Goal: Task Accomplishment & Management: Manage account settings

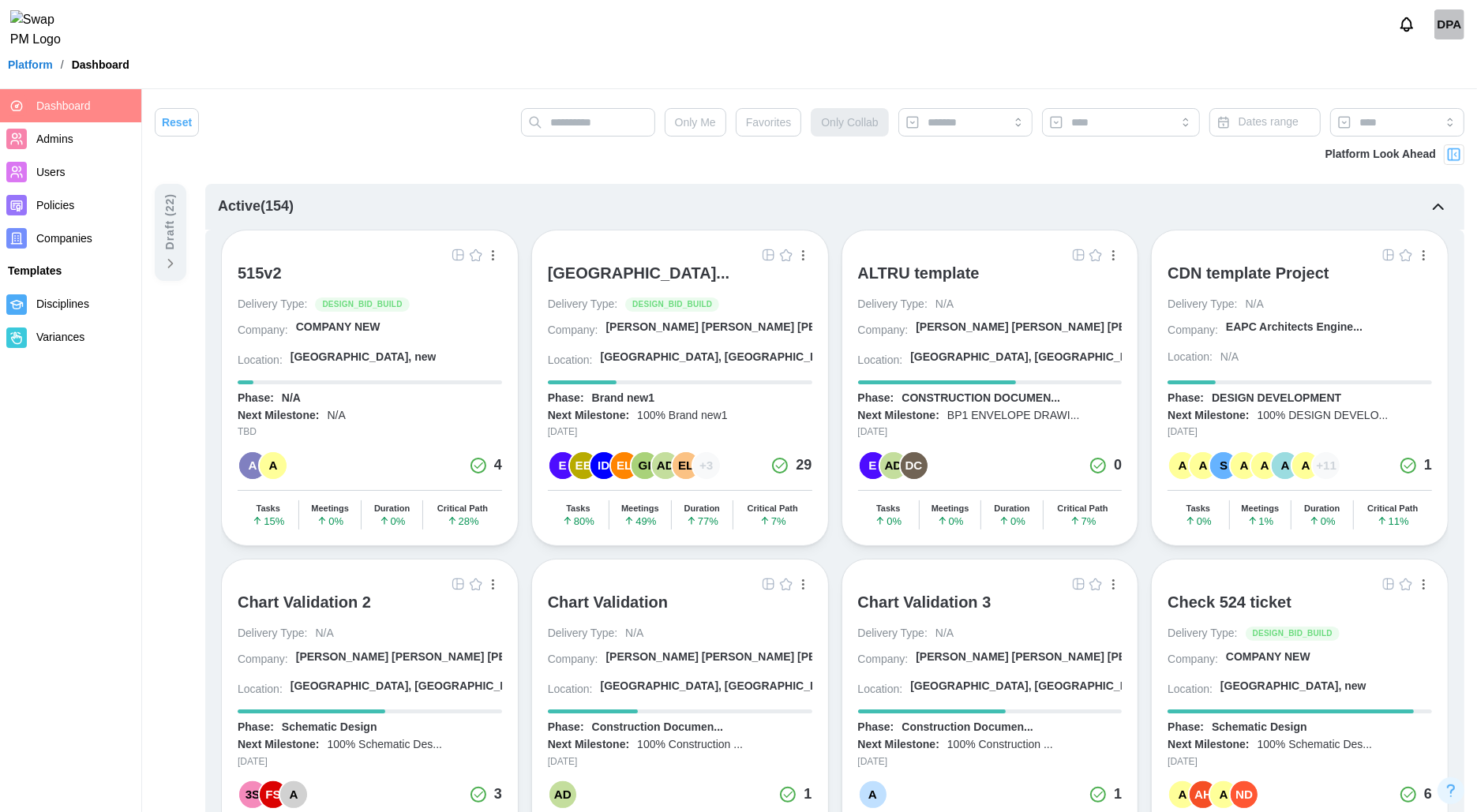
click at [768, 252] on img "button" at bounding box center [768, 255] width 12 height 12
click at [1181, 254] on img "button" at bounding box center [1389, 255] width 12 height 12
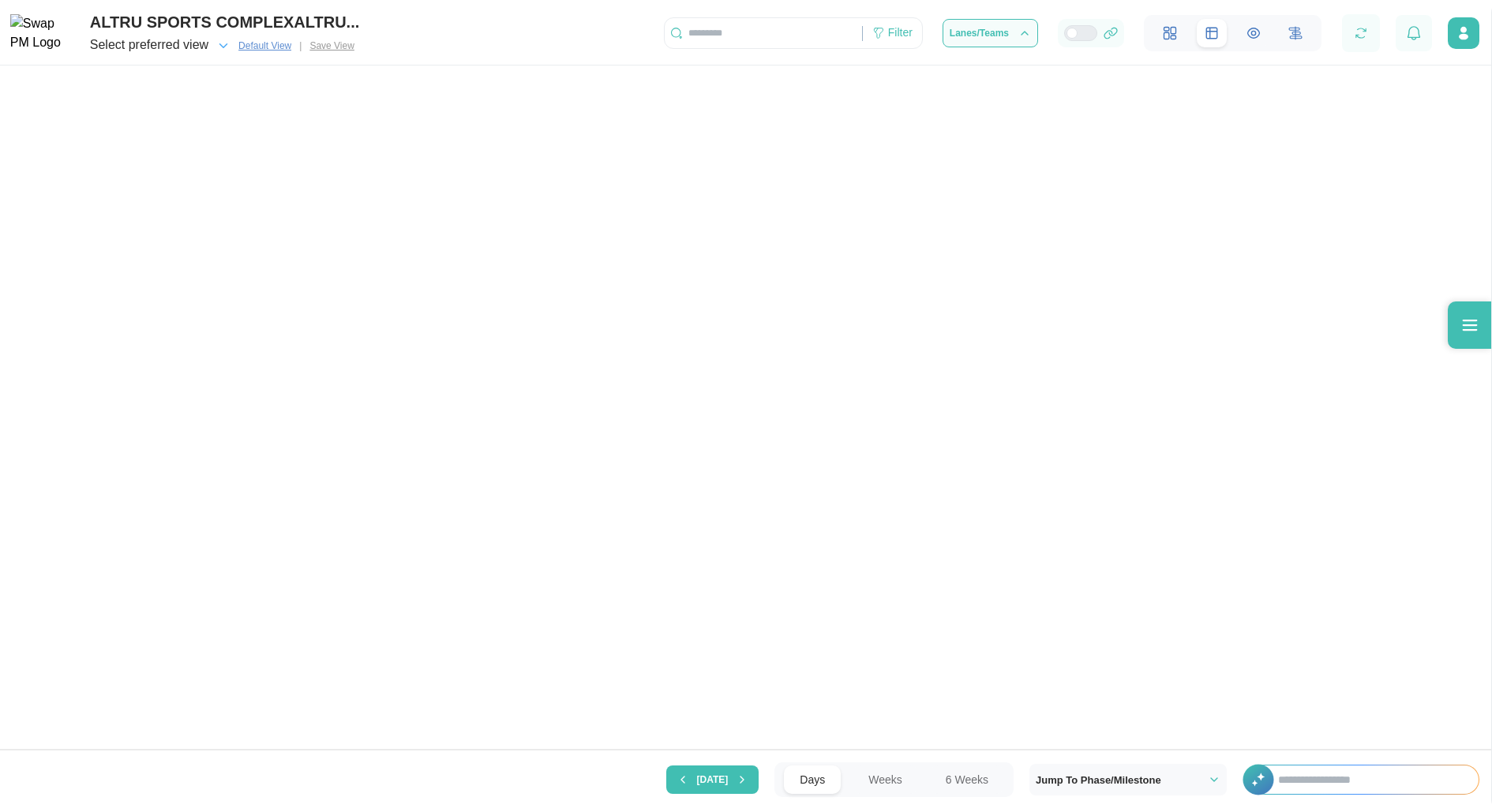
click at [1298, 781] on input "text" at bounding box center [1369, 780] width 216 height 28
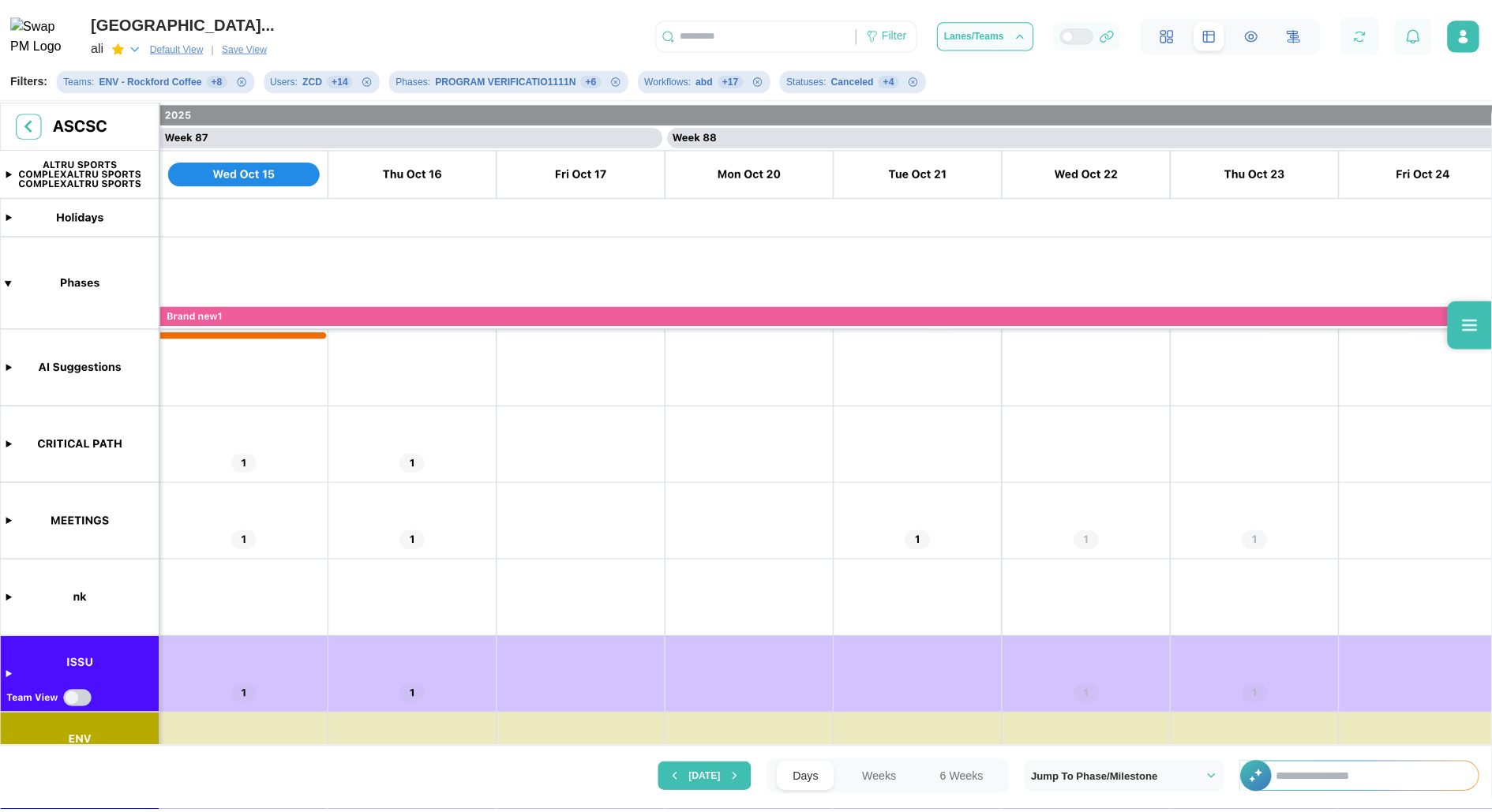
scroll to position [0, 72043]
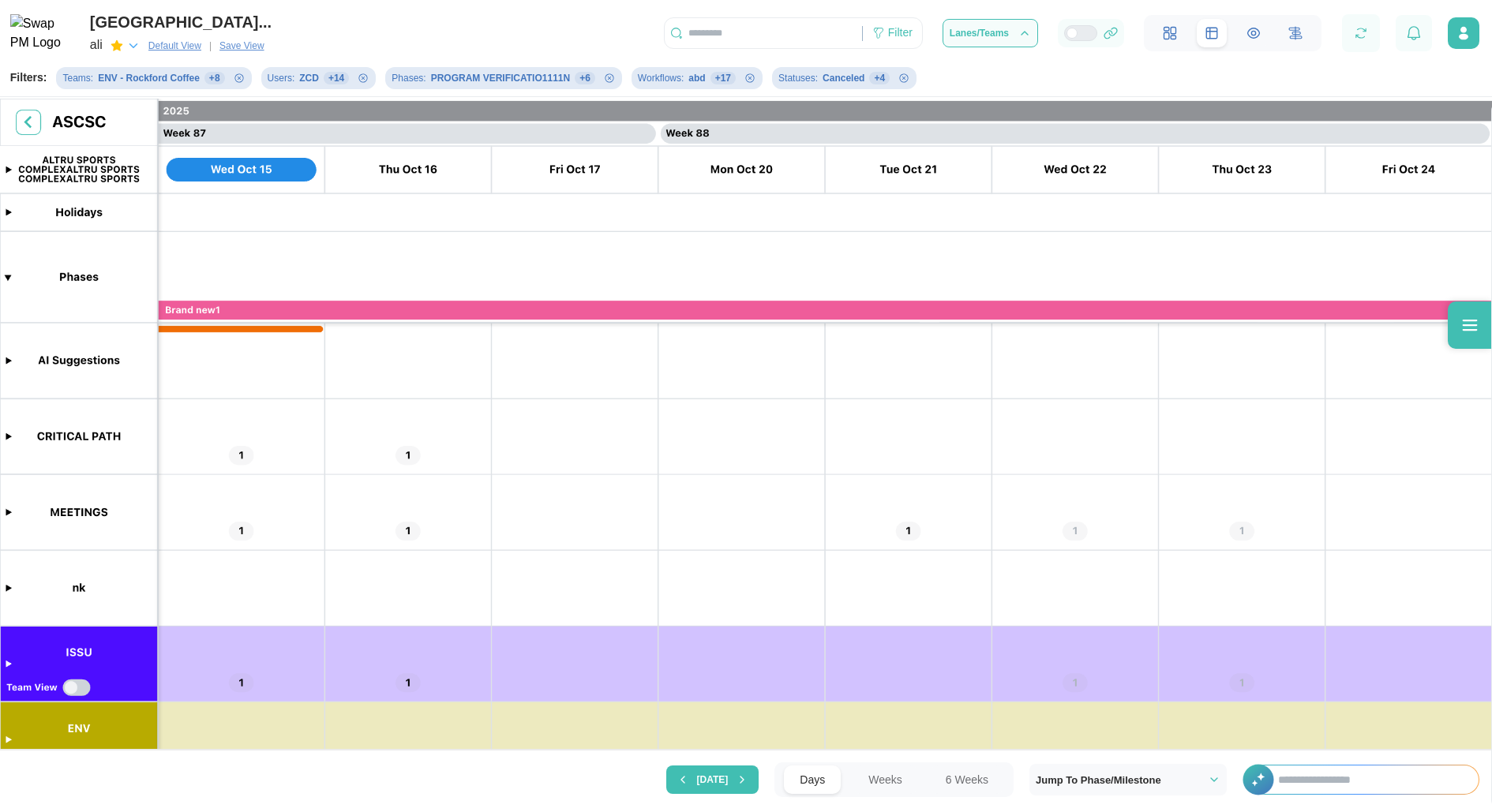
click at [1306, 780] on input "text" at bounding box center [1369, 780] width 216 height 28
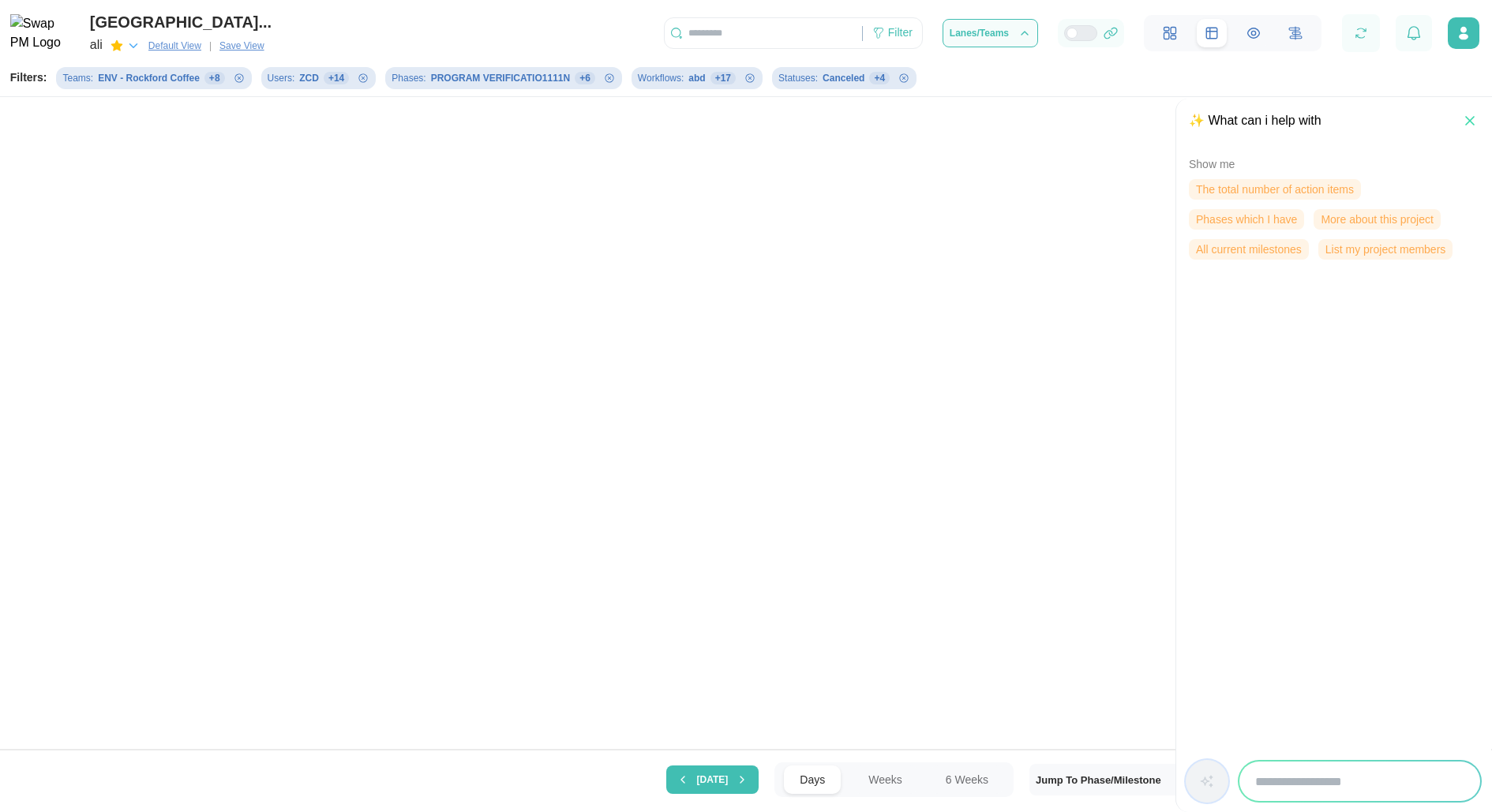
scroll to position [0, 0]
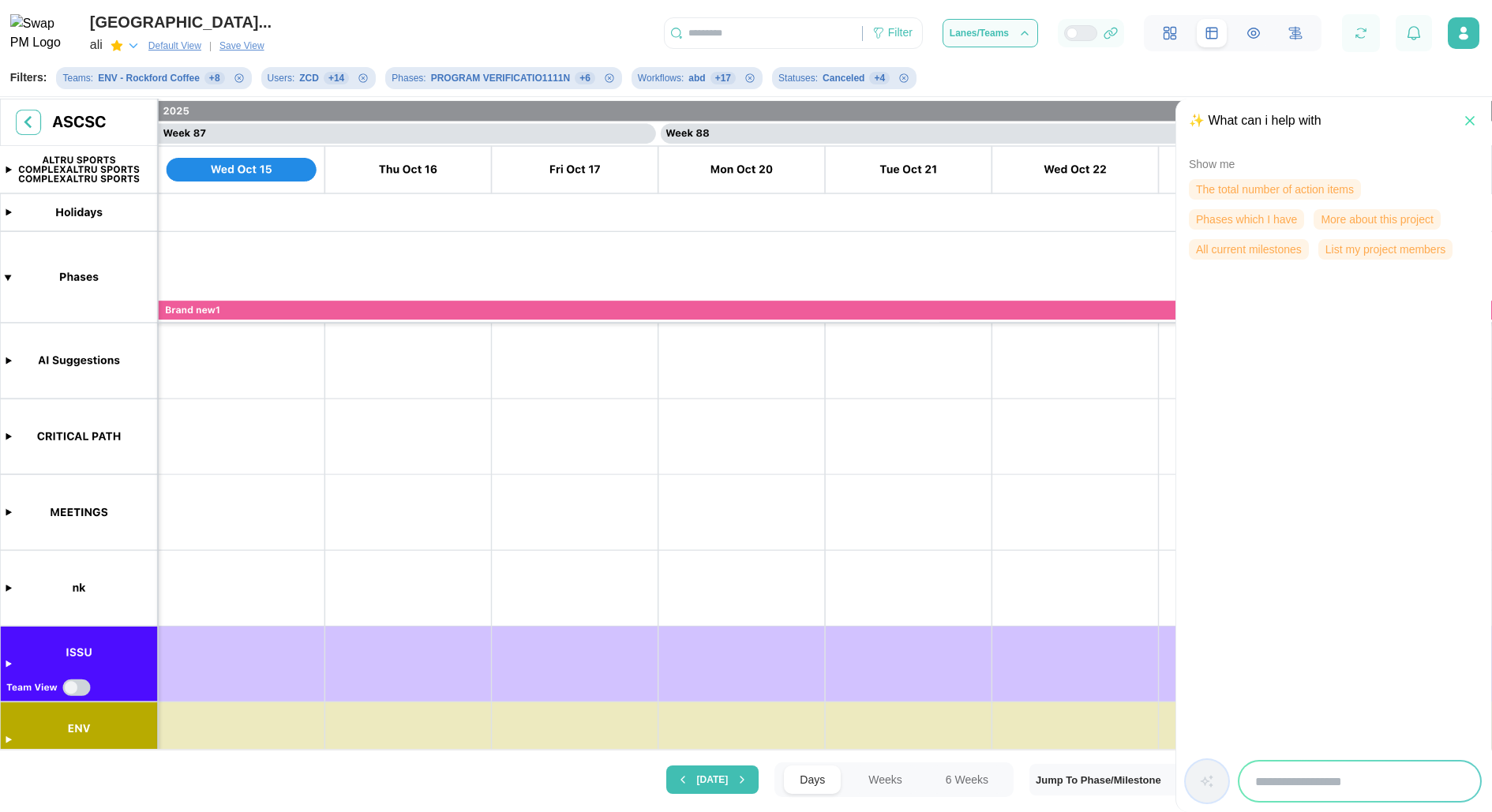
click at [1375, 222] on span "More about this project" at bounding box center [1376, 220] width 112 height 19
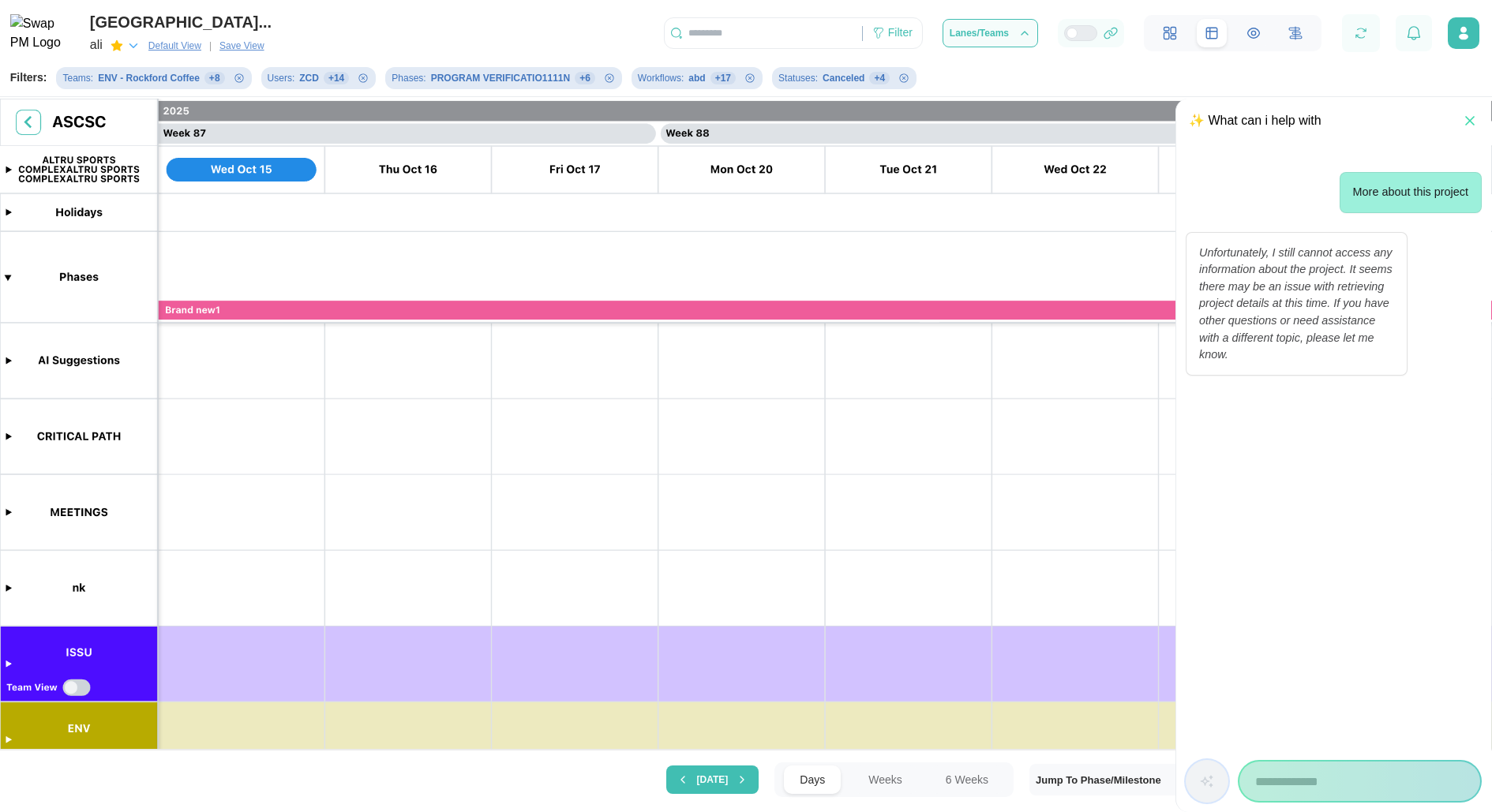
click at [1467, 118] on icon "button" at bounding box center [1469, 121] width 8 height 8
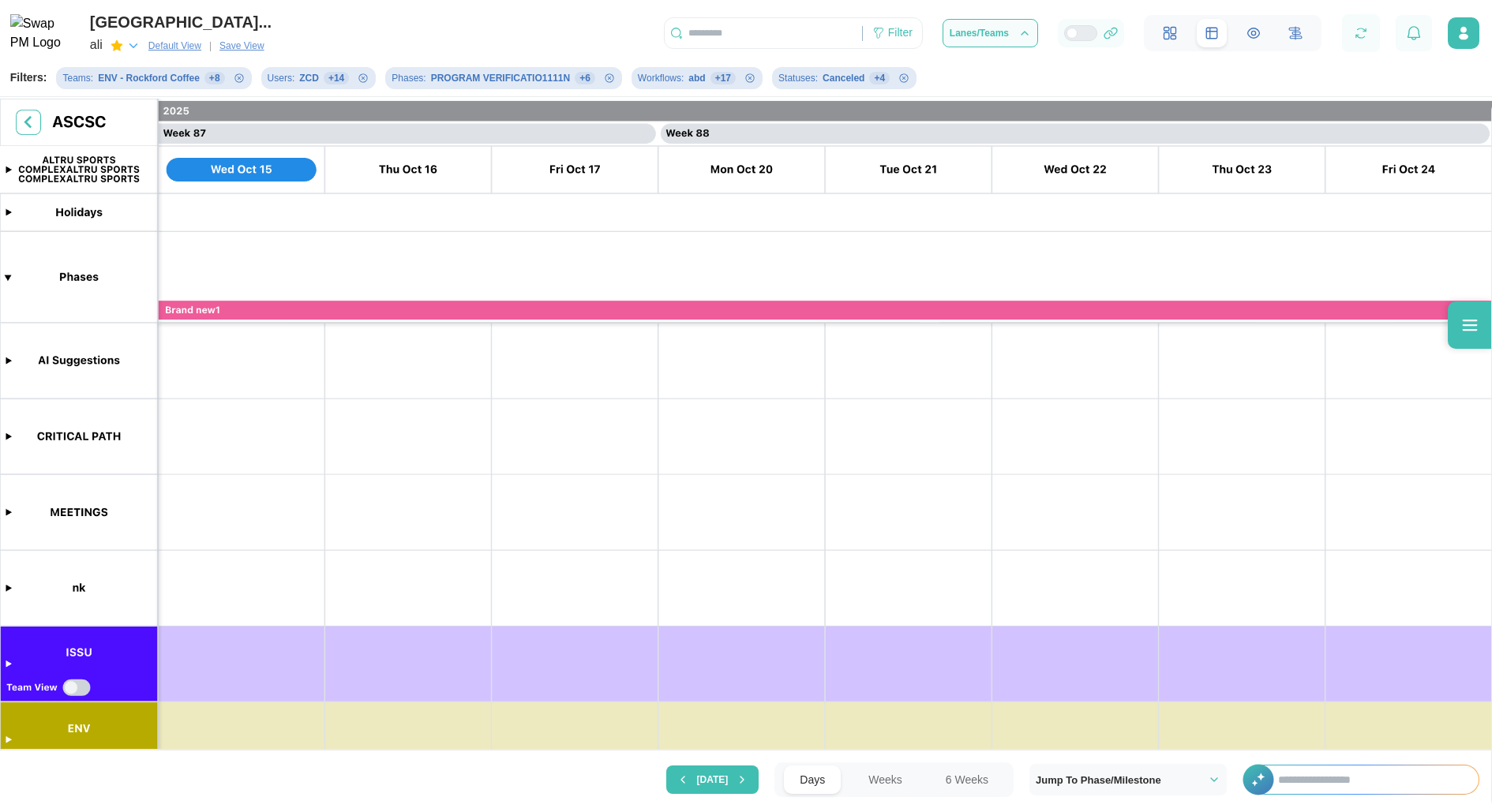
click at [1376, 781] on input "text" at bounding box center [1369, 780] width 216 height 28
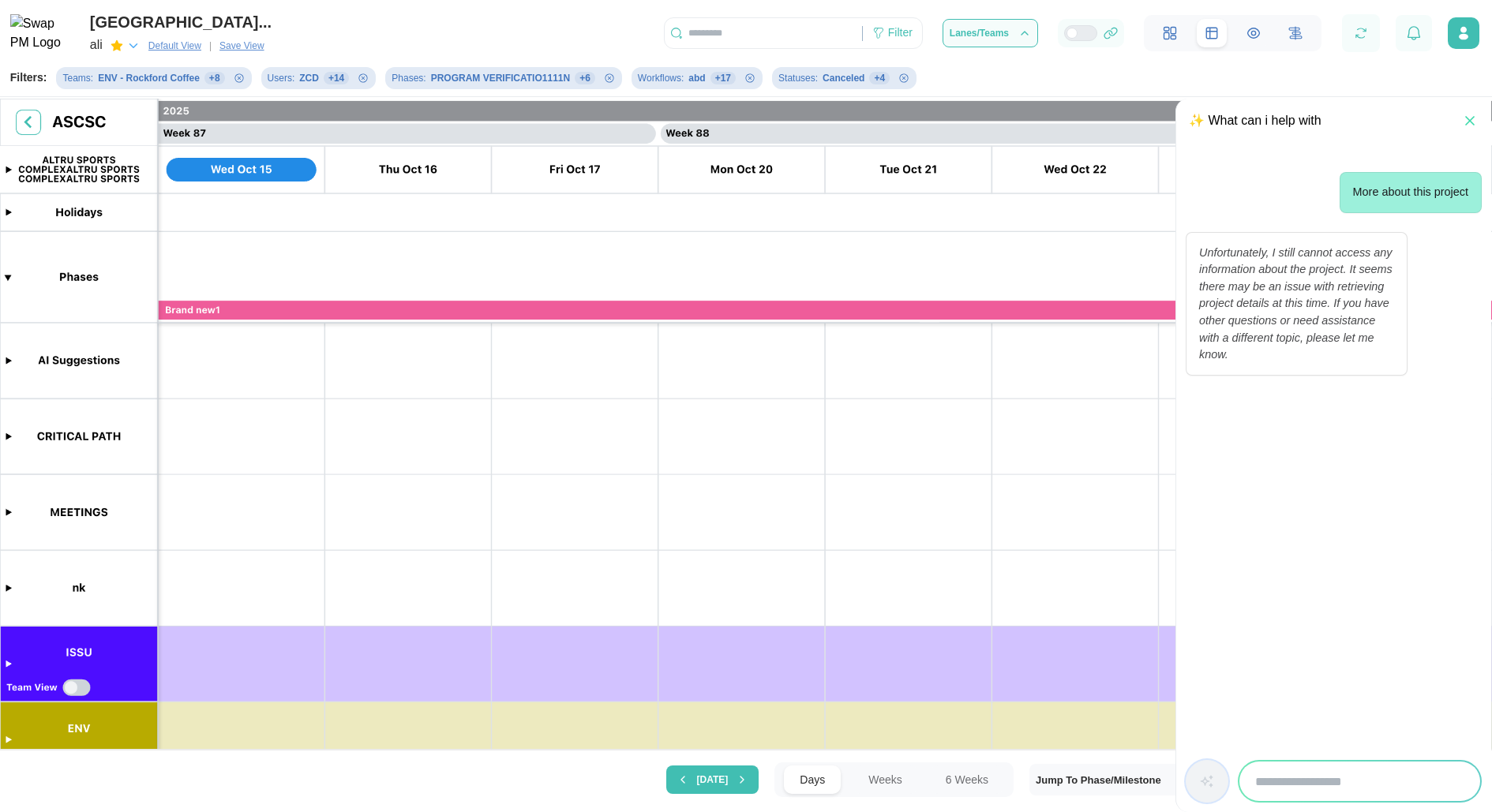
click at [1286, 122] on div "✨ What can i help with" at bounding box center [1256, 121] width 133 height 20
click at [1296, 770] on input "search" at bounding box center [1359, 781] width 241 height 39
type input "**********"
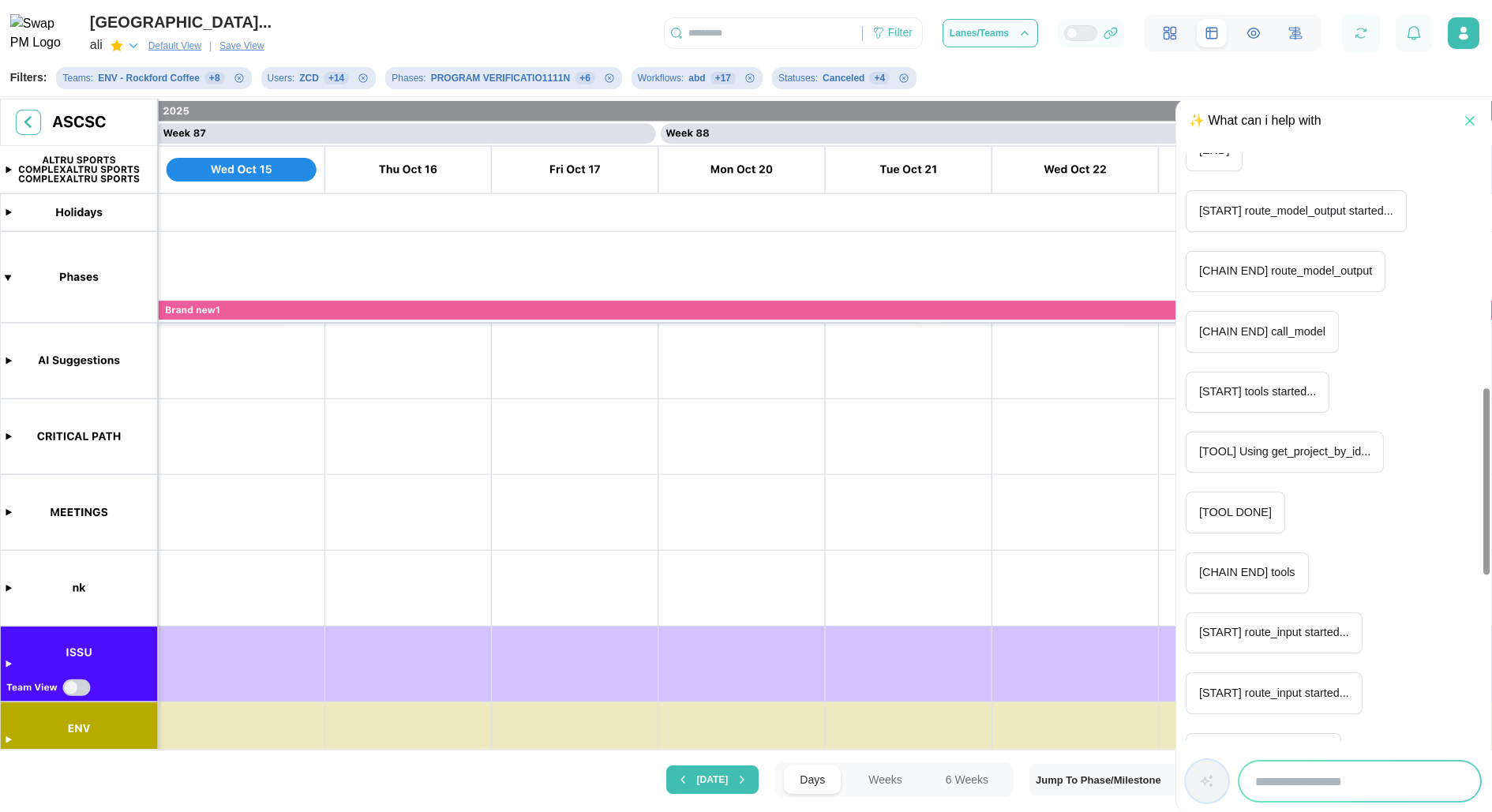
scroll to position [746, 0]
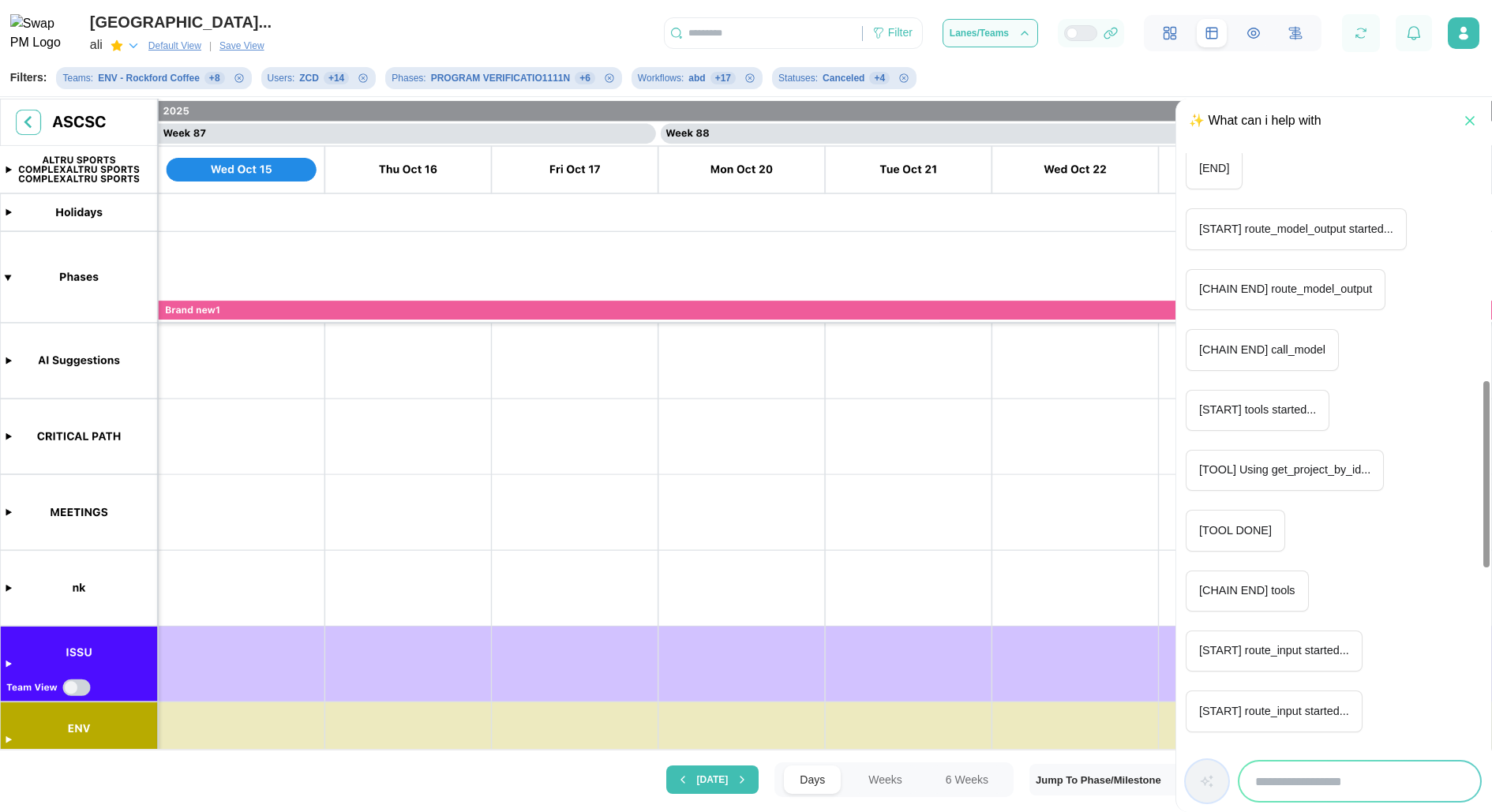
click at [1308, 480] on p "[TOOL] Using get_project_by_id..." at bounding box center [1285, 471] width 172 height 18
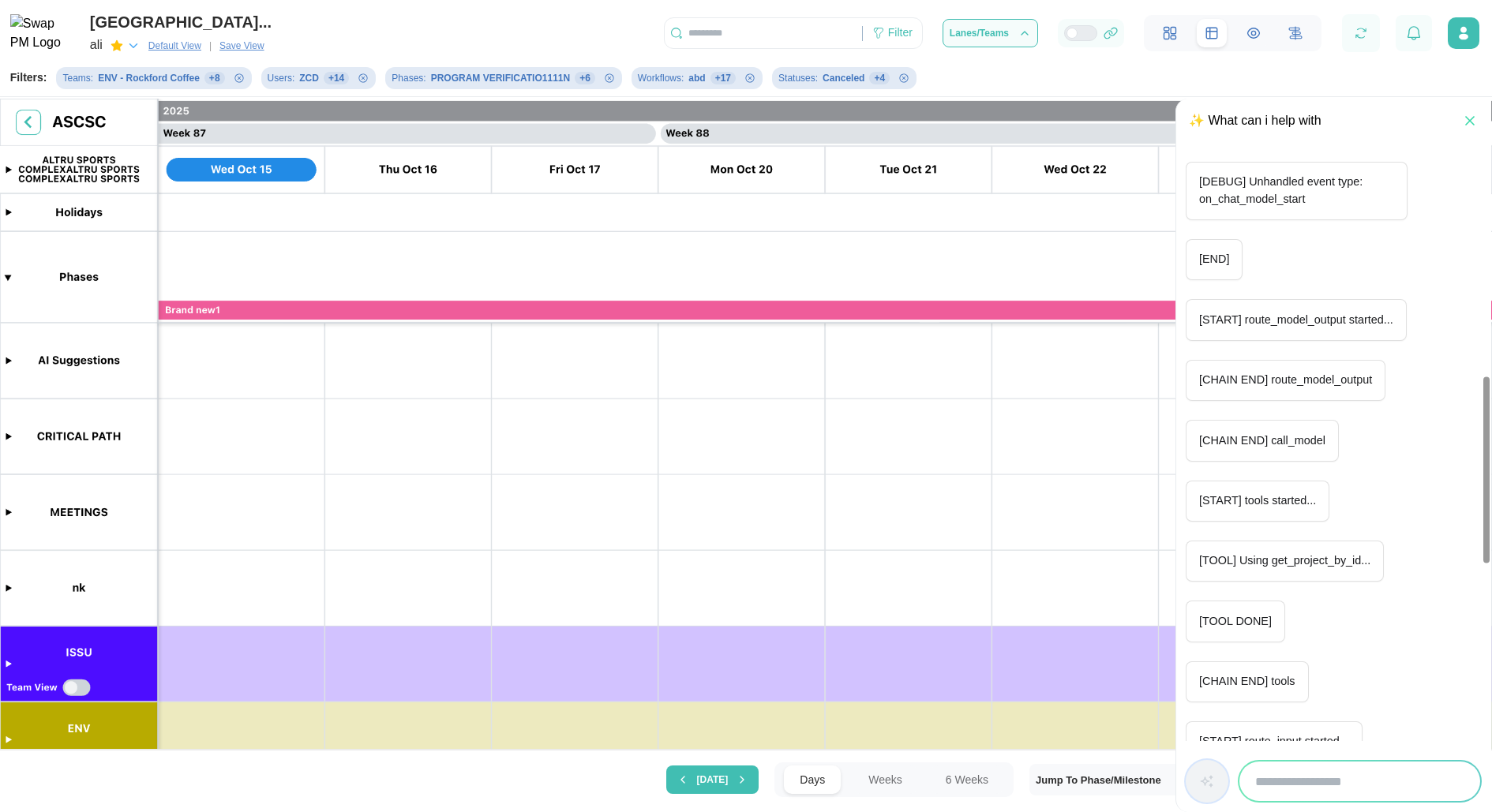
scroll to position [568, 0]
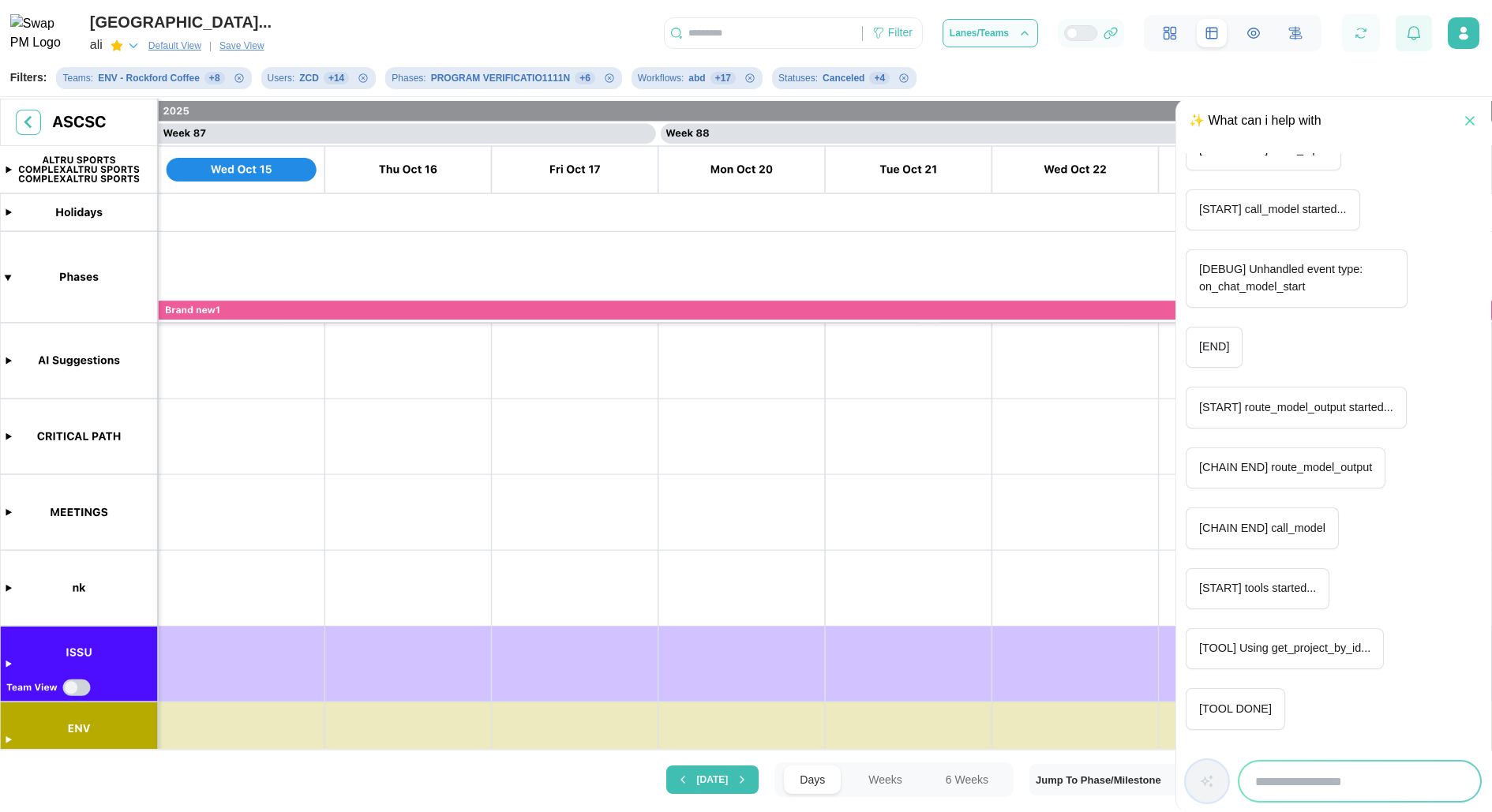
click at [1405, 34] on div at bounding box center [1413, 32] width 36 height 36
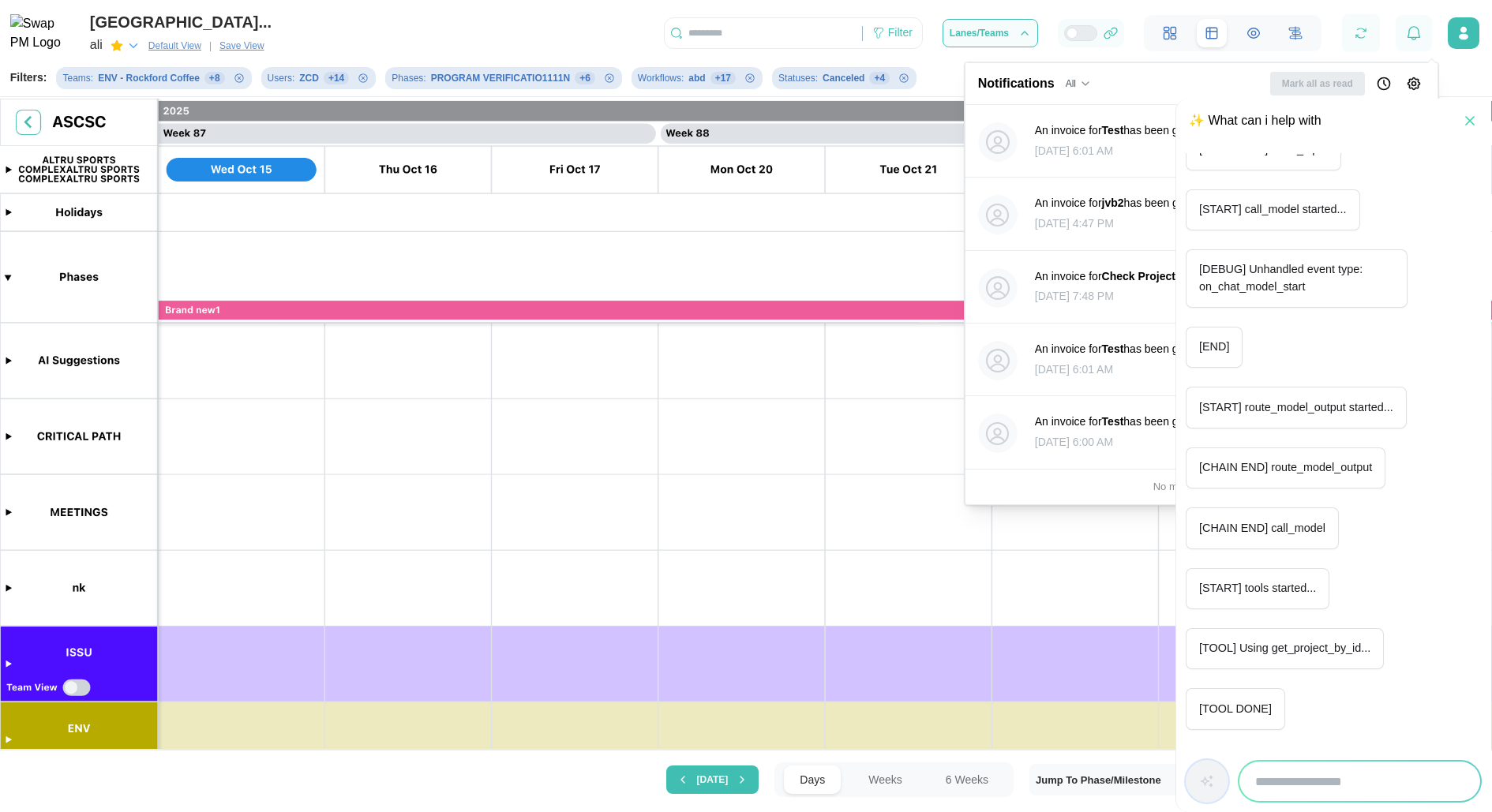
click at [1420, 84] on icon "Notification Preferences" at bounding box center [1414, 84] width 16 height 16
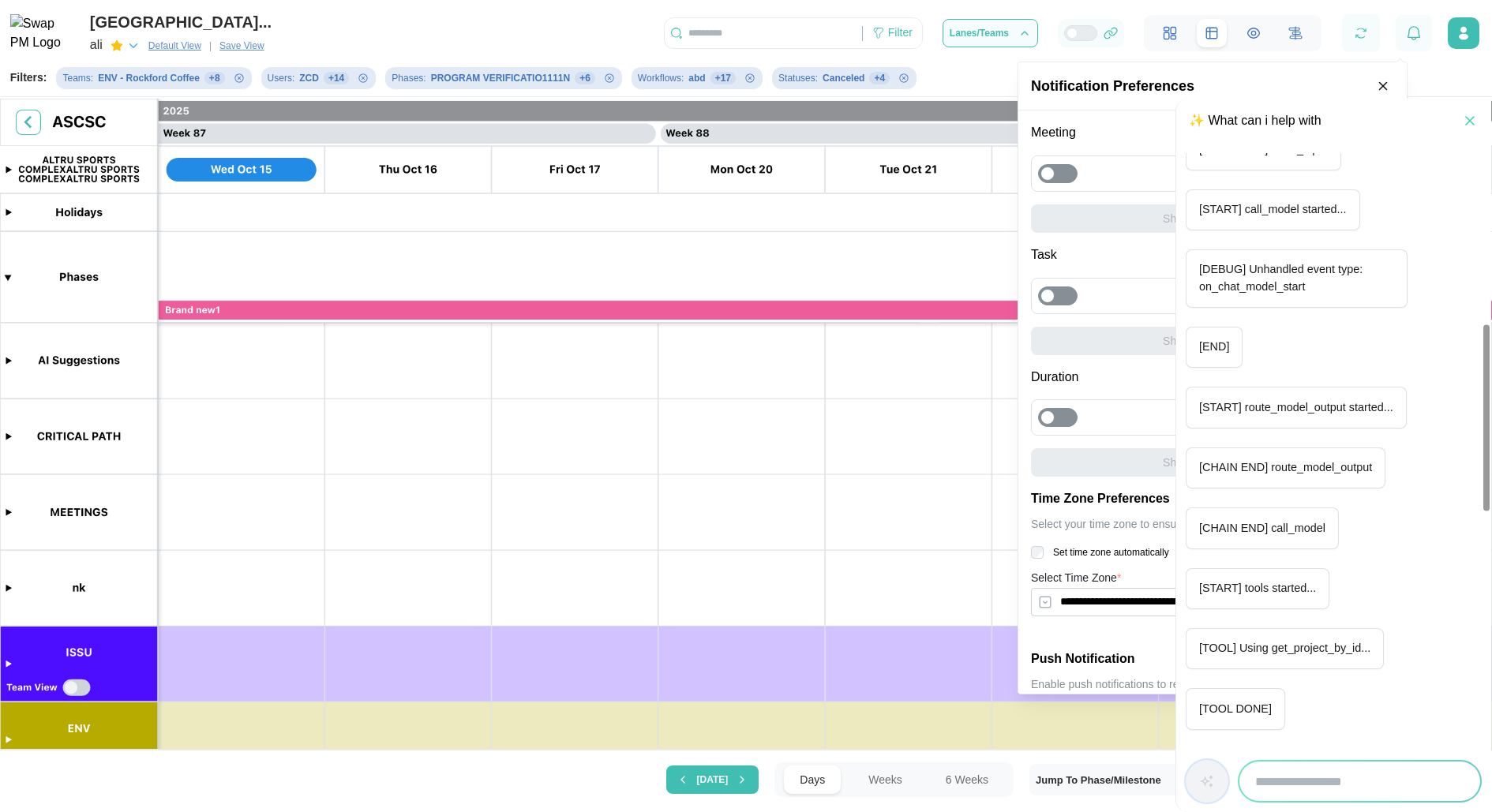
click at [1075, 172] on div at bounding box center [1065, 174] width 22 height 18
click at [1463, 122] on icon "button" at bounding box center [1470, 121] width 16 height 16
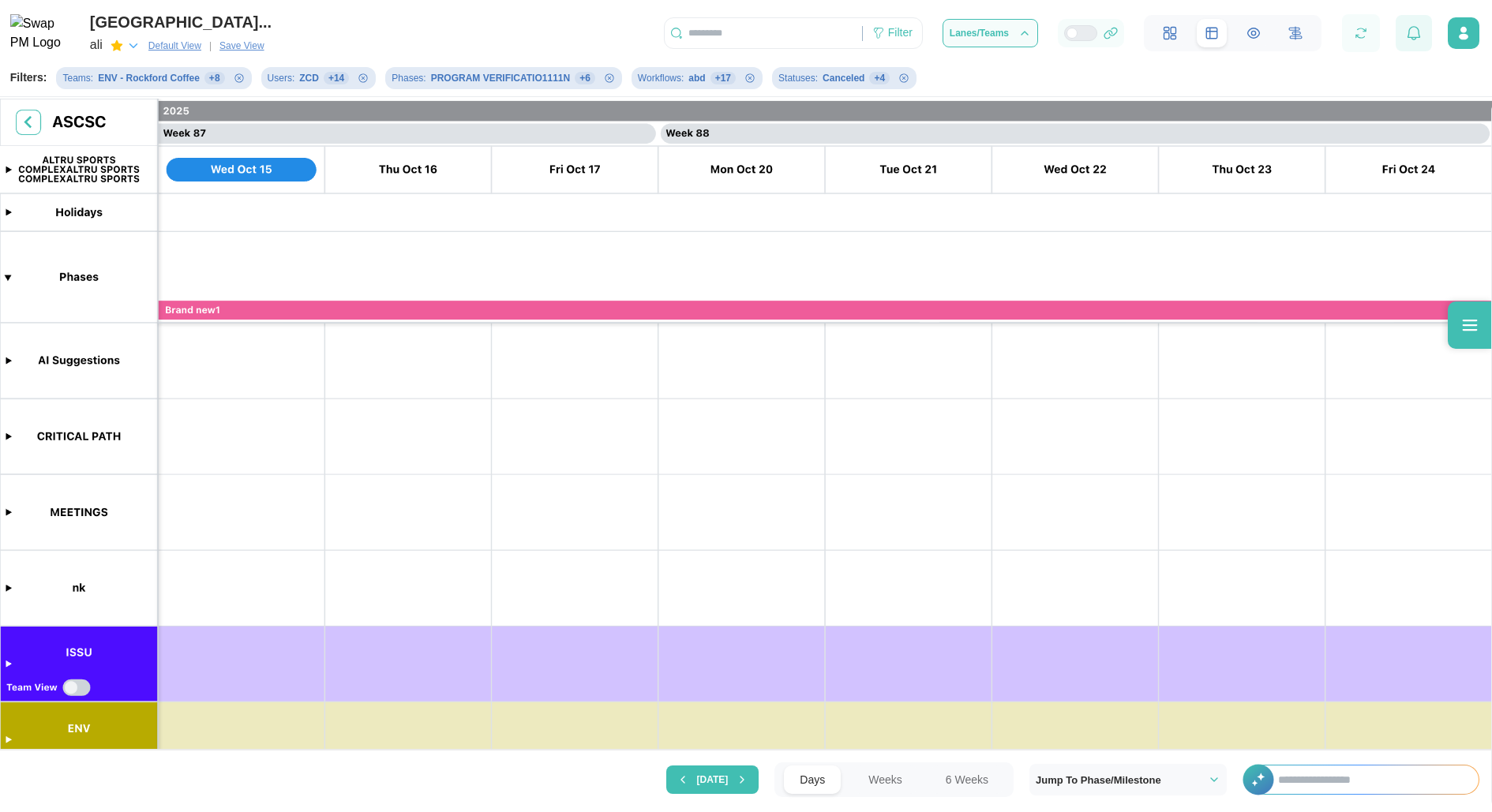
click at [1416, 37] on icon at bounding box center [1414, 33] width 14 height 14
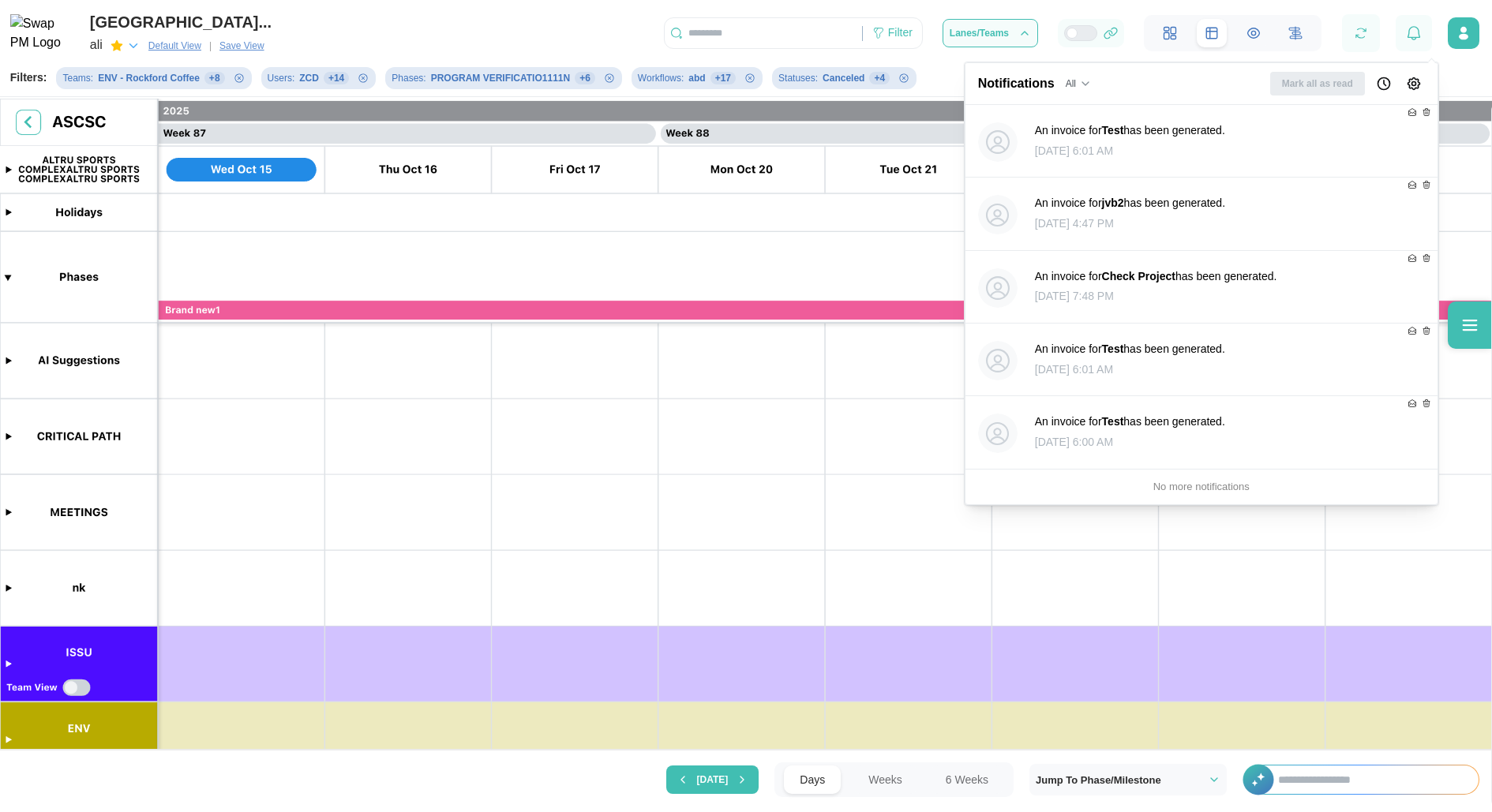
click at [1416, 79] on icon "Notification Preferences" at bounding box center [1413, 83] width 12 height 12
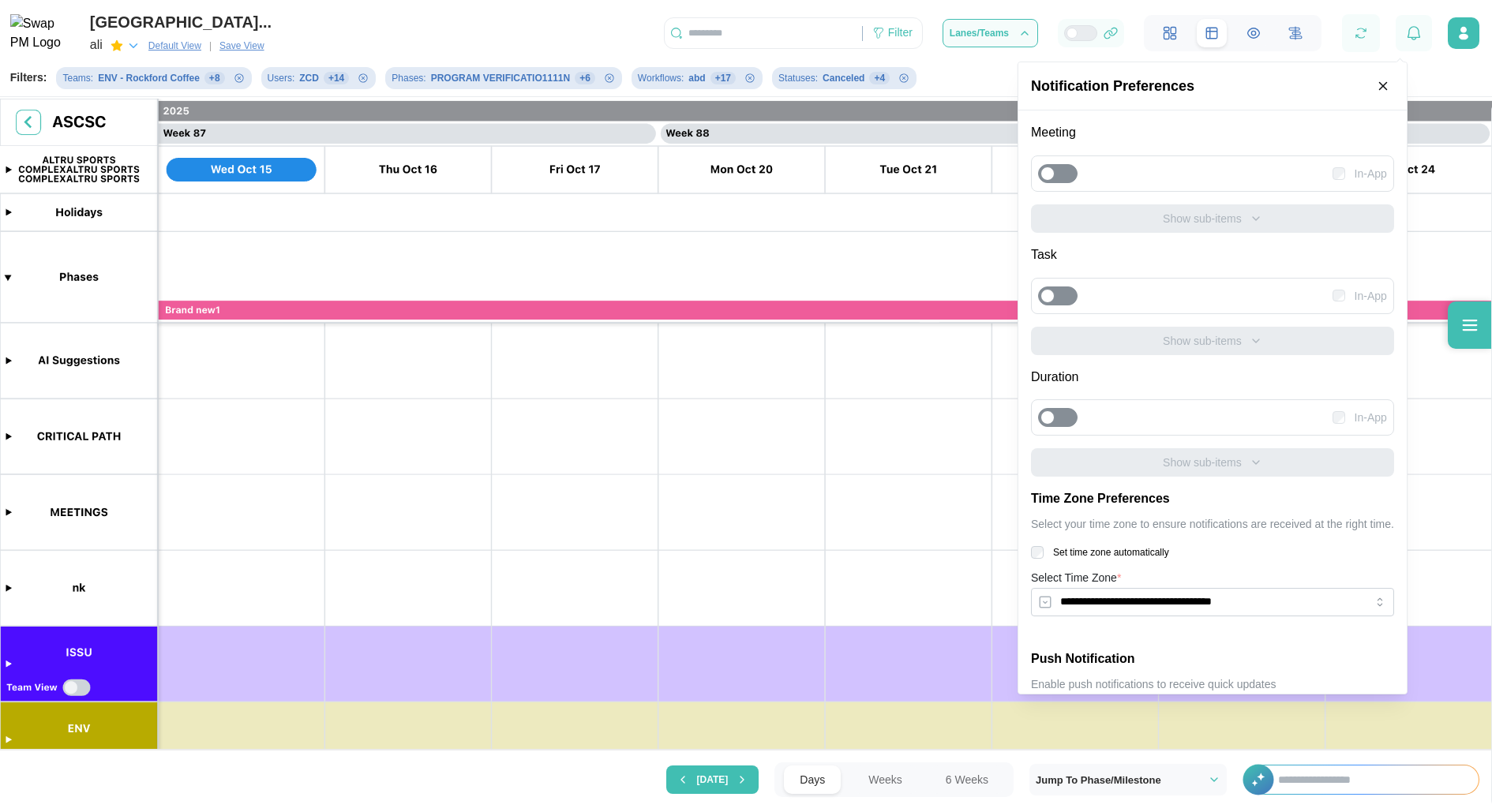
click at [1053, 172] on div at bounding box center [1047, 173] width 14 height 14
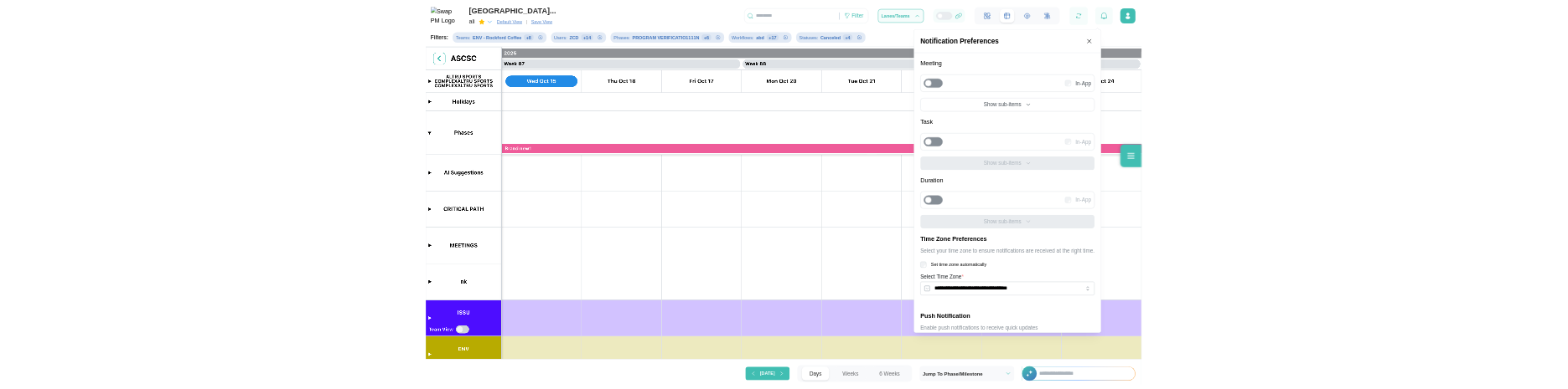
scroll to position [121, 0]
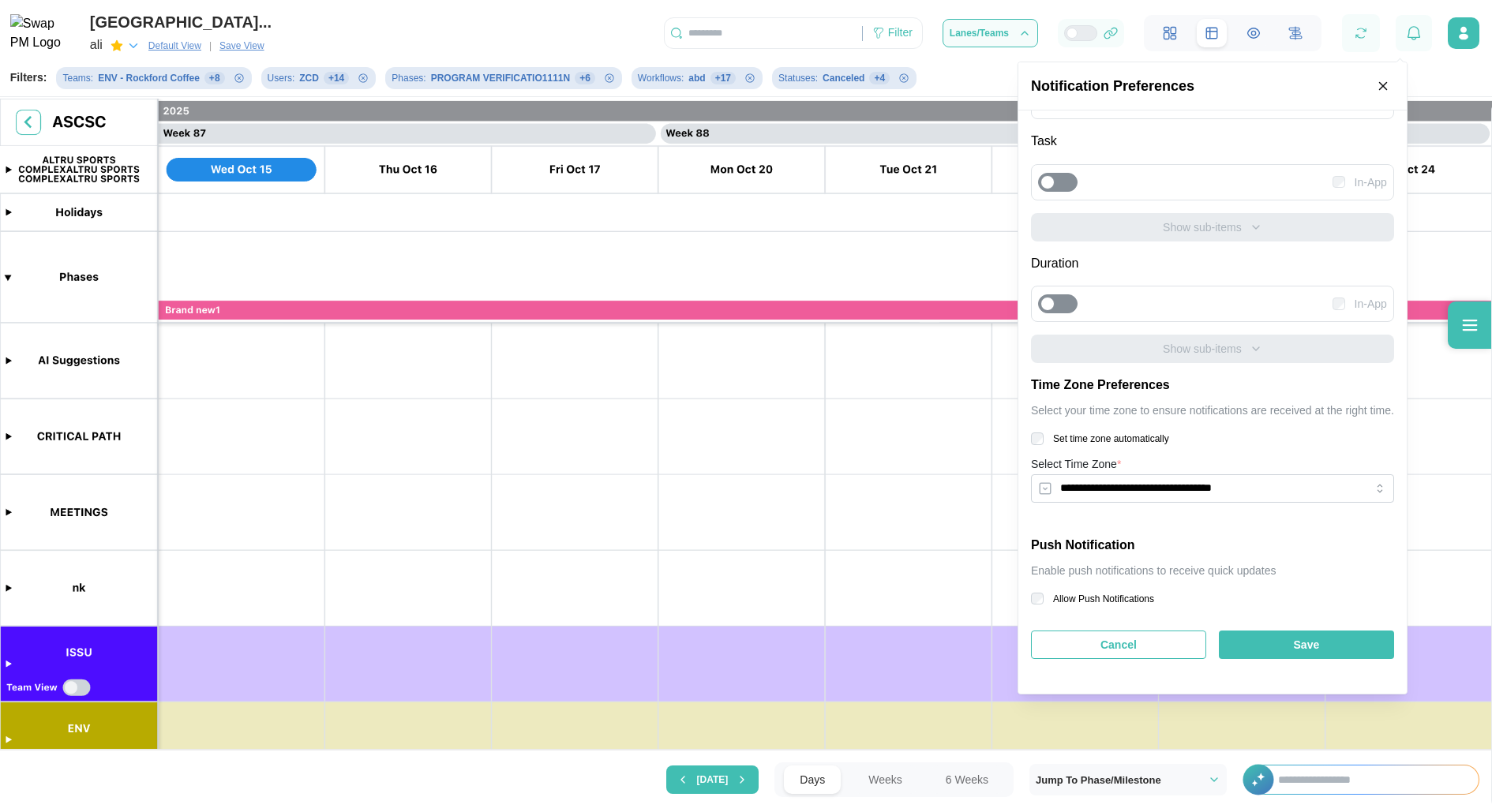
click at [1302, 640] on div "Save" at bounding box center [1306, 645] width 145 height 27
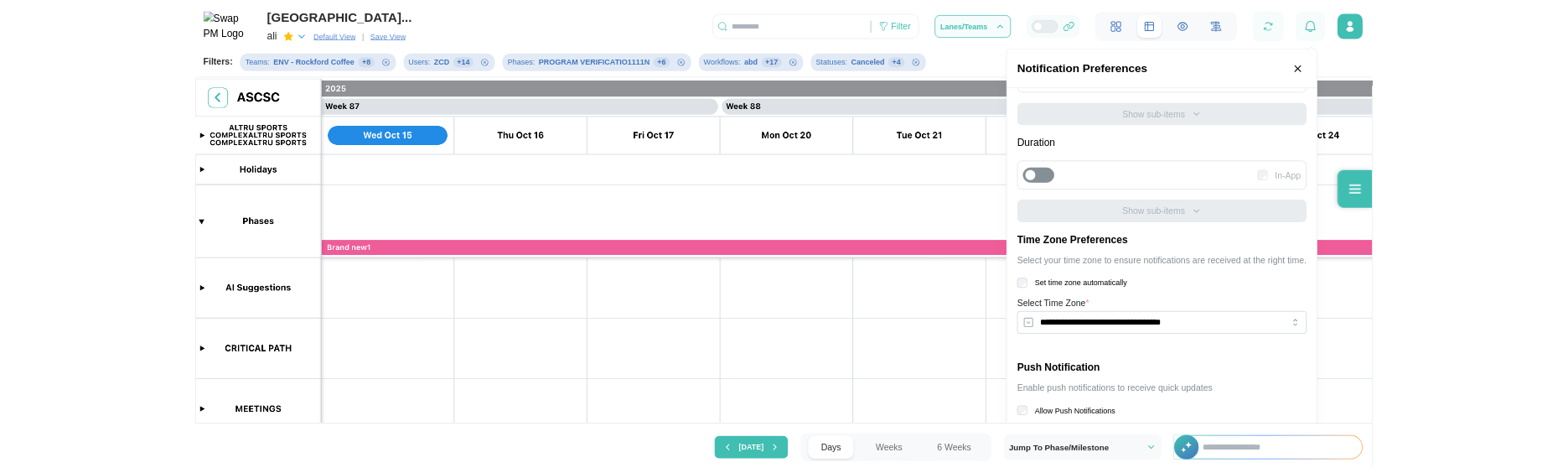
scroll to position [122, 0]
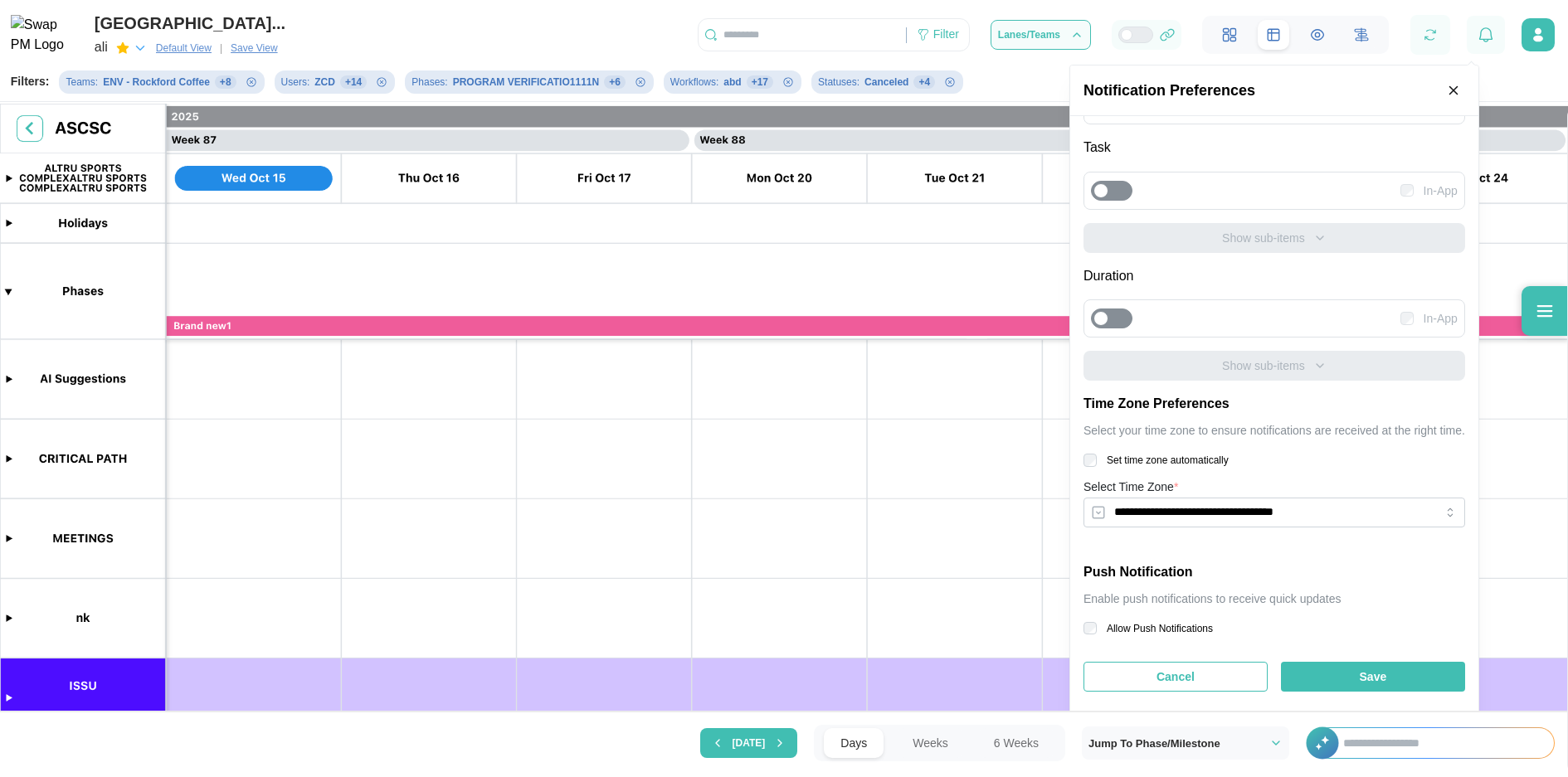
click at [1406, 674] on div "Save" at bounding box center [1373, 677] width 153 height 29
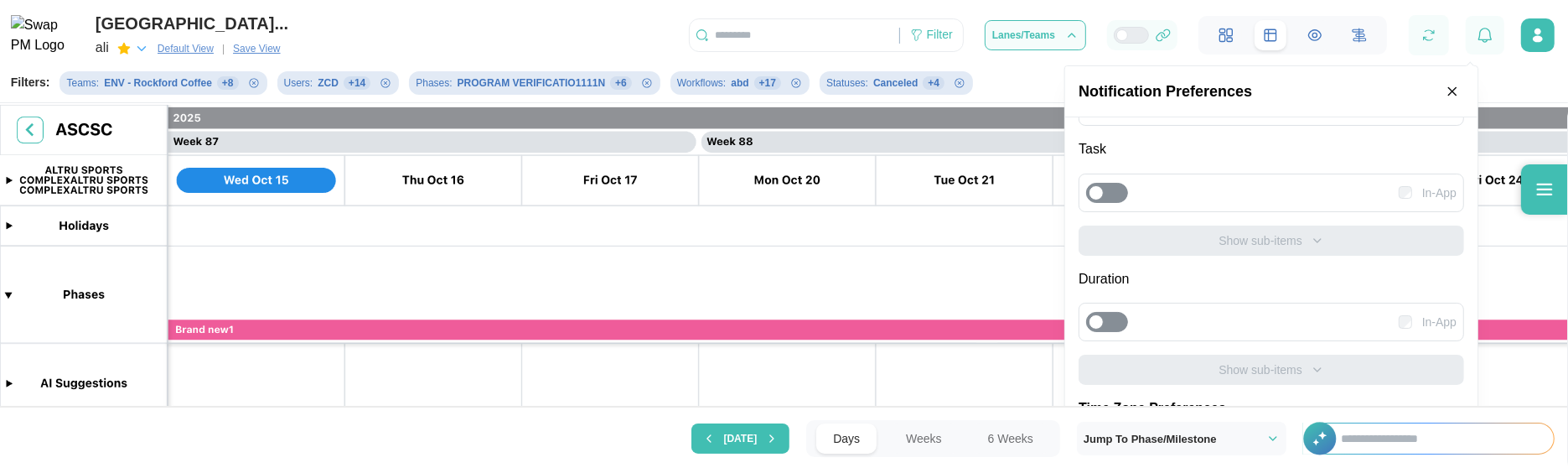
click at [1460, 90] on icon "button" at bounding box center [1452, 91] width 15 height 15
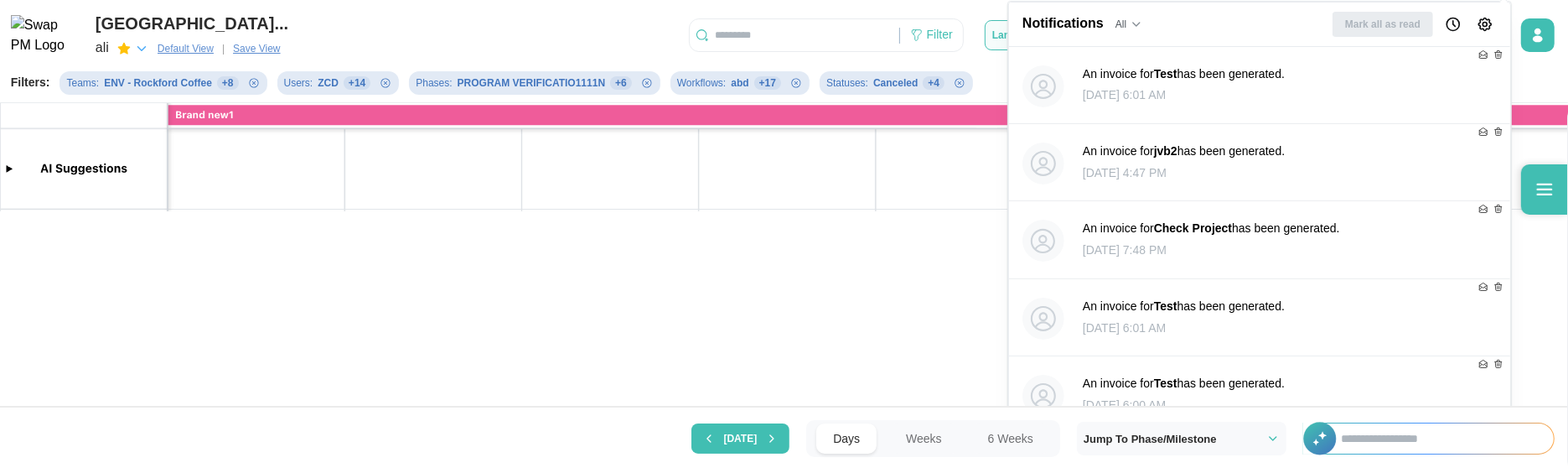
scroll to position [561, 0]
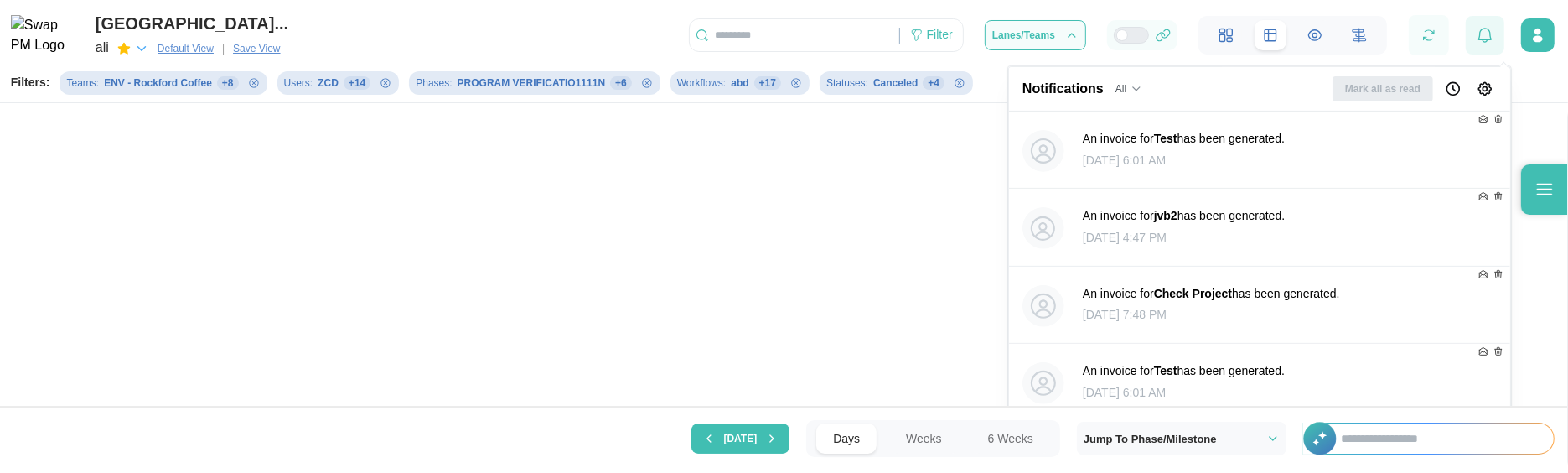
click at [1485, 52] on div at bounding box center [1484, 34] width 38 height 38
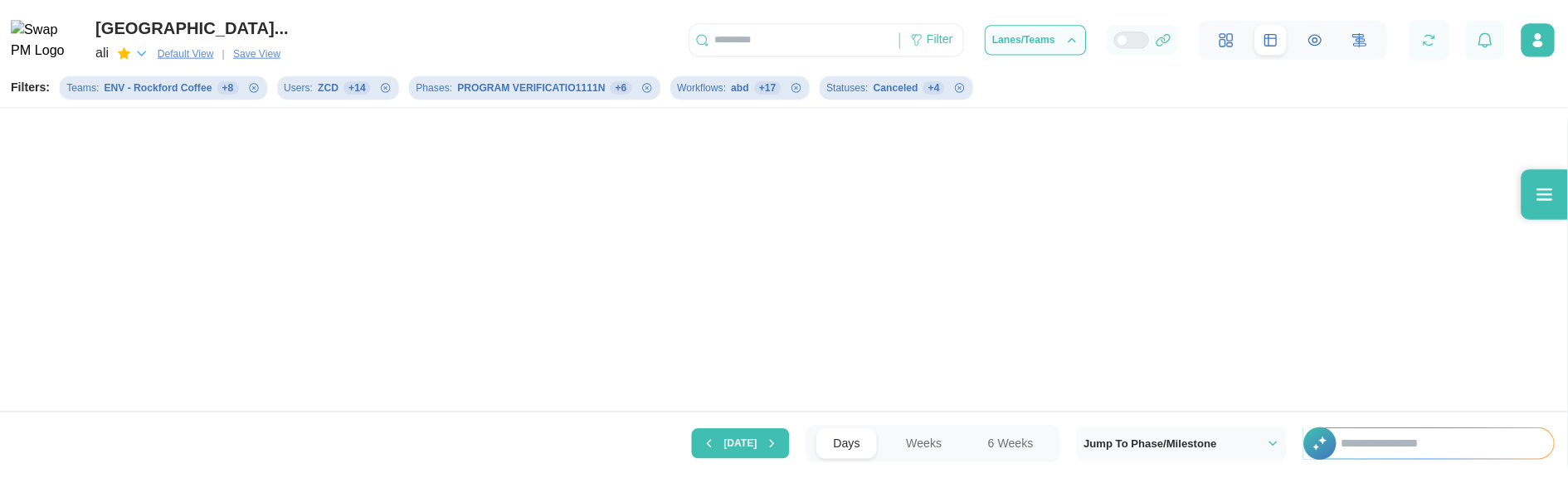
scroll to position [0, 0]
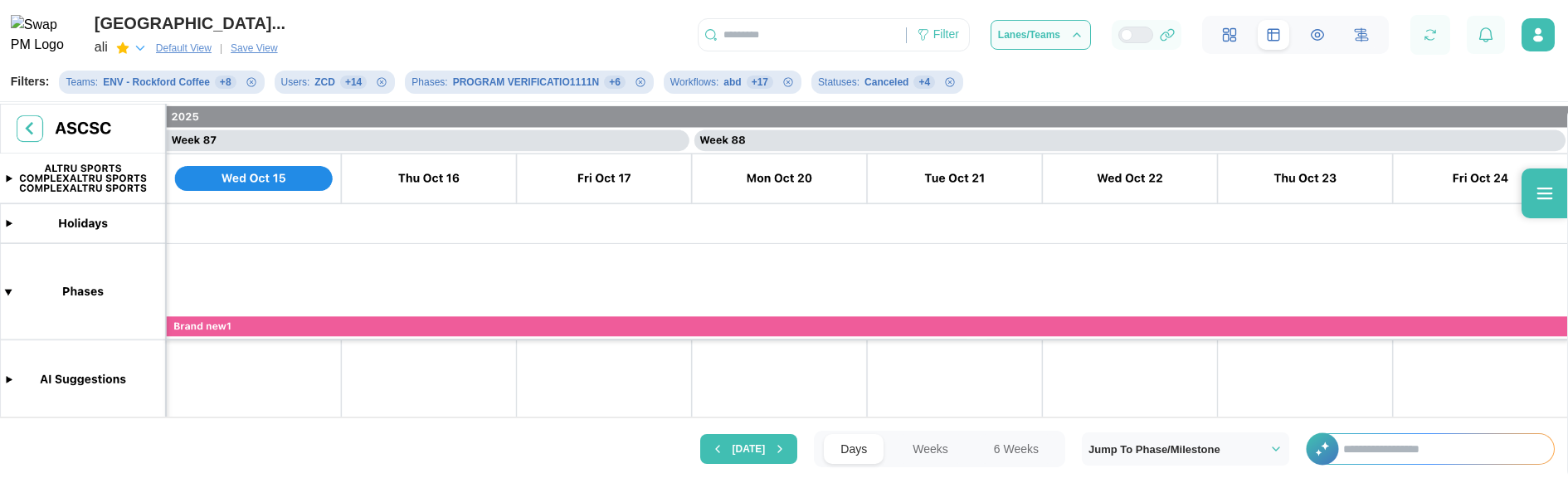
click at [1386, 437] on input "text" at bounding box center [1439, 449] width 227 height 29
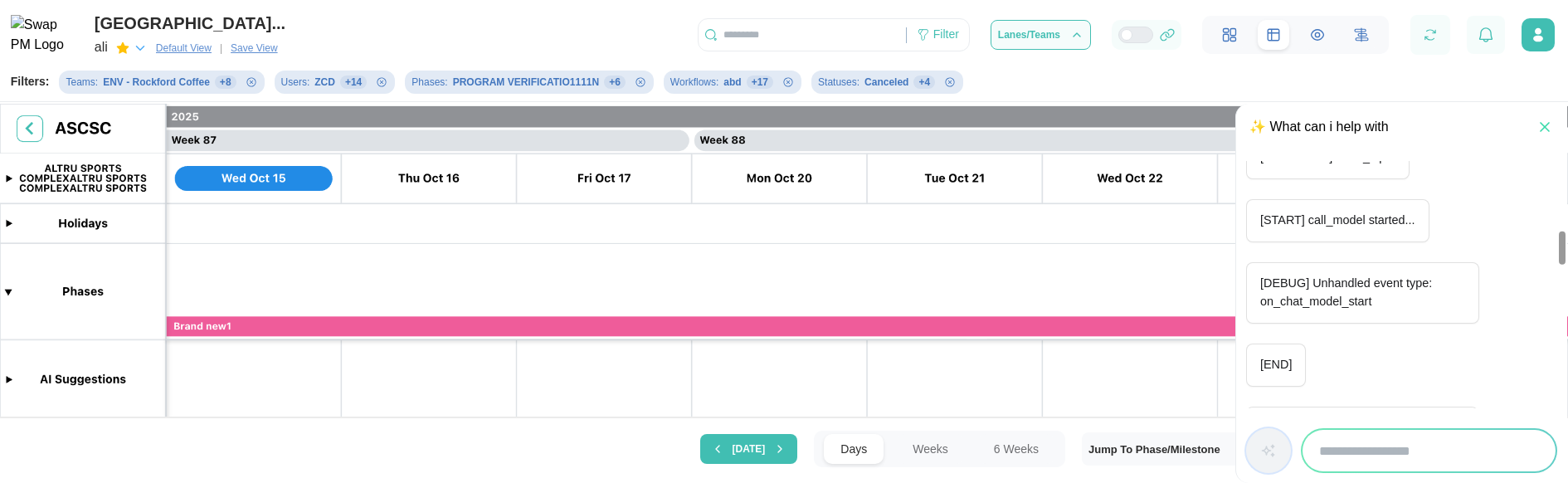
click at [1369, 443] on input "search" at bounding box center [1428, 450] width 253 height 41
type input "**********"
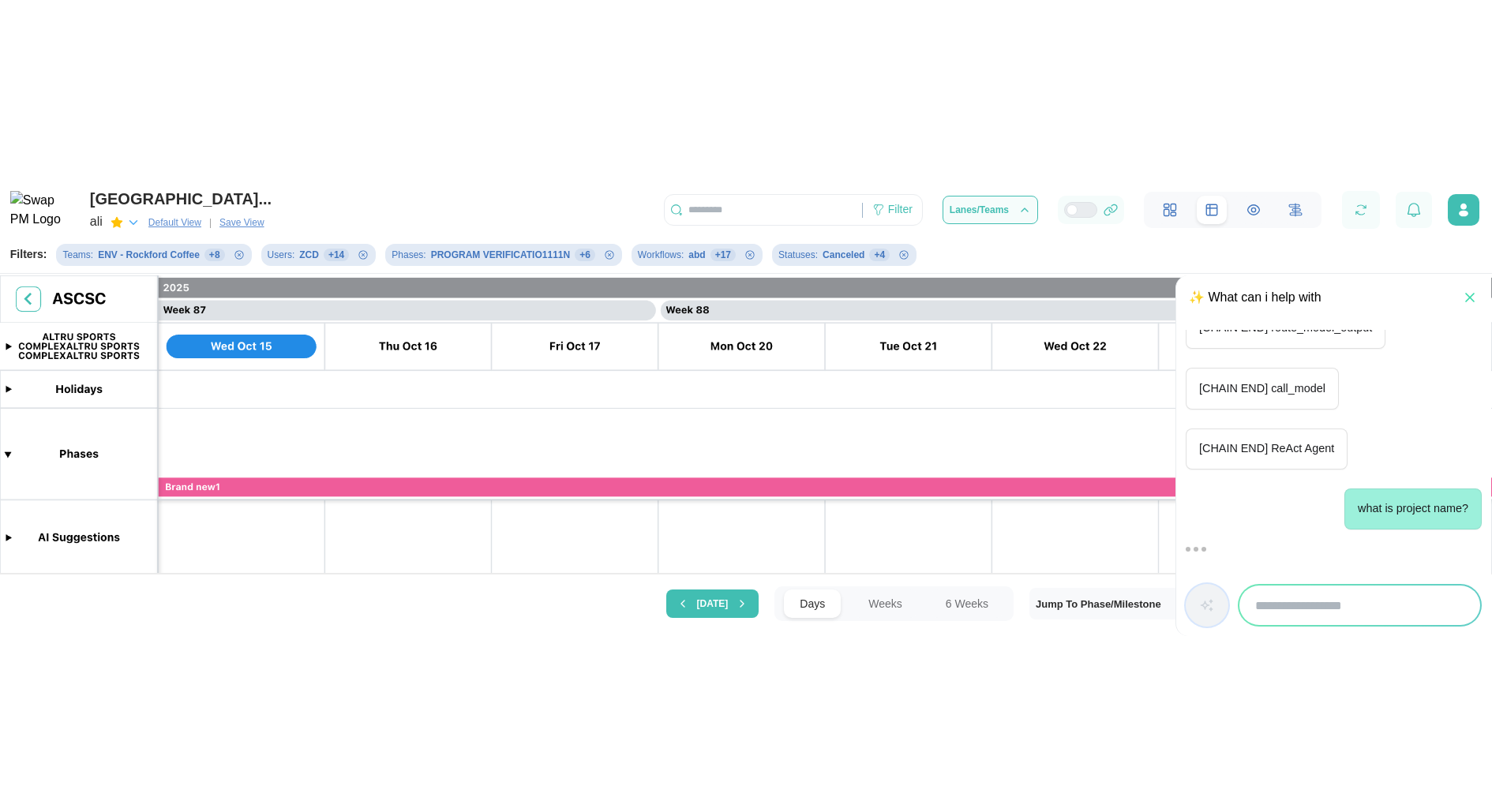
scroll to position [1458, 0]
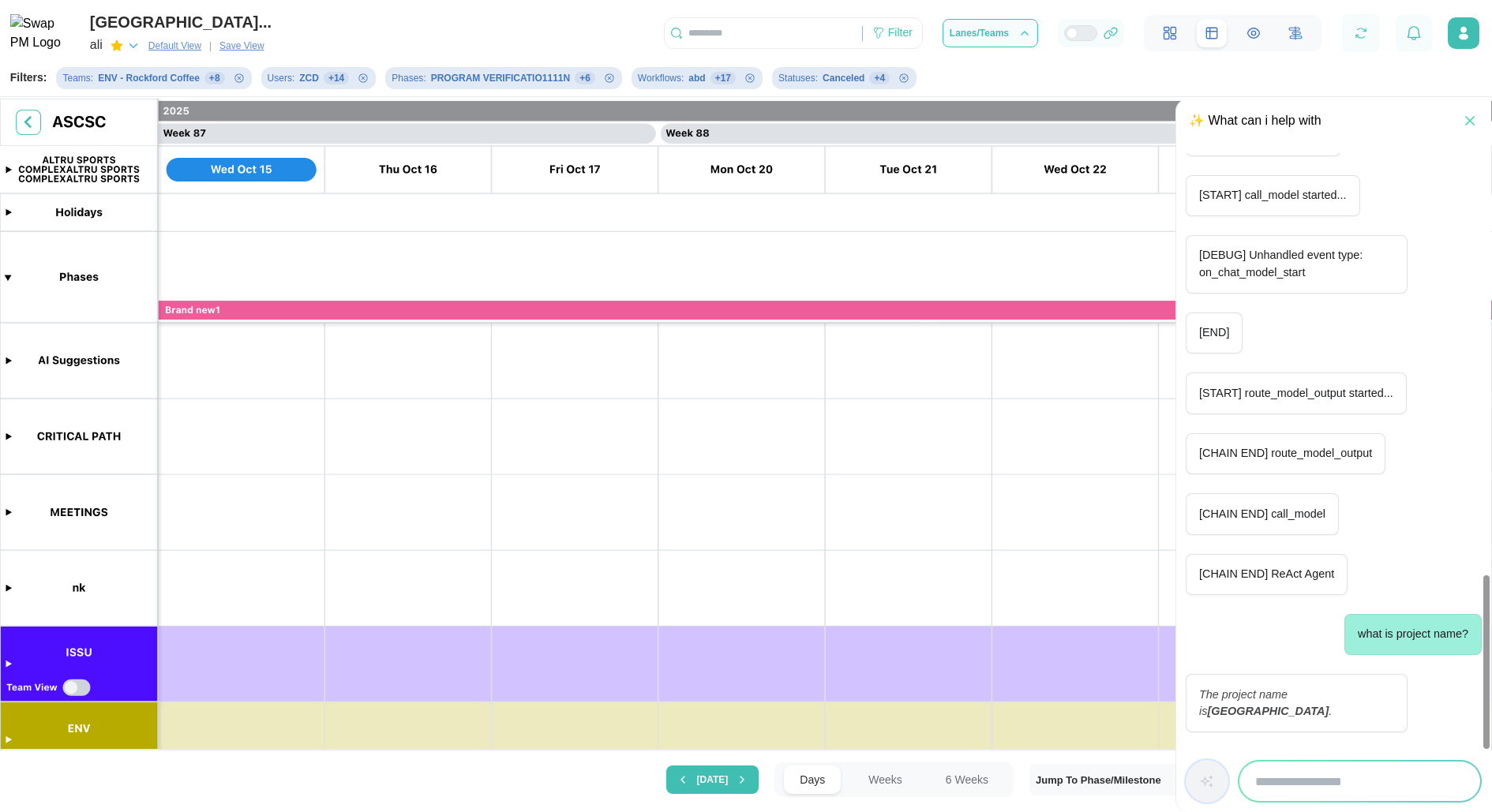
click at [1311, 794] on input "search" at bounding box center [1359, 781] width 241 height 39
type input "**********"
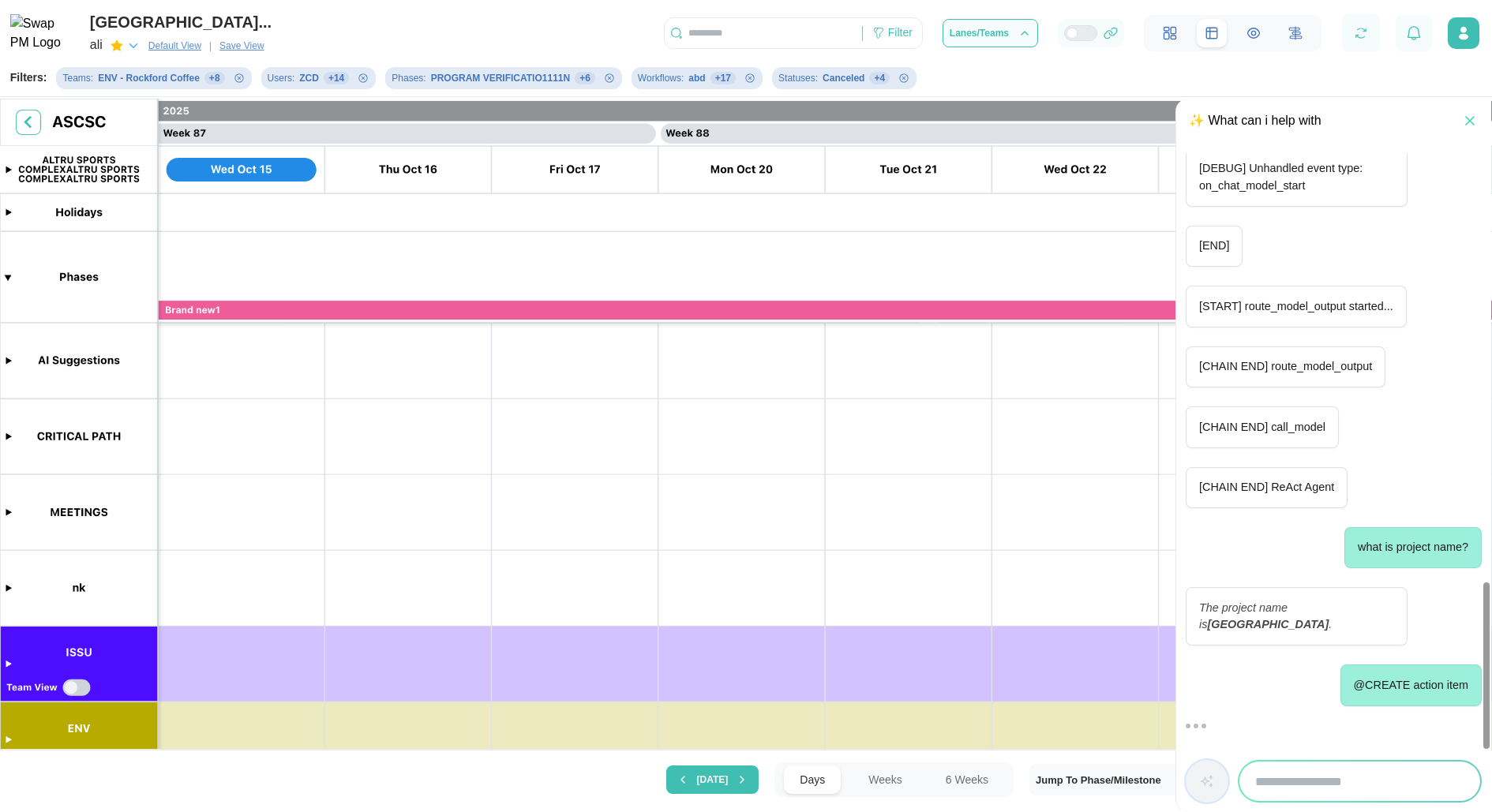
scroll to position [1759, 0]
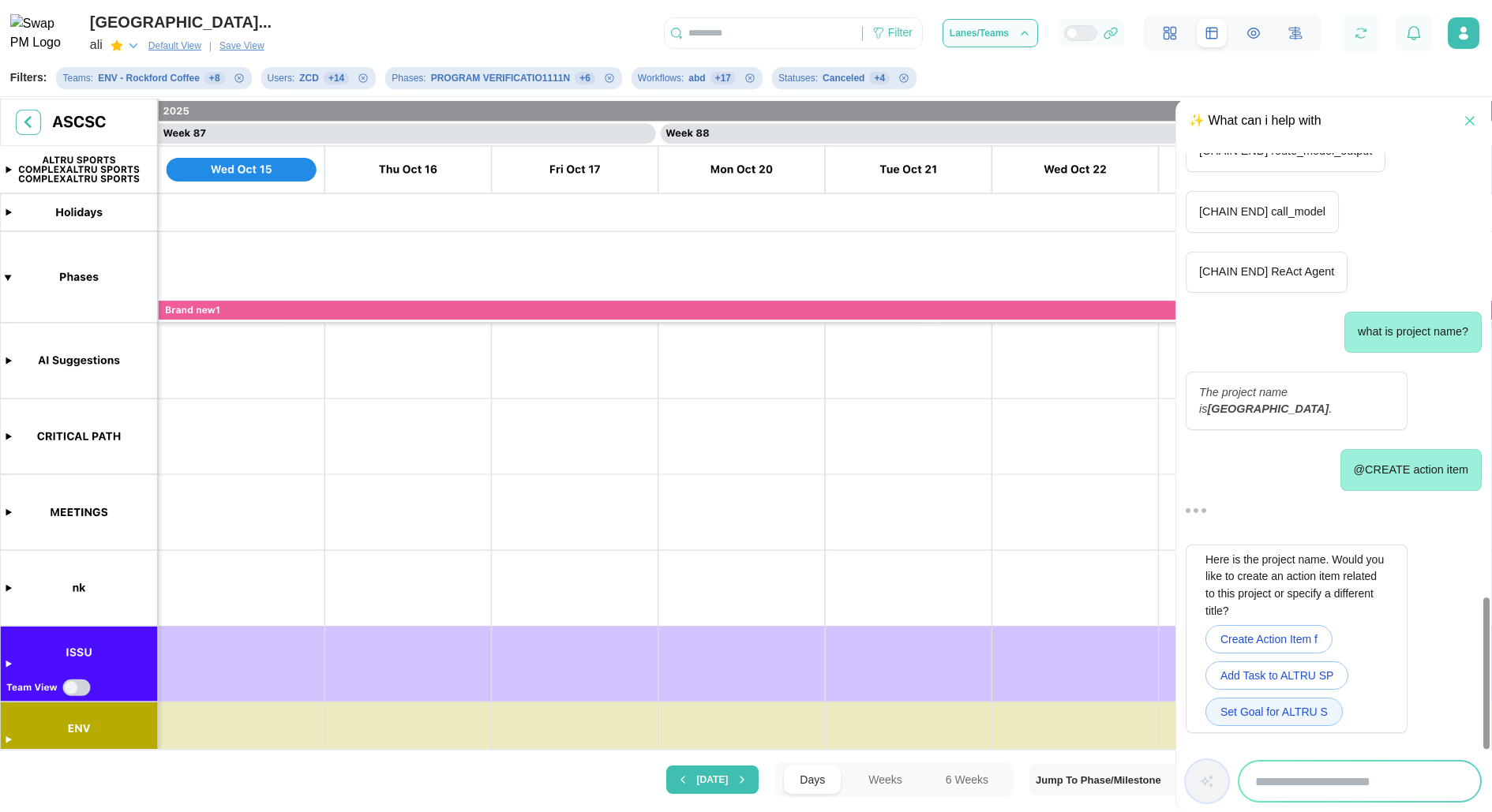
click at [1309, 715] on span "Set Goal for ALTRU S" at bounding box center [1274, 711] width 108 height 27
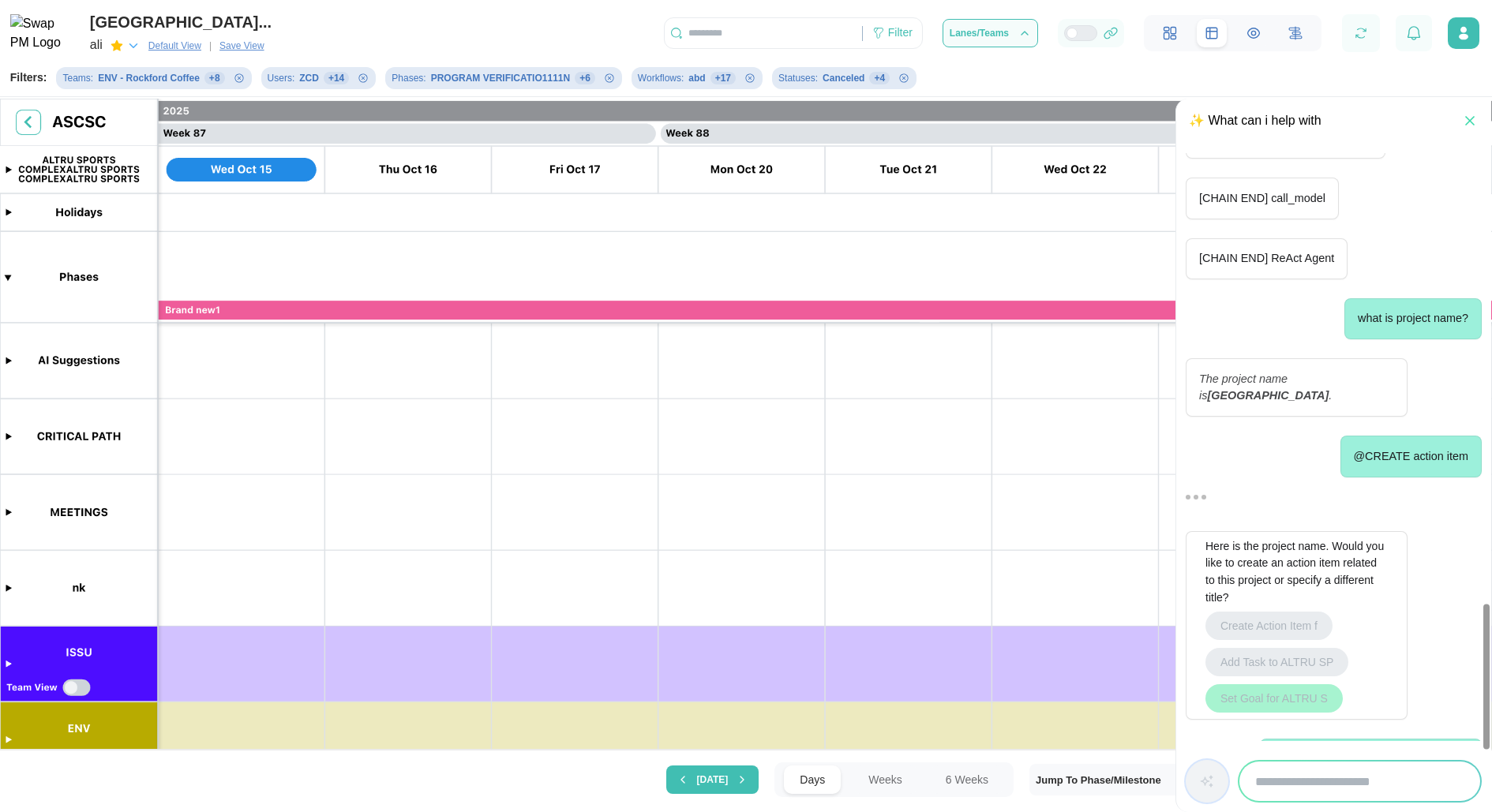
scroll to position [1863, 0]
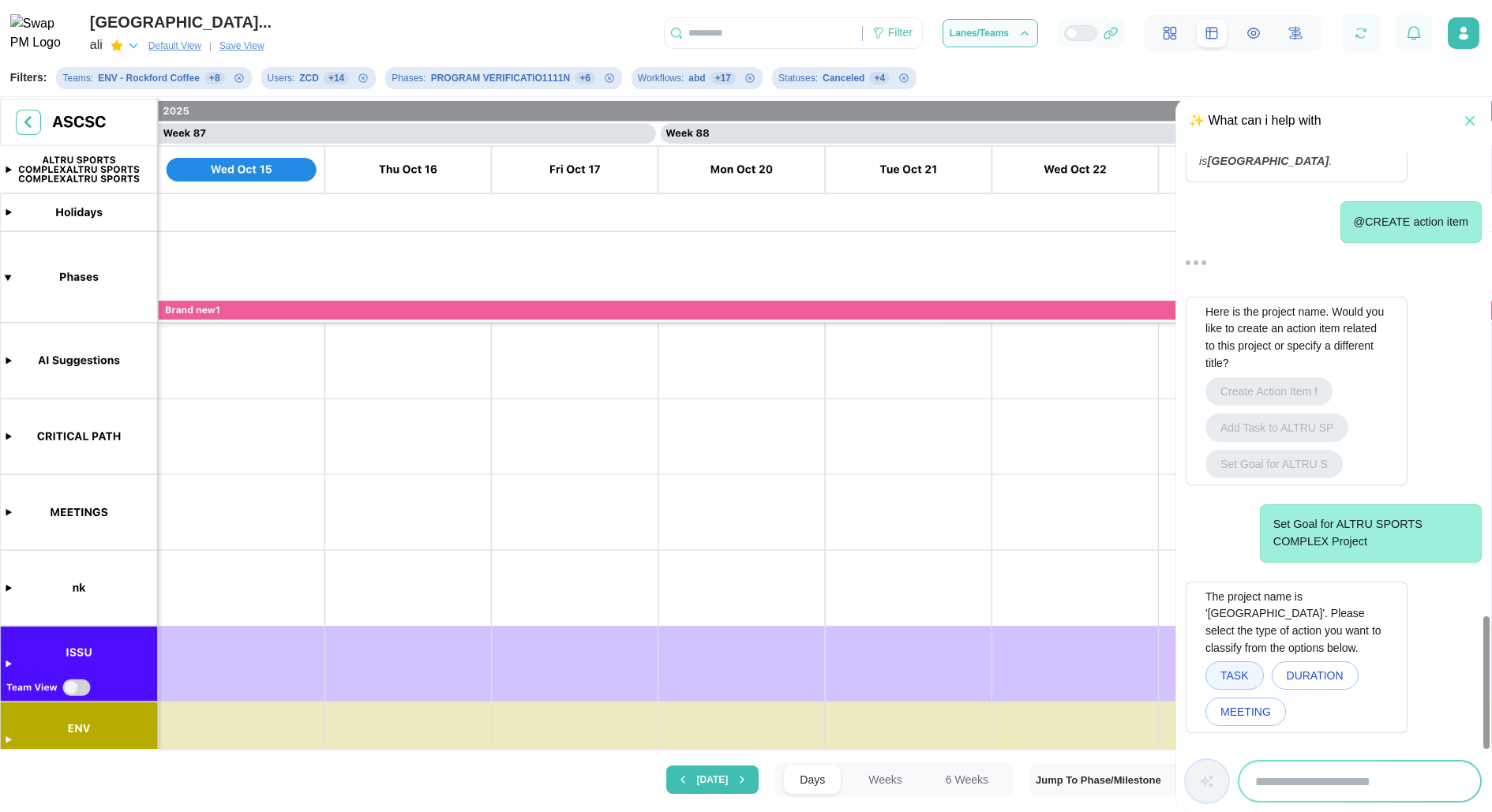
click at [1254, 676] on button "TASK" at bounding box center [1235, 676] width 59 height 28
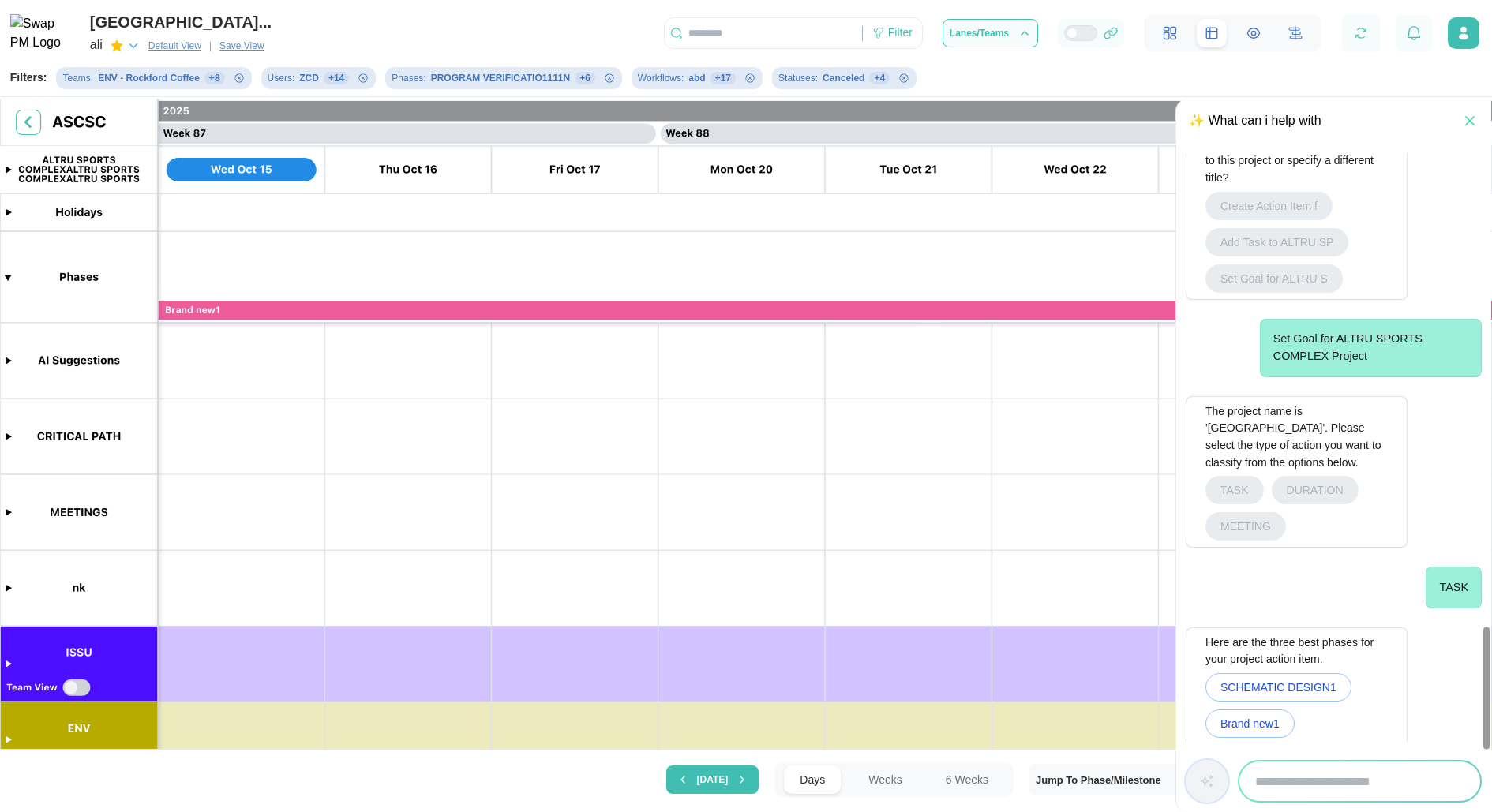
scroll to position [2325, 0]
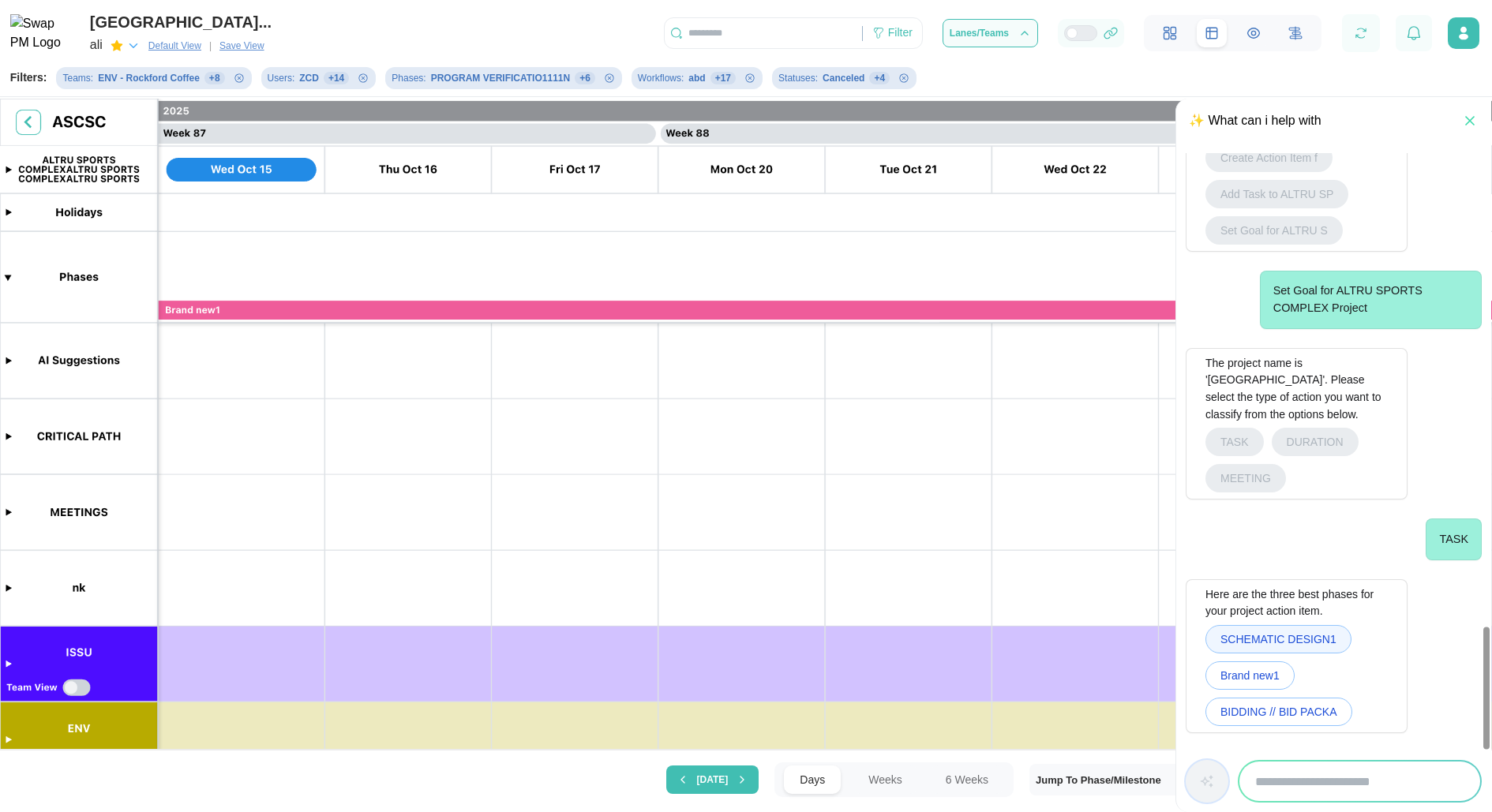
click at [1298, 652] on span "SCHEMATIC DESIGN1" at bounding box center [1278, 639] width 116 height 27
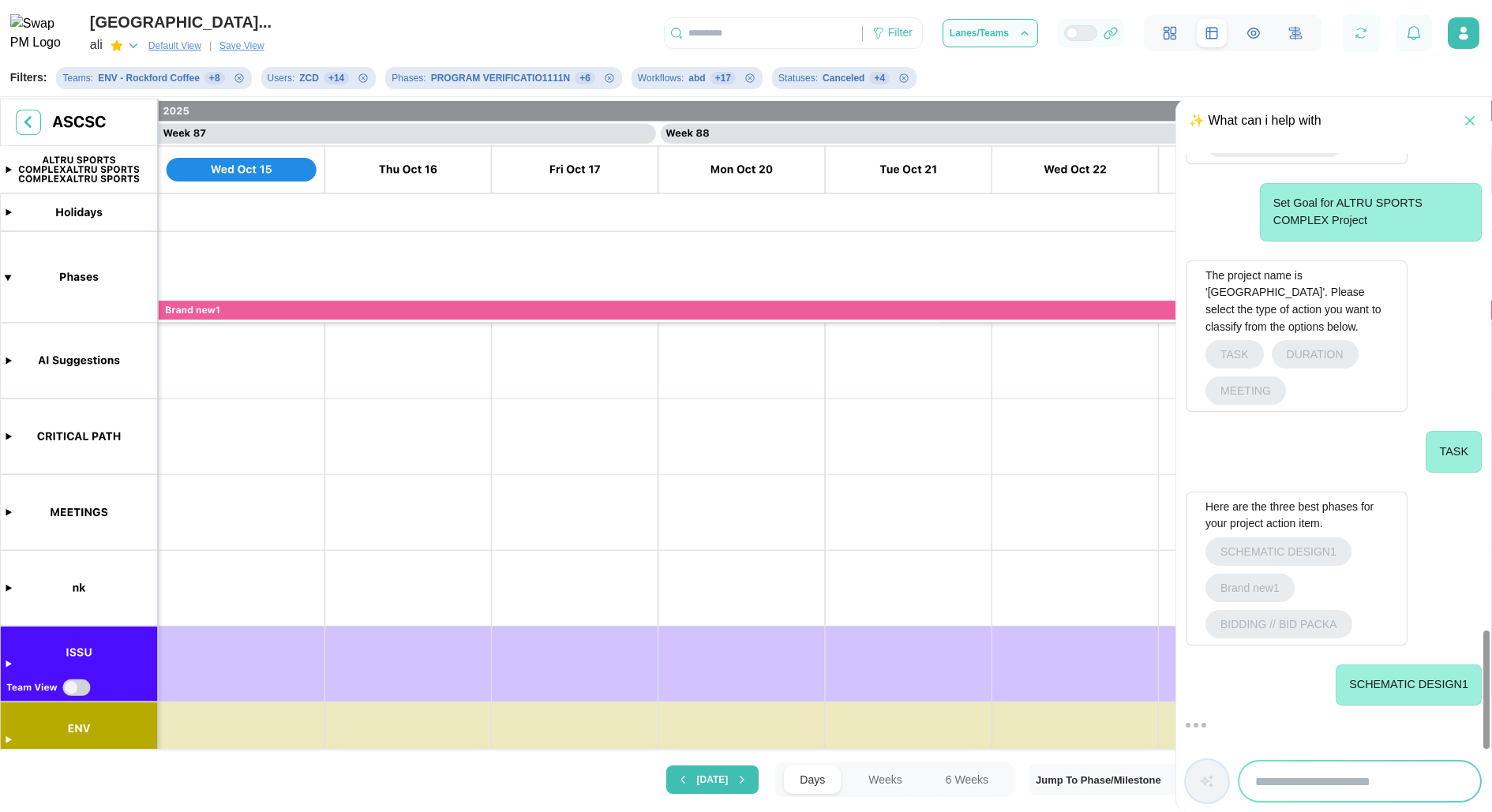
scroll to position [2642, 0]
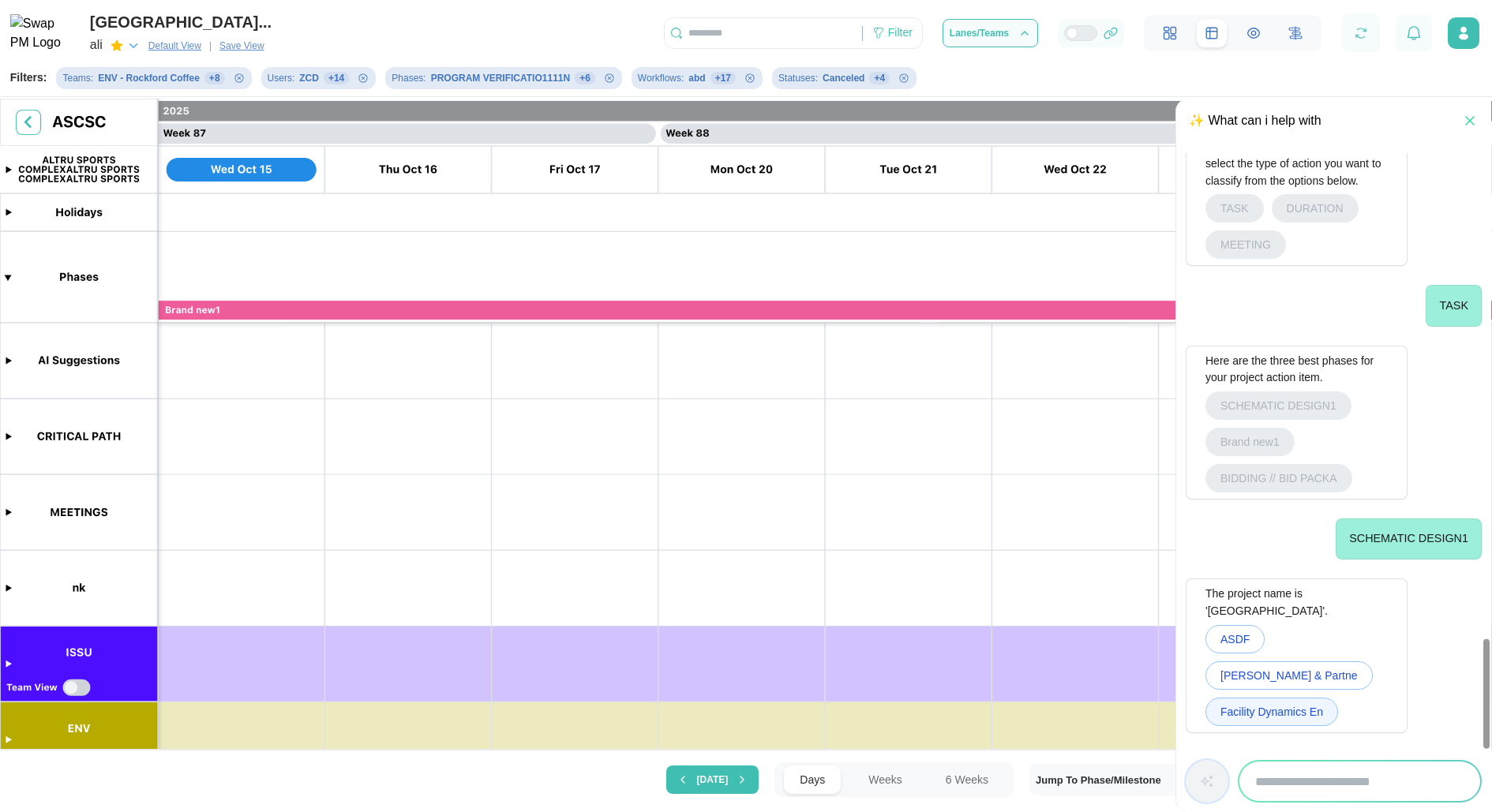
click at [1262, 704] on span "Facility Dynamics En" at bounding box center [1271, 711] width 102 height 27
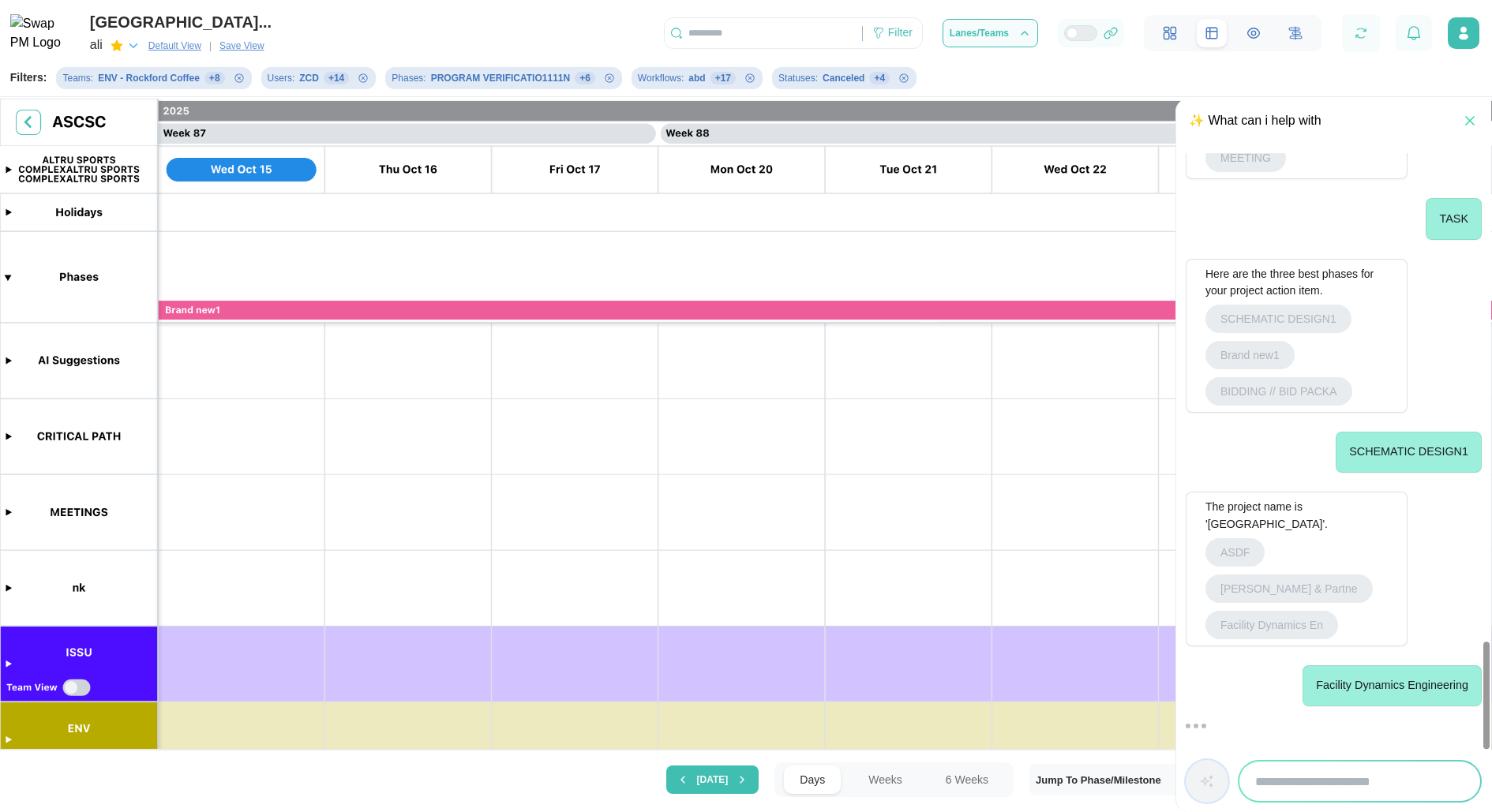
scroll to position [2874, 0]
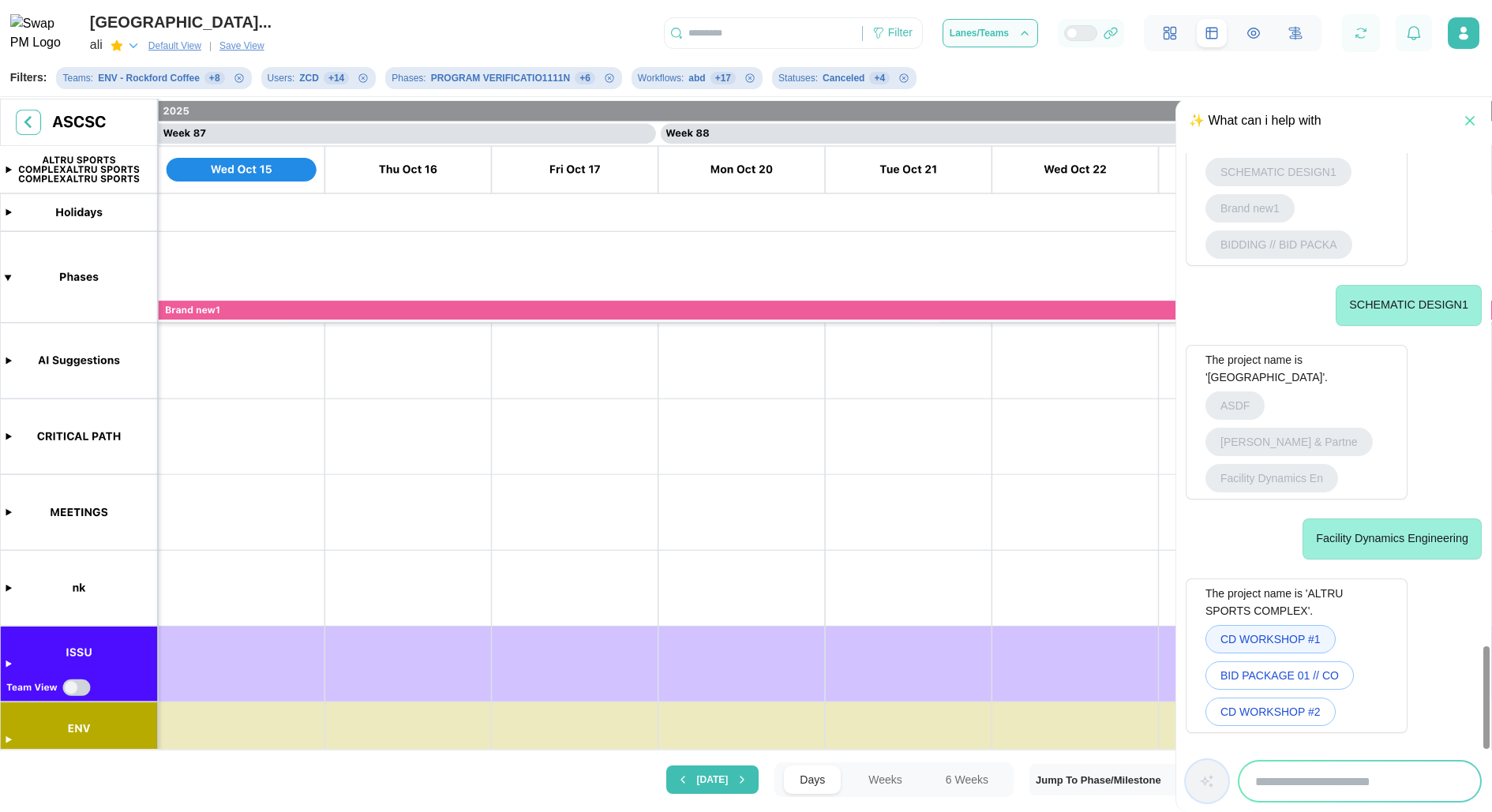
click at [1281, 639] on span "CD WORKSHOP #1" at bounding box center [1271, 639] width 101 height 27
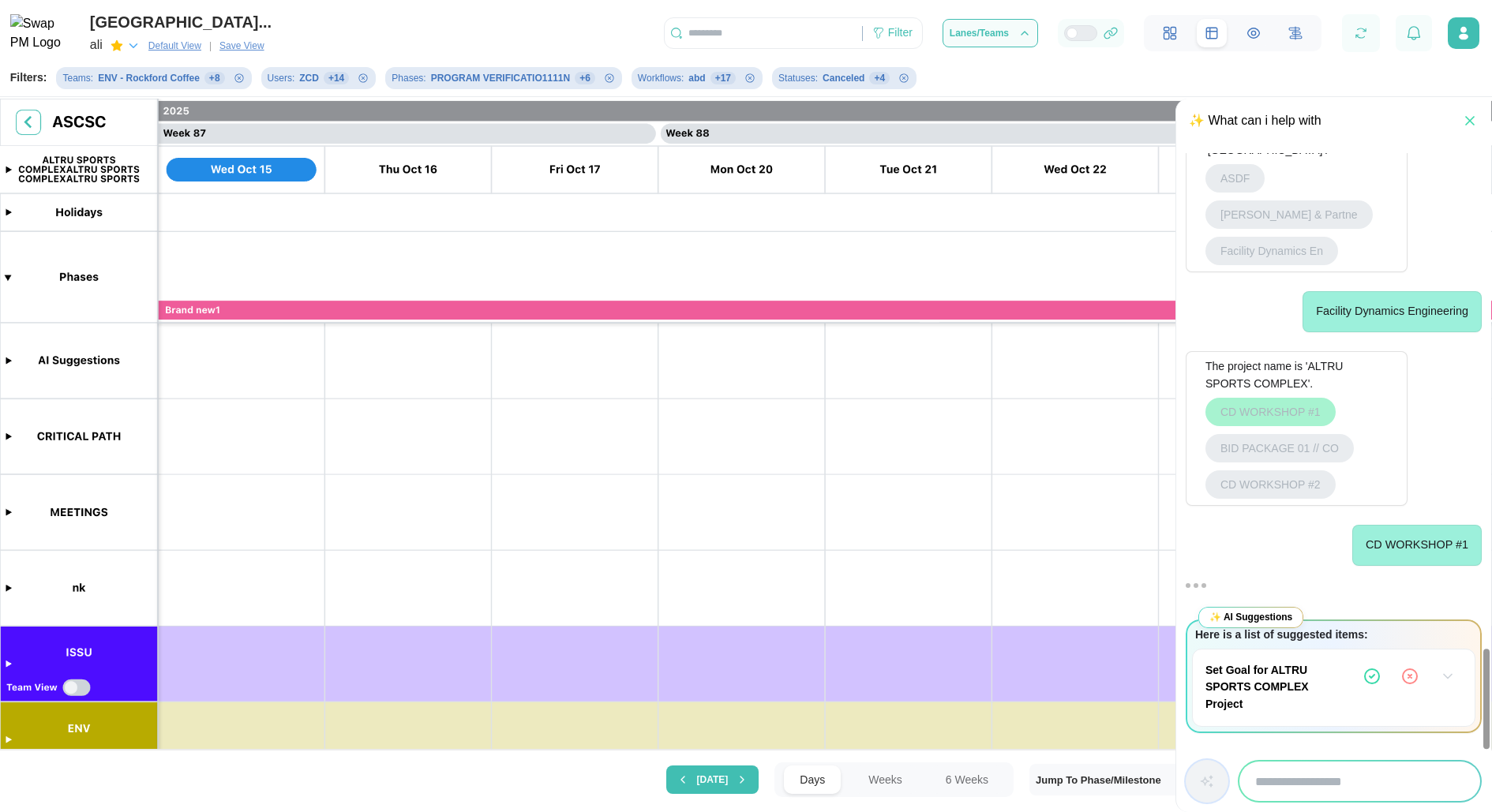
scroll to position [3101, 0]
click at [1445, 678] on icon "button" at bounding box center [1447, 676] width 16 height 16
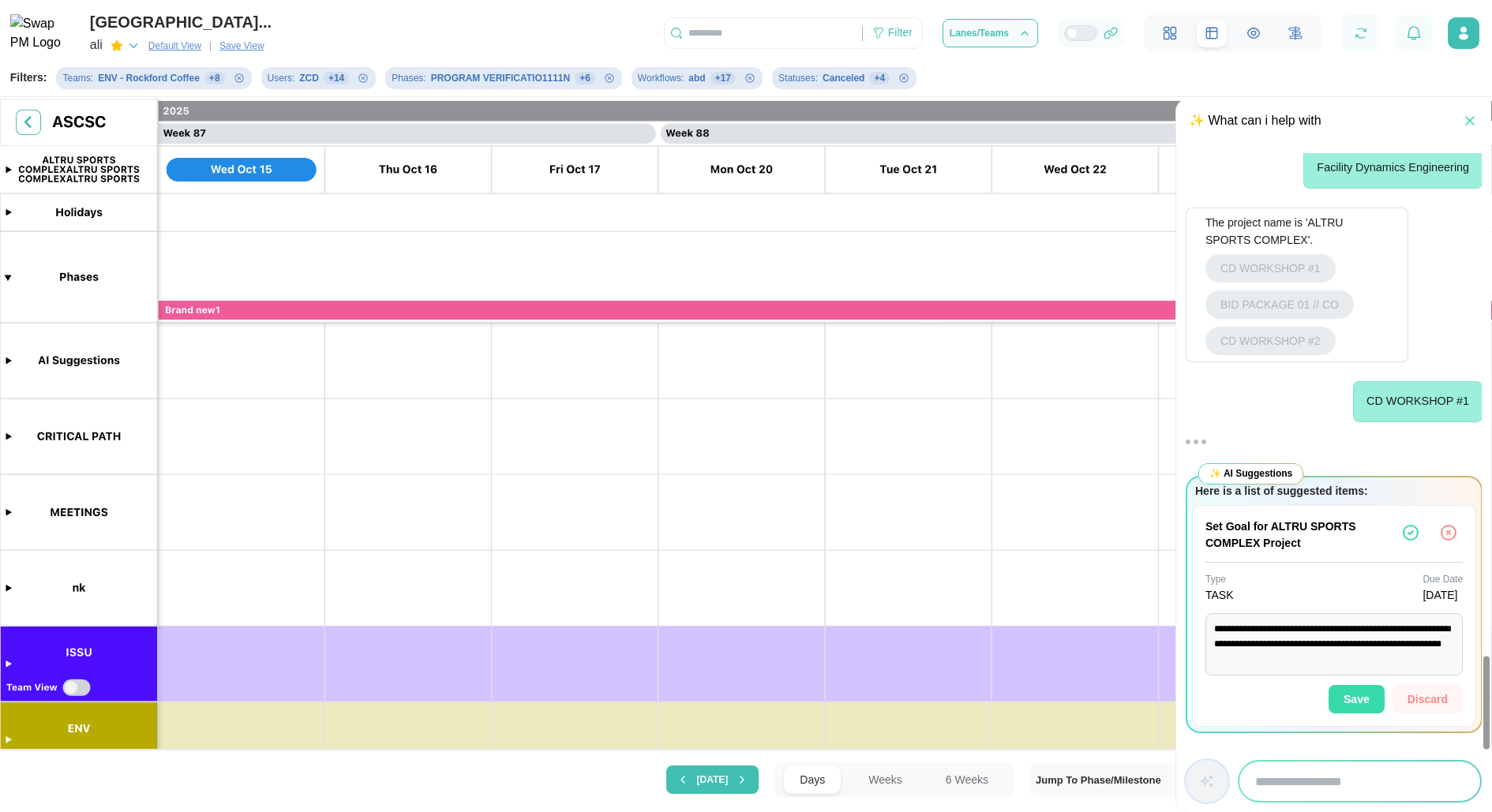
scroll to position [3244, 0]
click at [1408, 536] on icon "button" at bounding box center [1411, 533] width 19 height 19
type textarea "*"
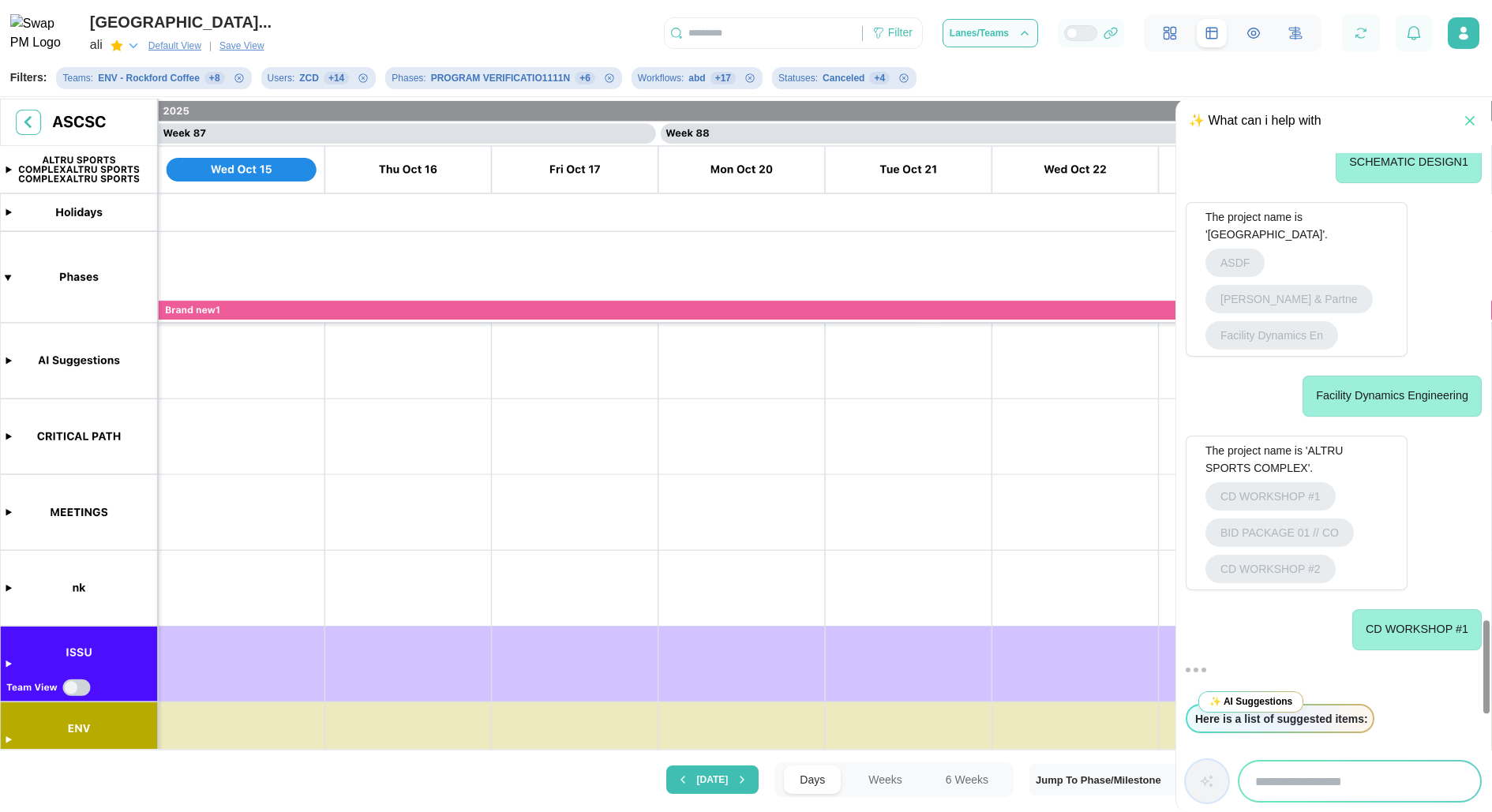
scroll to position [3017, 0]
click at [1369, 37] on button "button" at bounding box center [1361, 32] width 22 height 22
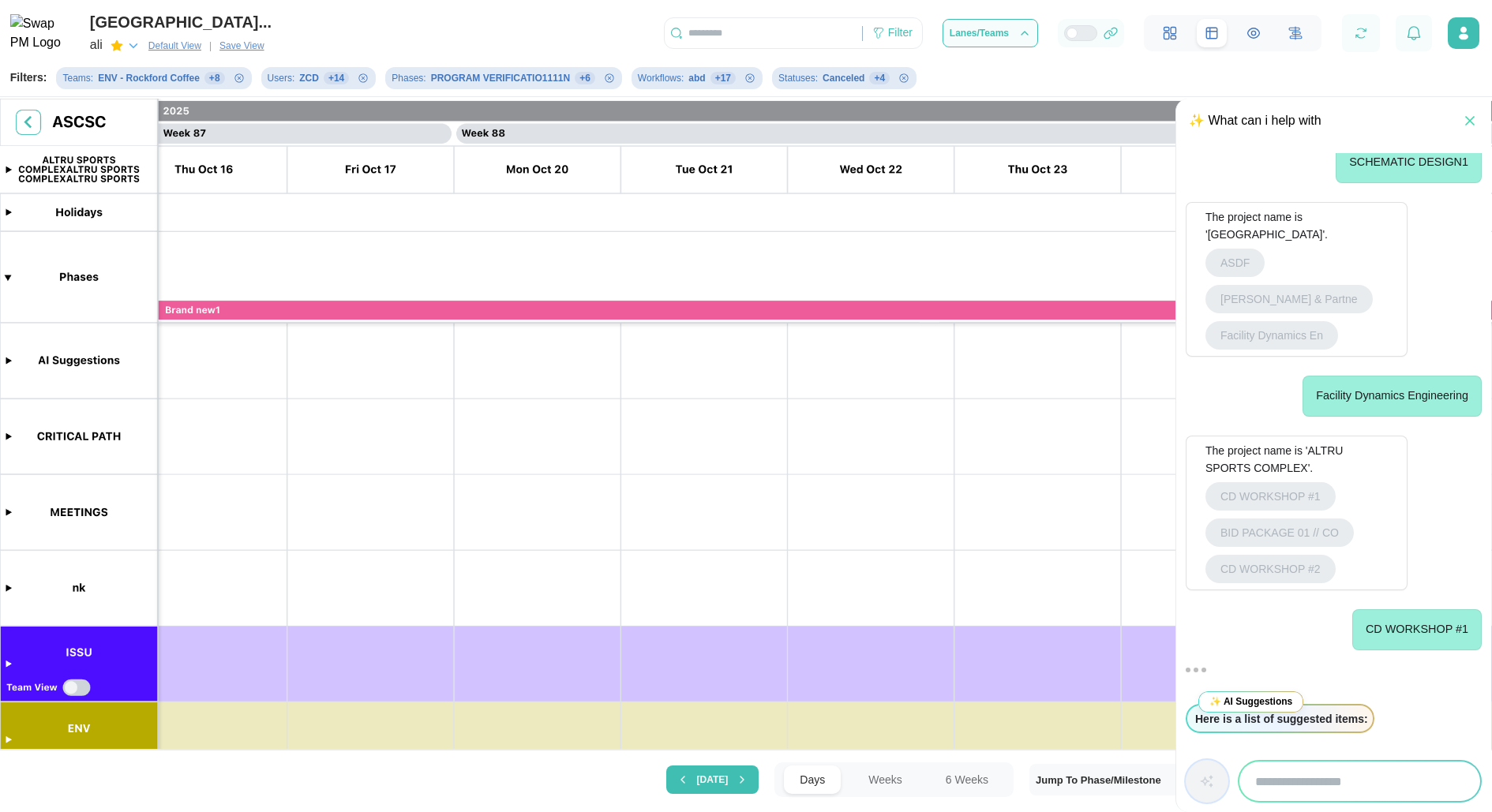
scroll to position [0, 72277]
click at [6, 359] on canvas at bounding box center [746, 426] width 1492 height 654
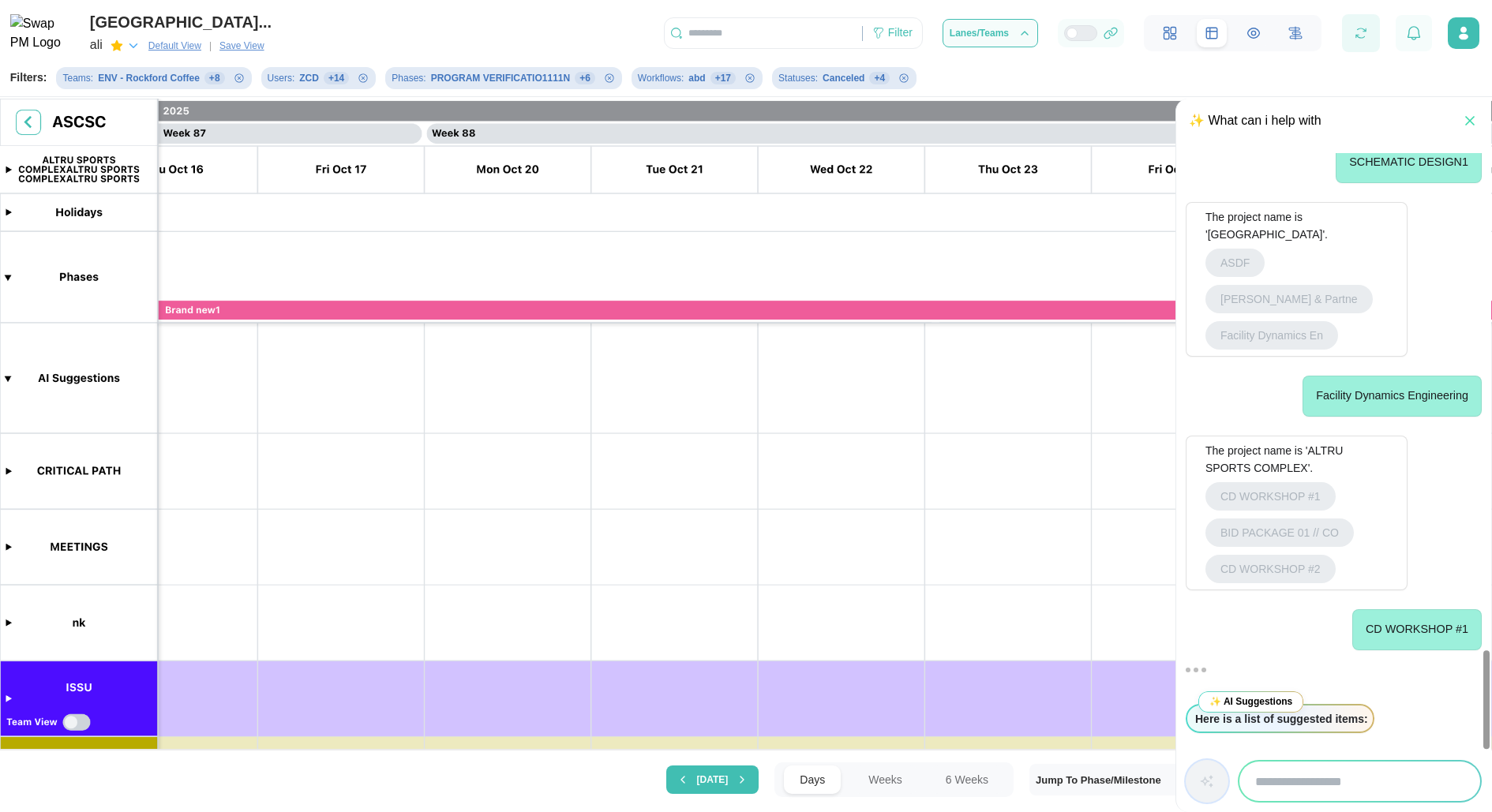
click at [1367, 41] on button "button" at bounding box center [1361, 32] width 22 height 22
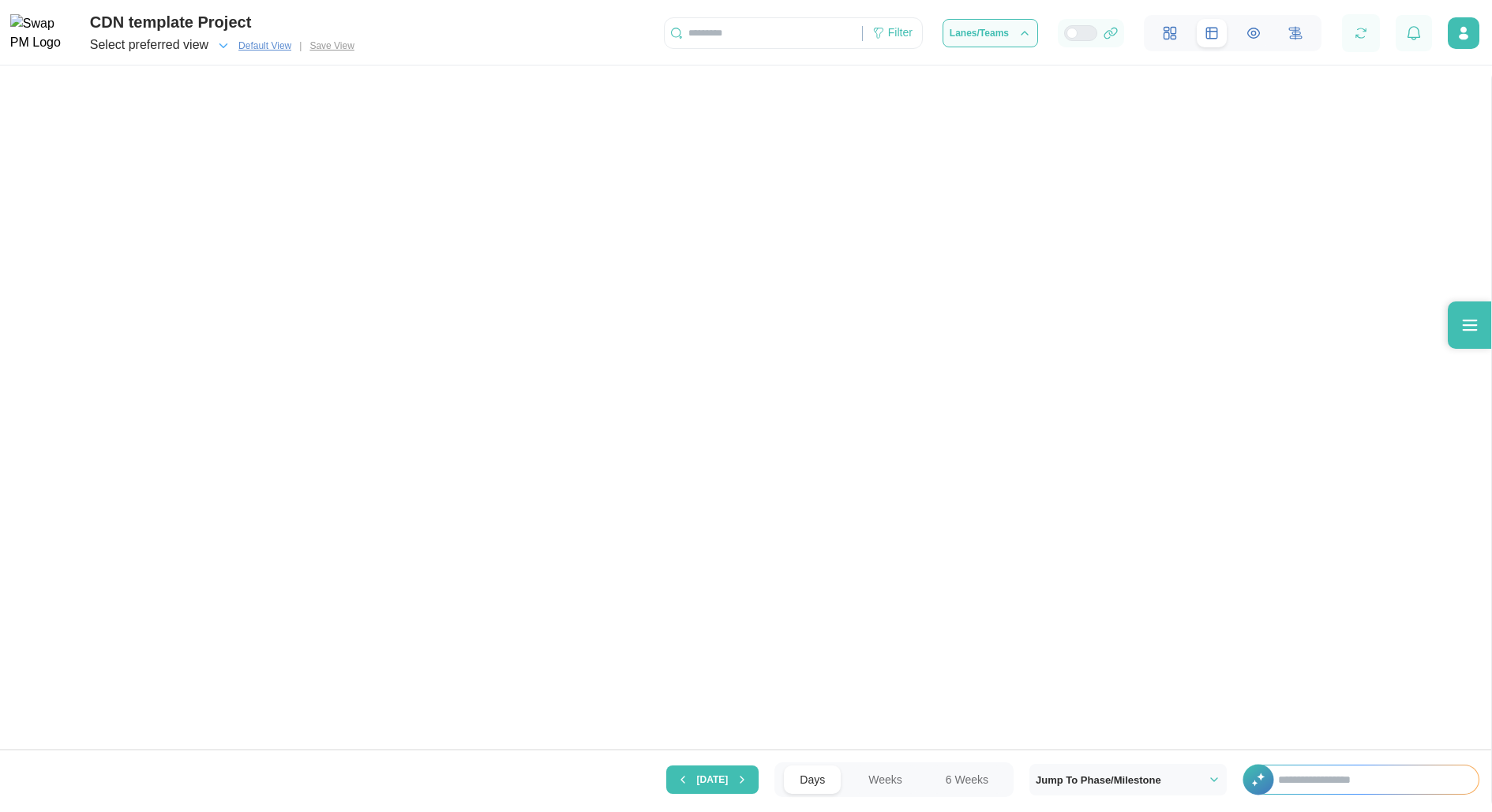
scroll to position [0, 13675]
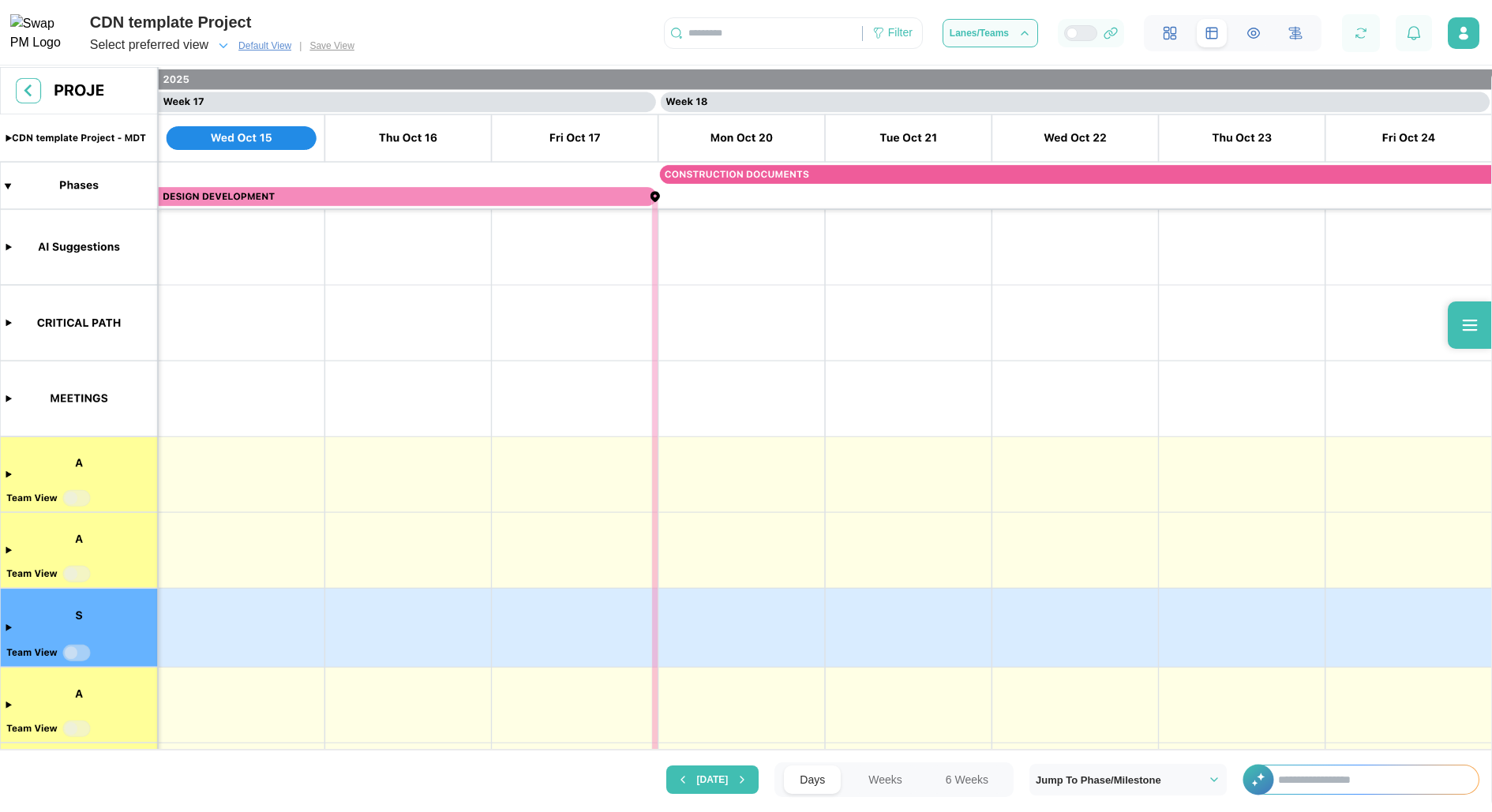
click at [1369, 781] on input "text" at bounding box center [1369, 780] width 216 height 28
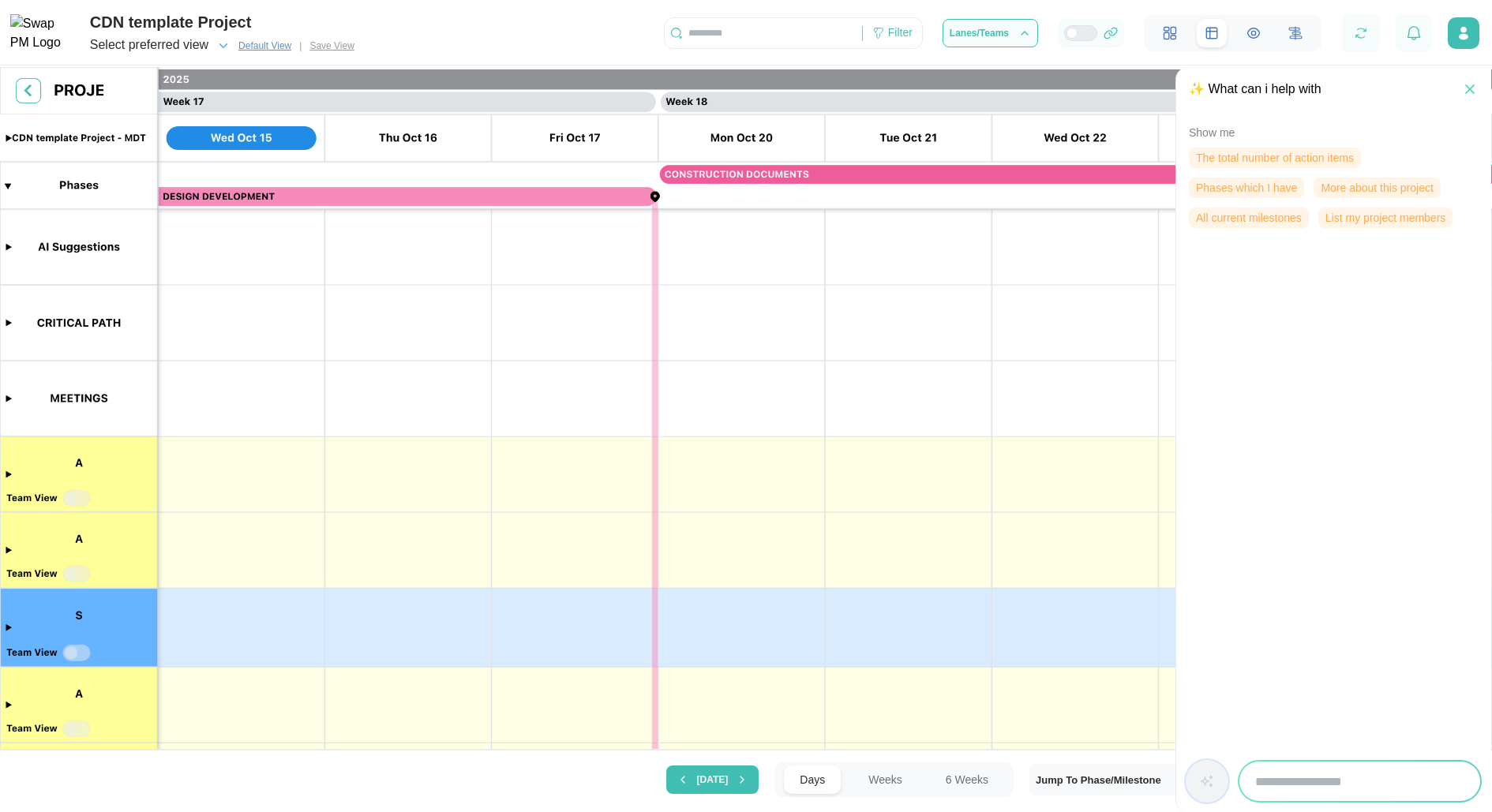
click at [1390, 191] on span "More about this project" at bounding box center [1376, 188] width 112 height 19
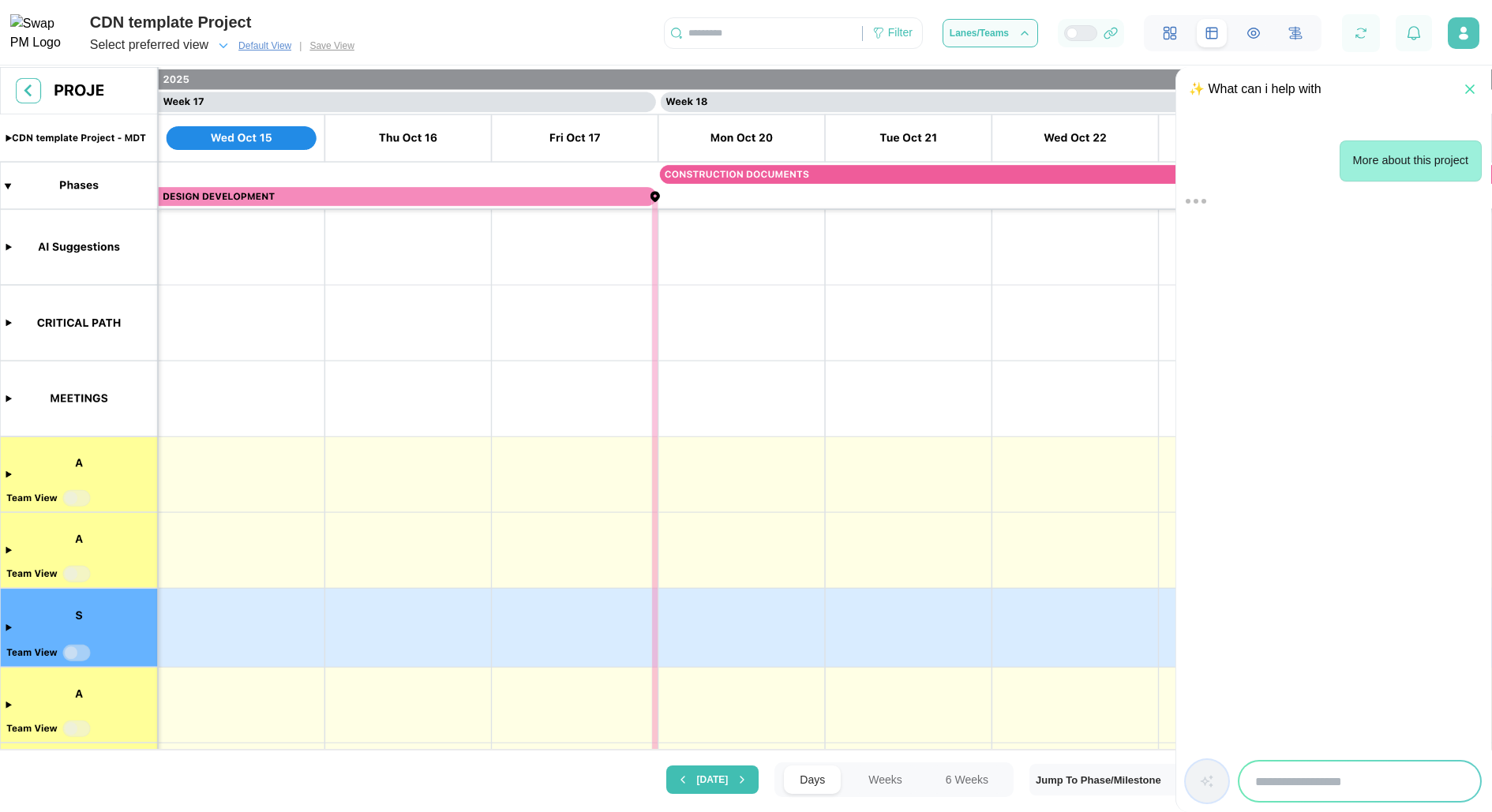
click at [1459, 38] on icon "button" at bounding box center [1463, 37] width 10 height 6
click at [1361, 368] on div "More about this project" at bounding box center [1334, 431] width 296 height 620
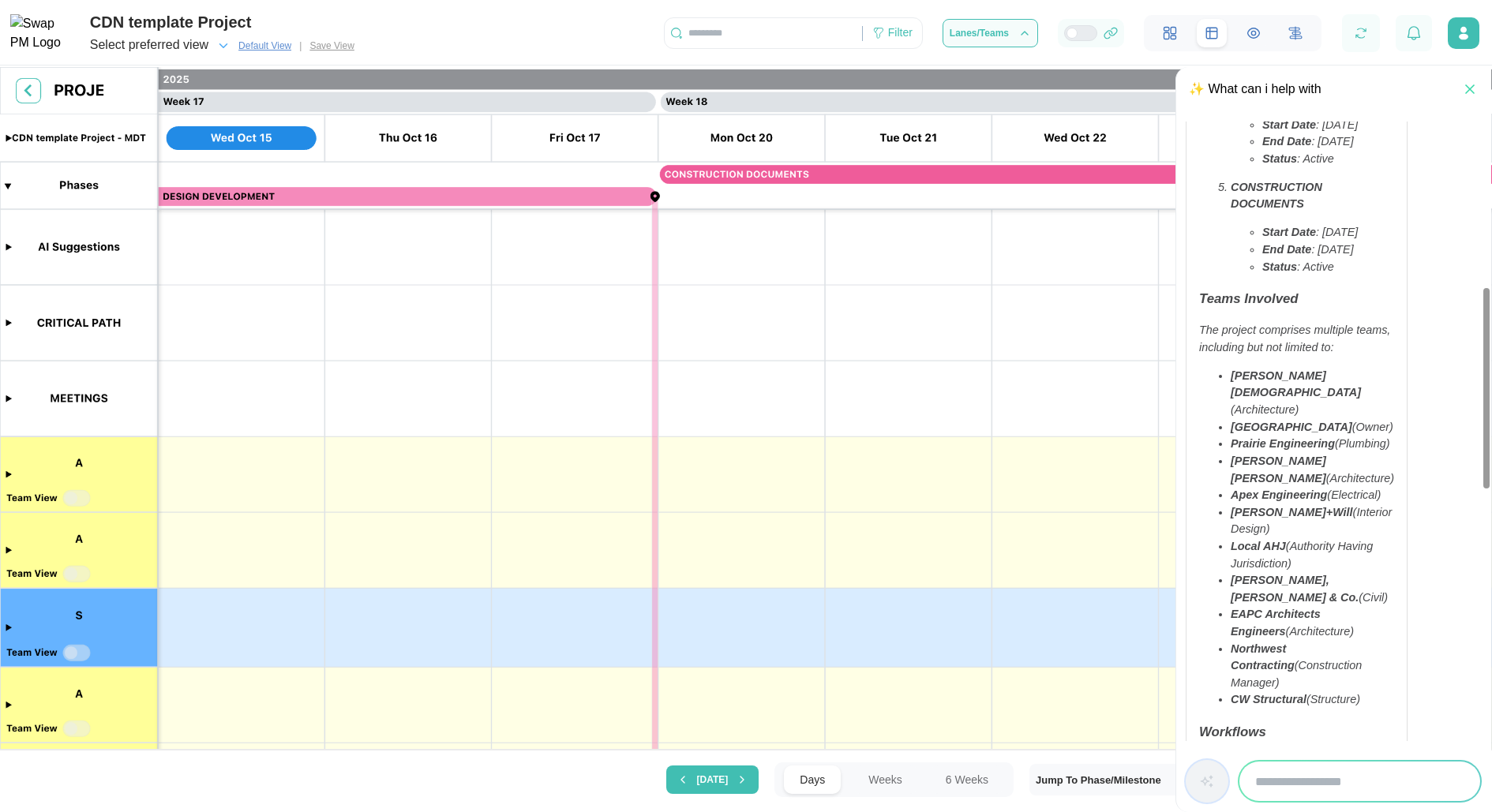
scroll to position [1348, 0]
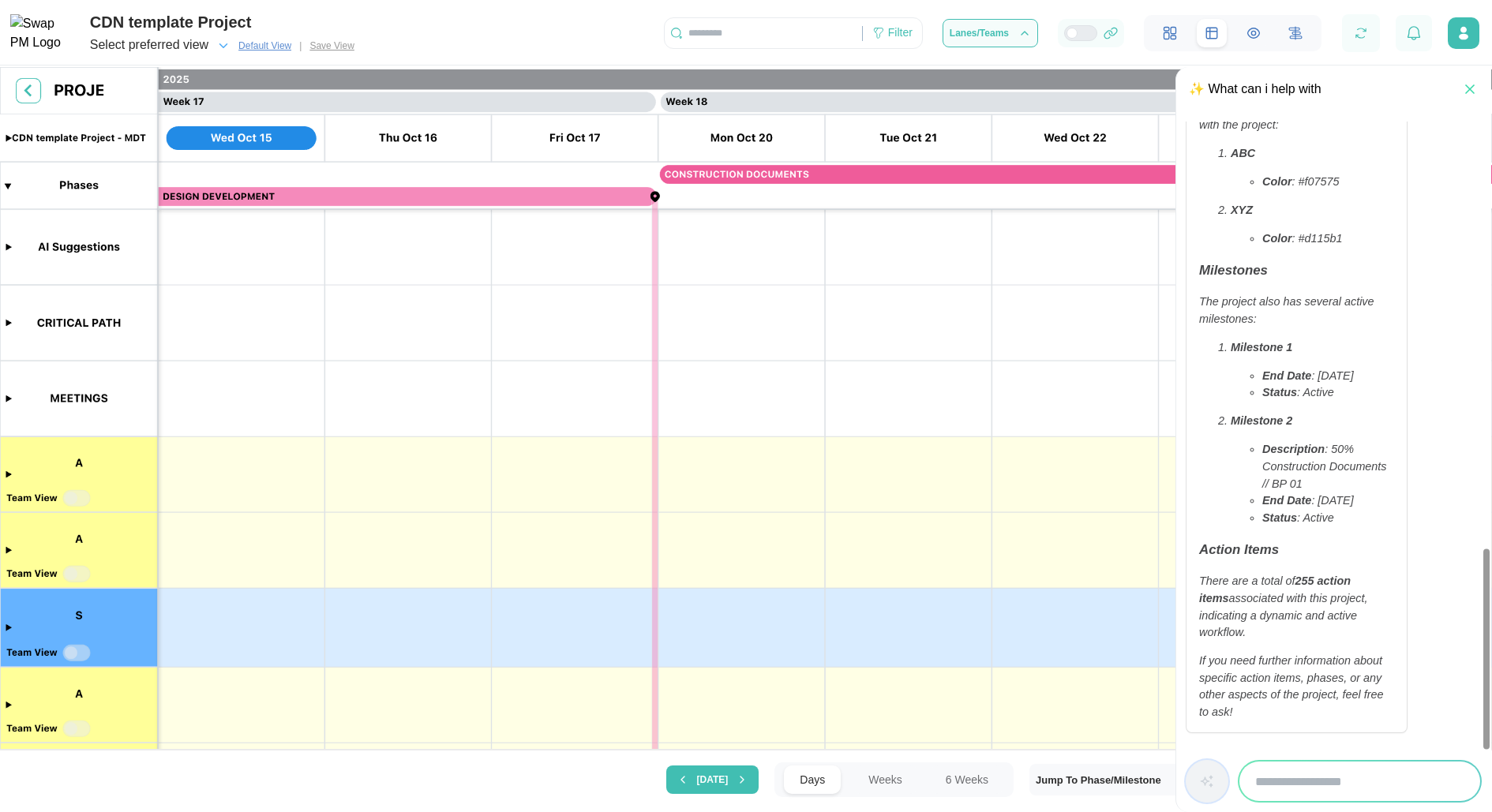
click at [1294, 797] on input "search" at bounding box center [1359, 781] width 241 height 39
type input "**********"
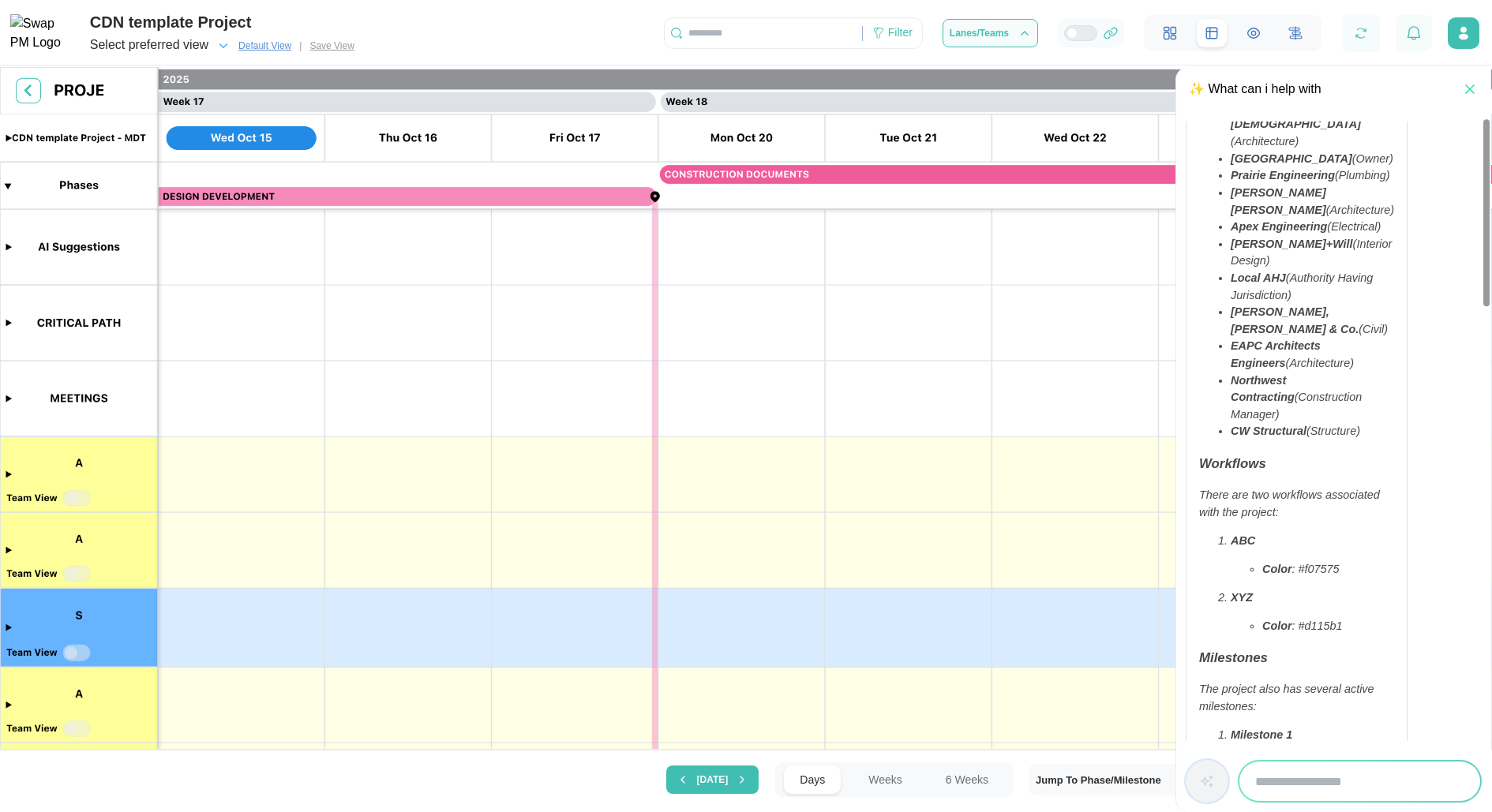
scroll to position [1485, 0]
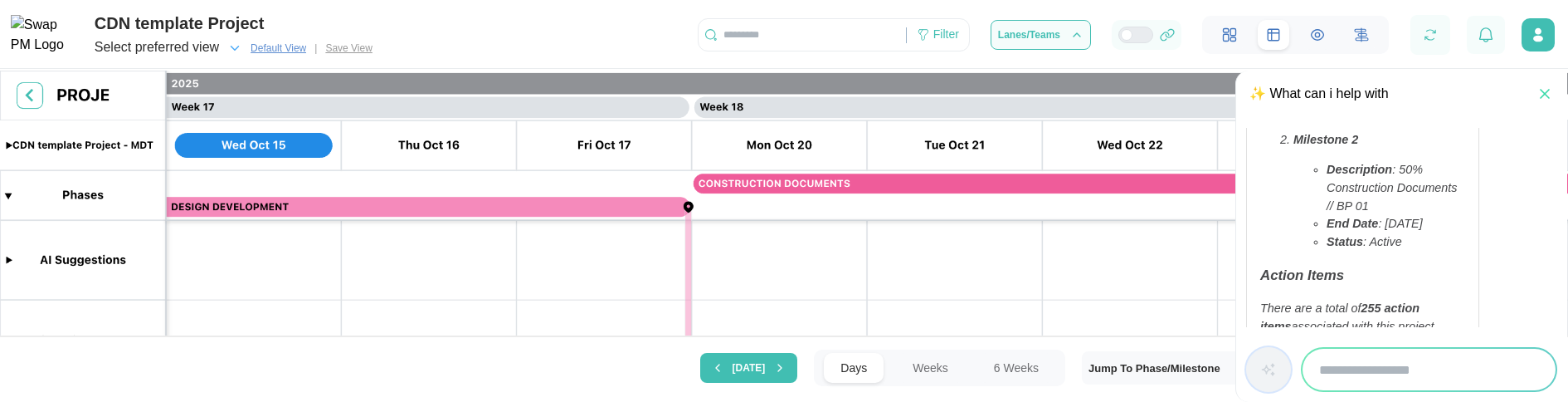
scroll to position [100, 0]
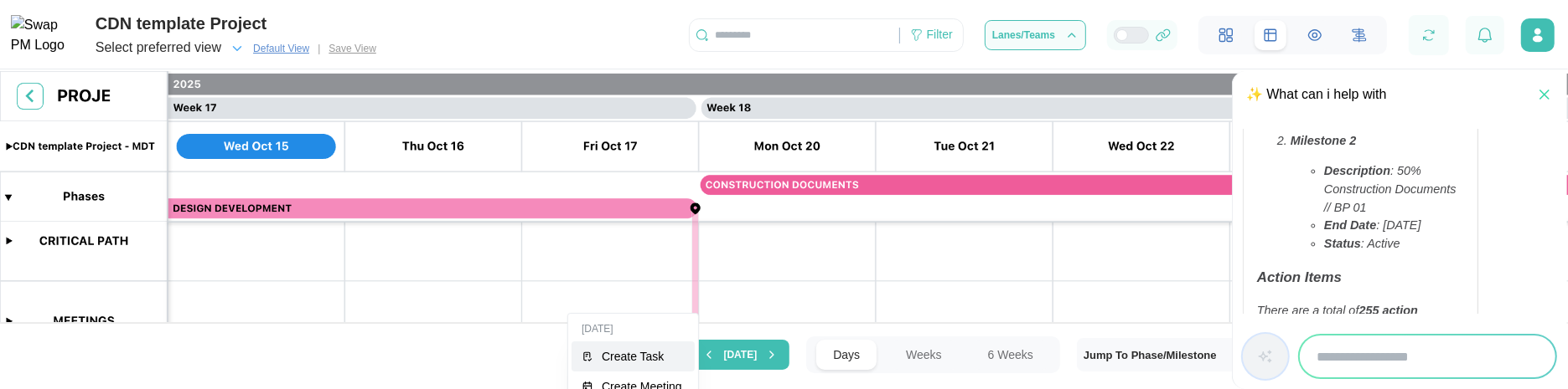
click at [609, 352] on div "Create Task" at bounding box center [643, 357] width 83 height 13
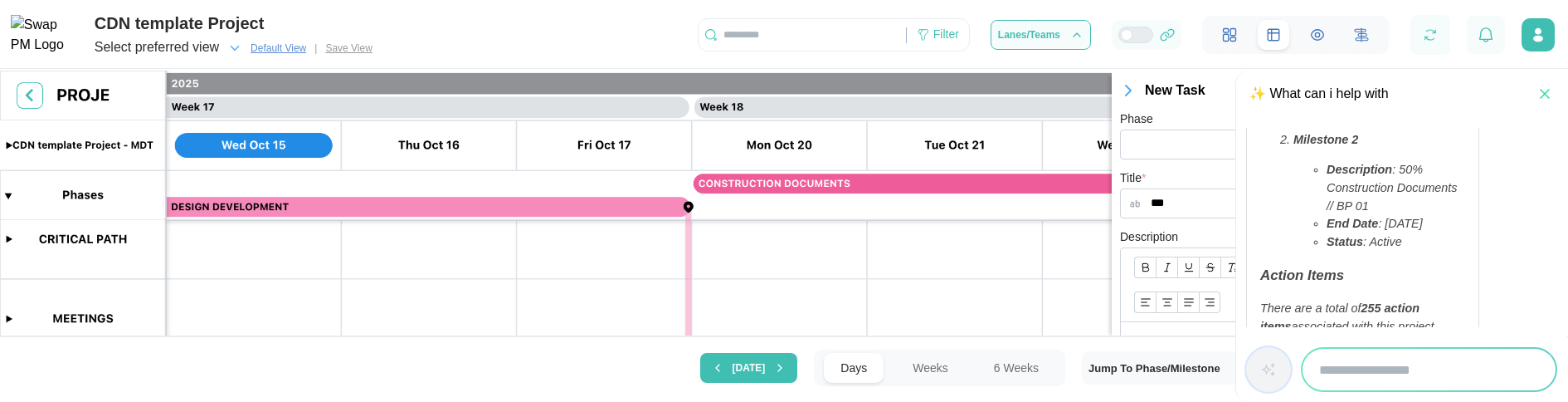
scroll to position [597, 0]
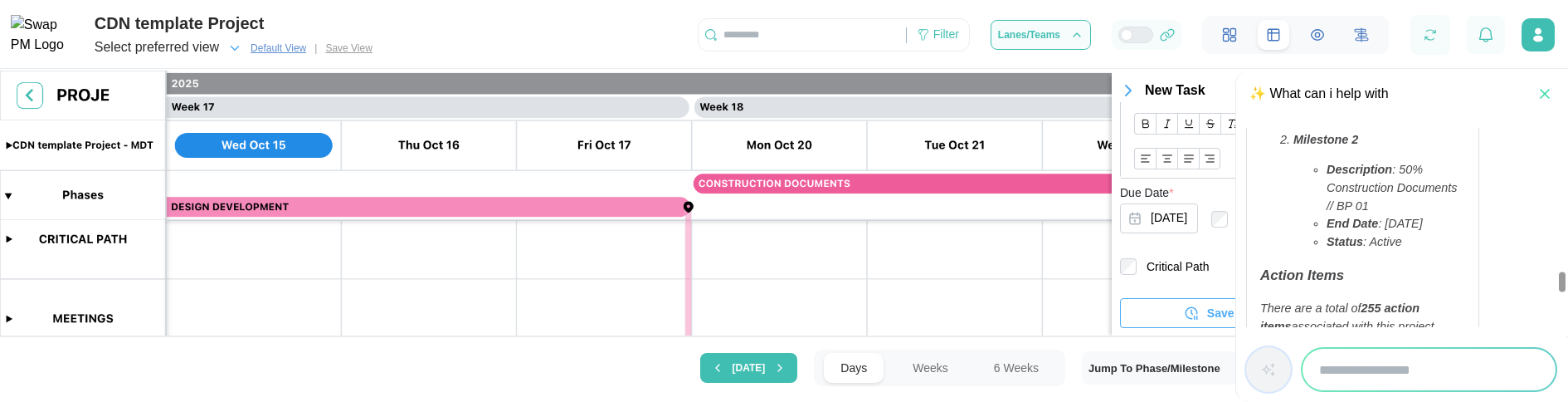
type input "***"
click at [1543, 98] on icon "button" at bounding box center [1545, 94] width 17 height 17
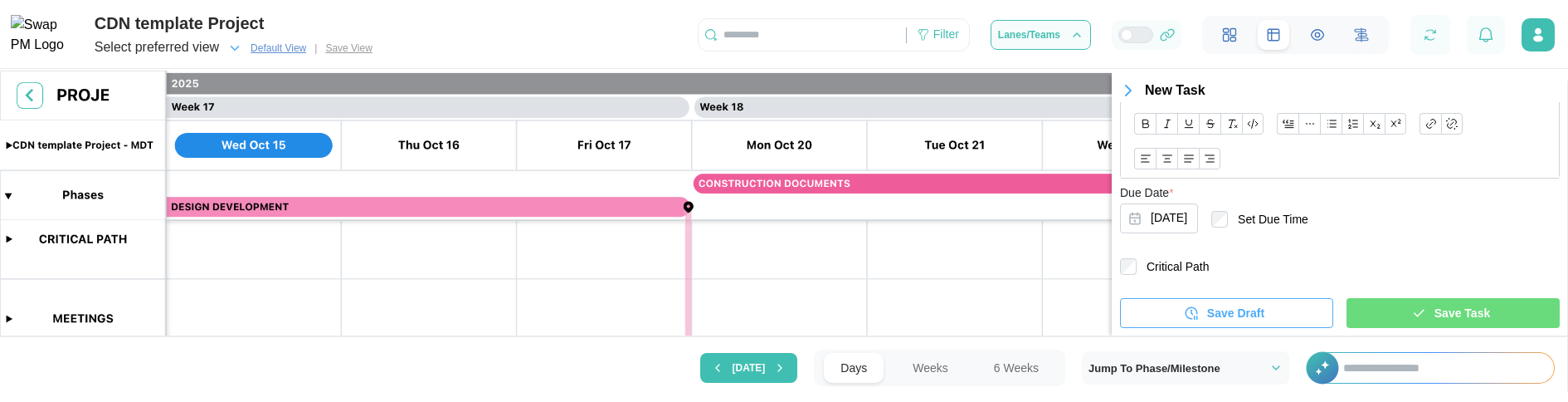
click at [1435, 316] on span "Save Task" at bounding box center [1462, 313] width 55 height 29
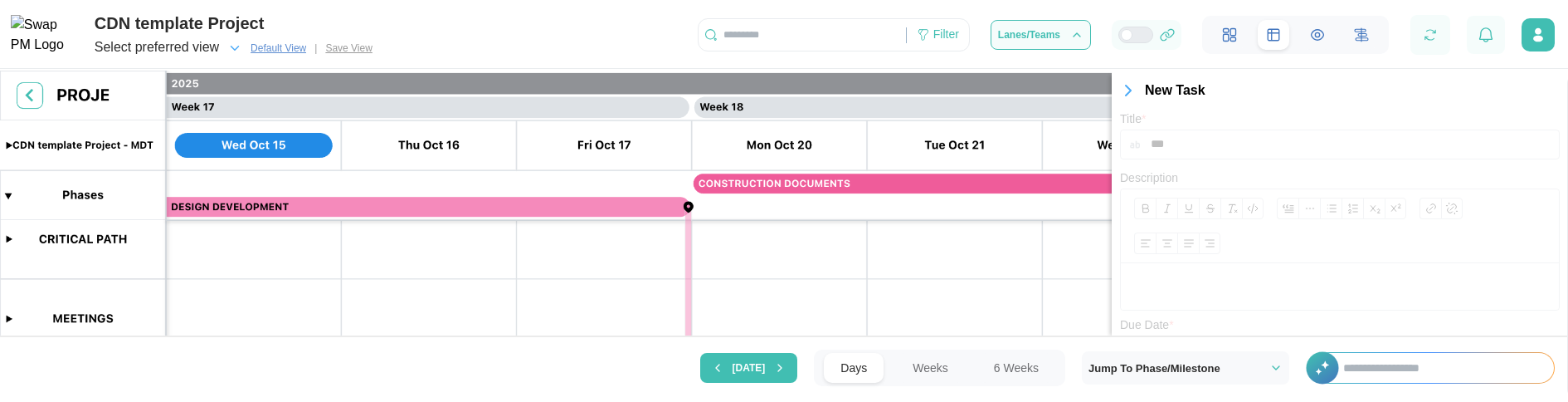
scroll to position [285, 0]
click at [1126, 97] on icon "button" at bounding box center [1128, 91] width 20 height 20
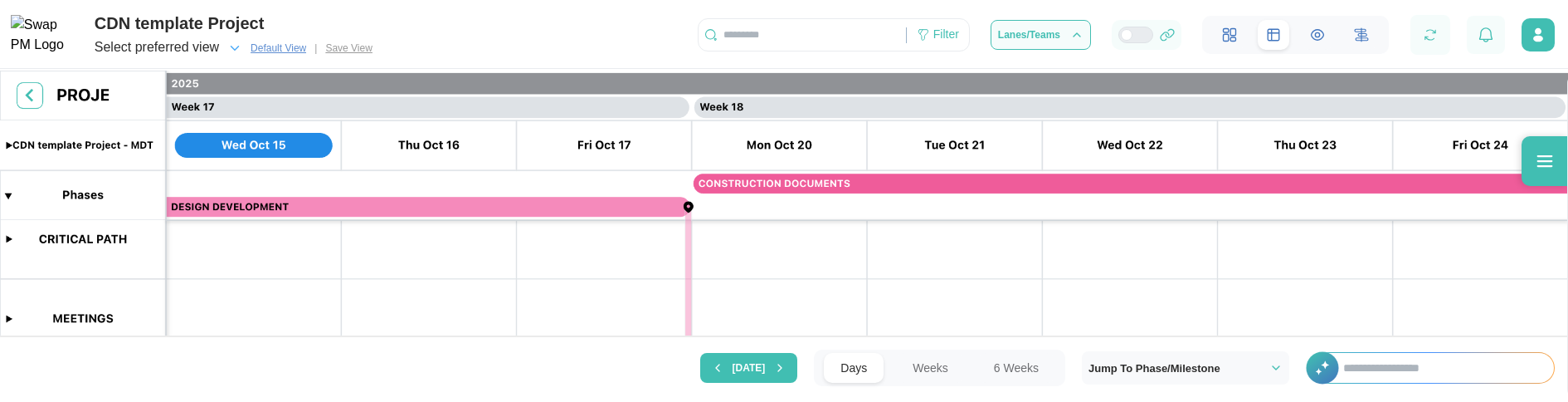
click at [1409, 373] on input "text" at bounding box center [1439, 367] width 227 height 29
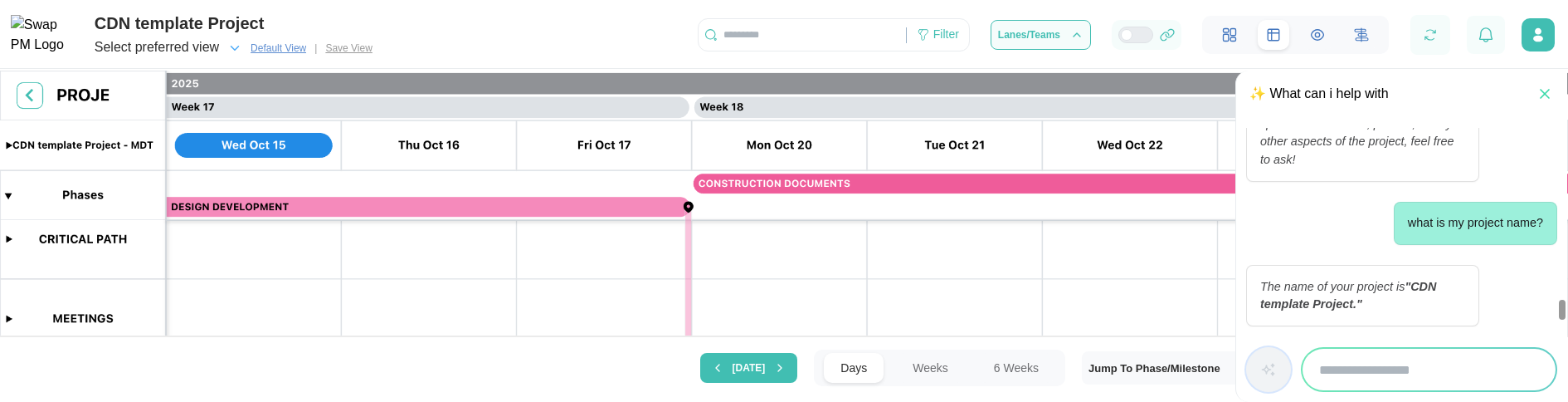
scroll to position [2014, 0]
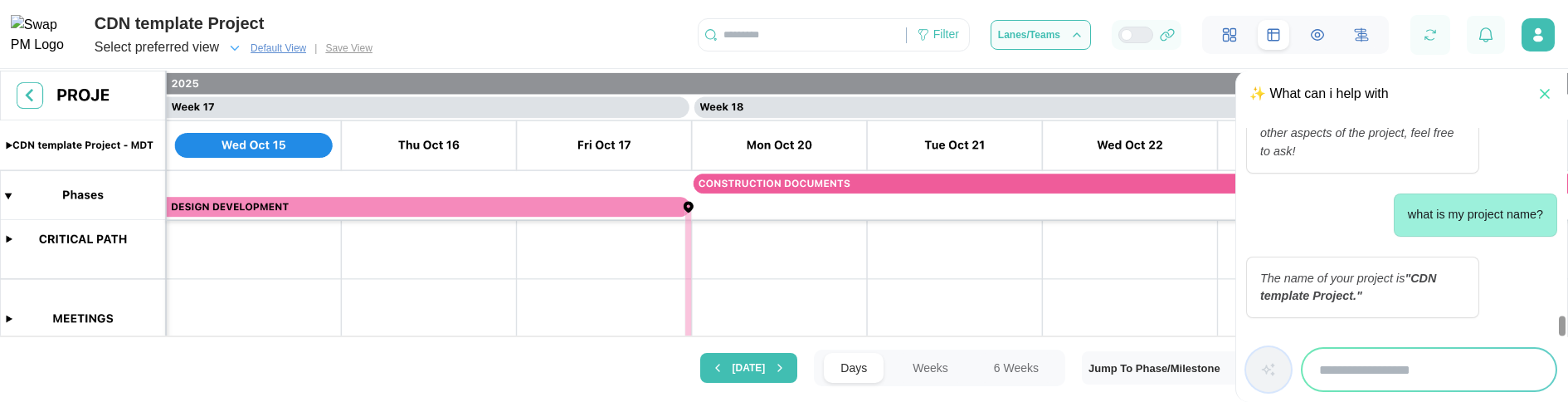
click at [1388, 374] on input "search" at bounding box center [1428, 369] width 253 height 41
type input "**"
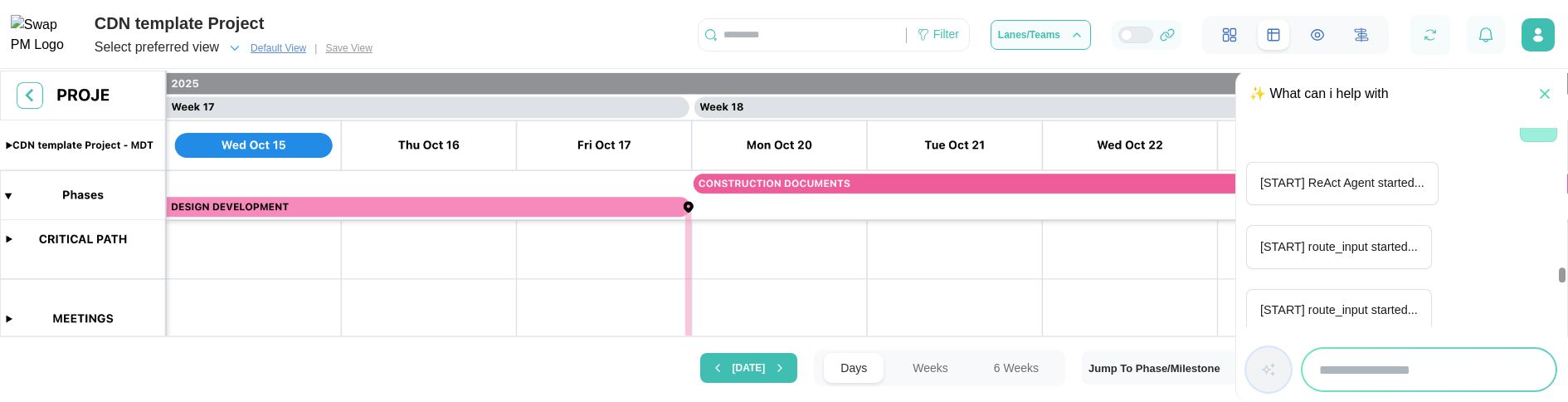
scroll to position [2866, 0]
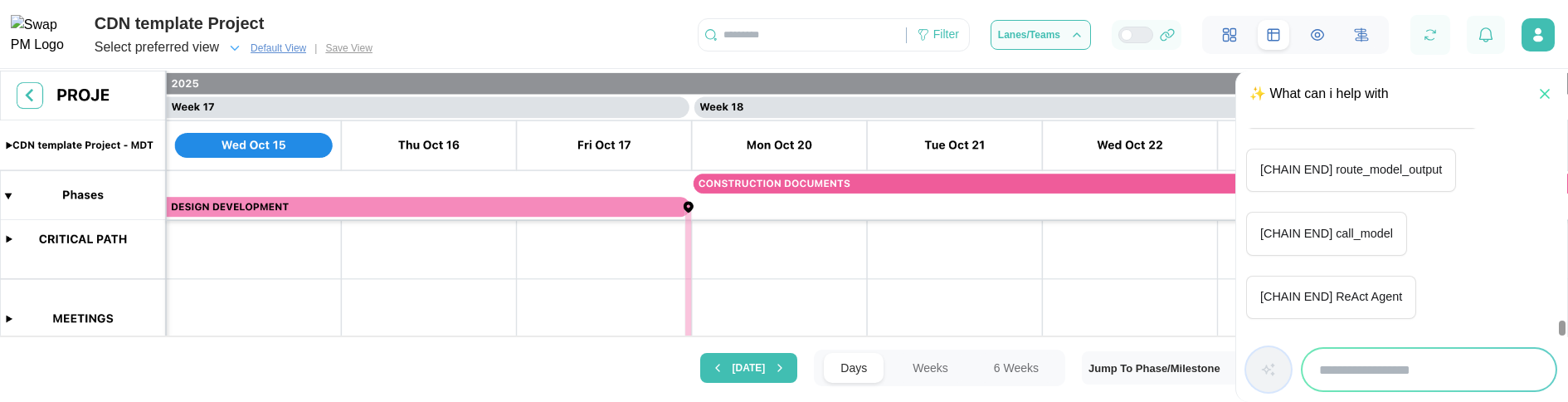
click at [1404, 347] on div at bounding box center [1429, 369] width 257 height 45
click at [1404, 372] on input "search" at bounding box center [1428, 369] width 253 height 41
type input "**********"
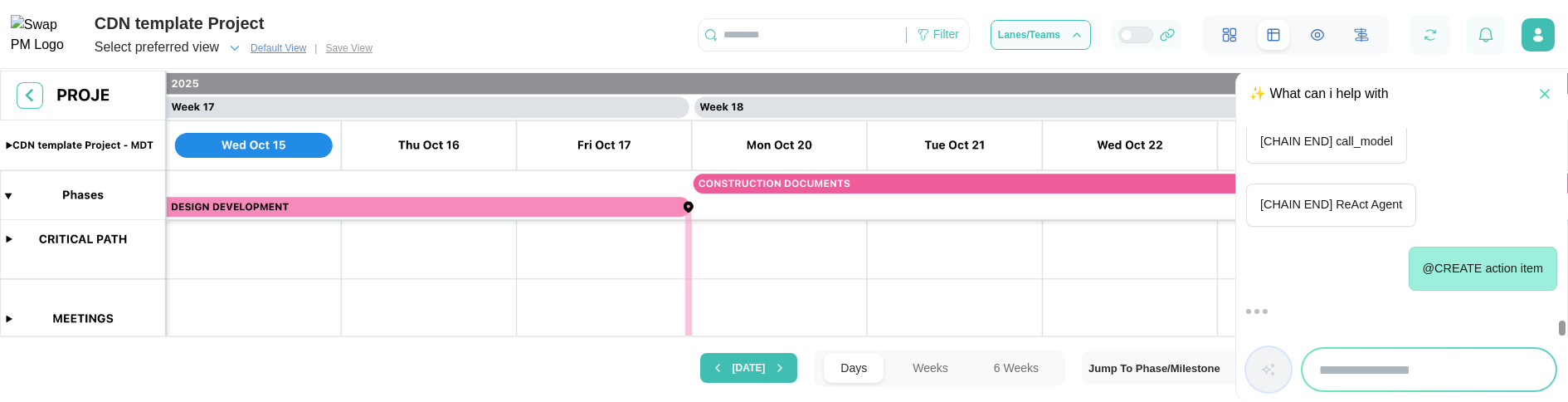
scroll to position [3260, 0]
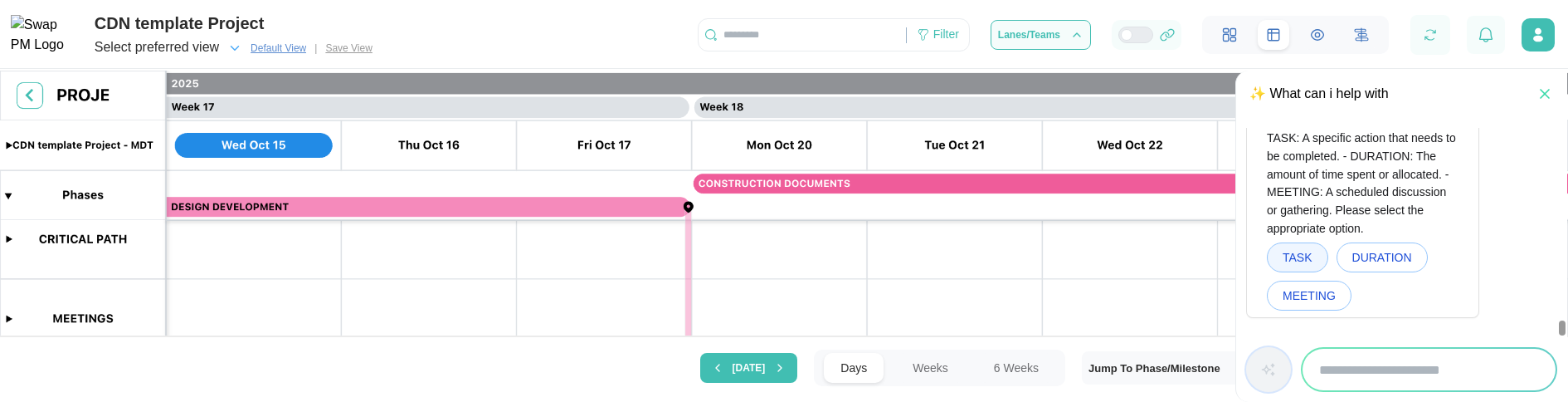
click at [1303, 248] on span "TASK" at bounding box center [1298, 257] width 29 height 29
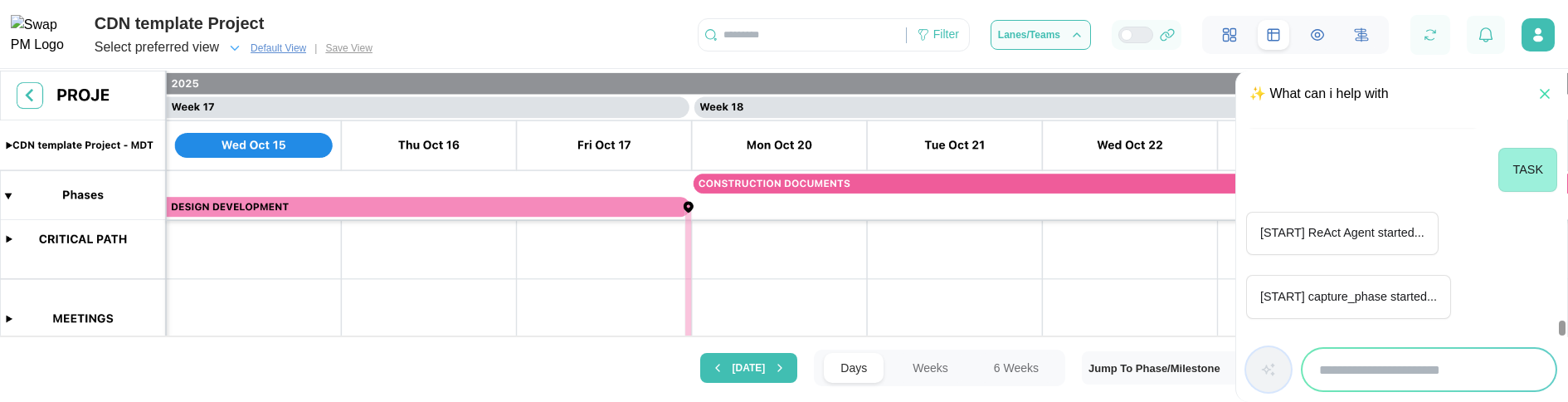
scroll to position [3547, 0]
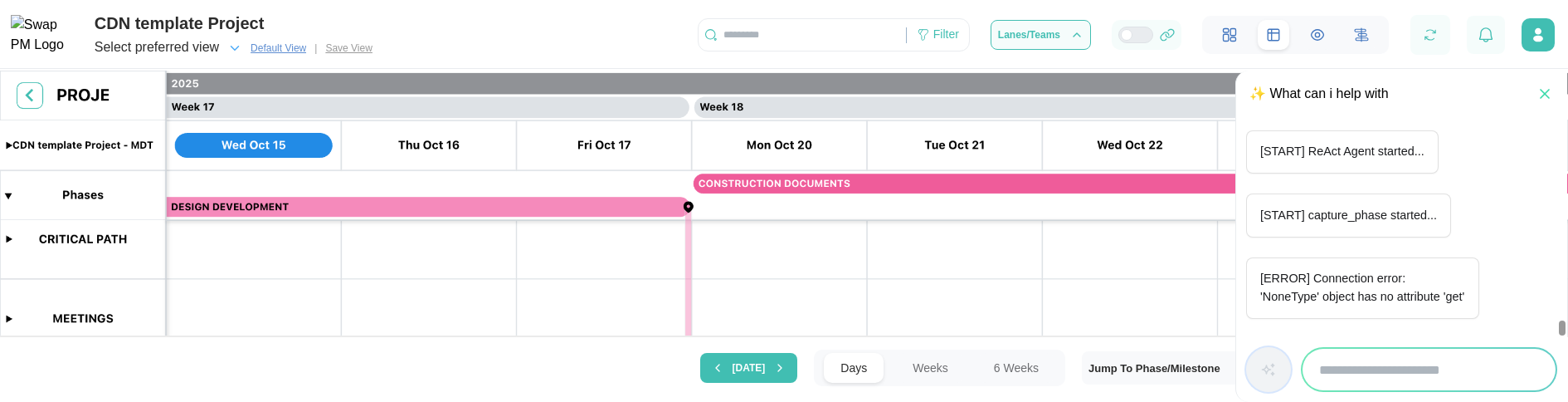
click at [1545, 90] on icon "button" at bounding box center [1545, 94] width 17 height 17
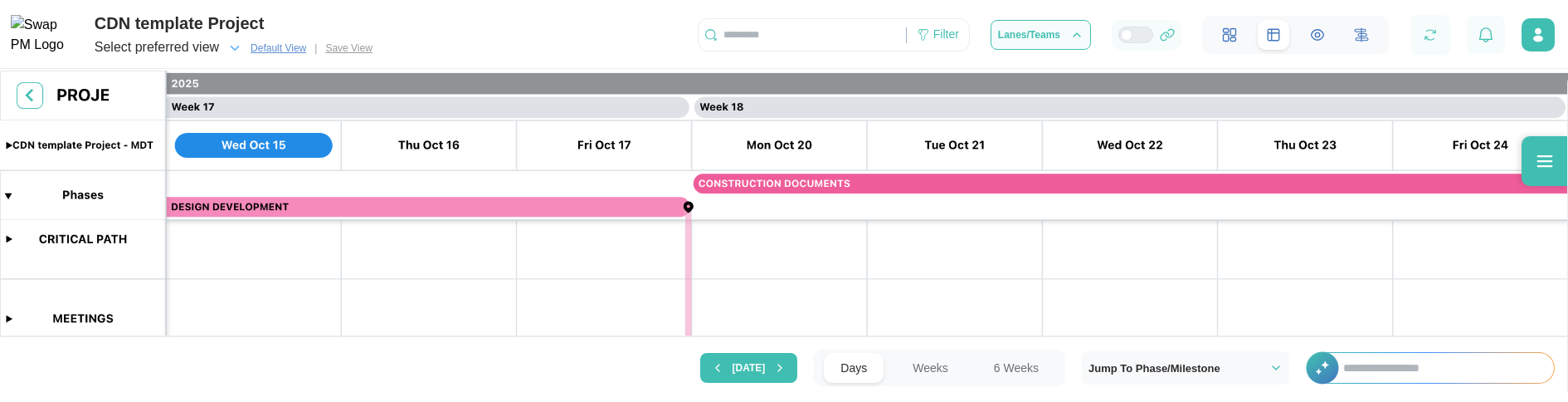
click at [1436, 341] on div "Today Days Weeks 6 Weeks Jump To Phase/Milestone +" at bounding box center [784, 367] width 1568 height 63
click at [1433, 371] on input "text" at bounding box center [1439, 367] width 227 height 29
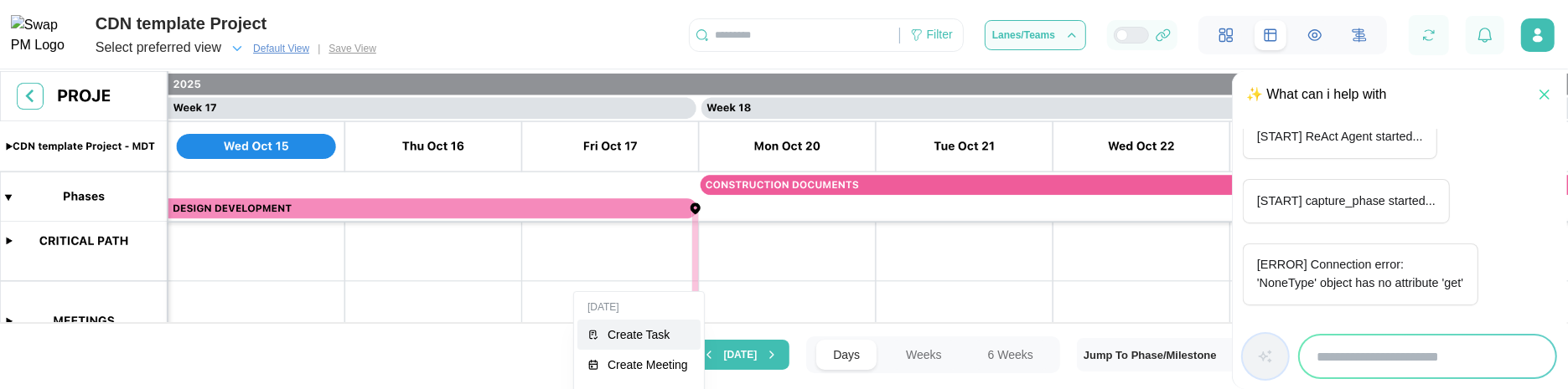
click at [621, 342] on button "Create Task" at bounding box center [639, 335] width 124 height 30
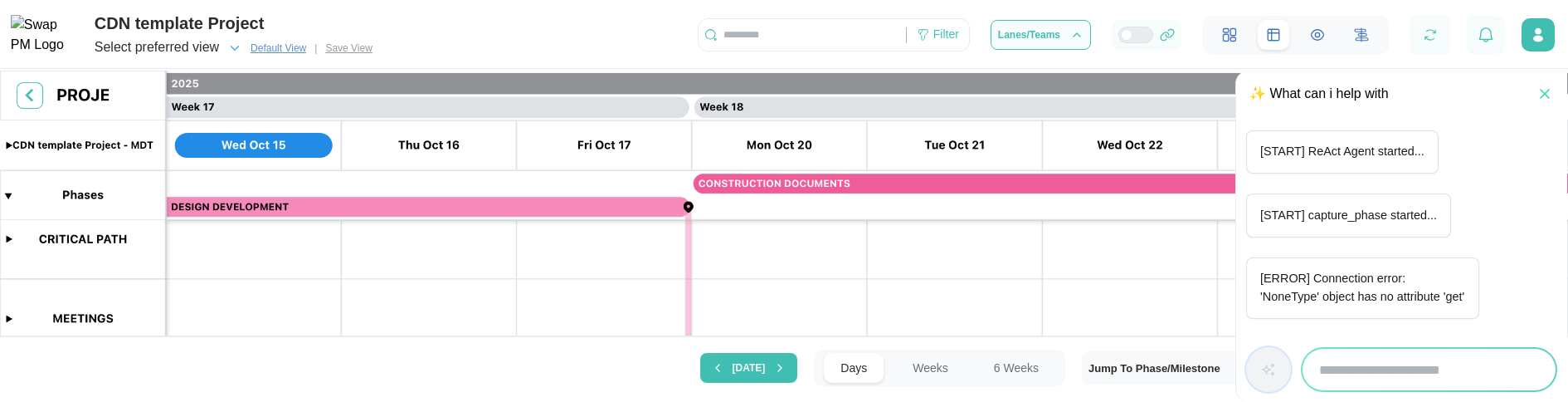
scroll to position [406, 0]
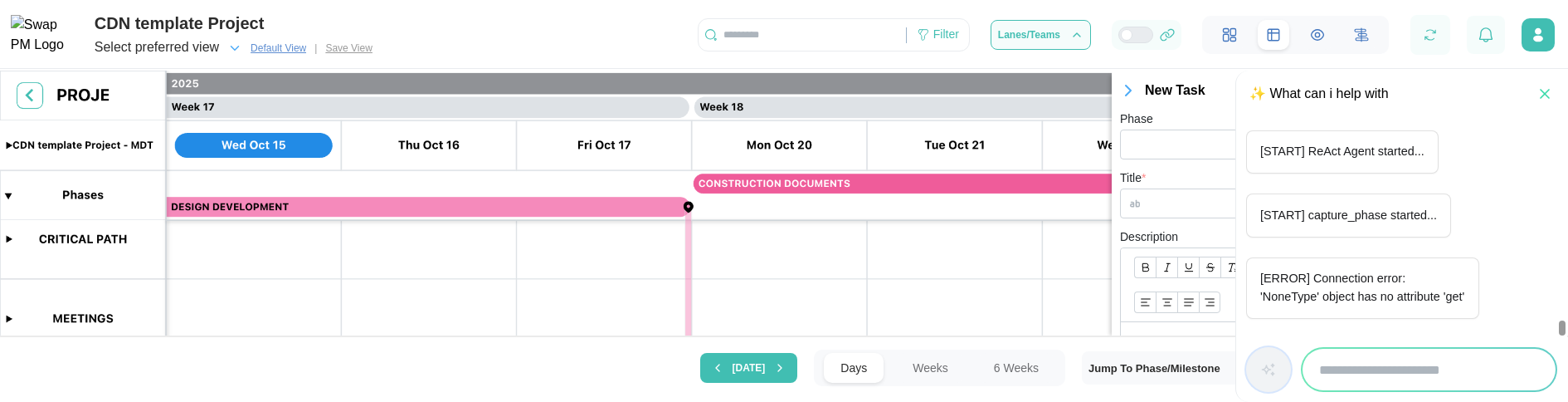
click at [1547, 81] on div "✨ What can i help with" at bounding box center [1402, 94] width 331 height 47
click at [1552, 95] on icon "button" at bounding box center [1545, 94] width 17 height 17
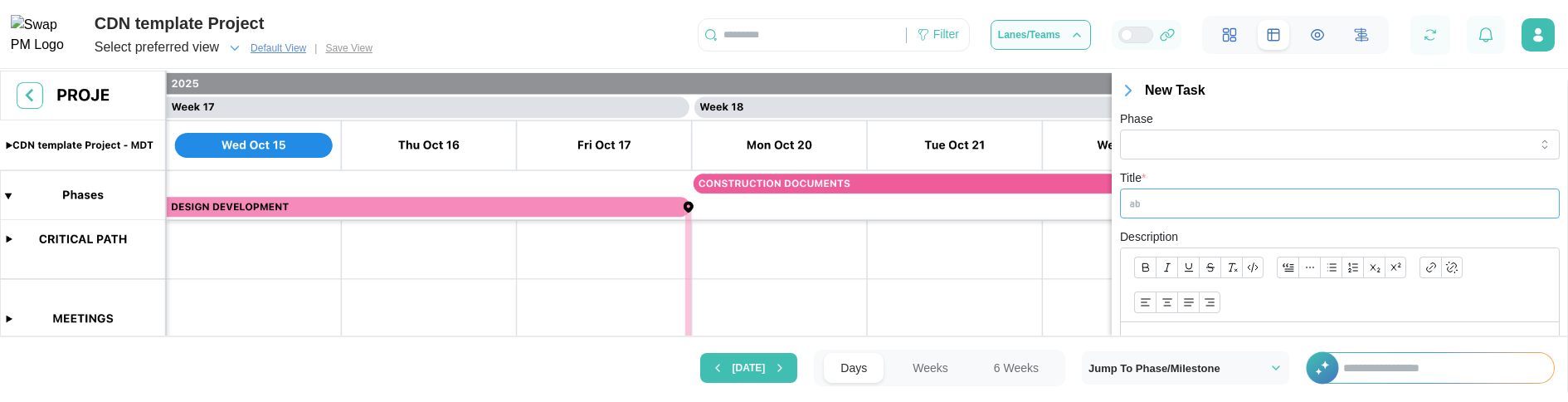
click at [1255, 214] on input "Title *" at bounding box center [1340, 203] width 440 height 29
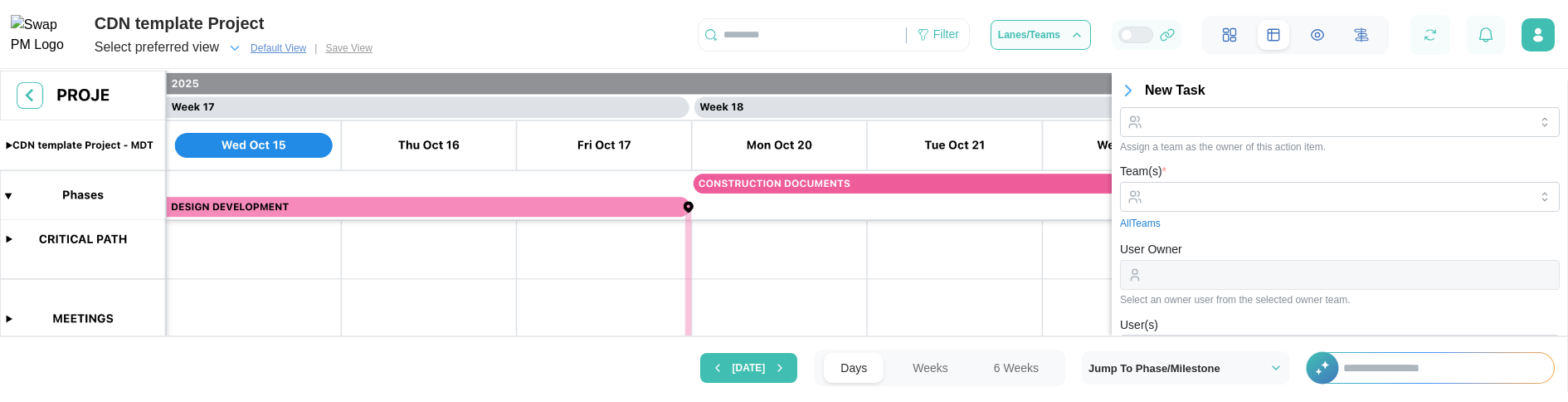
scroll to position [93, 0]
type input "***"
click at [1258, 194] on div at bounding box center [1338, 187] width 383 height 29
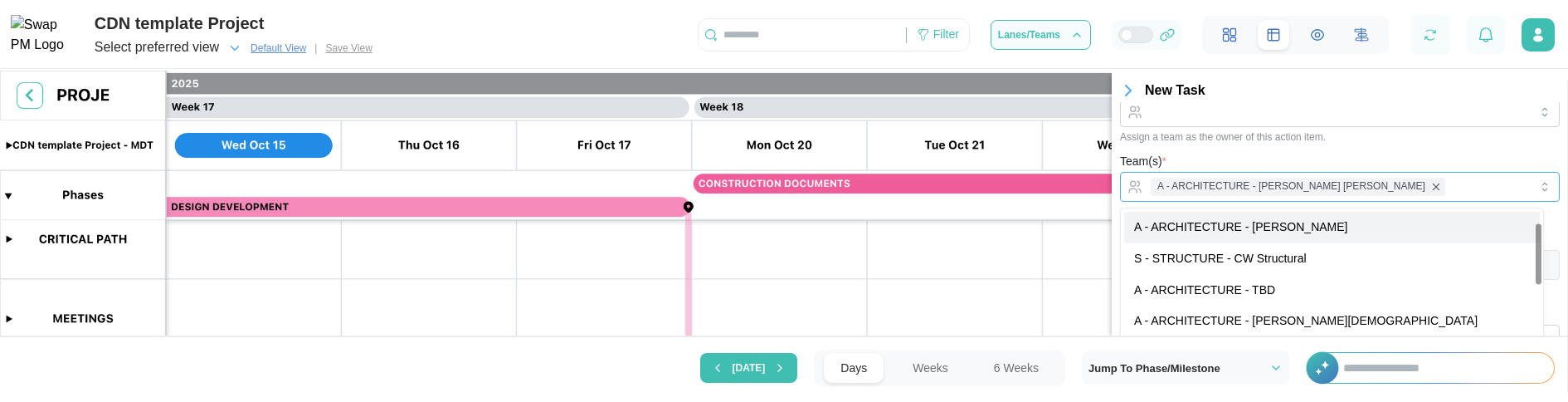
scroll to position [355, 0]
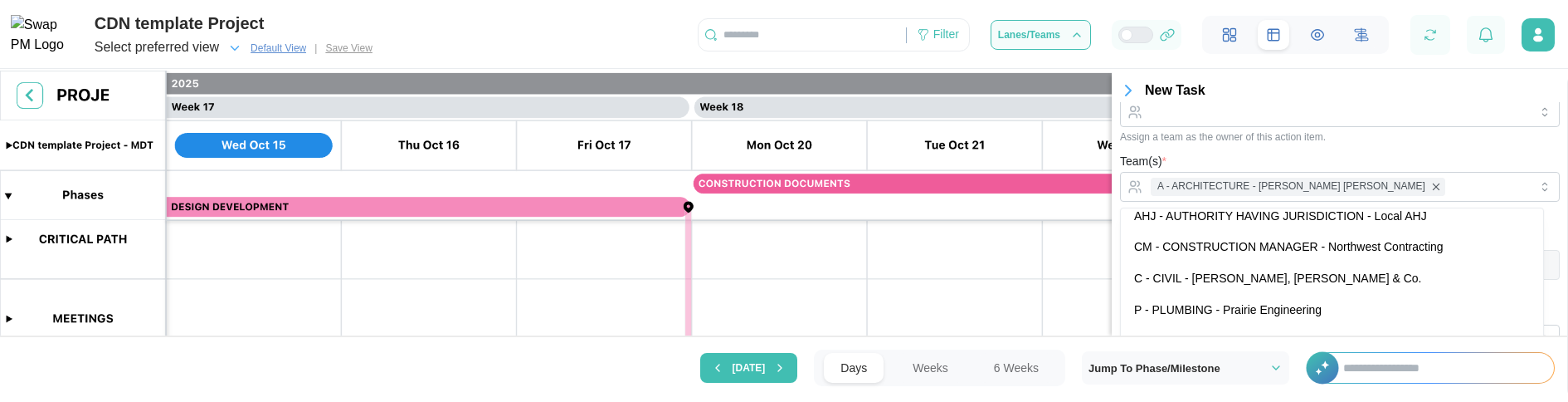
click at [1402, 132] on div "Assign a team as the owner of this action item." at bounding box center [1340, 137] width 440 height 12
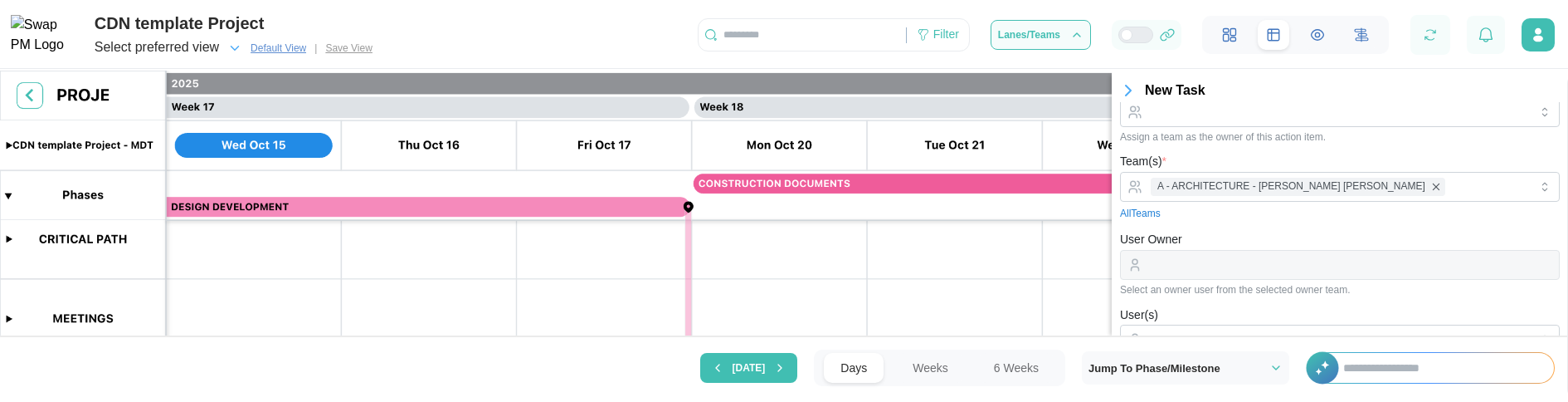
scroll to position [597, 0]
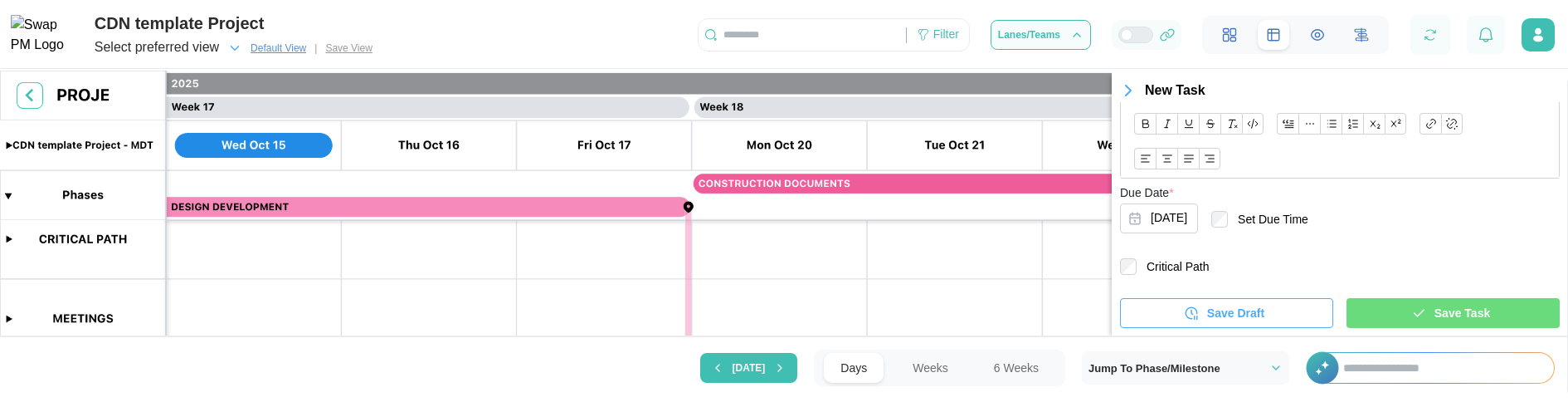
click at [1448, 307] on span "Save Task" at bounding box center [1462, 313] width 55 height 29
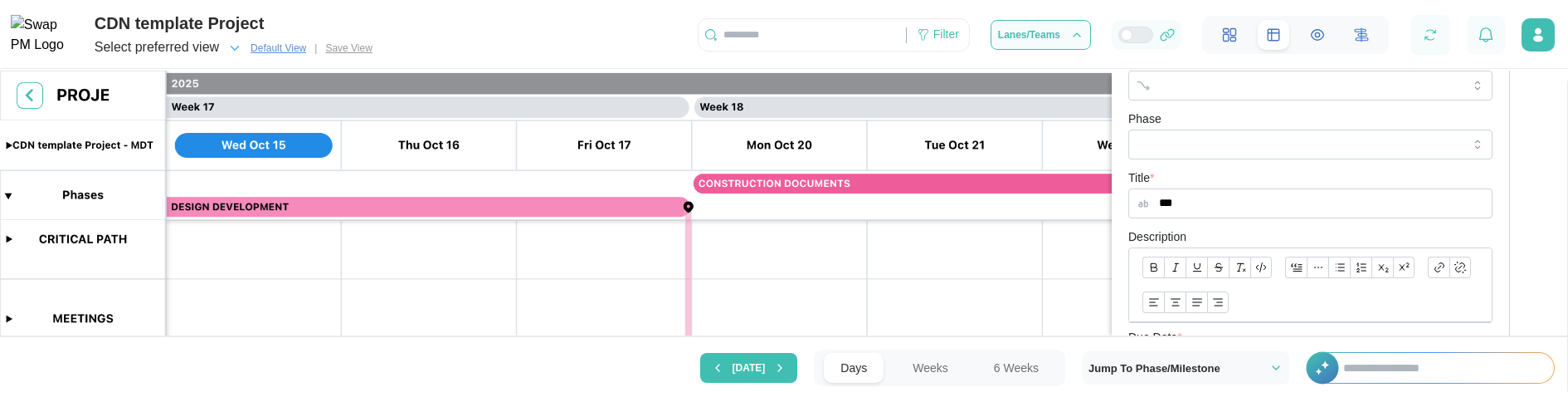
scroll to position [100, 0]
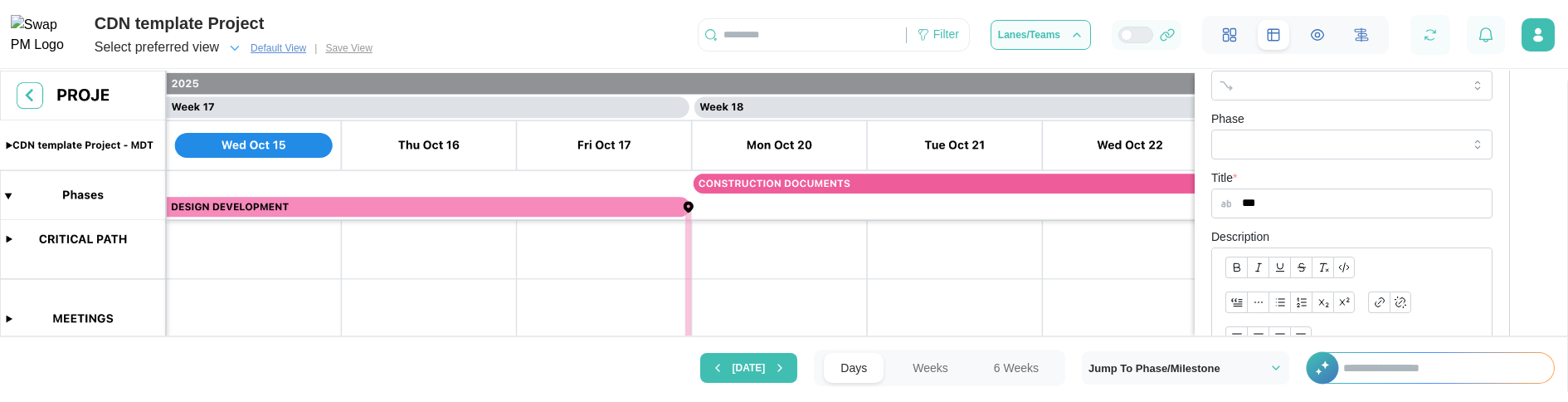
click at [1361, 360] on input "text" at bounding box center [1439, 367] width 227 height 29
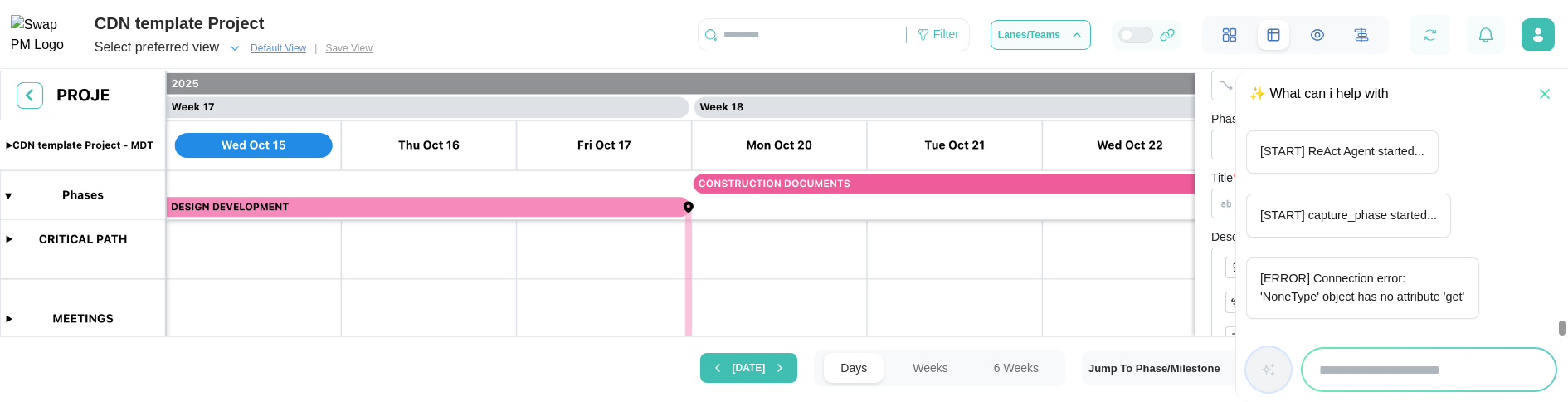
click at [1356, 372] on input "search" at bounding box center [1428, 369] width 253 height 41
type input "**********"
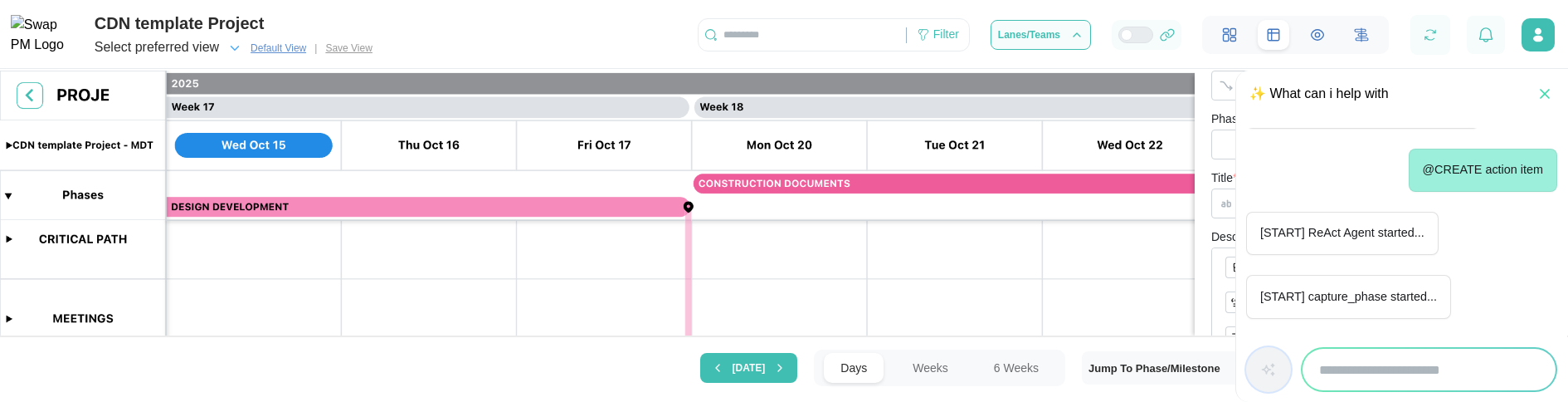
scroll to position [3834, 0]
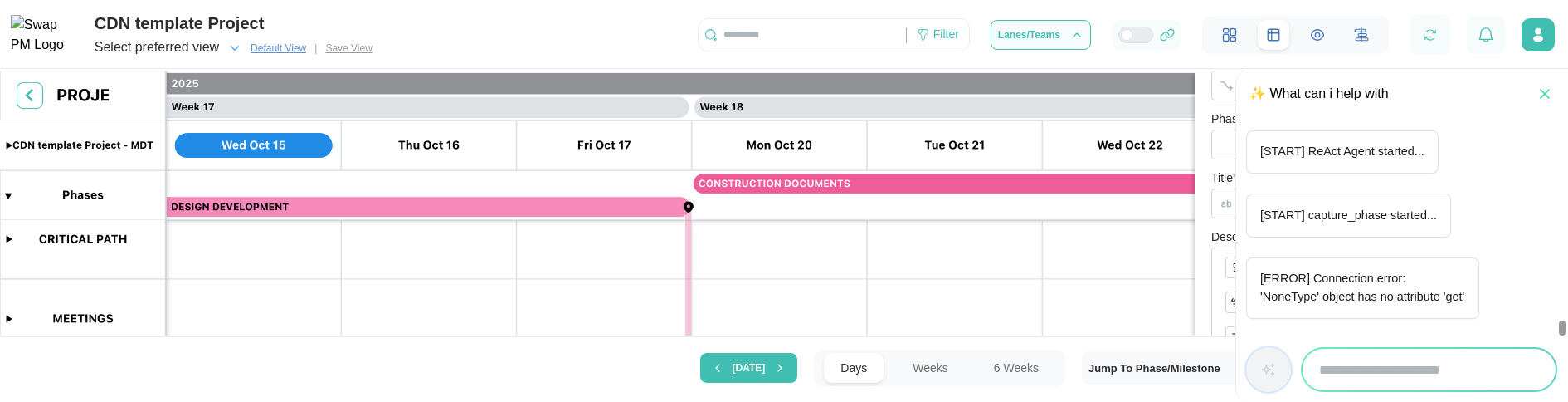
click at [1378, 355] on input "search" at bounding box center [1428, 369] width 253 height 41
type input "**********"
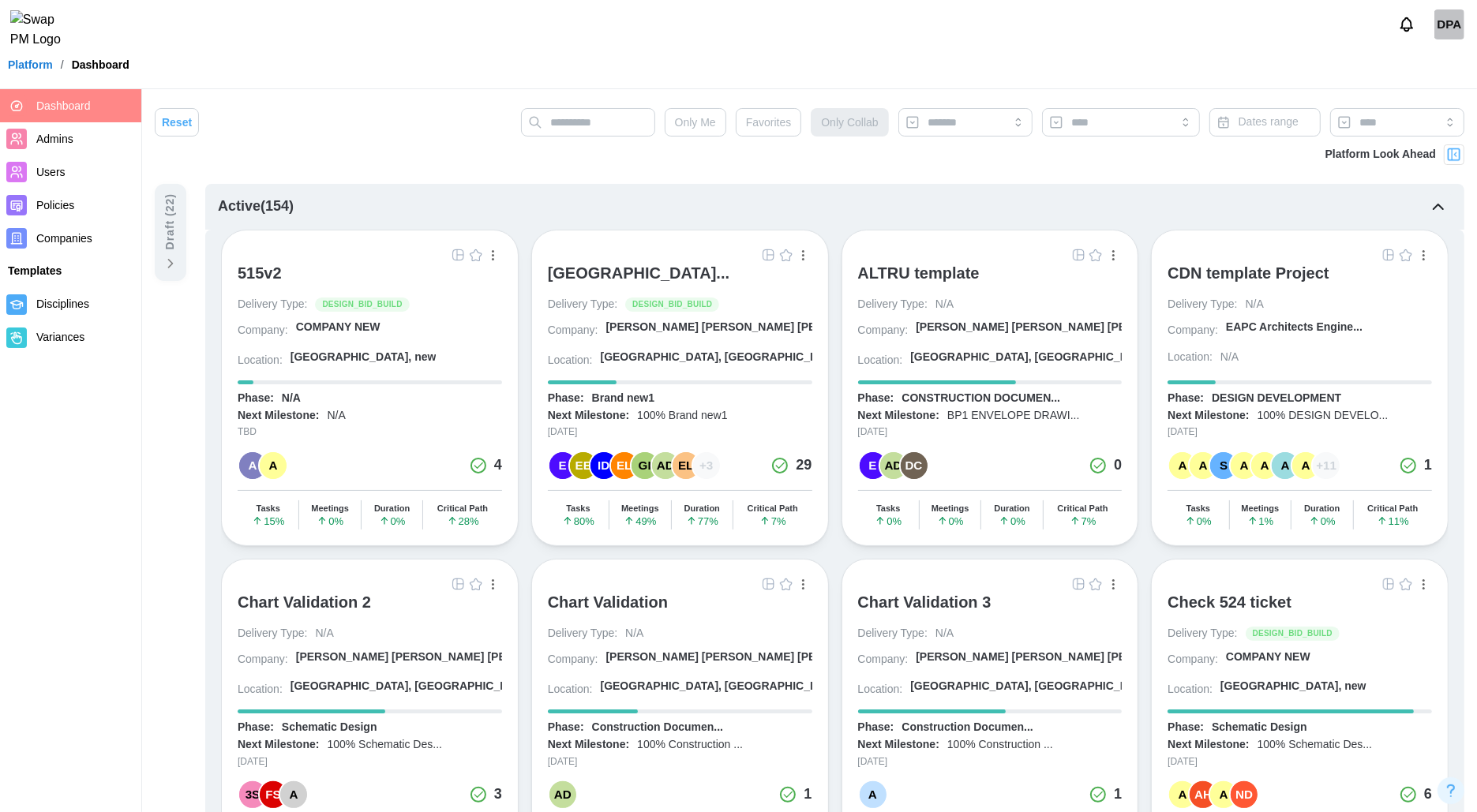
click at [1389, 578] on img "button" at bounding box center [1389, 584] width 12 height 12
click at [1401, 38] on button "Notifications" at bounding box center [1406, 24] width 27 height 27
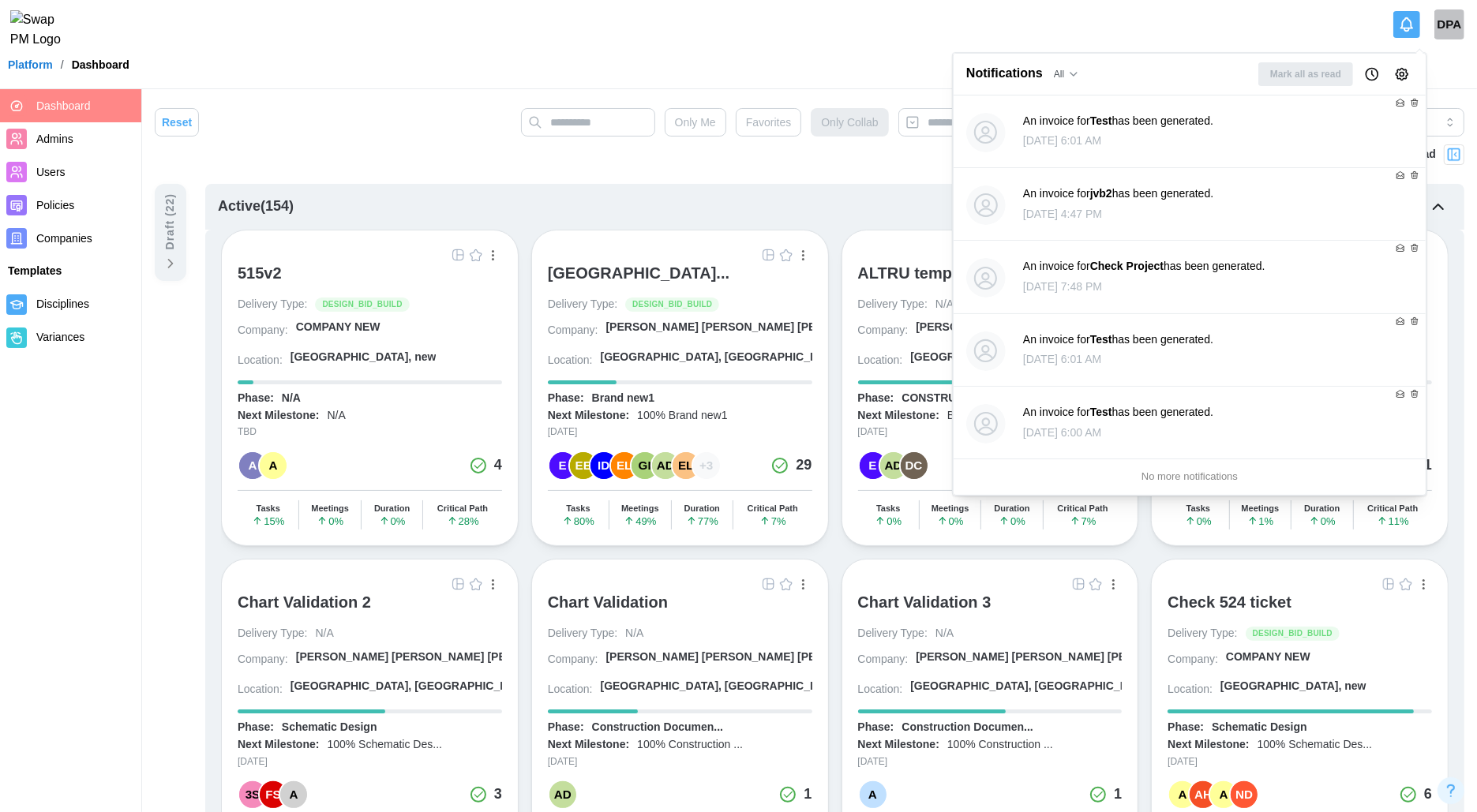
click at [1405, 30] on icon "Notifications" at bounding box center [1407, 24] width 18 height 18
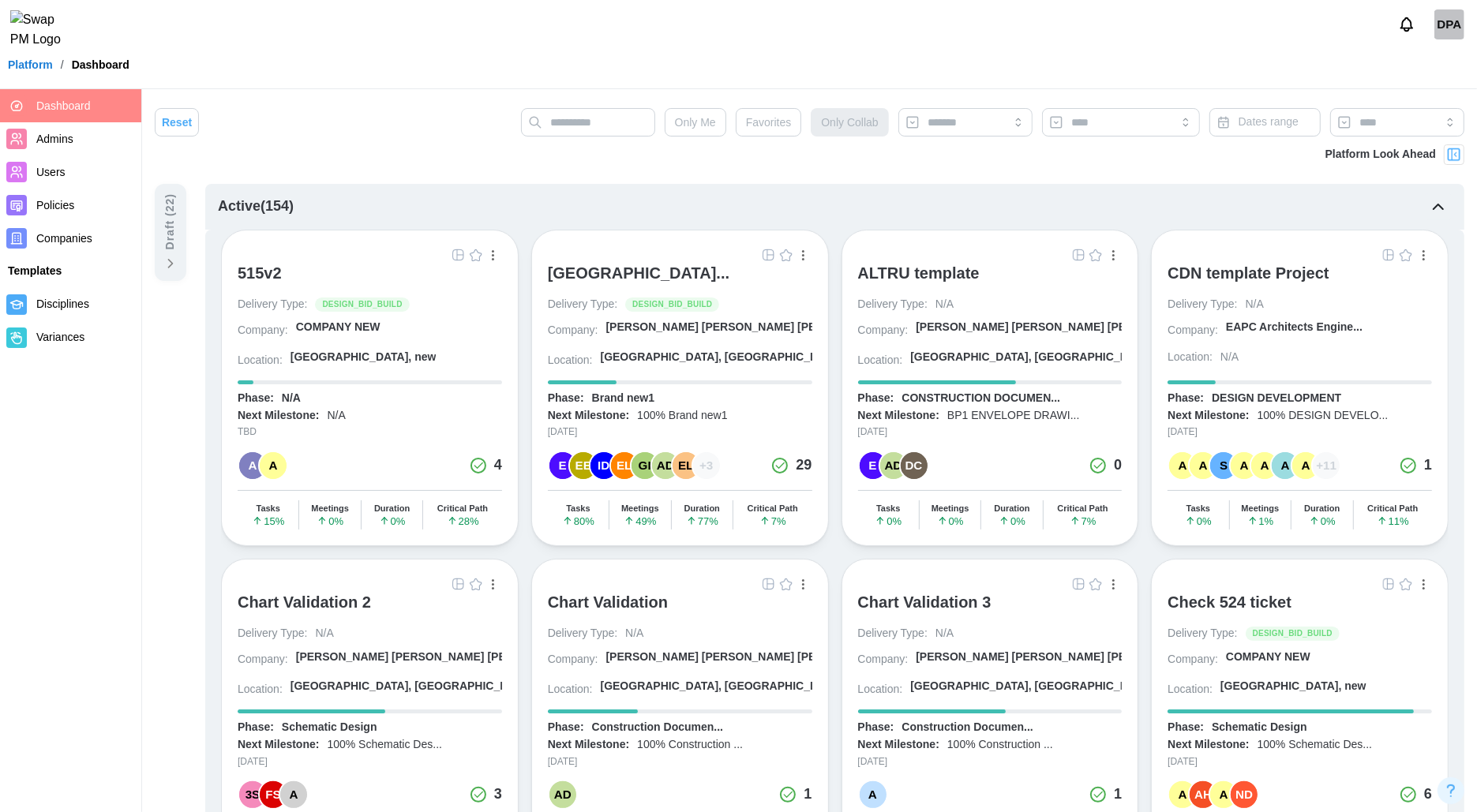
click at [1405, 30] on icon "Notifications" at bounding box center [1407, 24] width 18 height 18
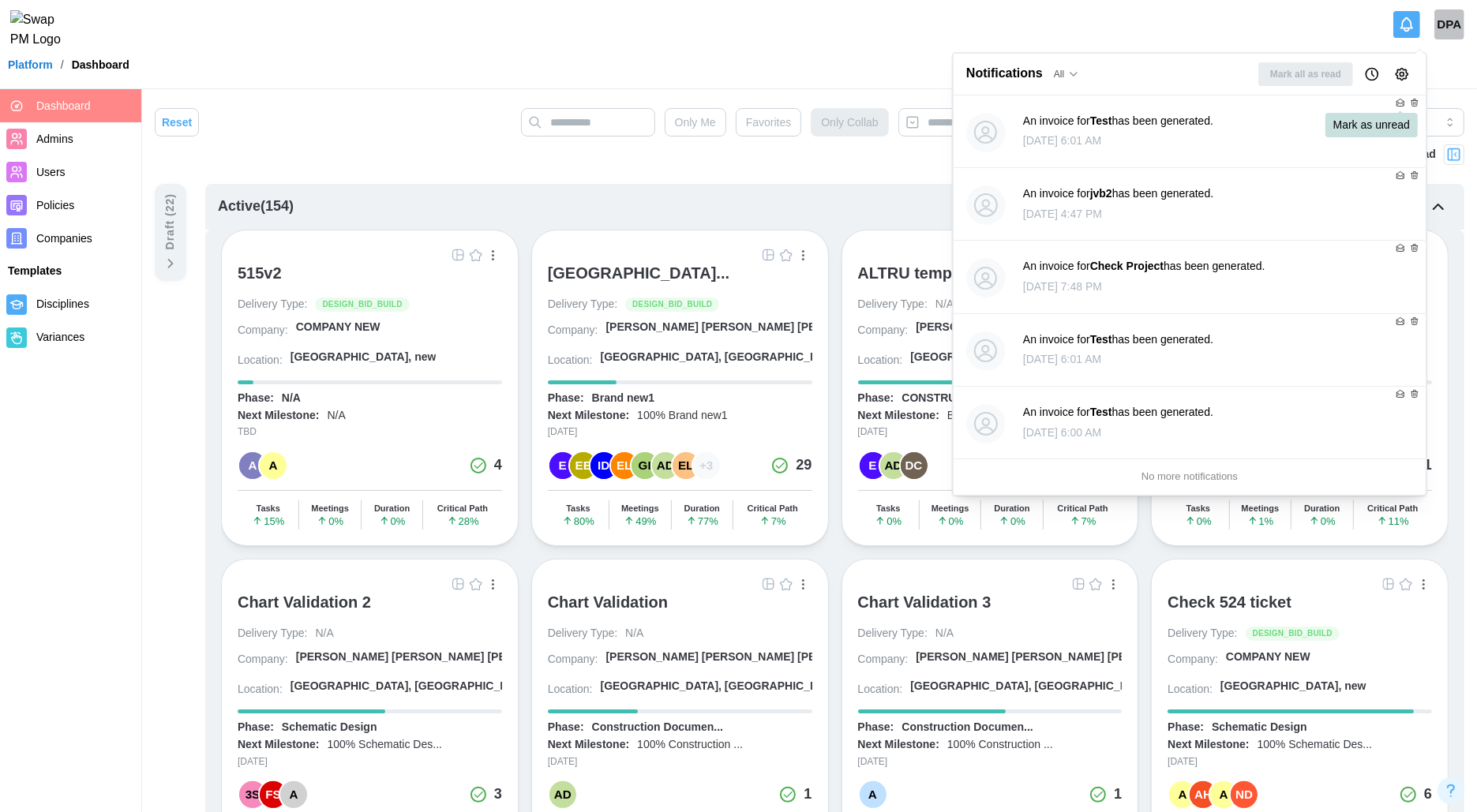
click at [1399, 104] on icon at bounding box center [1400, 102] width 10 height 10
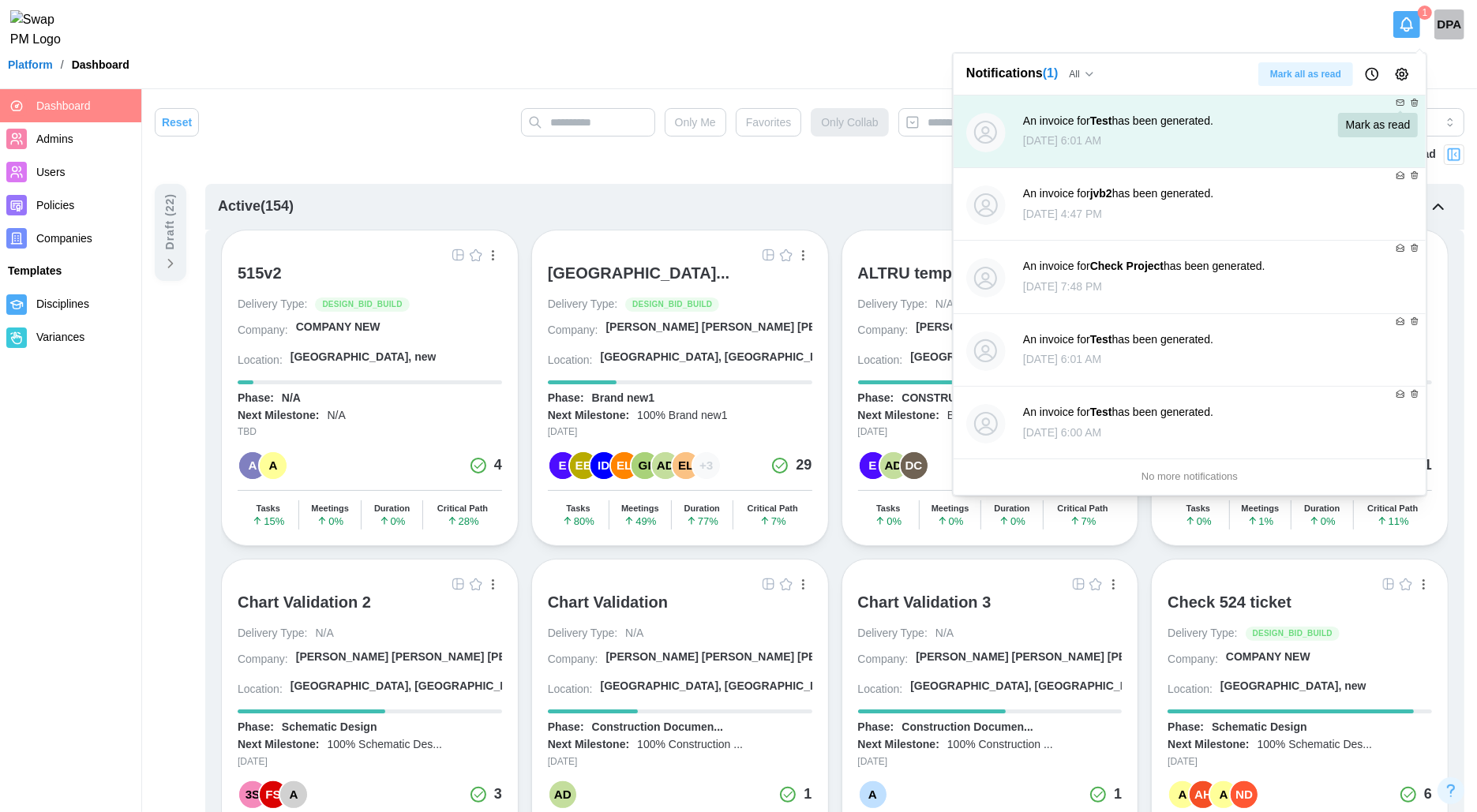
click at [1403, 100] on icon at bounding box center [1401, 102] width 7 height 5
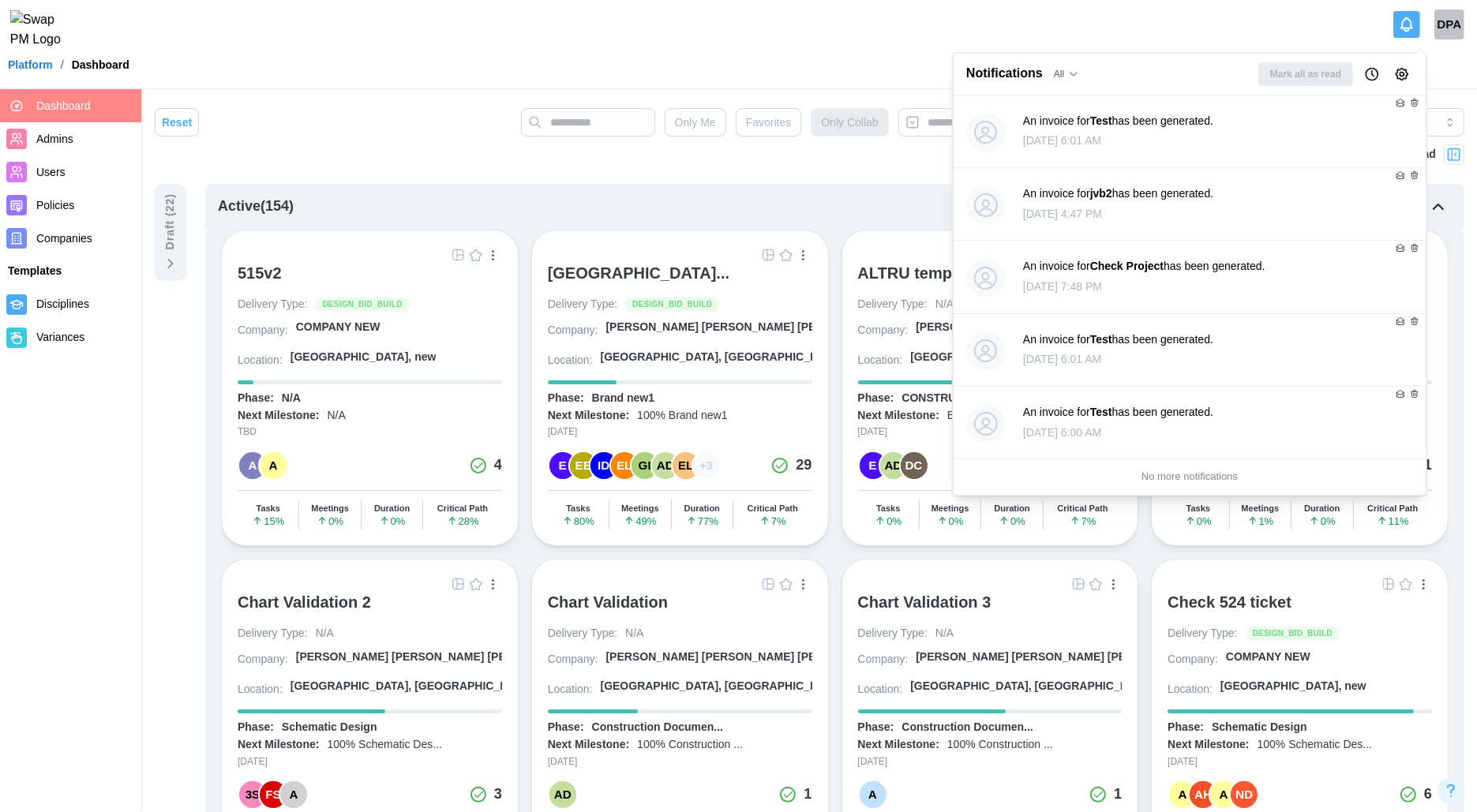
click at [1399, 73] on icon "Notification Preferences" at bounding box center [1402, 74] width 16 height 16
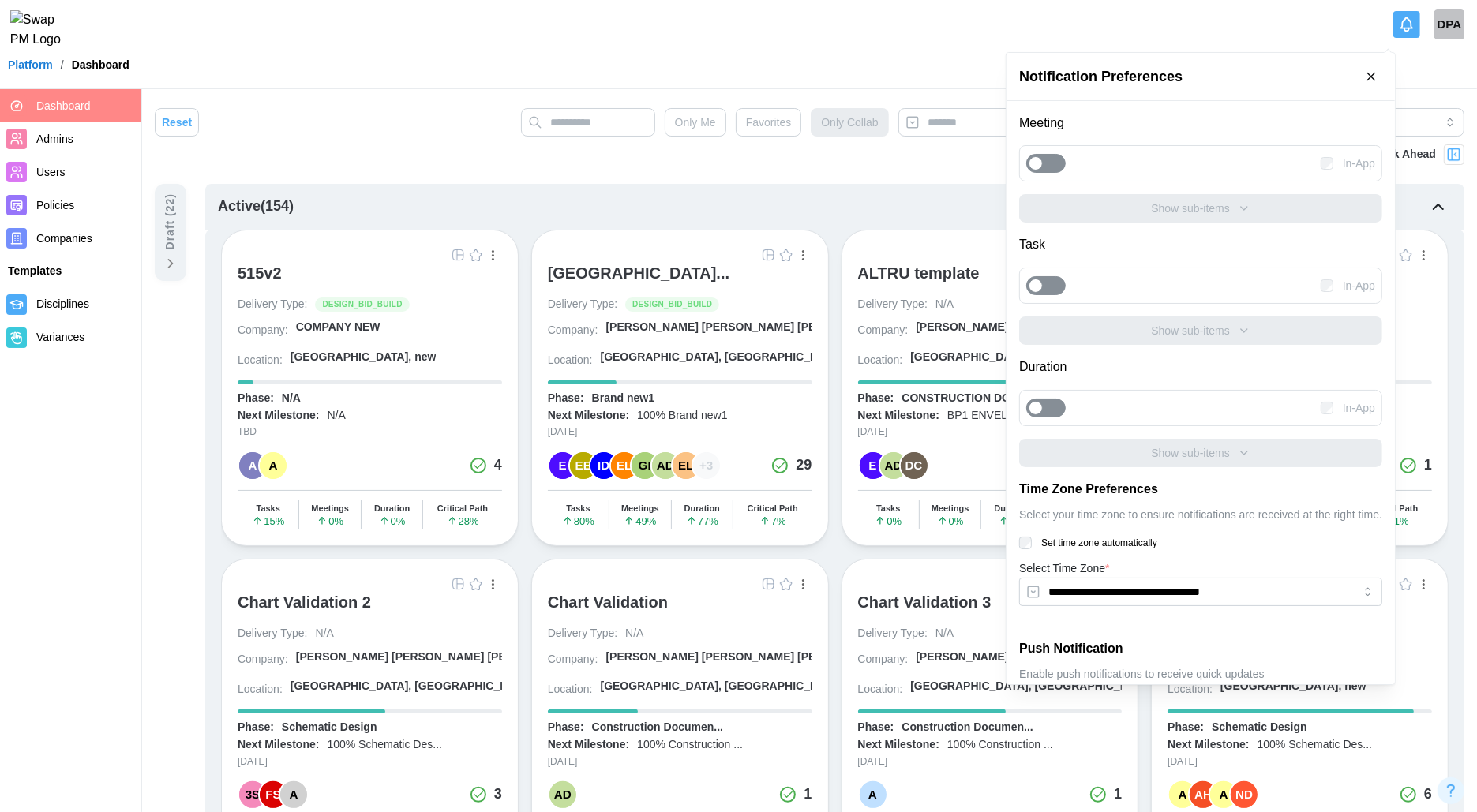
click at [1067, 159] on div "In-App" at bounding box center [1200, 163] width 363 height 36
click at [1054, 159] on div at bounding box center [1054, 164] width 22 height 18
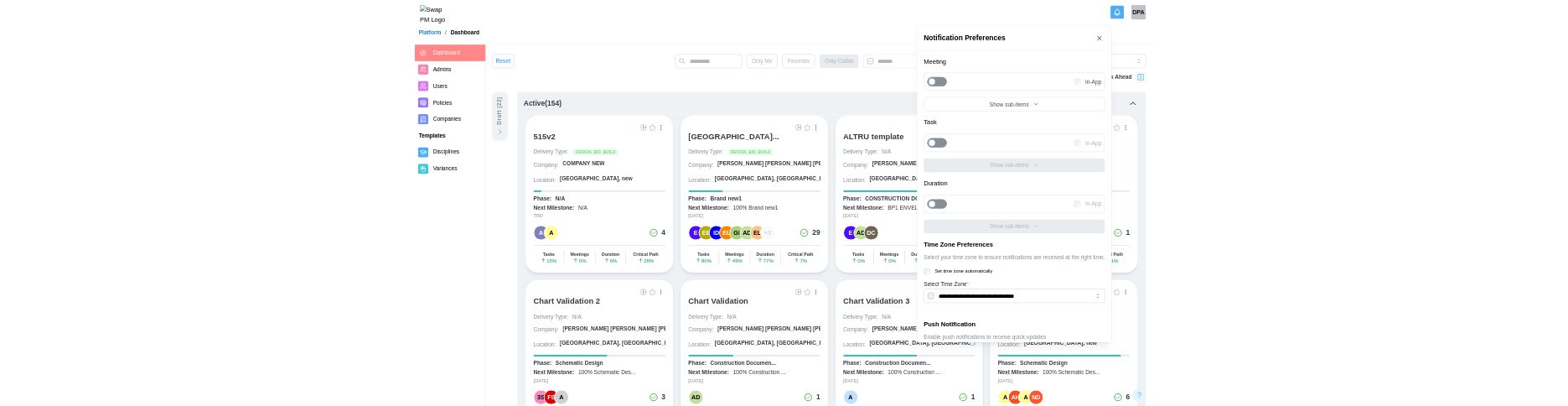
scroll to position [122, 0]
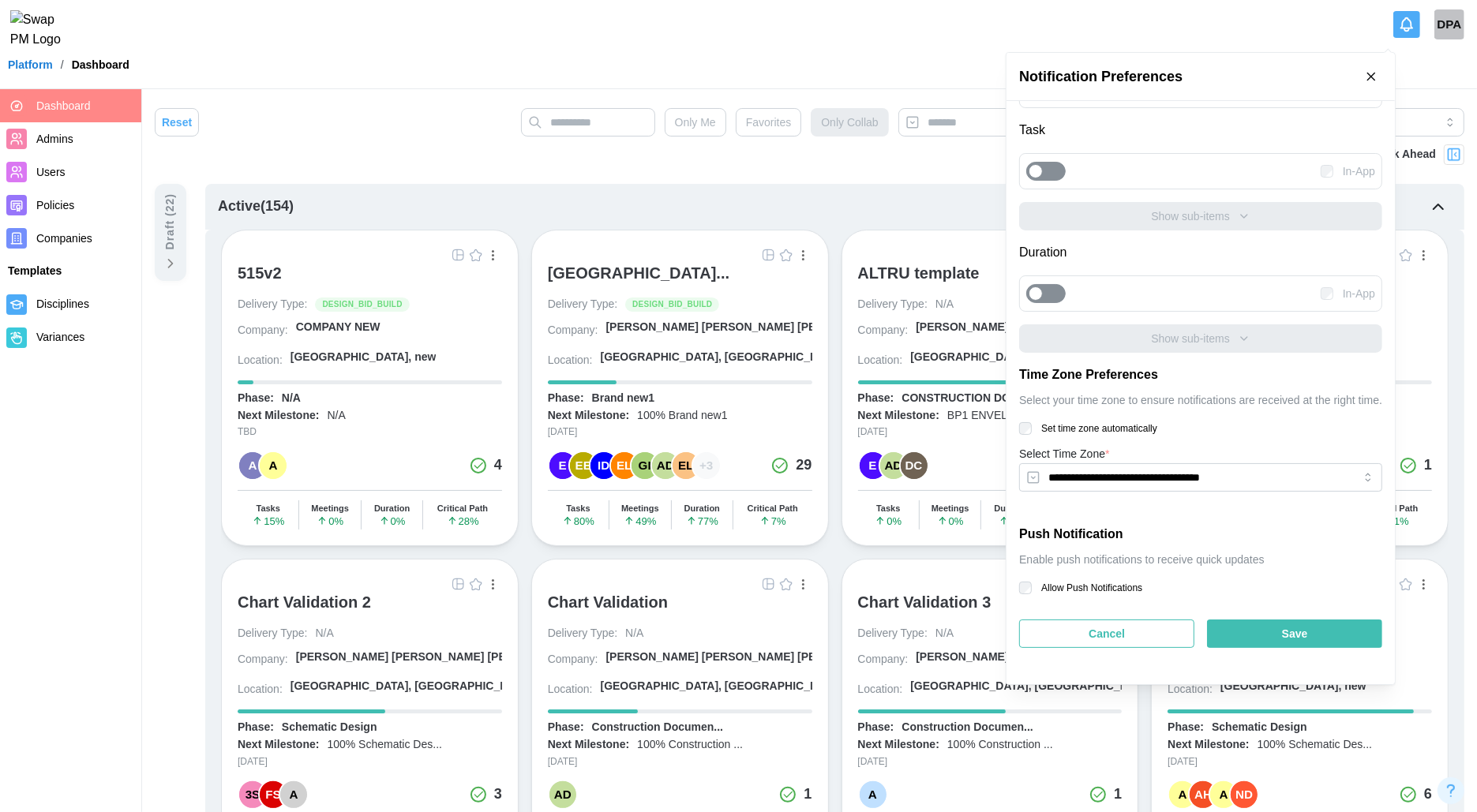
click at [1262, 627] on div "Save" at bounding box center [1294, 634] width 145 height 27
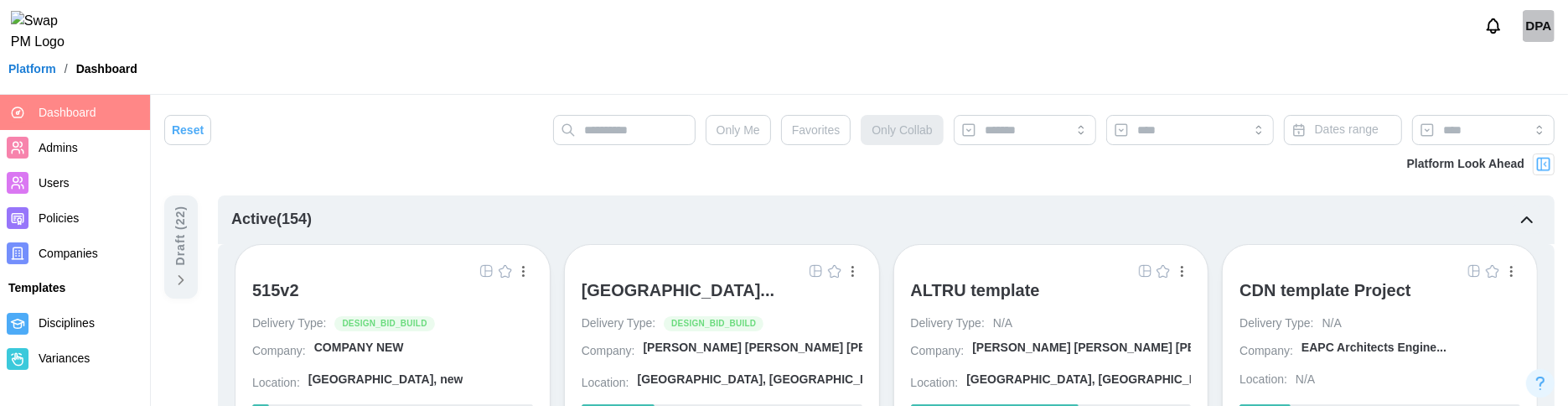
click at [1496, 35] on icon "Notifications" at bounding box center [1494, 26] width 19 height 19
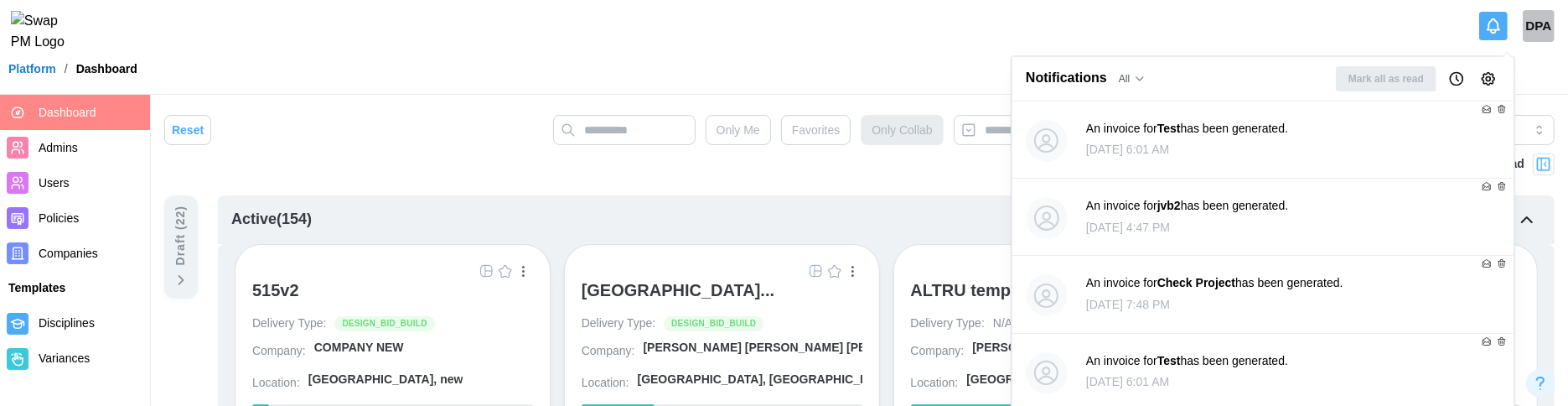
click at [1487, 78] on icon "Notification Preferences" at bounding box center [1488, 79] width 17 height 17
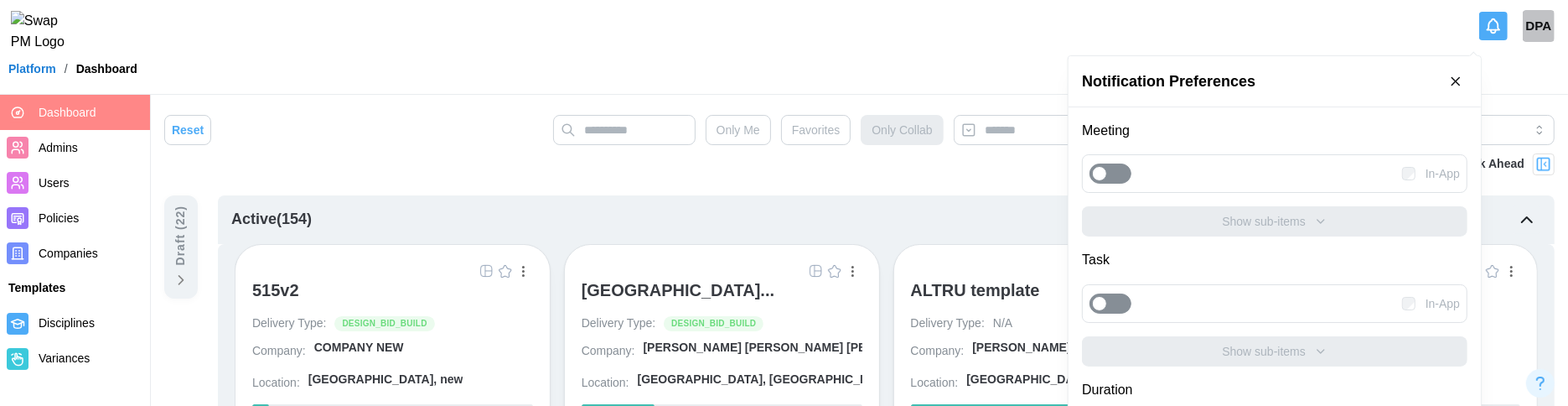
click at [1113, 177] on div at bounding box center [1118, 174] width 23 height 19
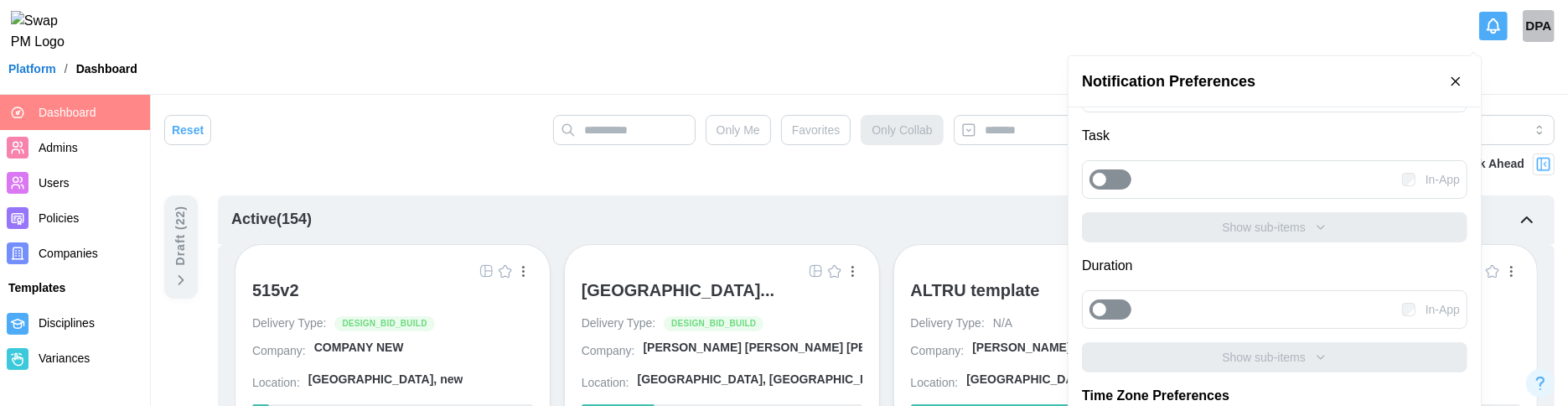
scroll to position [426, 0]
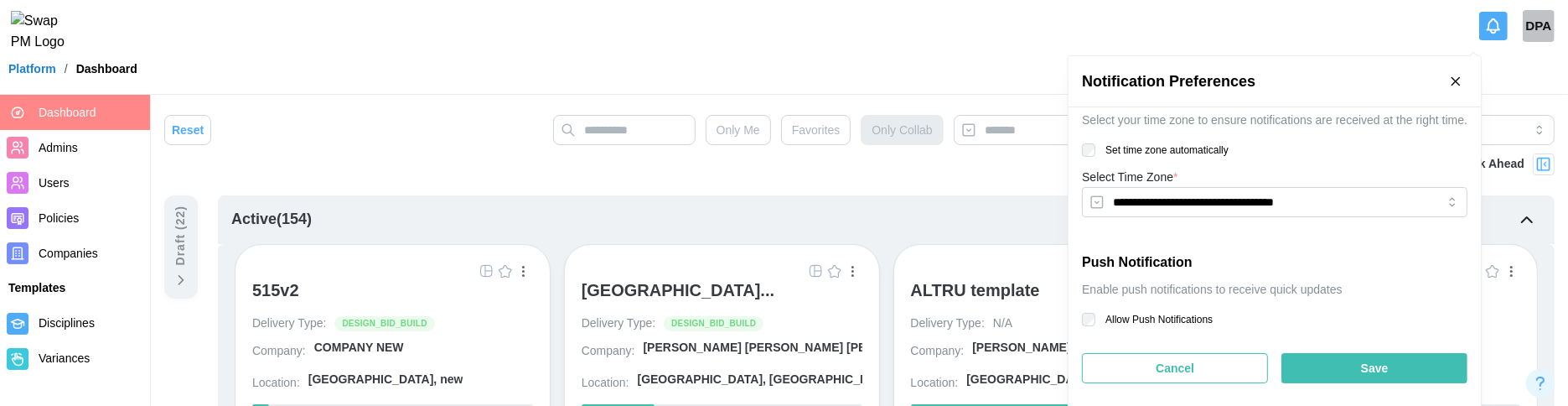
click at [1451, 366] on div "Save" at bounding box center [1374, 368] width 154 height 29
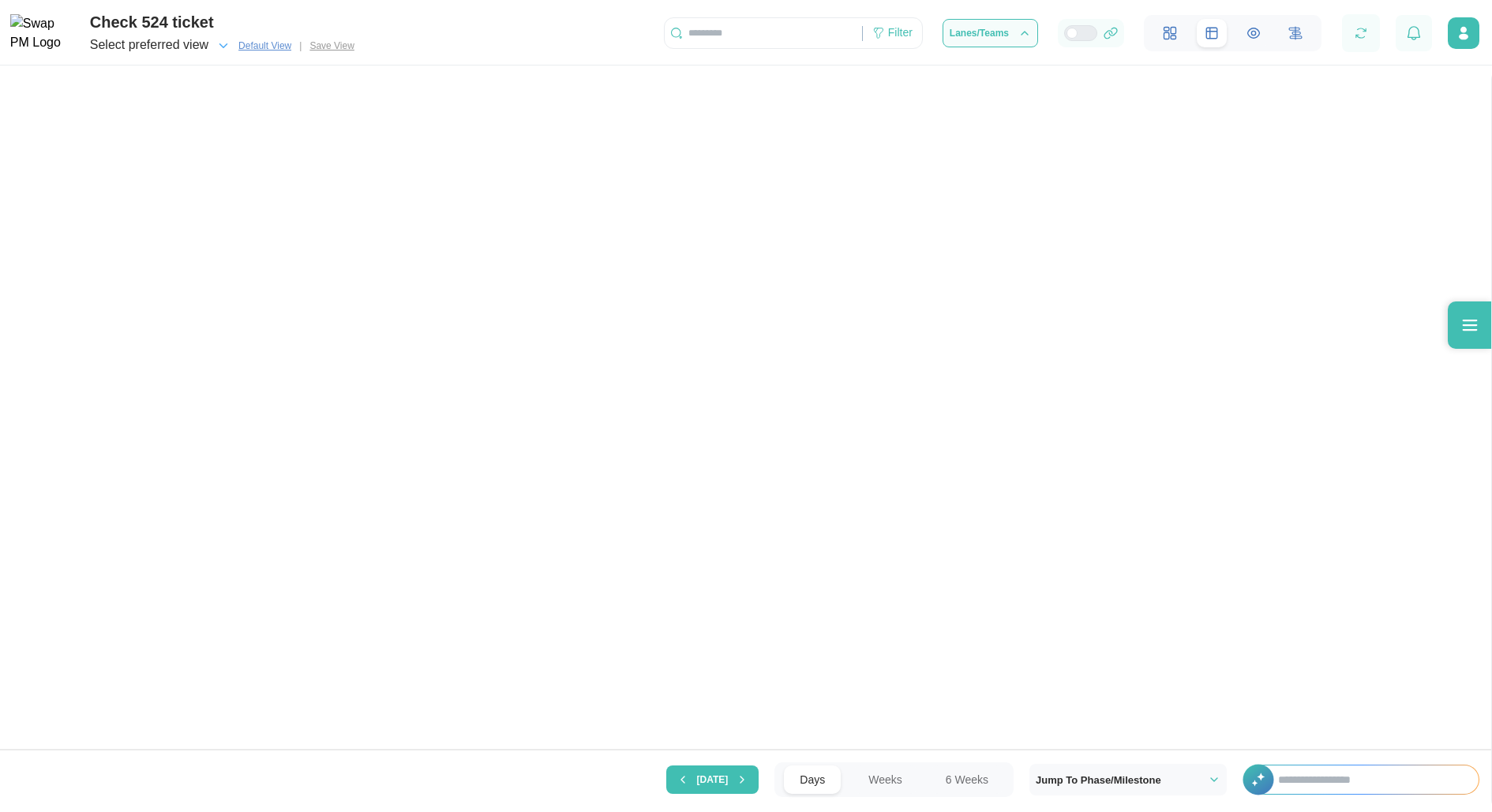
scroll to position [0, 13675]
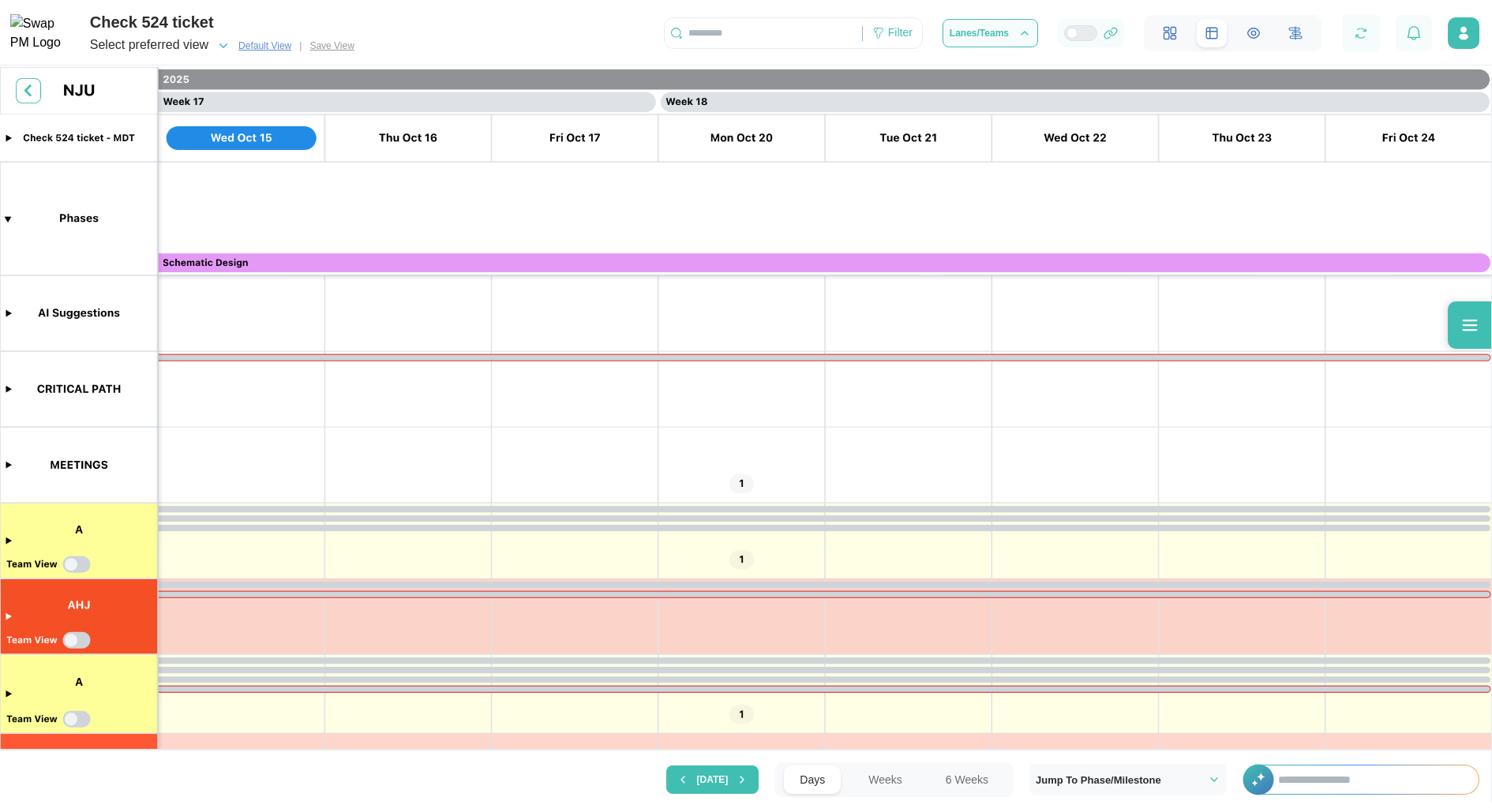
click at [1376, 782] on input "text" at bounding box center [1369, 780] width 216 height 28
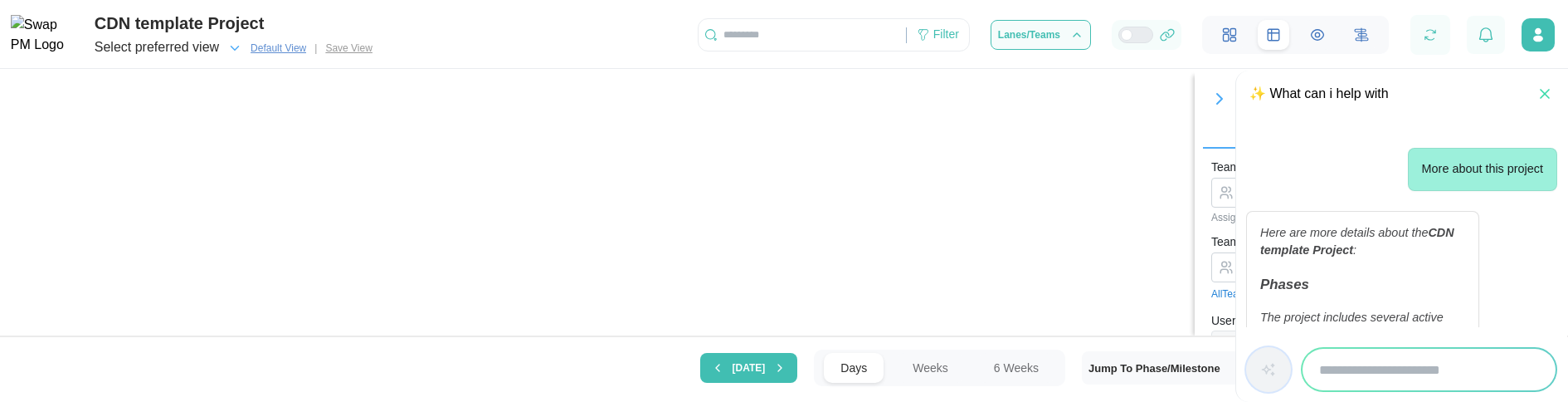
scroll to position [394, 0]
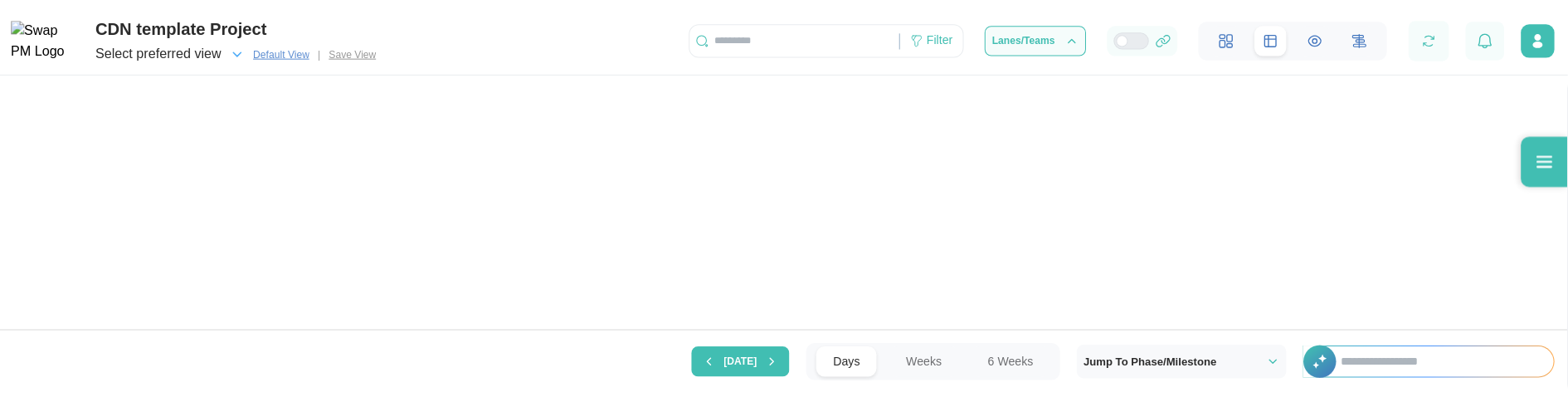
scroll to position [0, 14371]
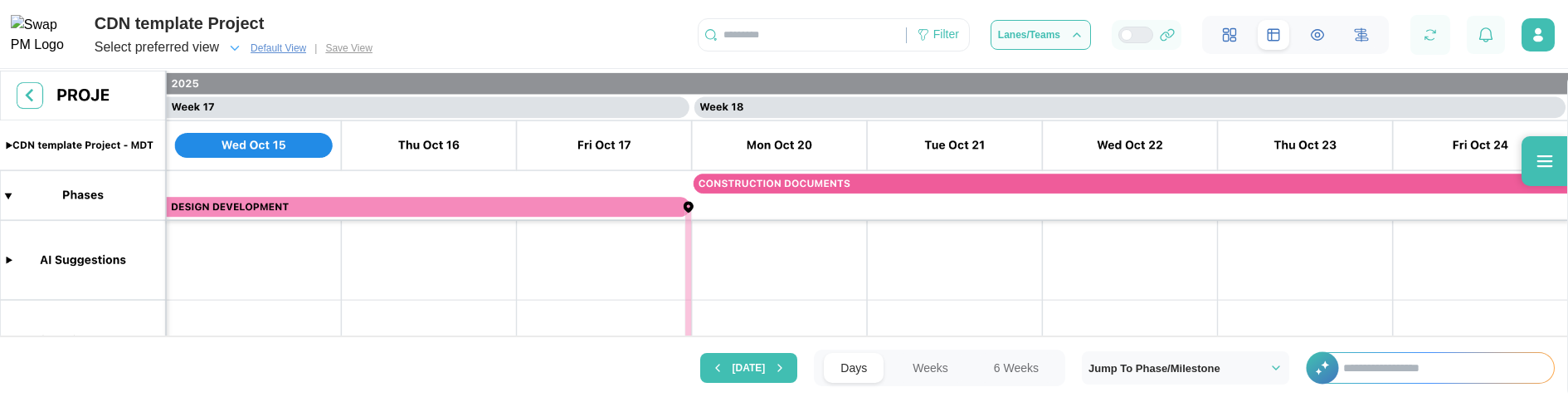
click at [1382, 366] on input "text" at bounding box center [1439, 367] width 227 height 29
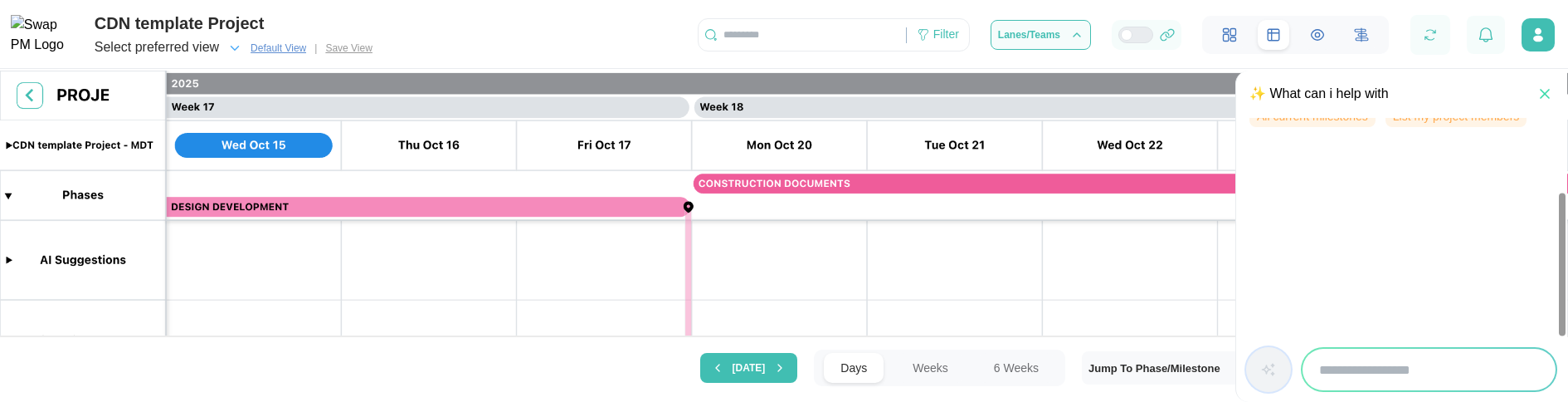
type input "****"
click at [1383, 372] on input "search" at bounding box center [1428, 369] width 253 height 41
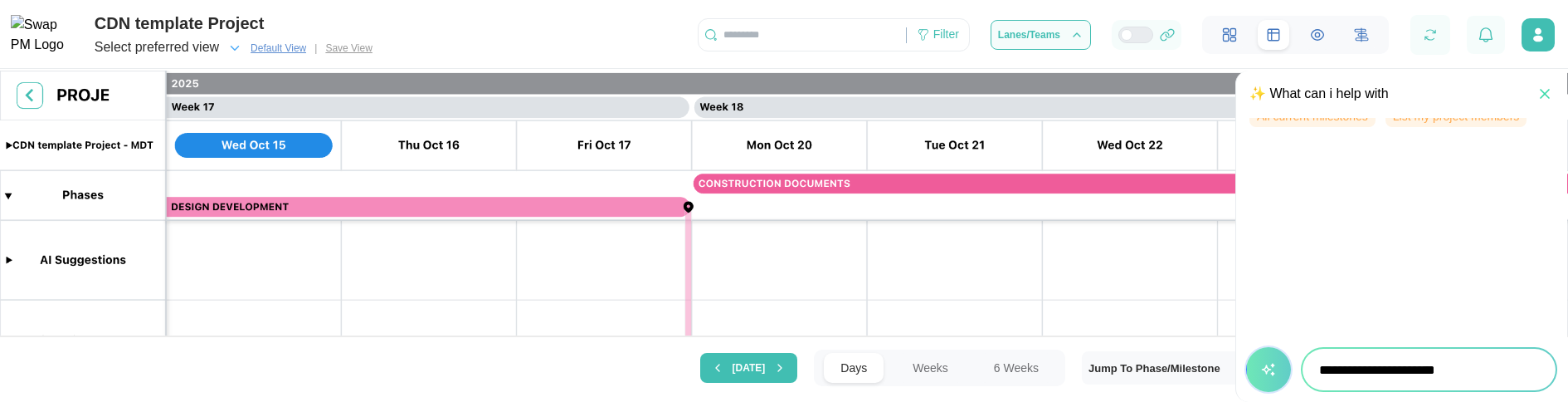
type input "**********"
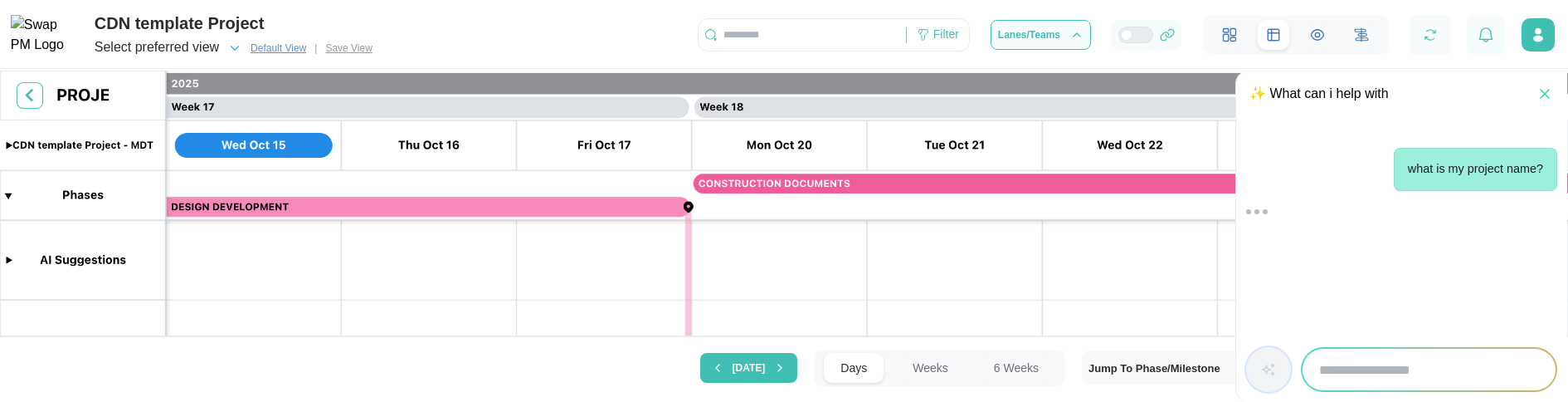
scroll to position [0, 0]
click at [1391, 366] on input "search" at bounding box center [1428, 369] width 253 height 41
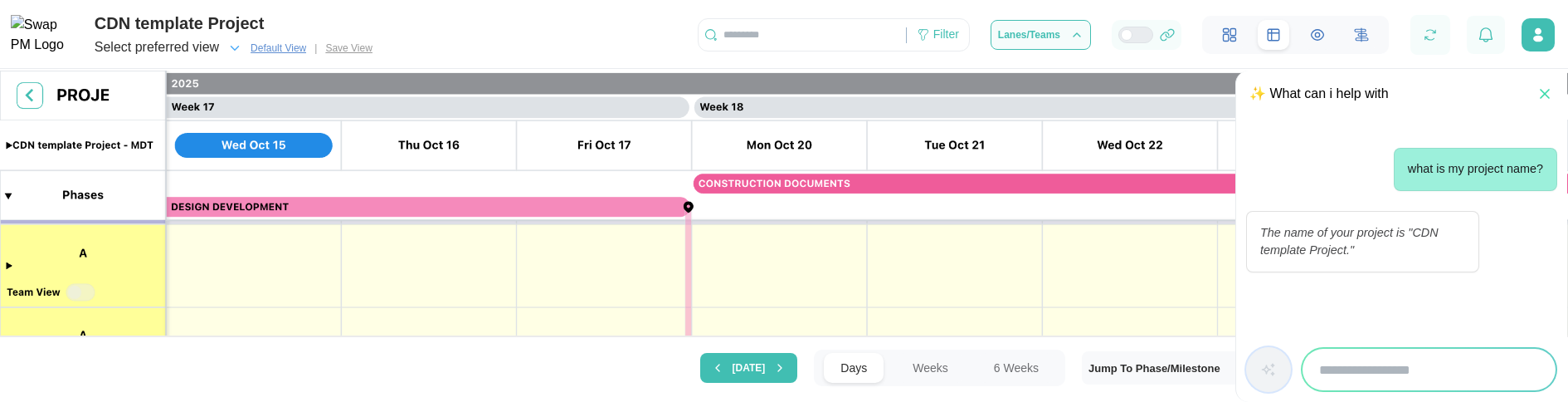
scroll to position [1142, 0]
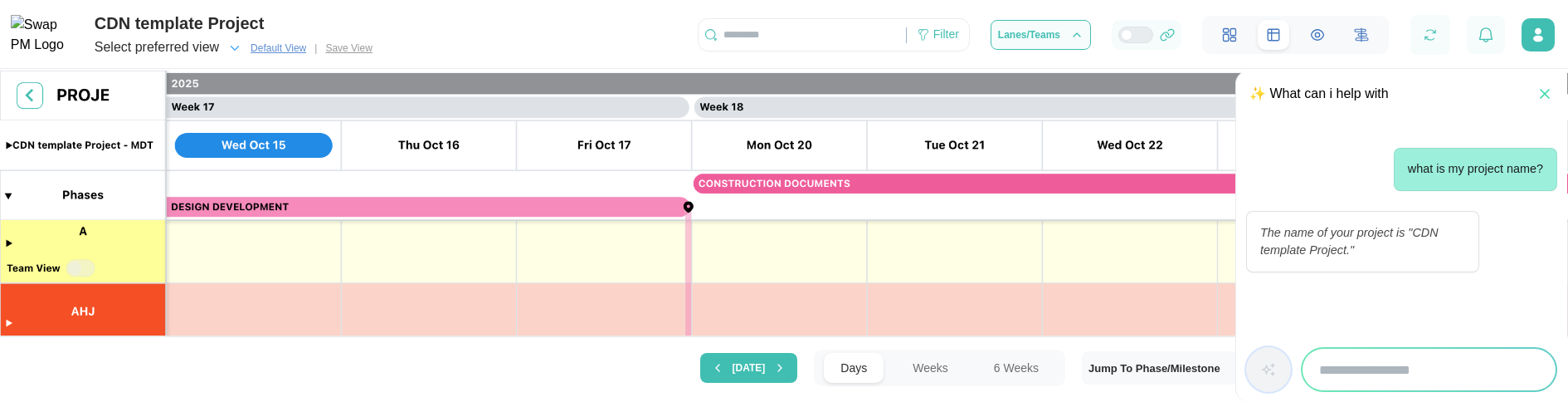
click at [1339, 369] on input "search" at bounding box center [1428, 369] width 253 height 41
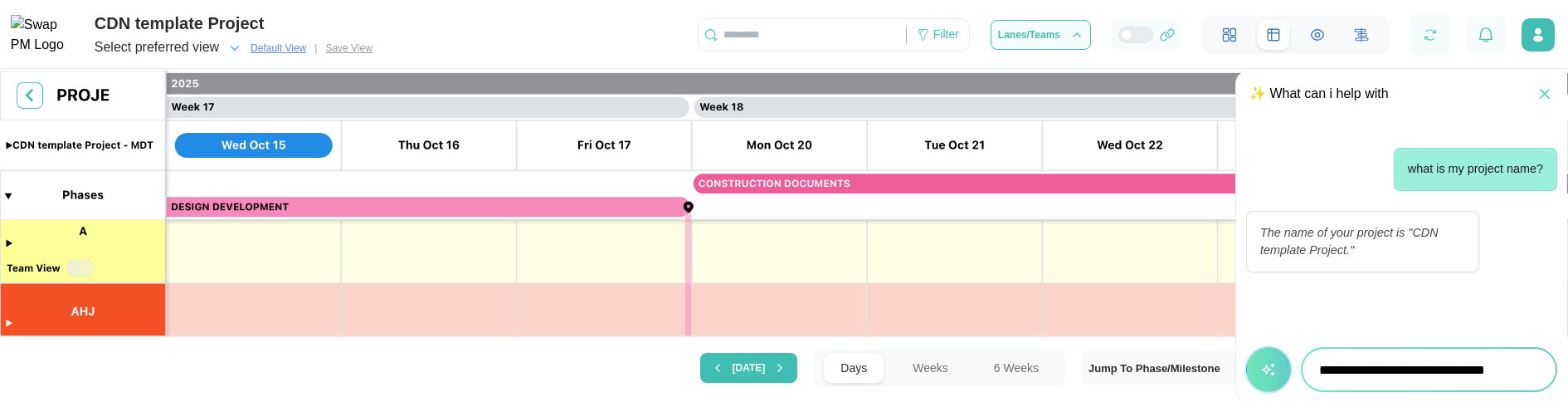
type input "**********"
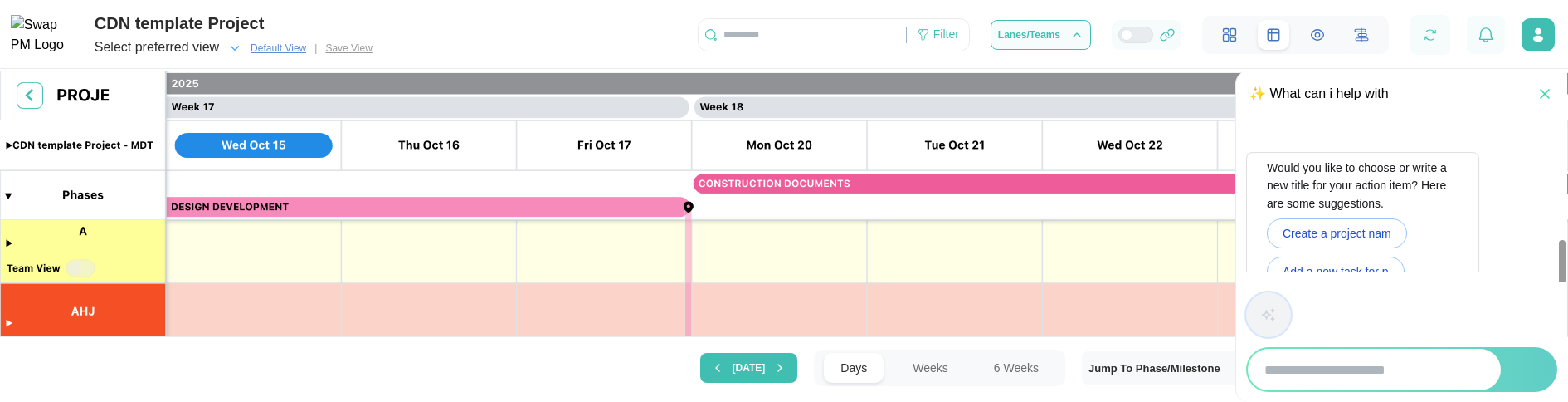
scroll to position [251, 0]
click at [1358, 300] on span "Define project name" at bounding box center [1334, 298] width 104 height 29
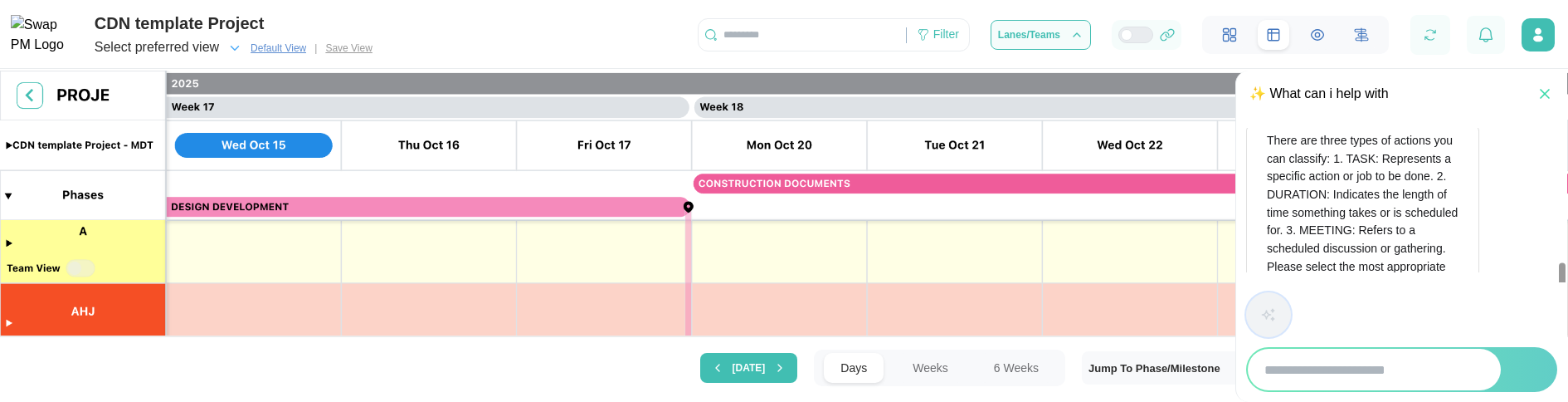
scroll to position [525, 0]
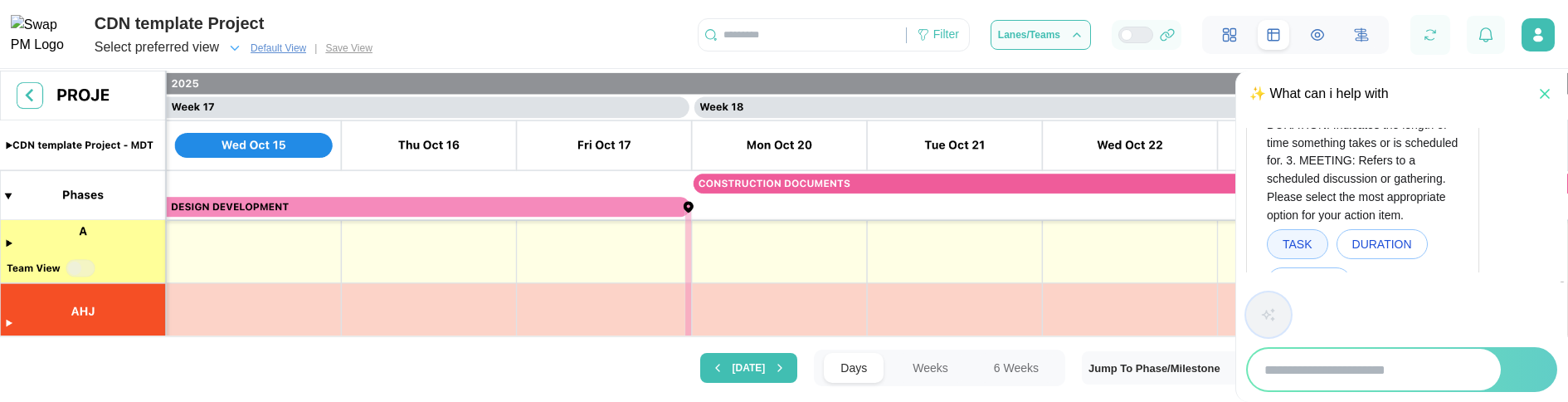
click at [1287, 252] on span "TASK" at bounding box center [1298, 244] width 29 height 29
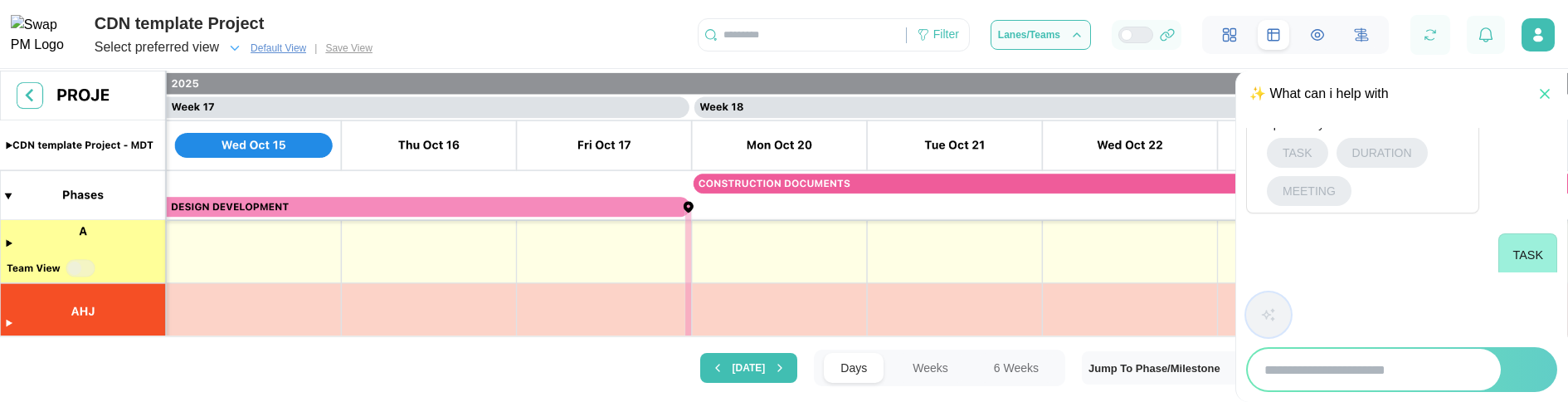
scroll to position [863, 0]
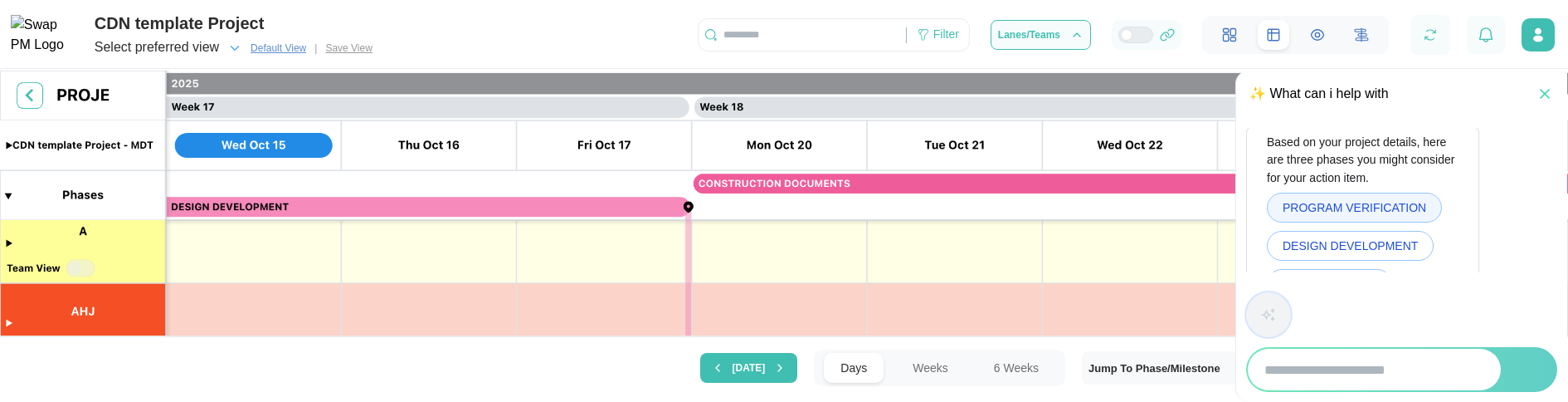
click at [1379, 218] on span "PROGRAM VERIFICATION" at bounding box center [1355, 207] width 143 height 29
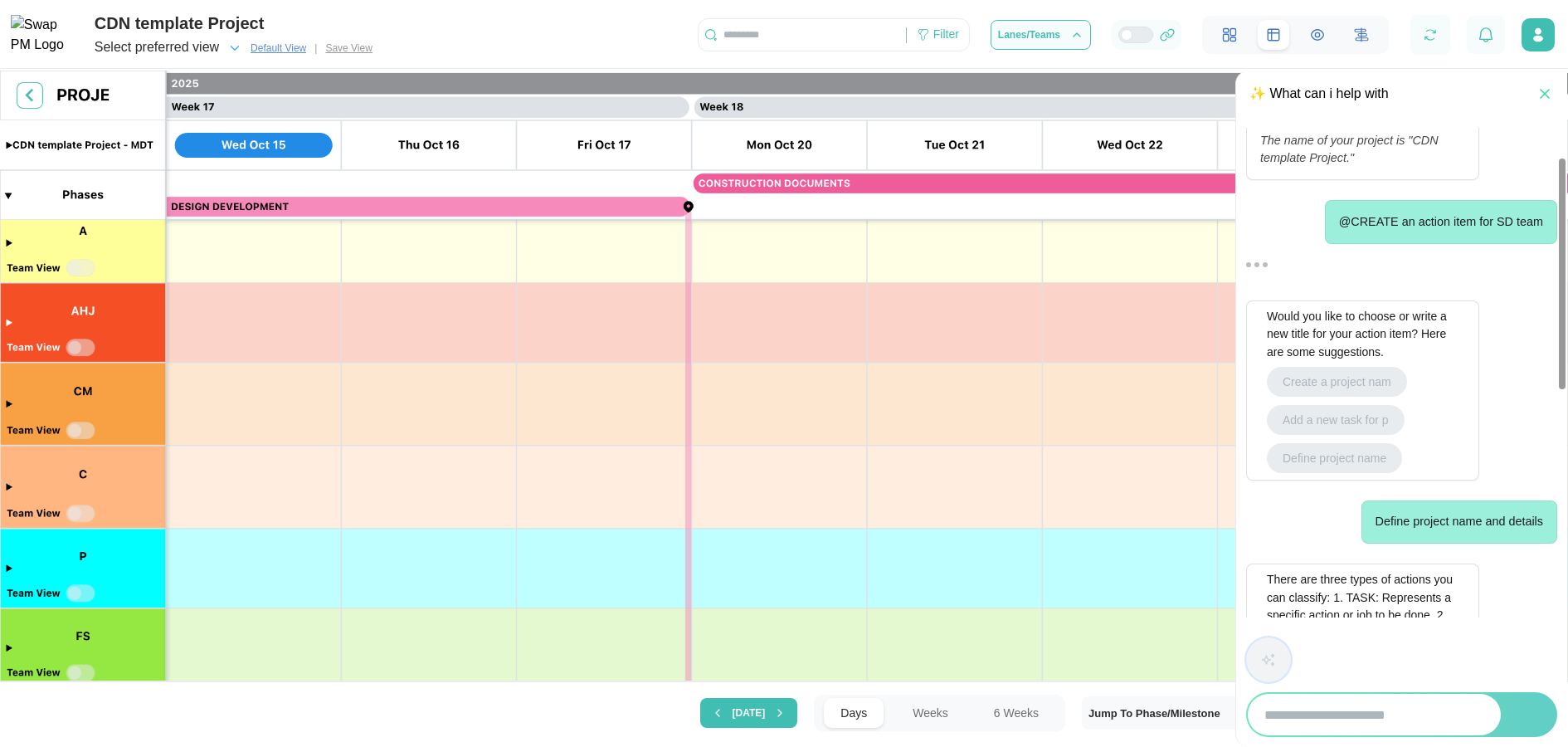
scroll to position [0, 0]
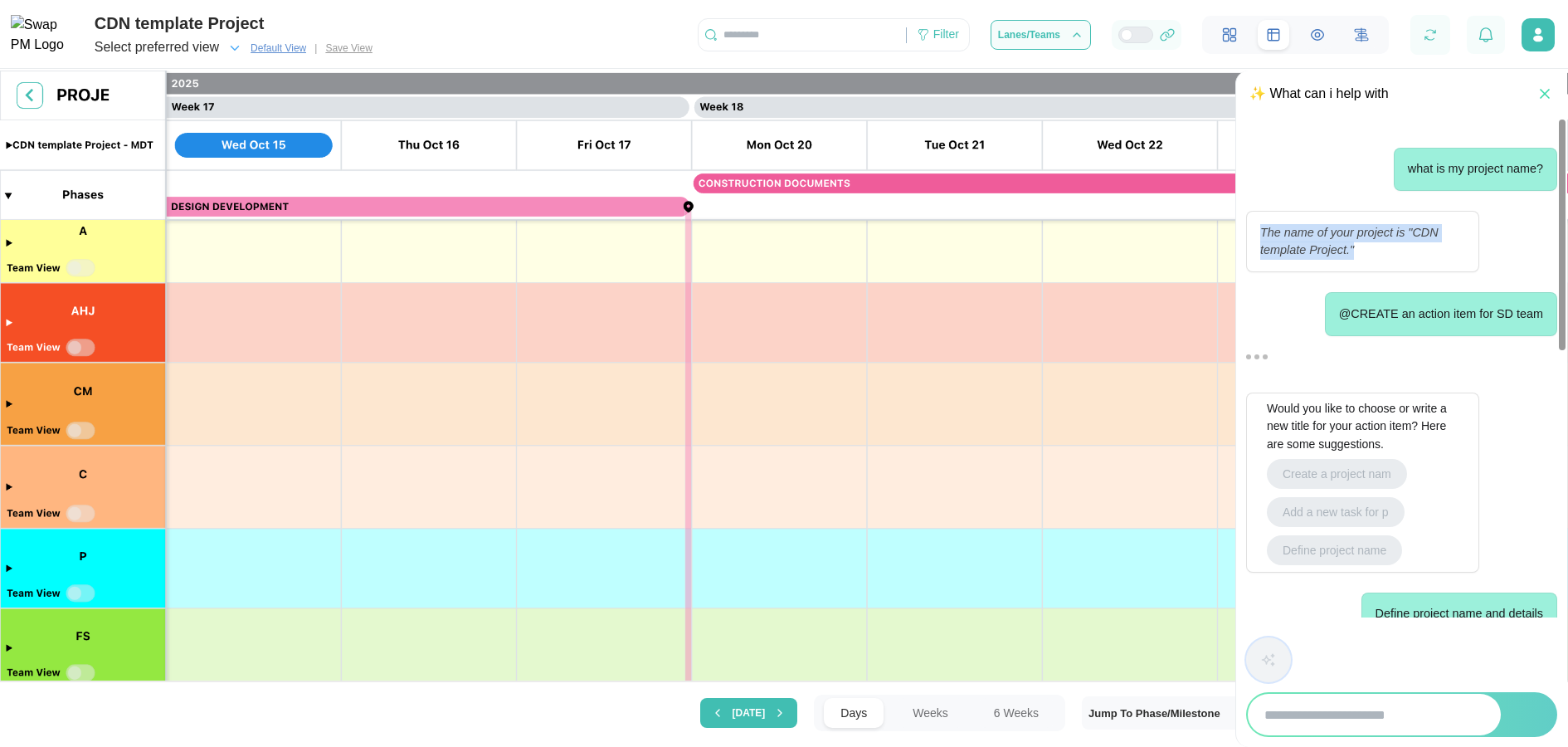
drag, startPoint x: 1368, startPoint y: 252, endPoint x: 1263, endPoint y: 231, distance: 107.1
click at [1281, 231] on p "The name of your project is "CDN template Project."" at bounding box center [1363, 242] width 165 height 29
drag, startPoint x: 1534, startPoint y: 318, endPoint x: 1482, endPoint y: 318, distance: 52.0
click at [1482, 318] on p "@CREATE an action item for SD team" at bounding box center [1441, 315] width 204 height 18
drag, startPoint x: 1388, startPoint y: 250, endPoint x: 1252, endPoint y: 233, distance: 137.1
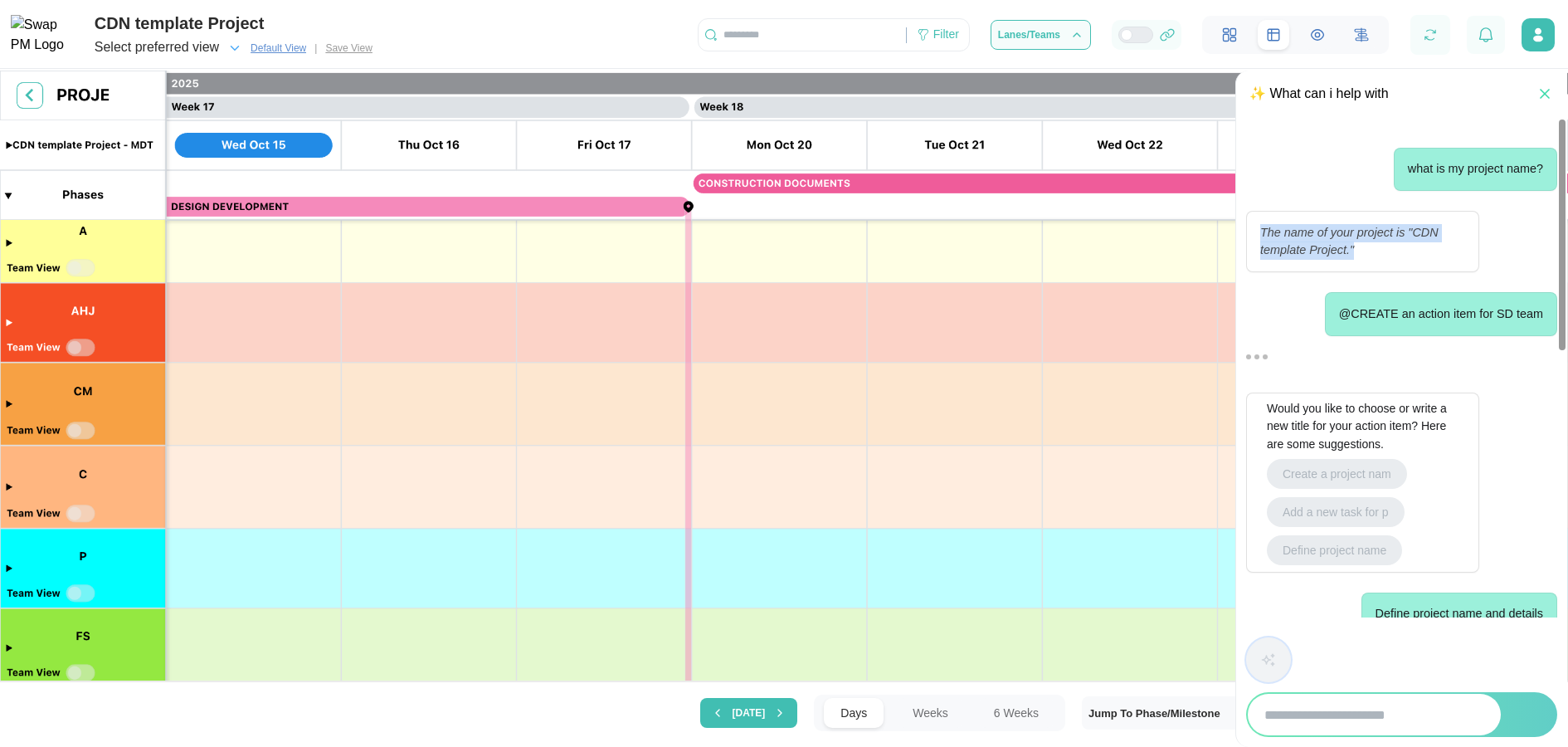
click at [1252, 233] on div "The name of your project is "CDN template Project."" at bounding box center [1362, 241] width 233 height 62
drag, startPoint x: 1542, startPoint y: 167, endPoint x: 1395, endPoint y: 169, distance: 147.0
click at [1395, 169] on div "what is my project name?" at bounding box center [1476, 169] width 164 height 43
drag, startPoint x: 1399, startPoint y: 316, endPoint x: 1542, endPoint y: 310, distance: 143.1
click at [1542, 310] on p "@CREATE an action item for SD team" at bounding box center [1441, 315] width 204 height 18
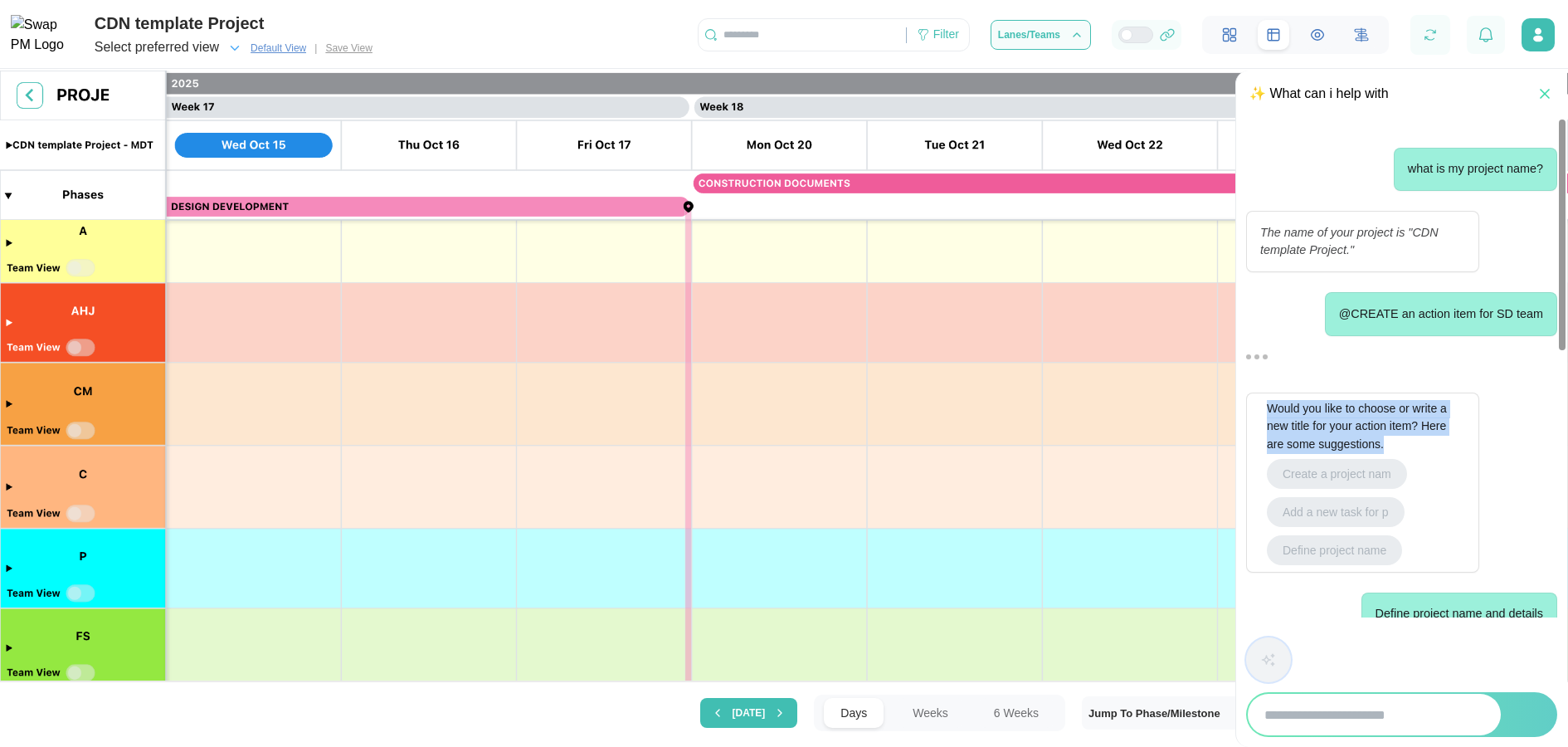
drag, startPoint x: 1398, startPoint y: 436, endPoint x: 1253, endPoint y: 411, distance: 147.1
click at [1253, 401] on div "Would you like to choose or write a new title for your action item? Here are so…" at bounding box center [1362, 483] width 233 height 180
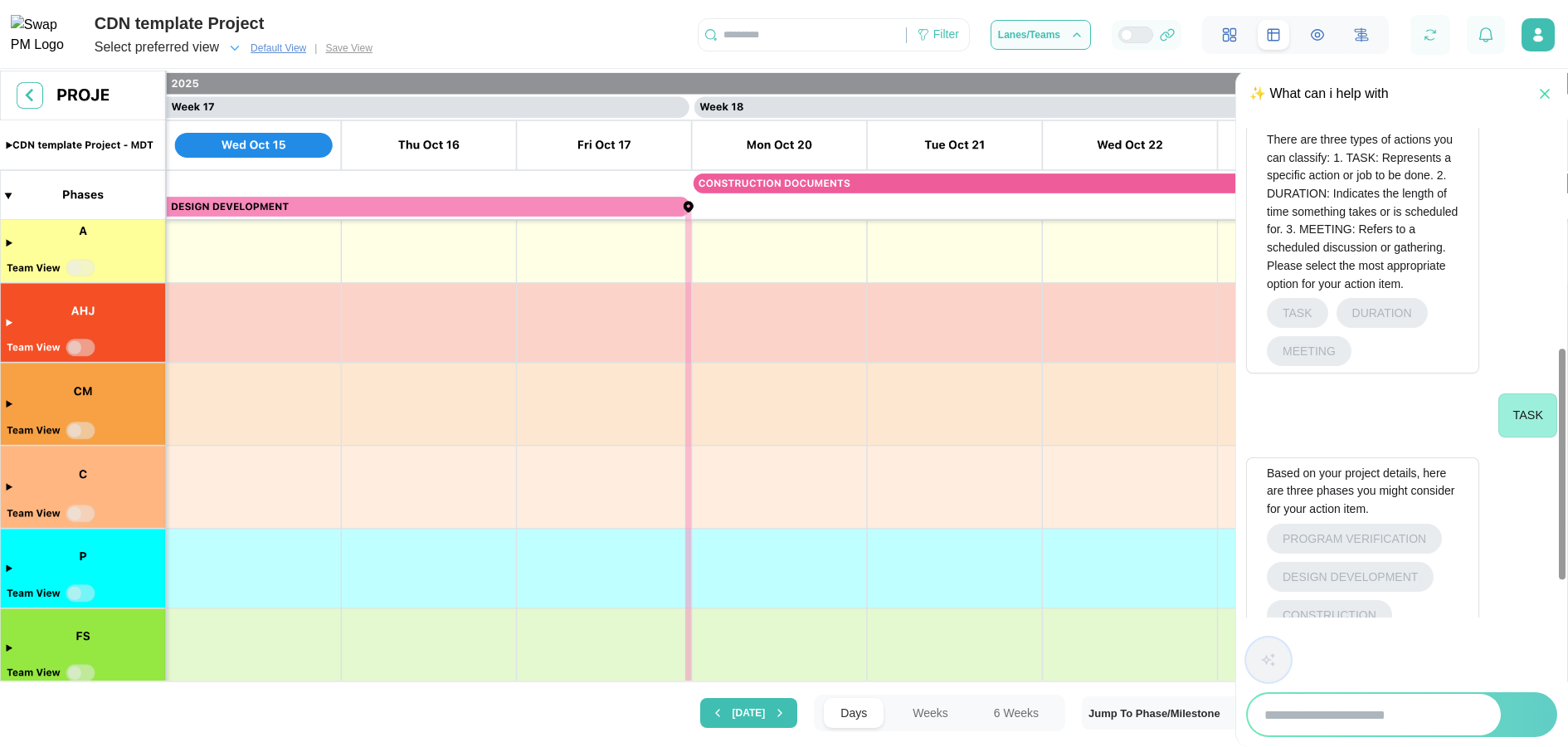
scroll to position [780, 0]
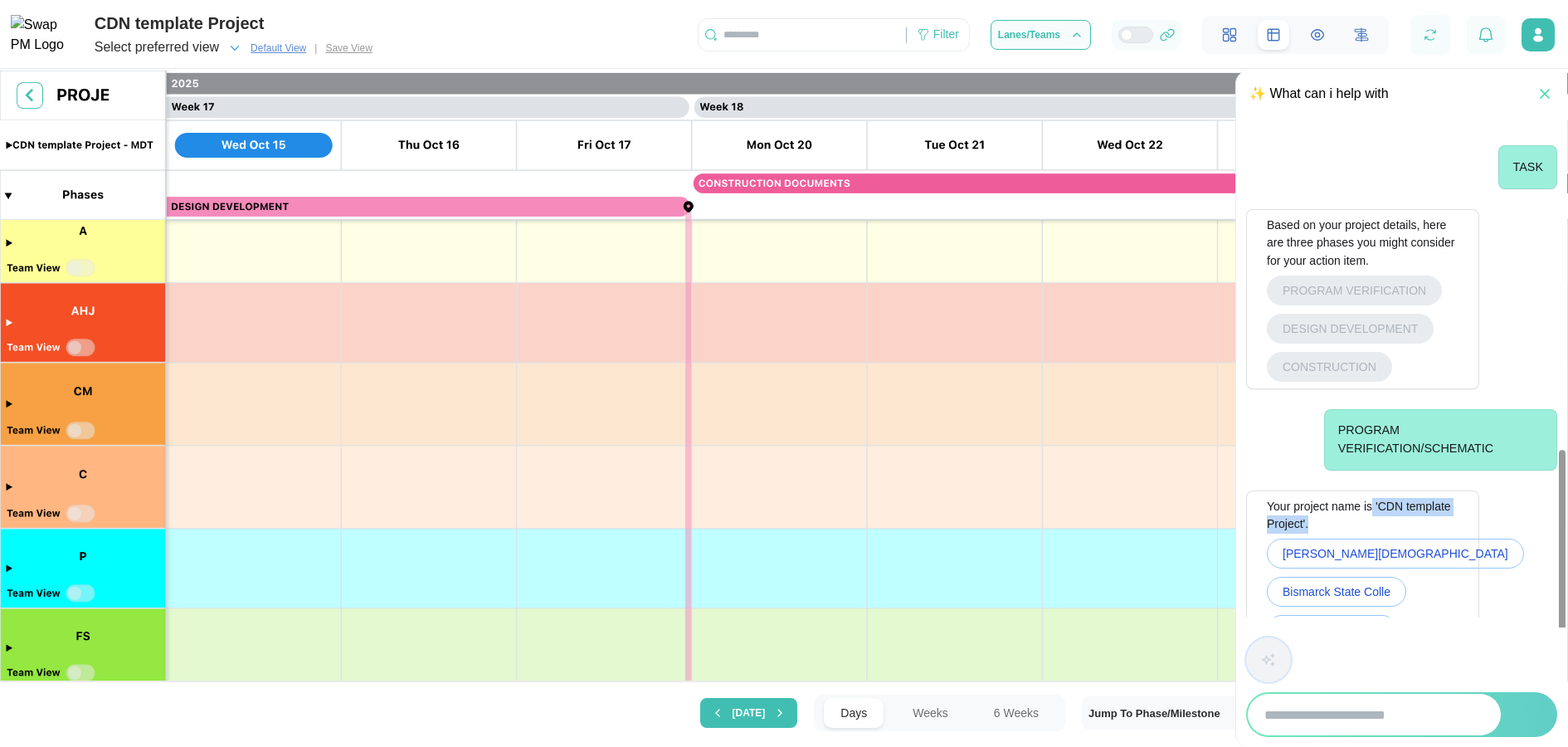
drag, startPoint x: 1377, startPoint y: 521, endPoint x: 1383, endPoint y: 534, distance: 14.3
click at [1383, 401] on div "Your project name is 'CDN template Project'." at bounding box center [1363, 515] width 191 height 36
click at [1369, 401] on span "Prairie Engineering" at bounding box center [1332, 629] width 98 height 29
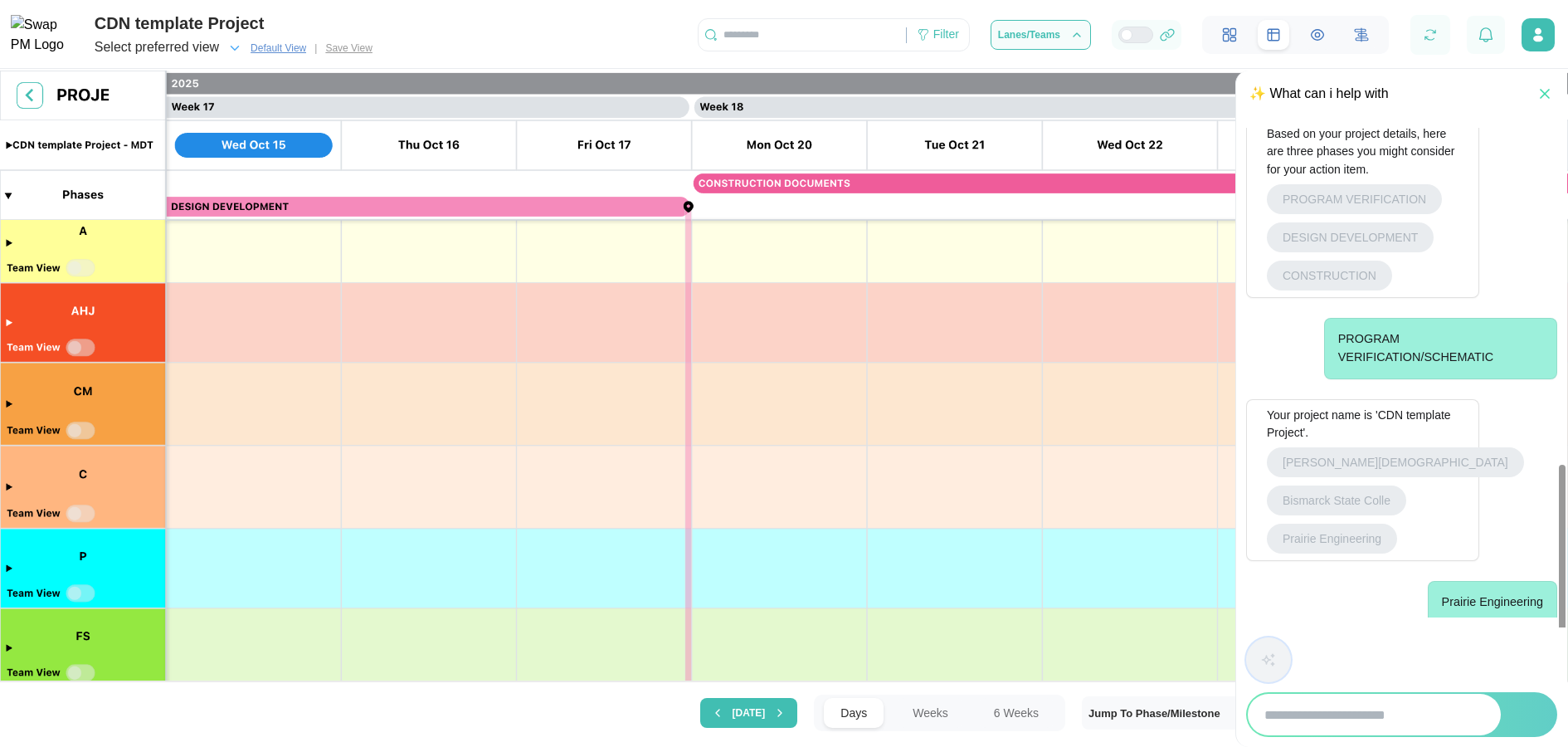
click at [1321, 401] on div "Your project name is 'CDN template Project'." at bounding box center [1363, 424] width 191 height 36
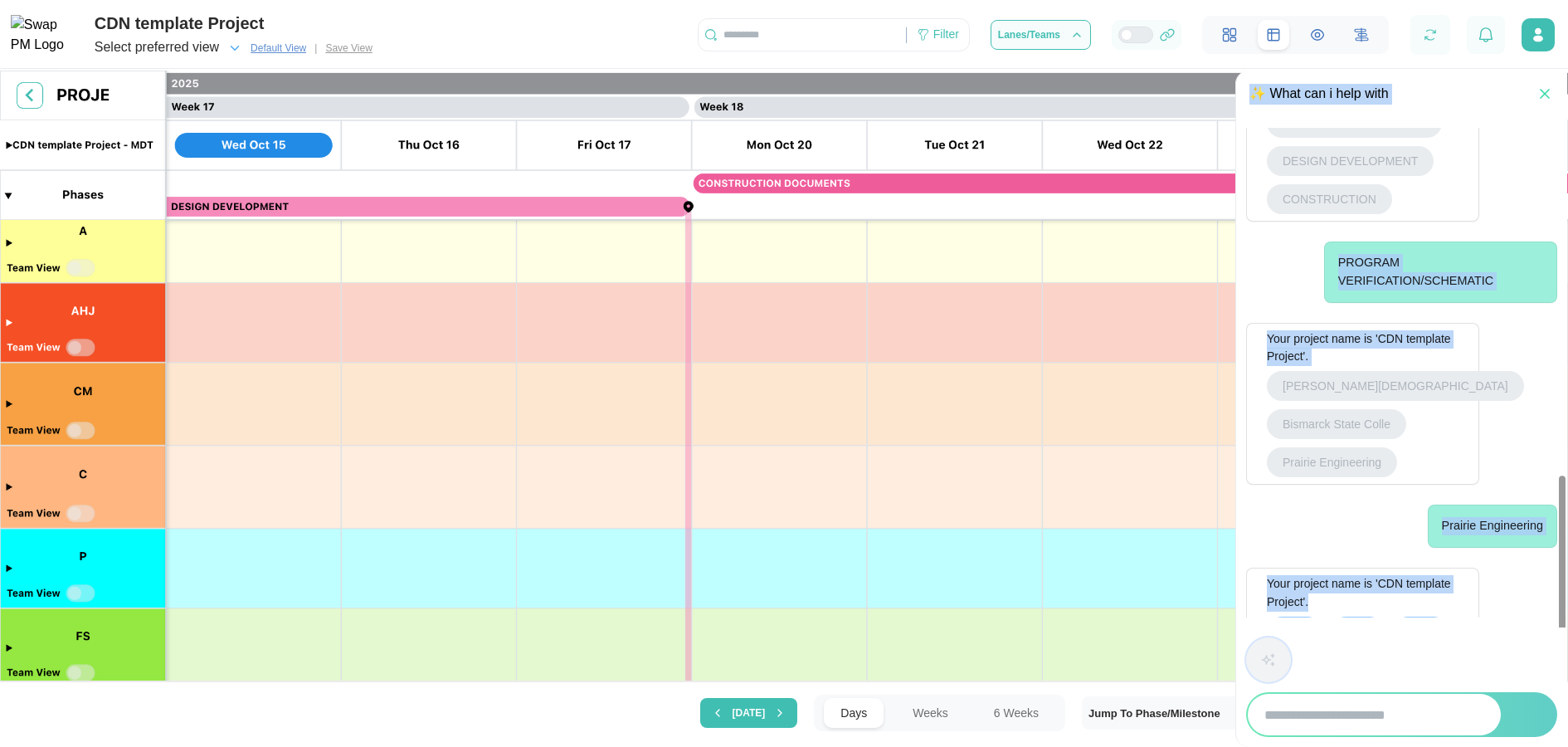
drag, startPoint x: 1355, startPoint y: 610, endPoint x: 1227, endPoint y: 592, distance: 129.3
click at [1227, 401] on main "✨ What can i help with what is my project name? The name of your project is "CD…" at bounding box center [784, 374] width 1568 height 747
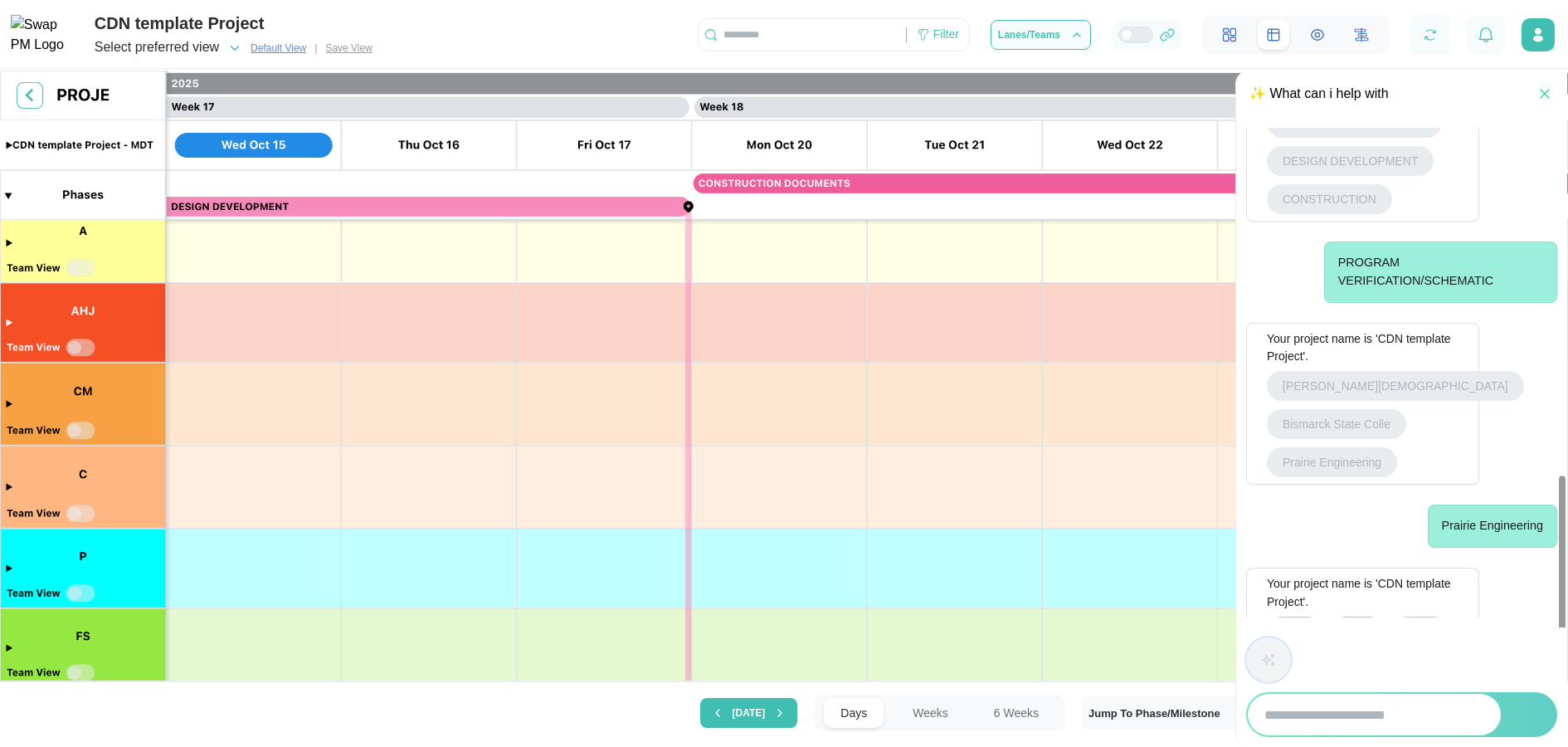
drag, startPoint x: 1330, startPoint y: 621, endPoint x: 1276, endPoint y: 593, distance: 60.8
click at [1276, 401] on div "Your project name is 'CDN template Project'." at bounding box center [1363, 592] width 191 height 36
click at [1294, 401] on span "ABC" at bounding box center [1295, 631] width 24 height 29
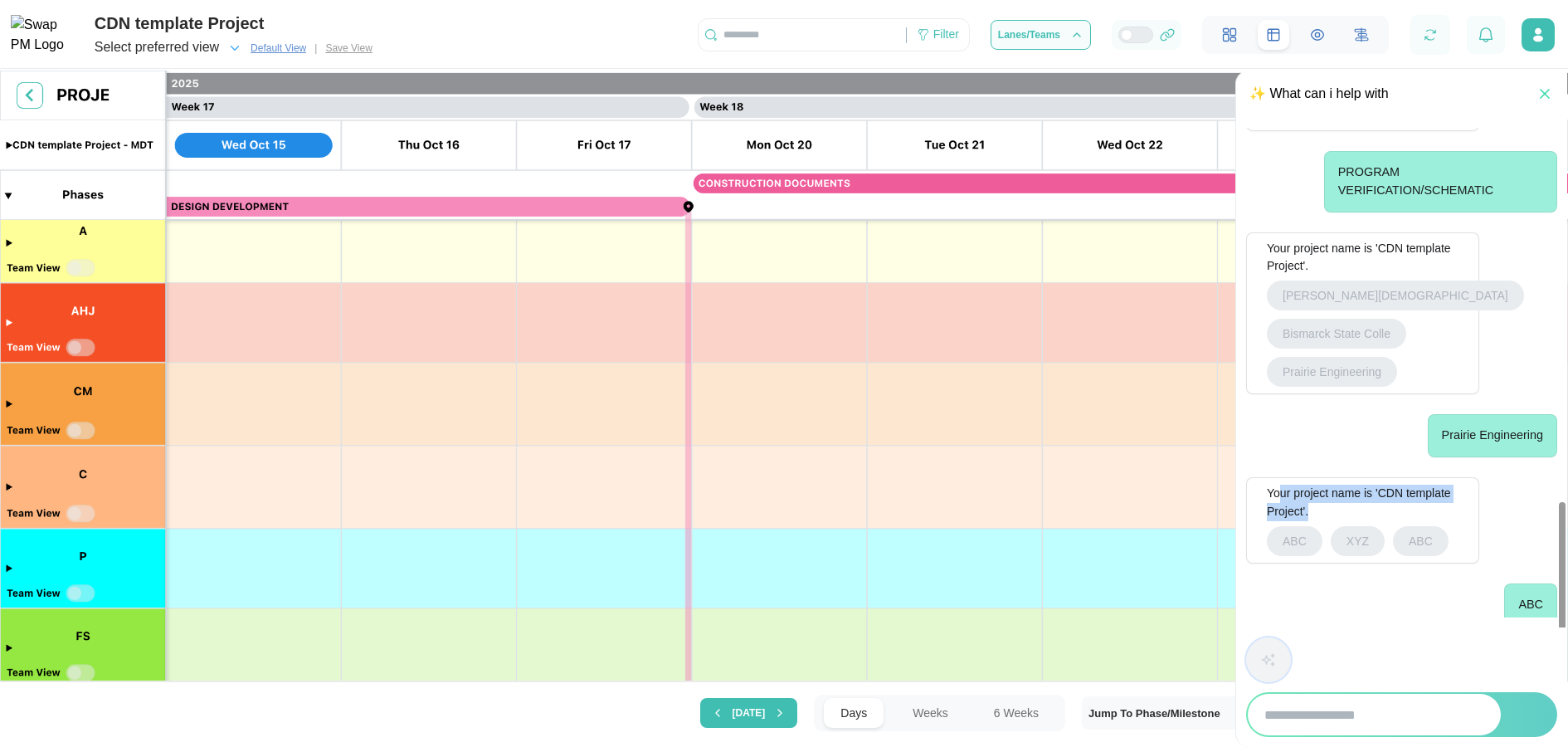
scroll to position [1167, 0]
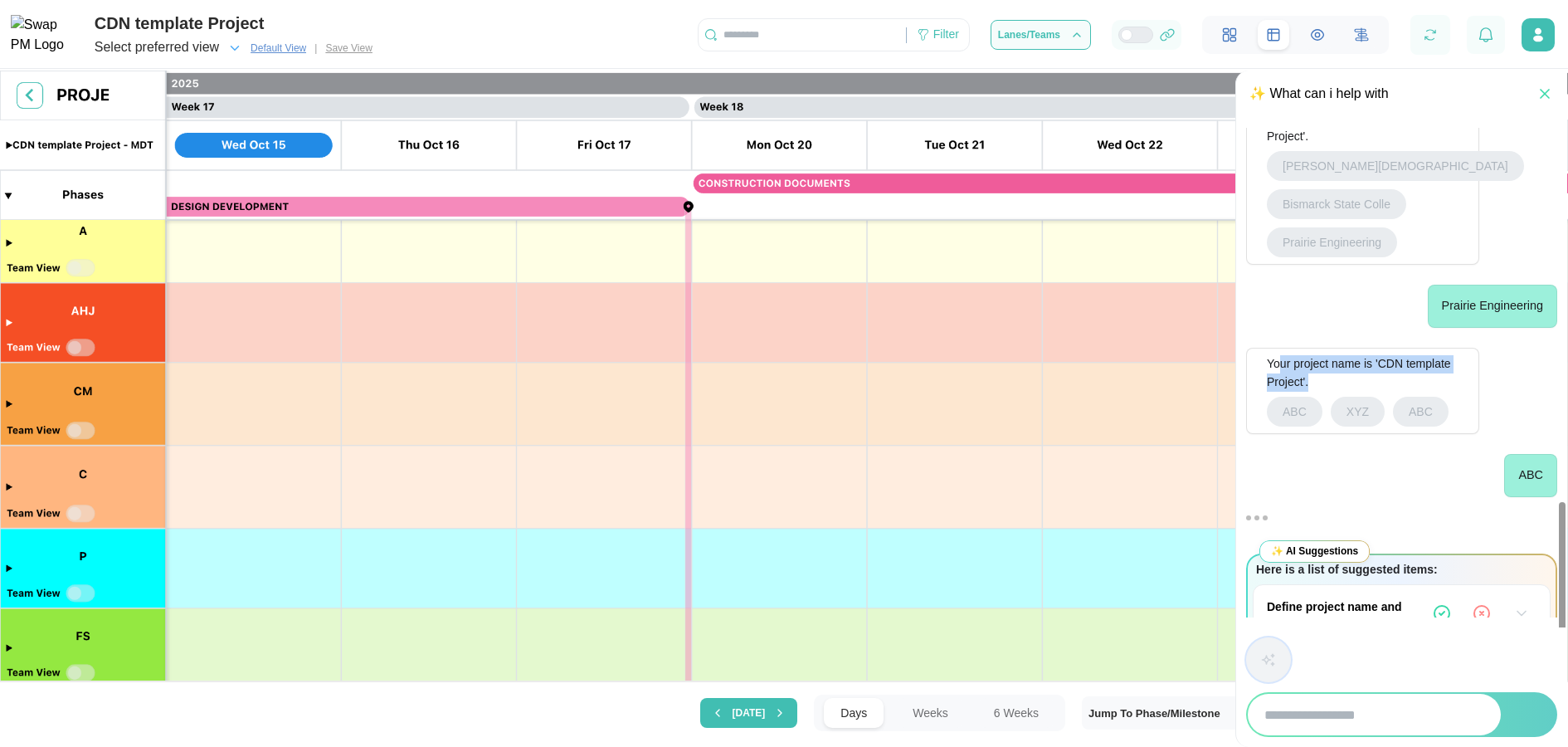
click at [1518, 401] on icon "button" at bounding box center [1521, 614] width 17 height 17
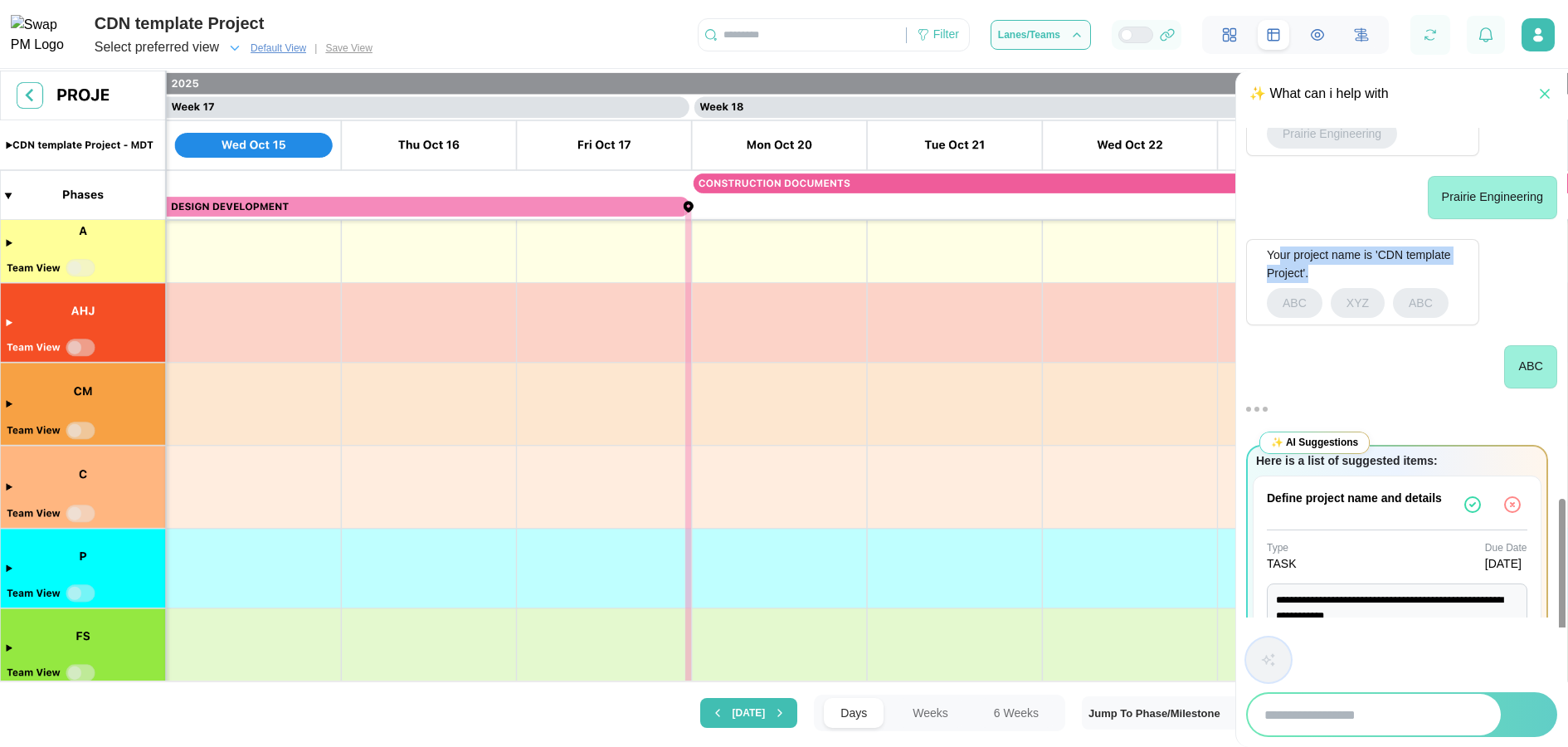
scroll to position [1330, 0]
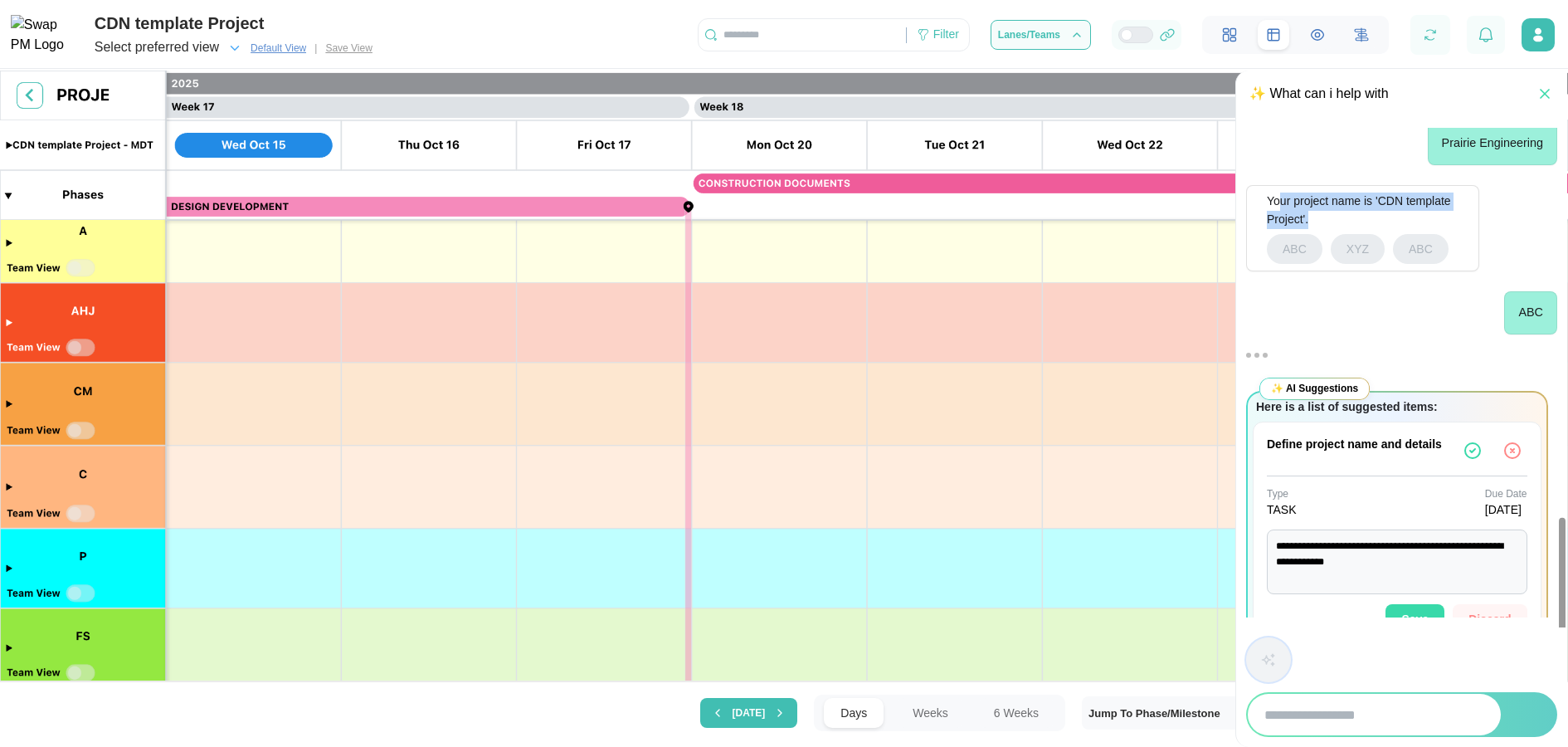
click at [1420, 401] on span "Save" at bounding box center [1415, 619] width 28 height 29
type textarea "*"
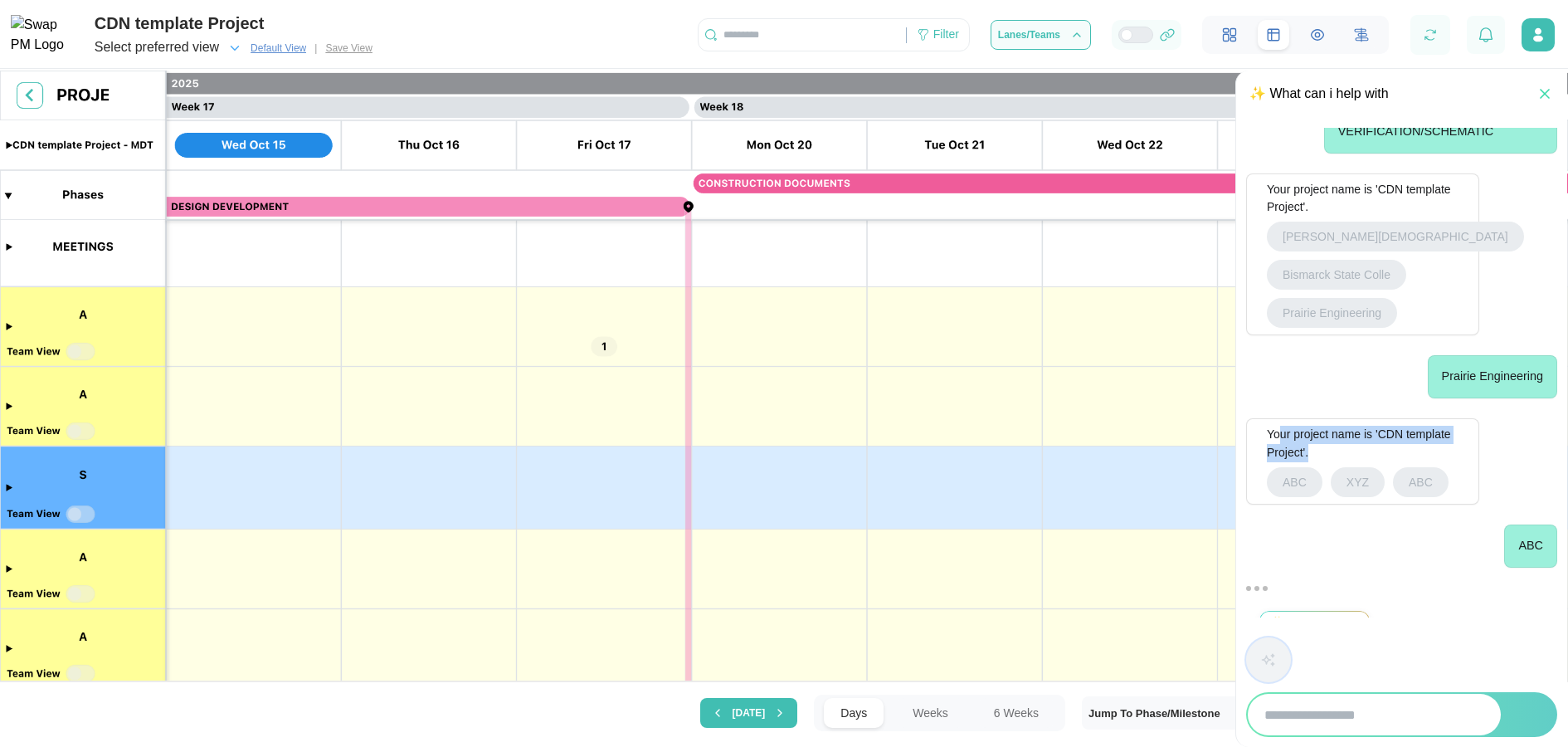
scroll to position [0, 0]
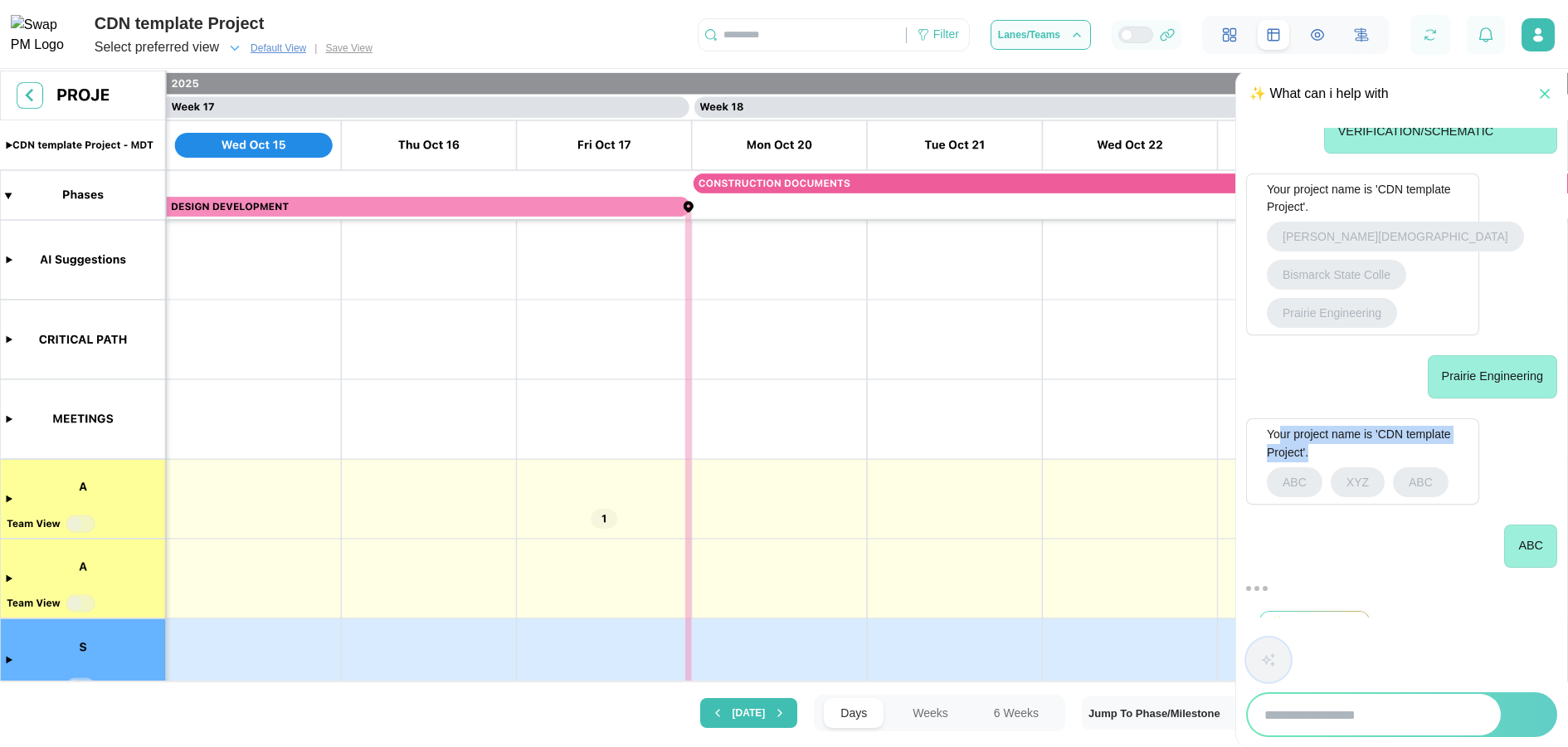
click at [1131, 258] on canvas at bounding box center [784, 378] width 1568 height 615
click at [1540, 96] on icon "button" at bounding box center [1545, 94] width 17 height 17
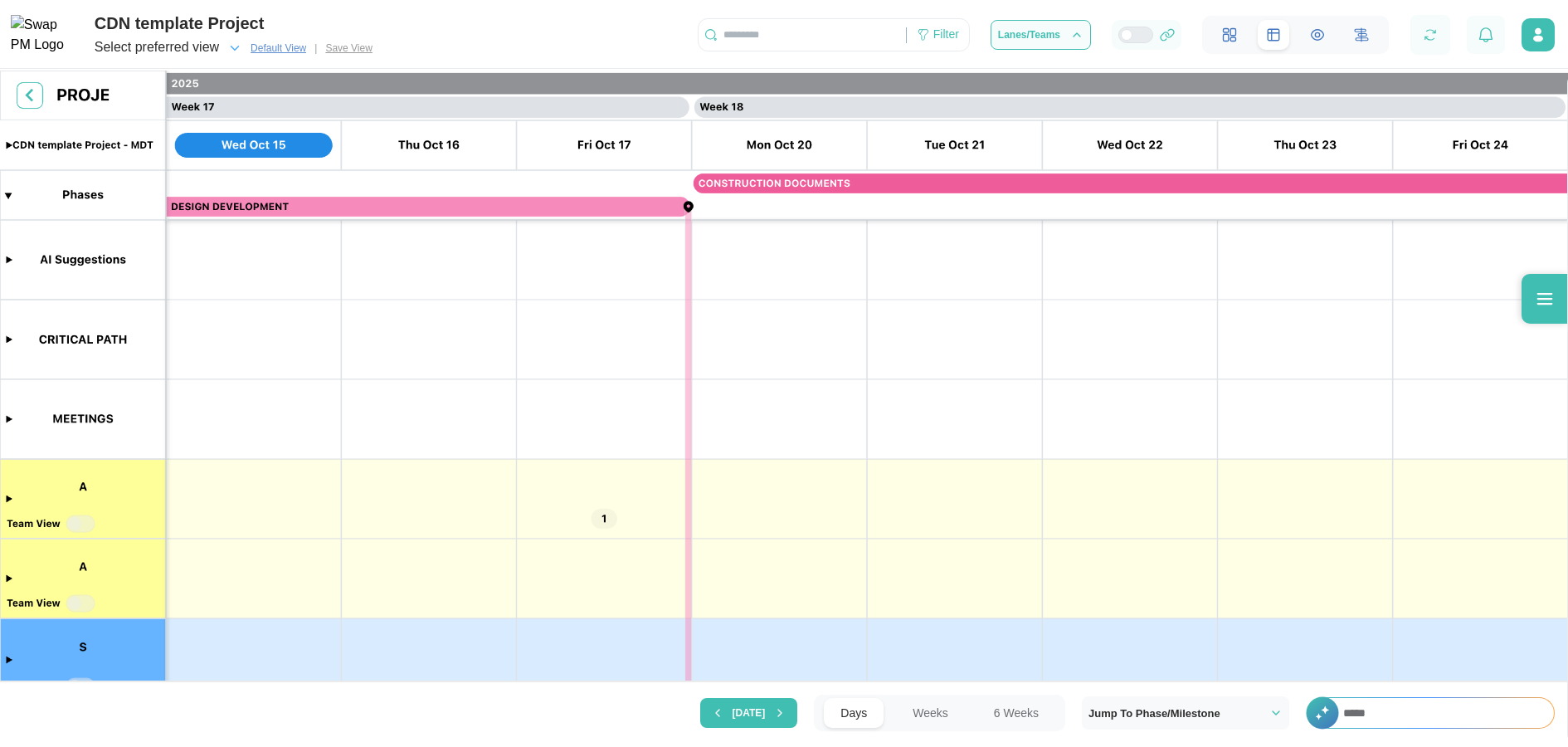
scroll to position [0, 0]
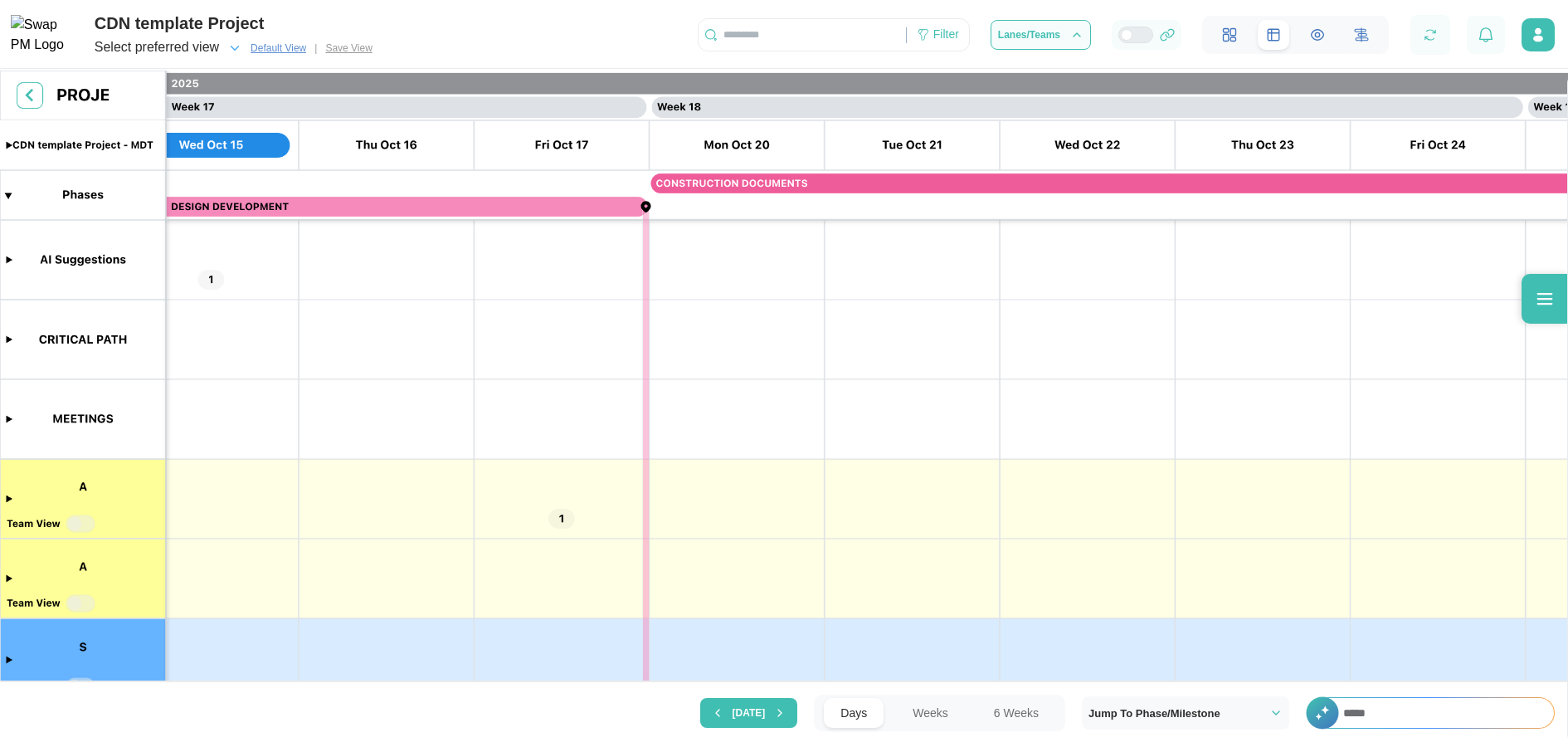
click at [6, 261] on canvas at bounding box center [784, 378] width 1568 height 615
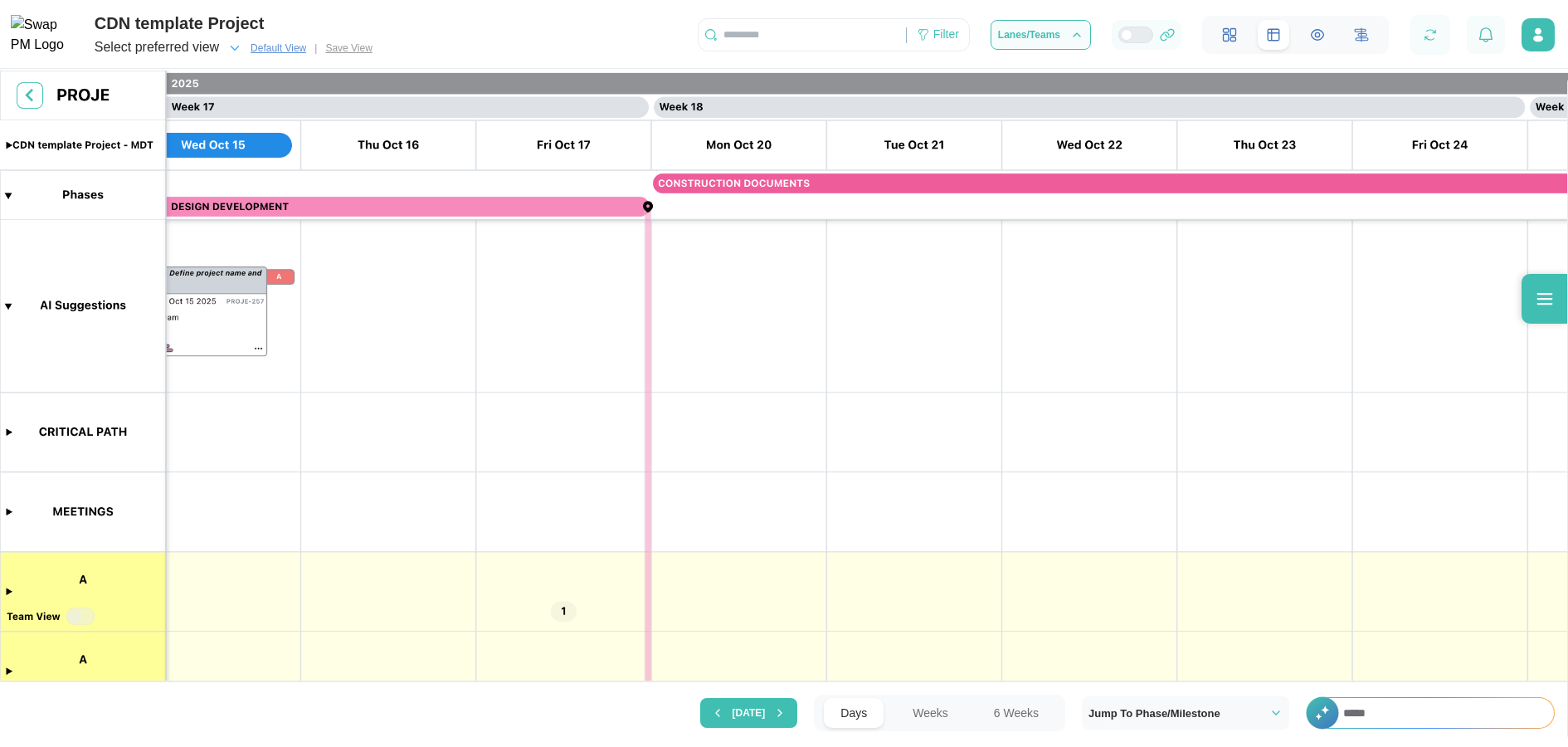
scroll to position [0, 14260]
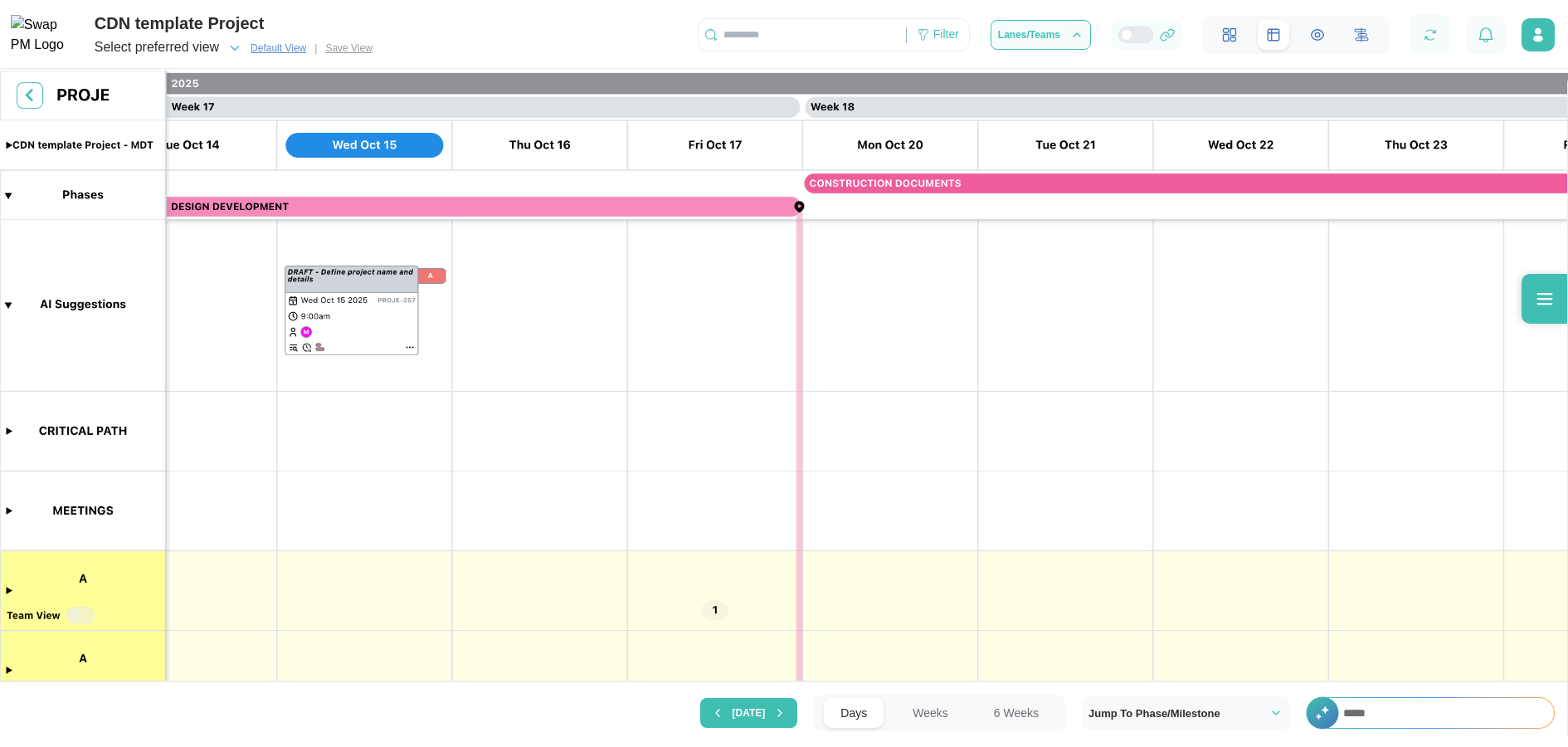
click at [410, 346] on canvas at bounding box center [784, 378] width 1568 height 615
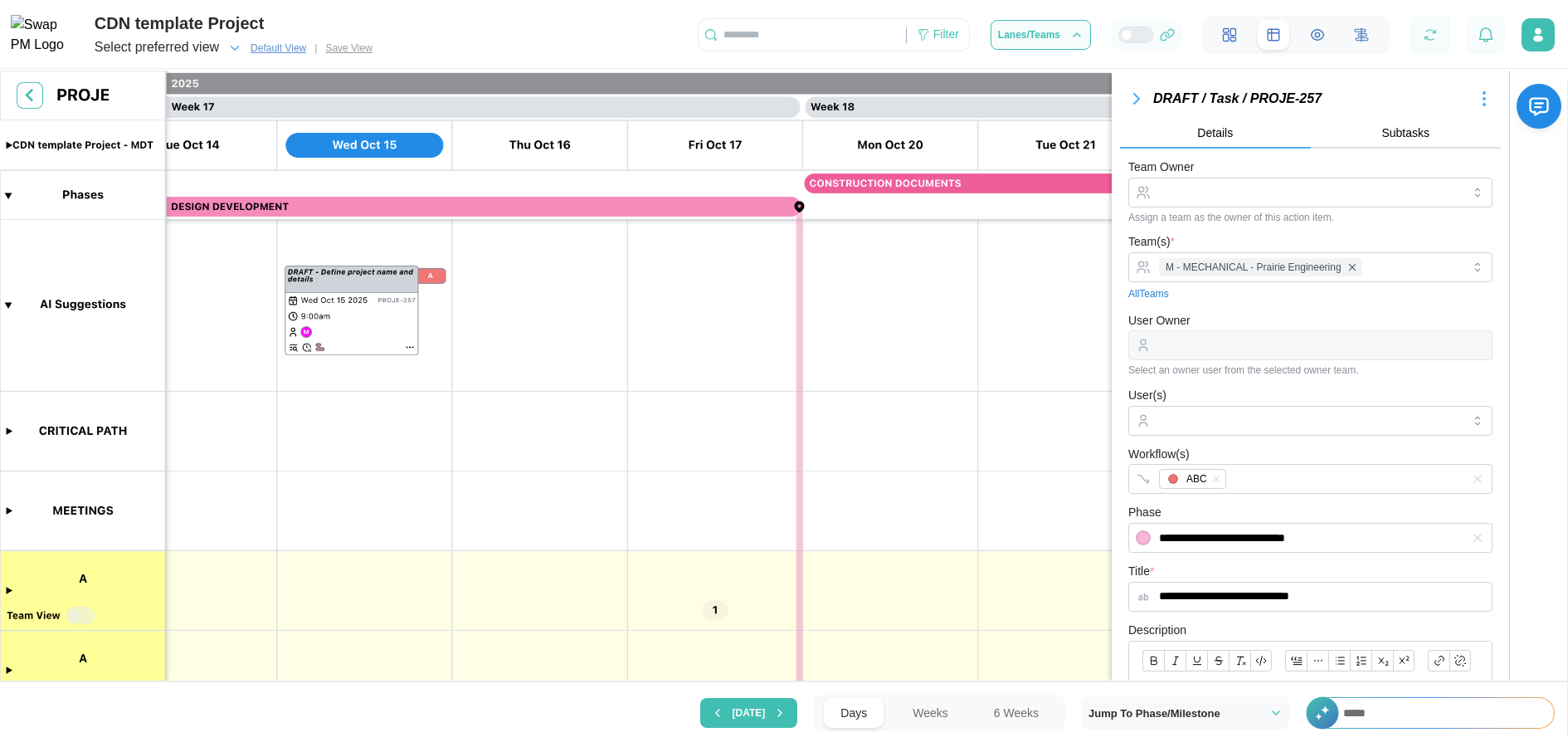
click at [1387, 401] on input "****" at bounding box center [1439, 713] width 227 height 29
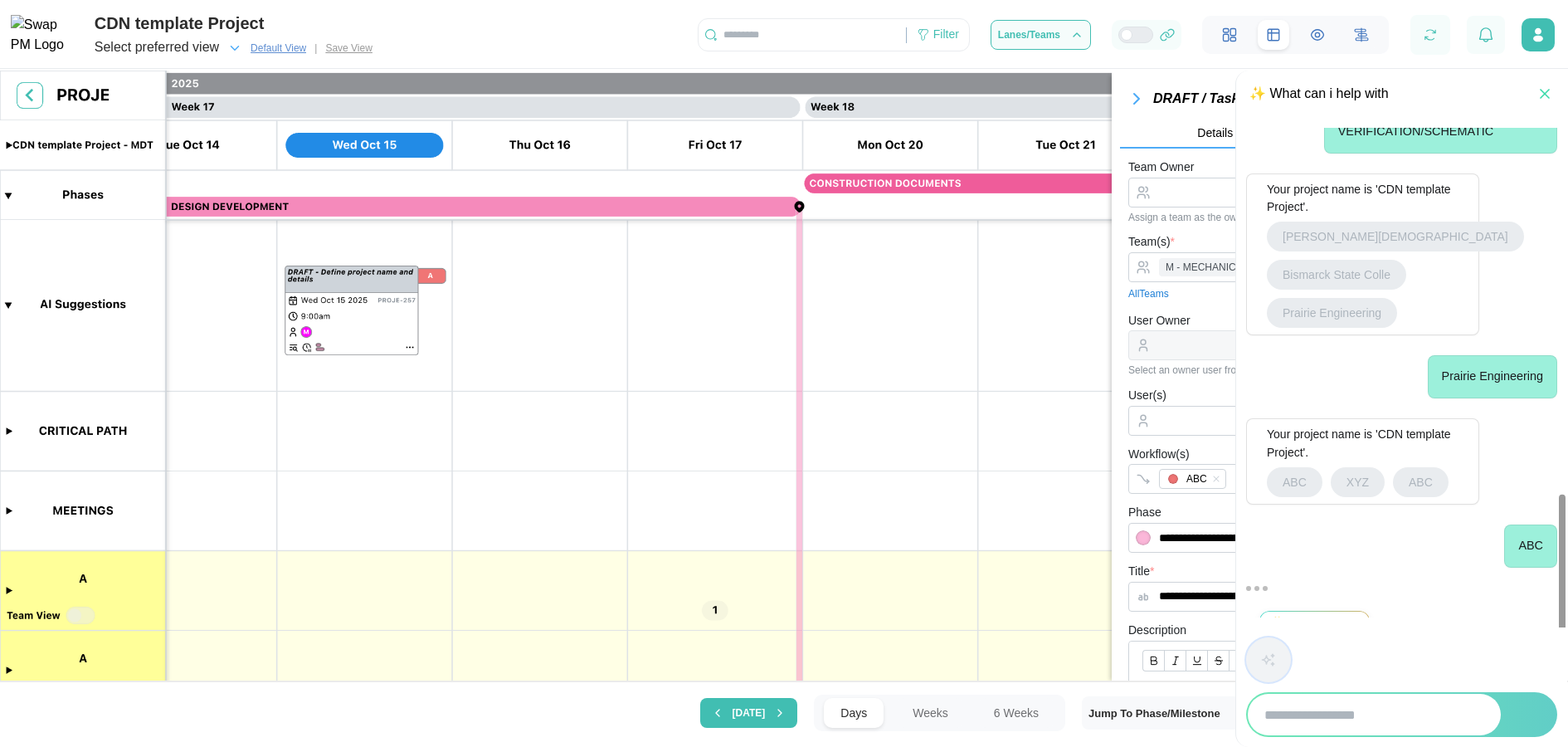
click at [1359, 374] on div "Prairie Engineering" at bounding box center [1402, 376] width 311 height 43
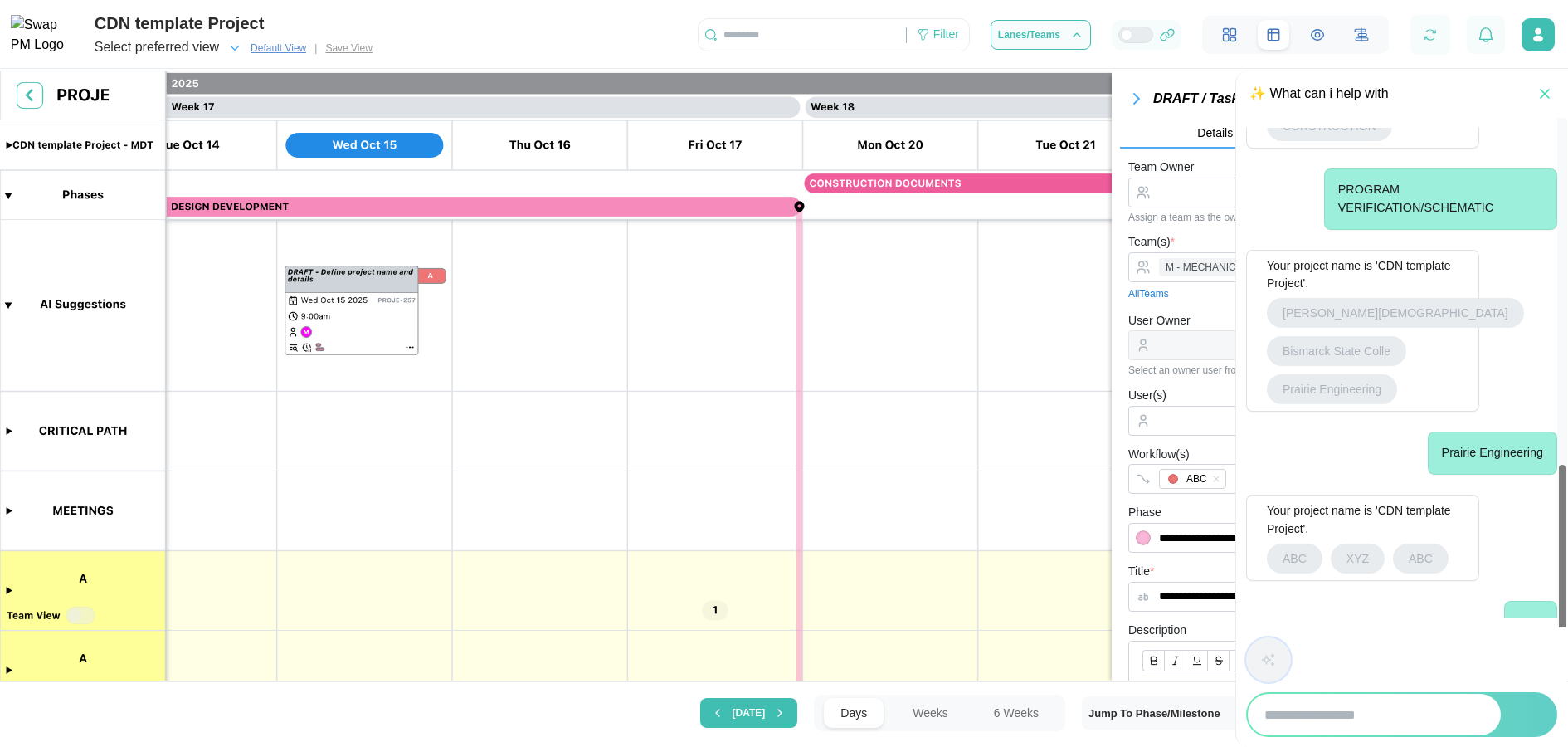
scroll to position [1027, 0]
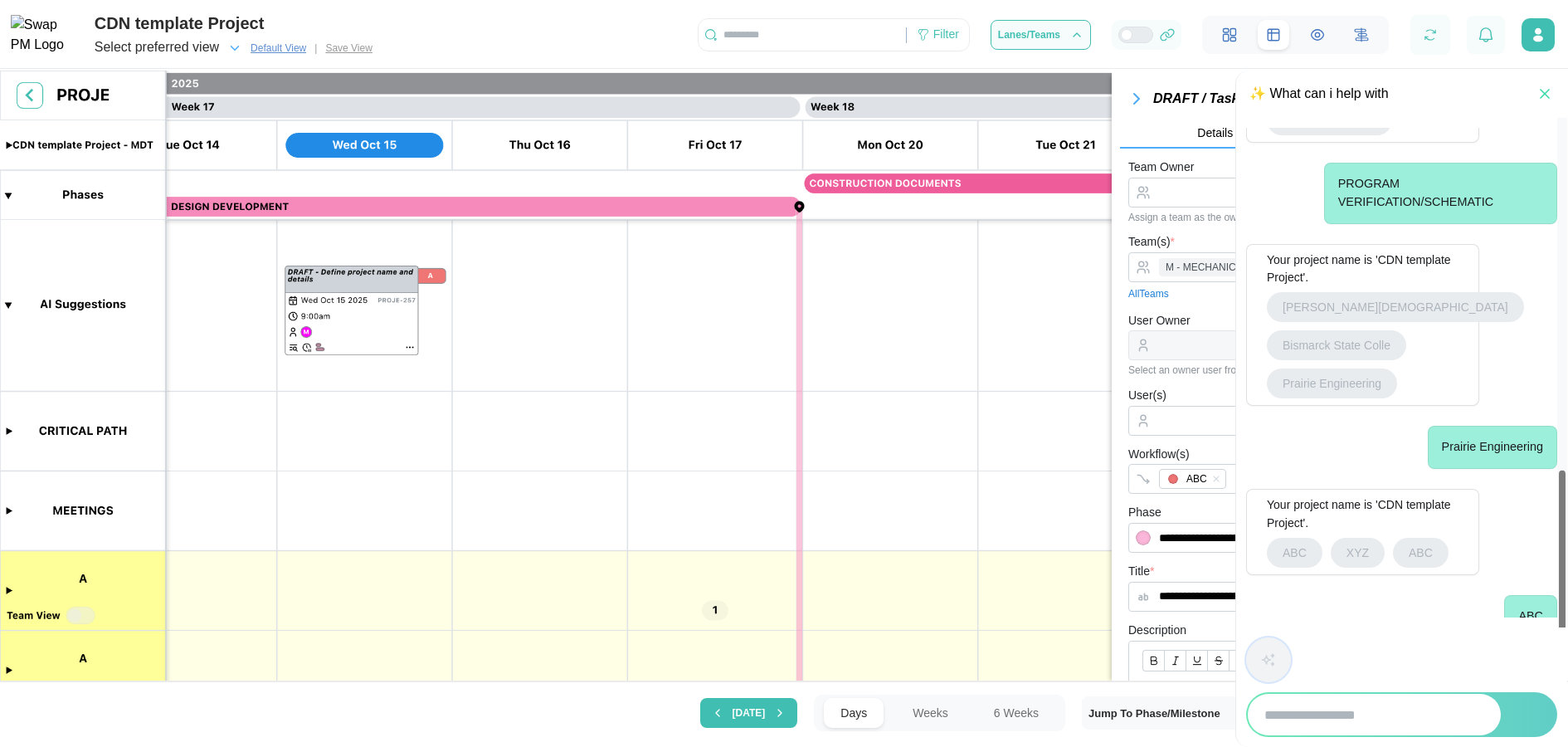
drag, startPoint x: 1564, startPoint y: 518, endPoint x: 1563, endPoint y: 563, distance: 45.0
click at [1563, 401] on div at bounding box center [1562, 373] width 10 height 510
click at [1541, 99] on icon "button" at bounding box center [1545, 94] width 17 height 17
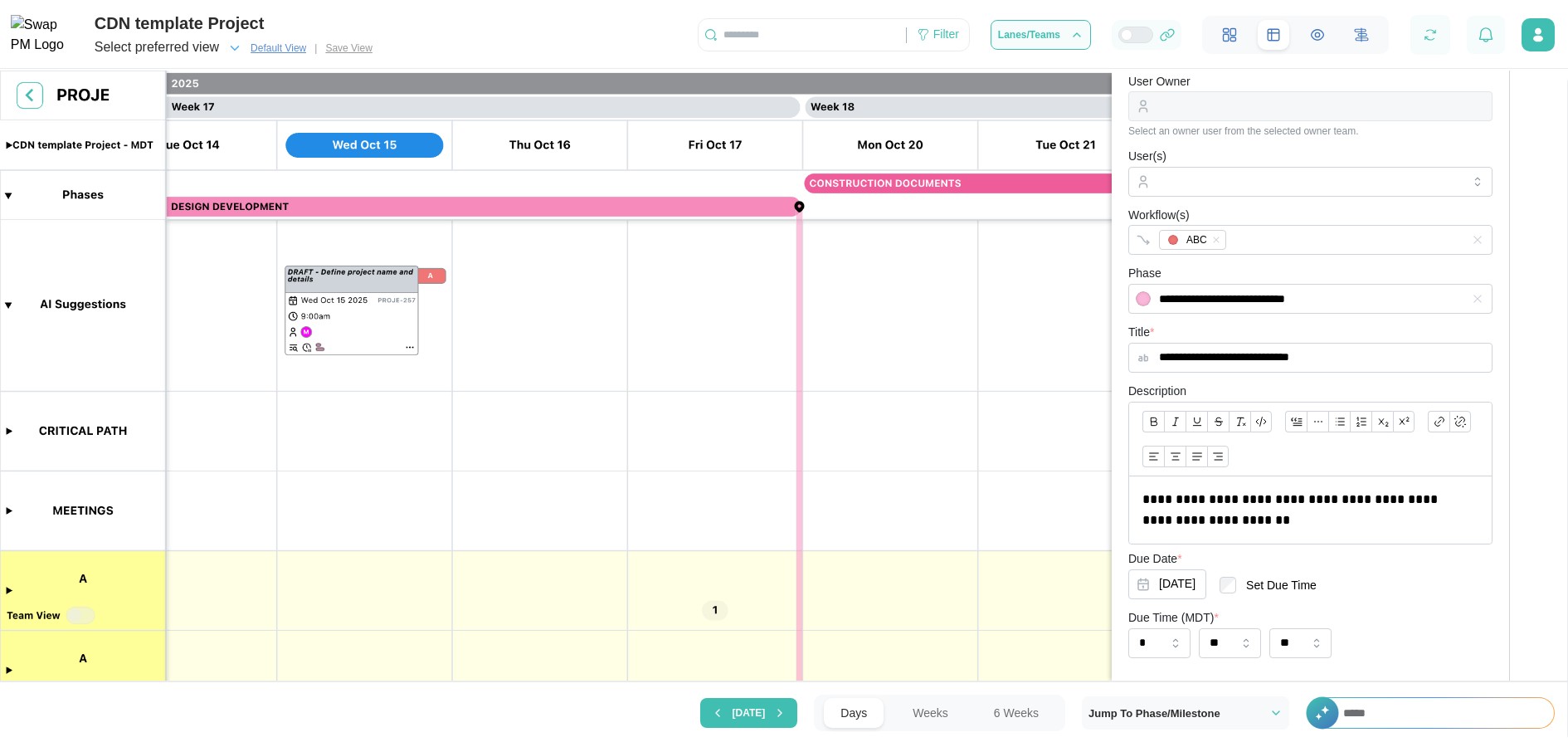
scroll to position [0, 0]
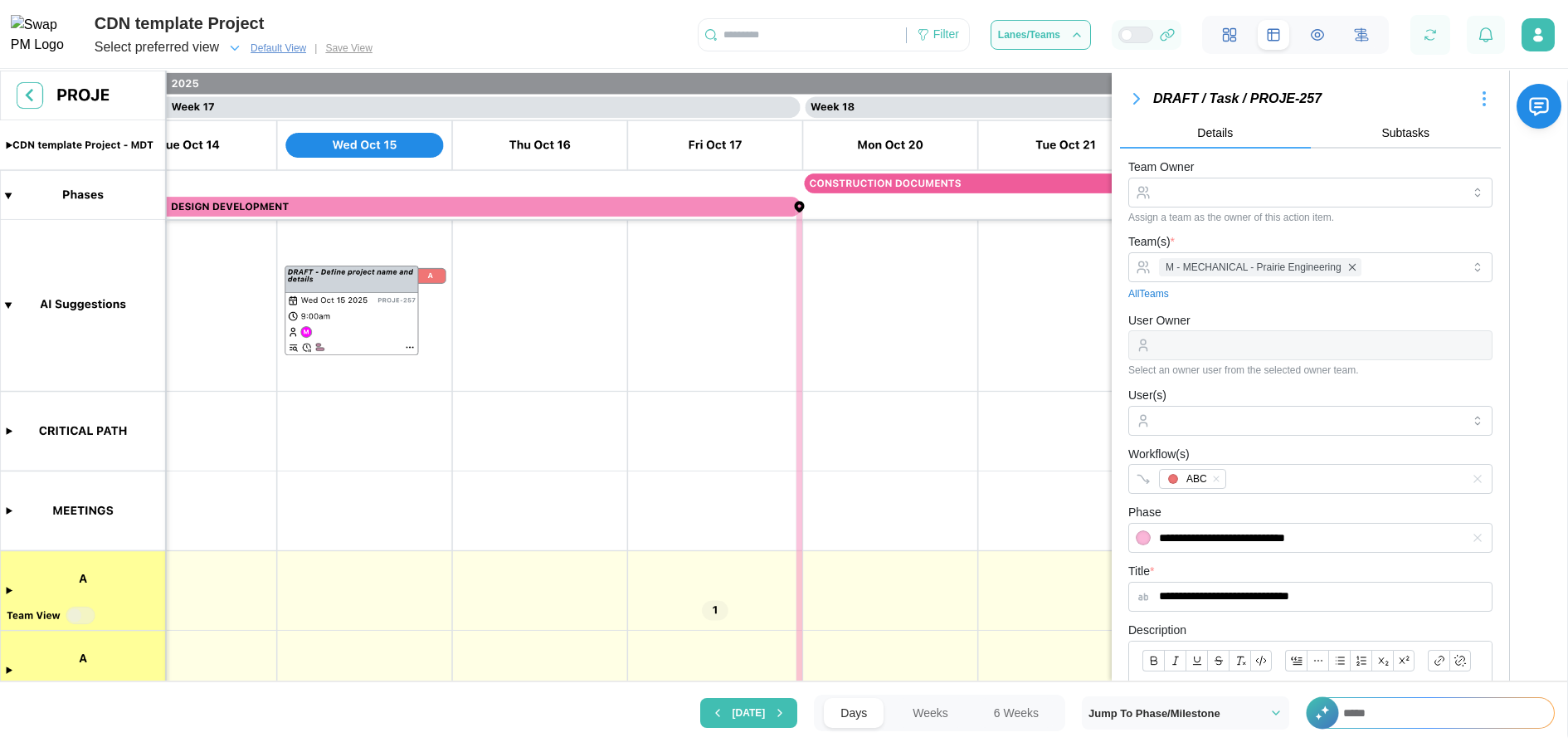
click at [1131, 98] on icon "button" at bounding box center [1137, 99] width 20 height 20
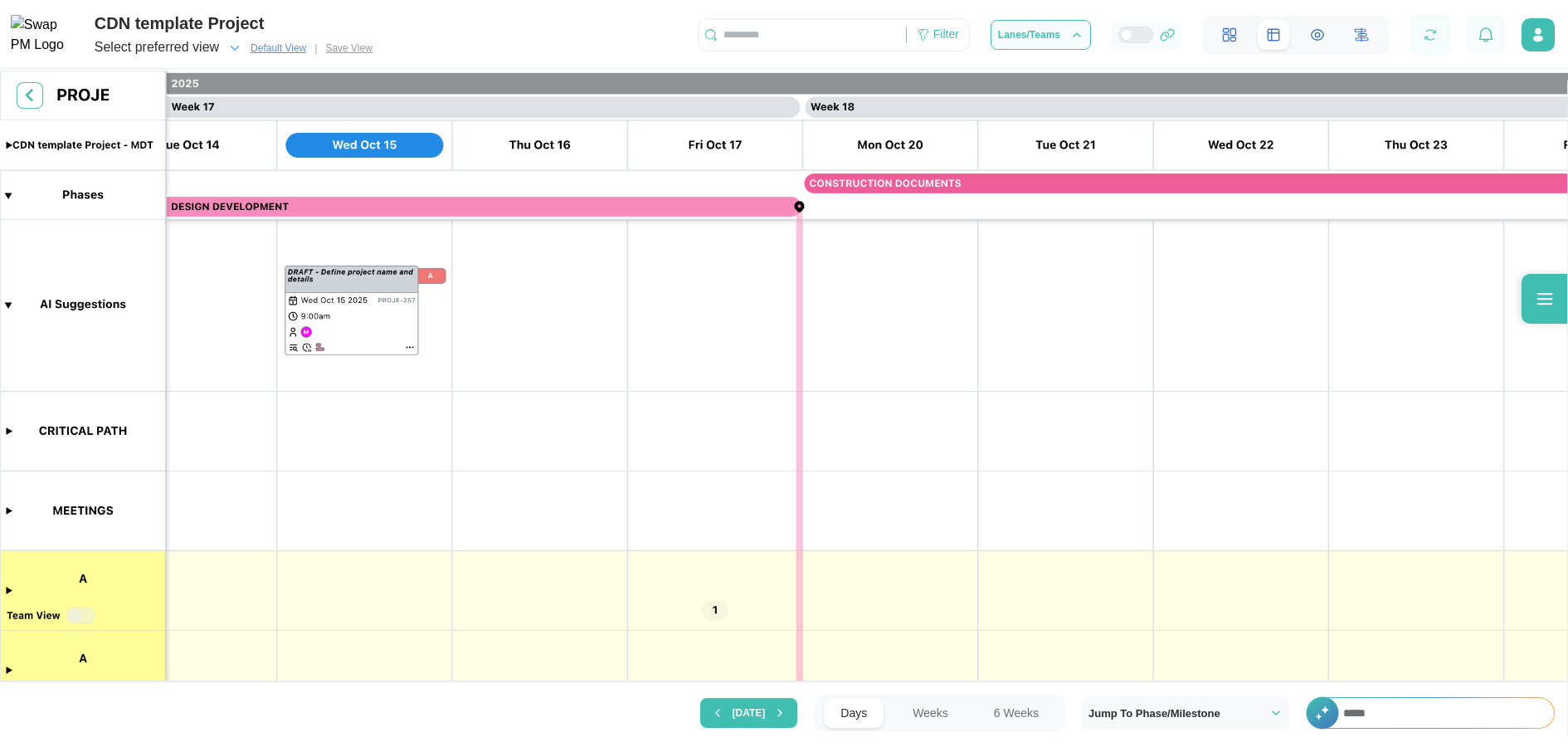
click at [1417, 401] on input "****" at bounding box center [1439, 713] width 227 height 29
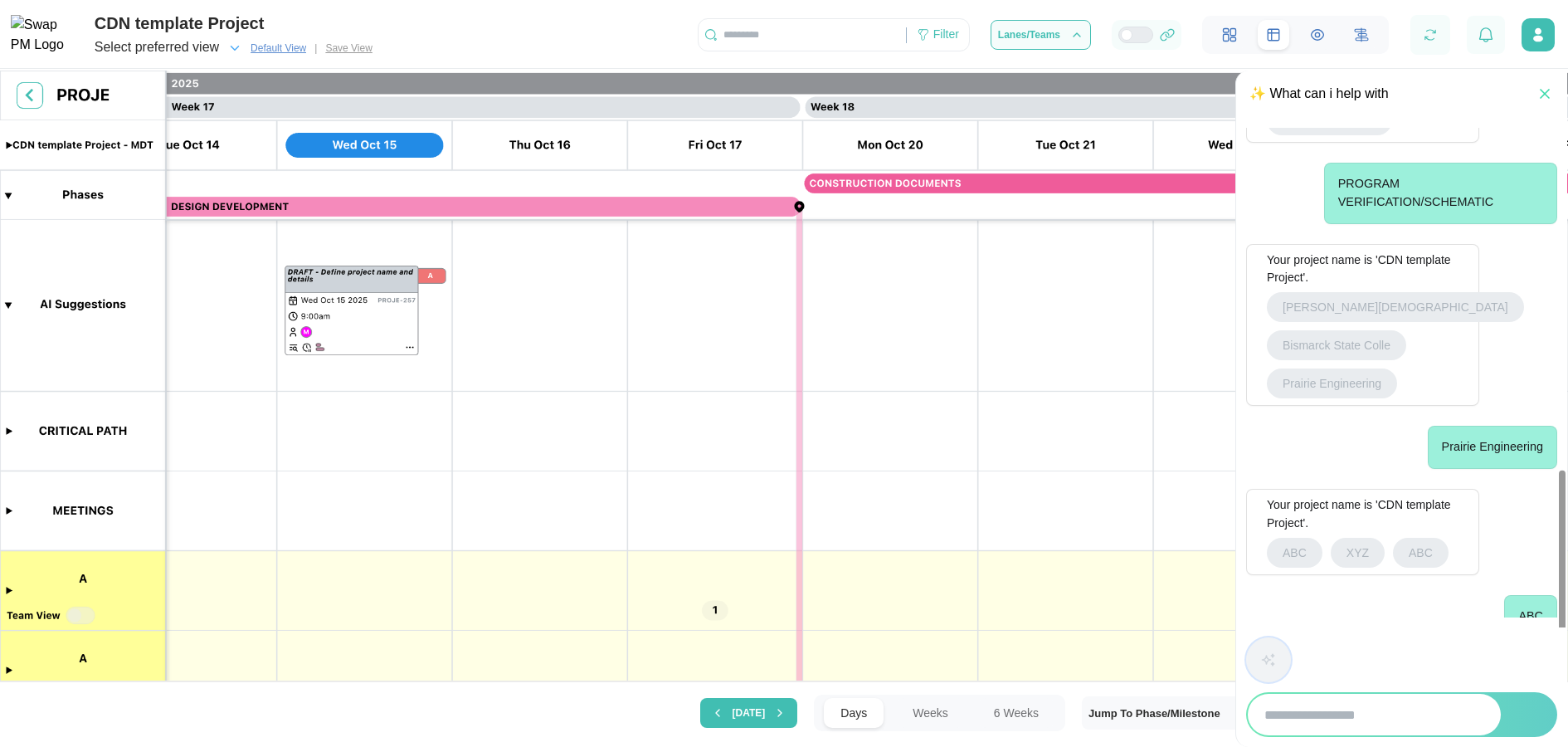
click at [1384, 401] on input "search" at bounding box center [1374, 714] width 253 height 41
type input "**********"
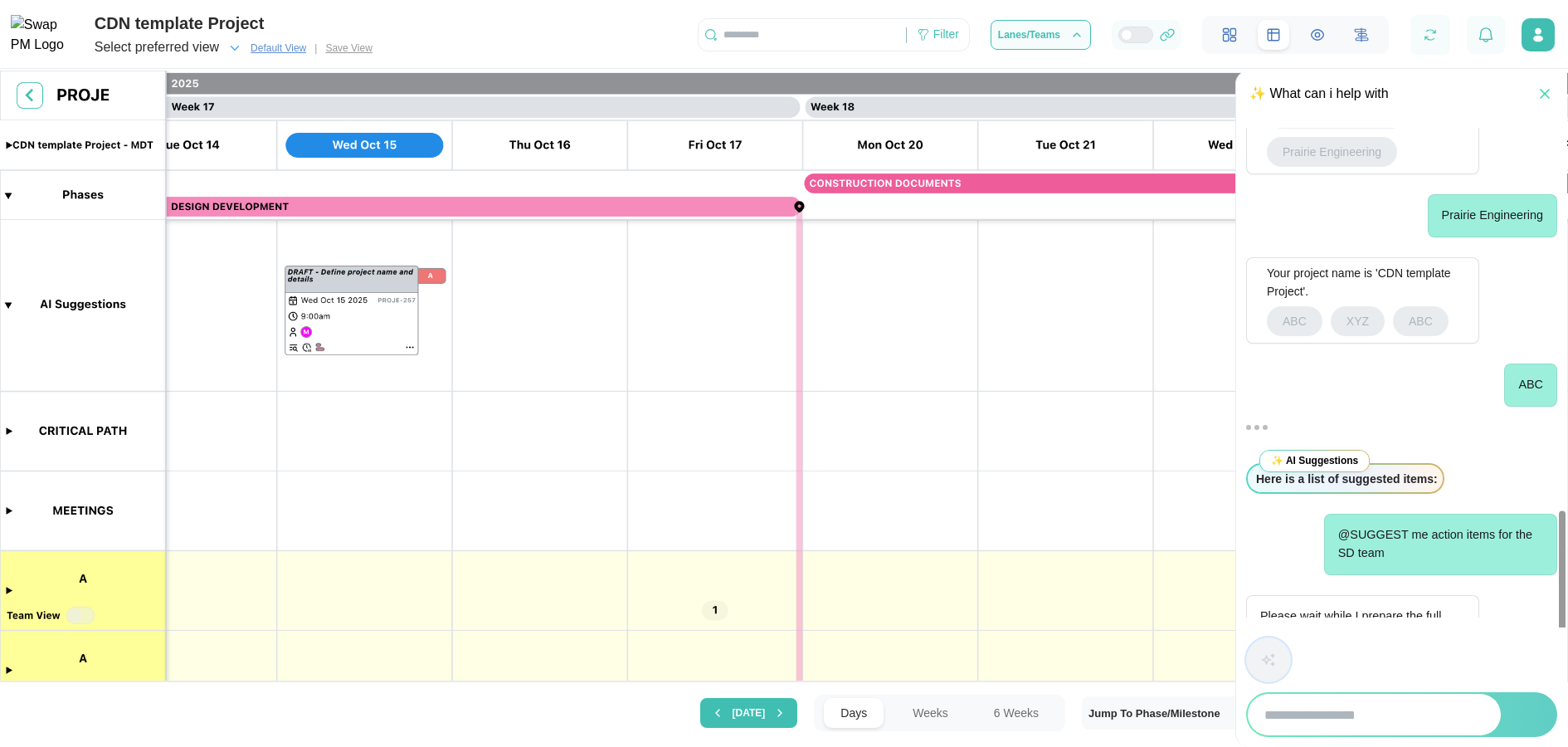
scroll to position [1520, 0]
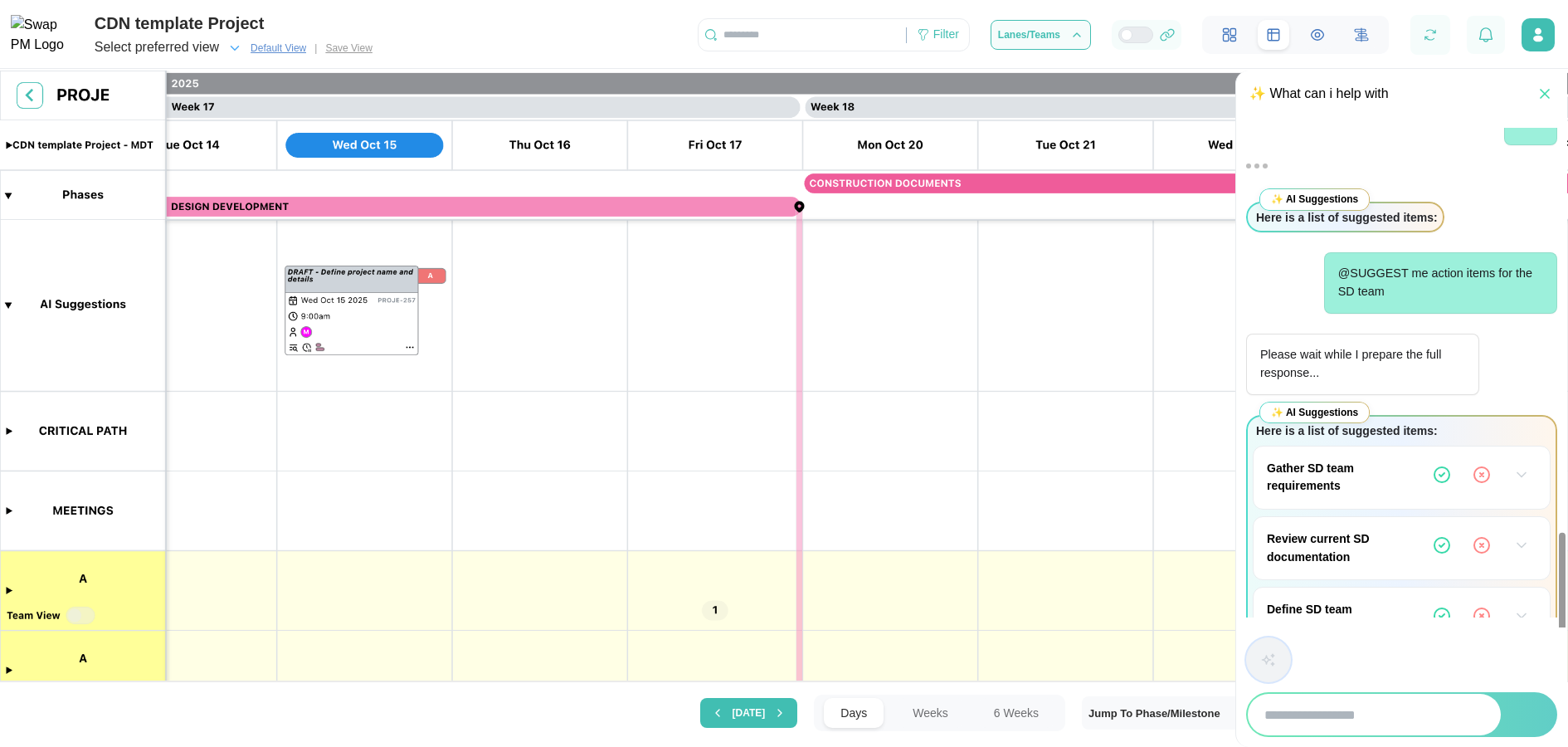
click at [1518, 401] on icon "button" at bounding box center [1521, 475] width 17 height 17
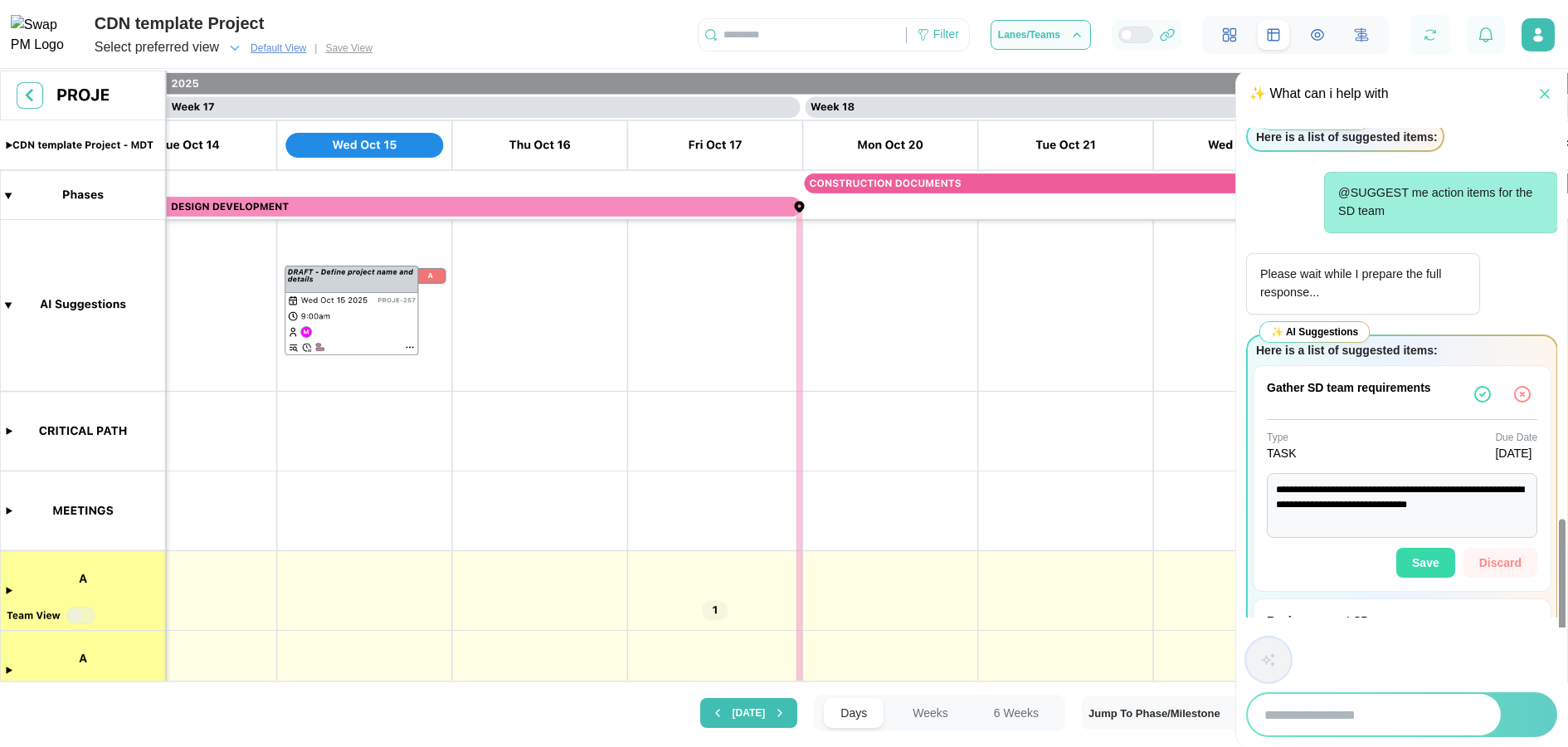
scroll to position [1625, 0]
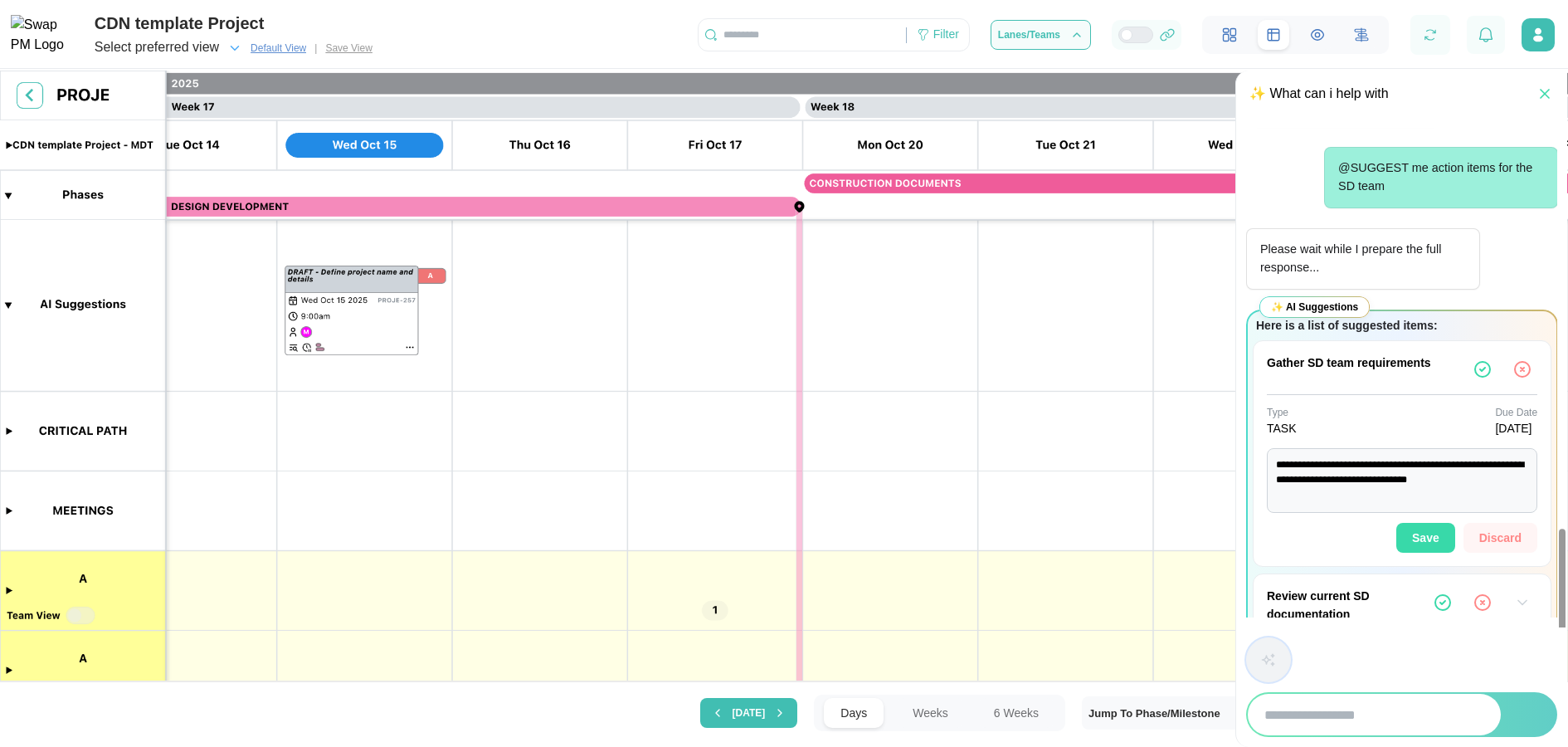
click at [1432, 401] on span "Save" at bounding box center [1425, 537] width 28 height 29
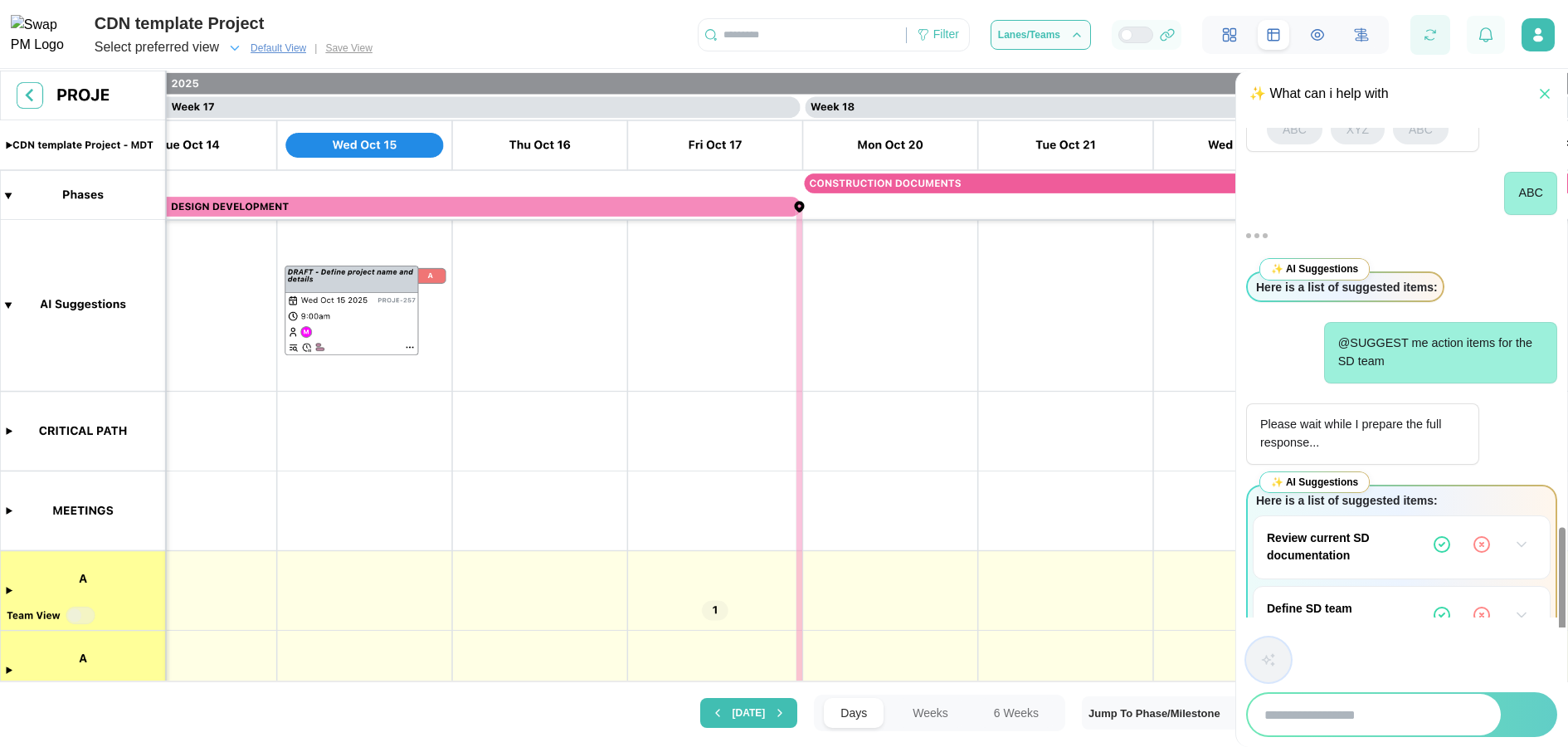
click at [1435, 25] on button "button" at bounding box center [1430, 36] width 33 height 33
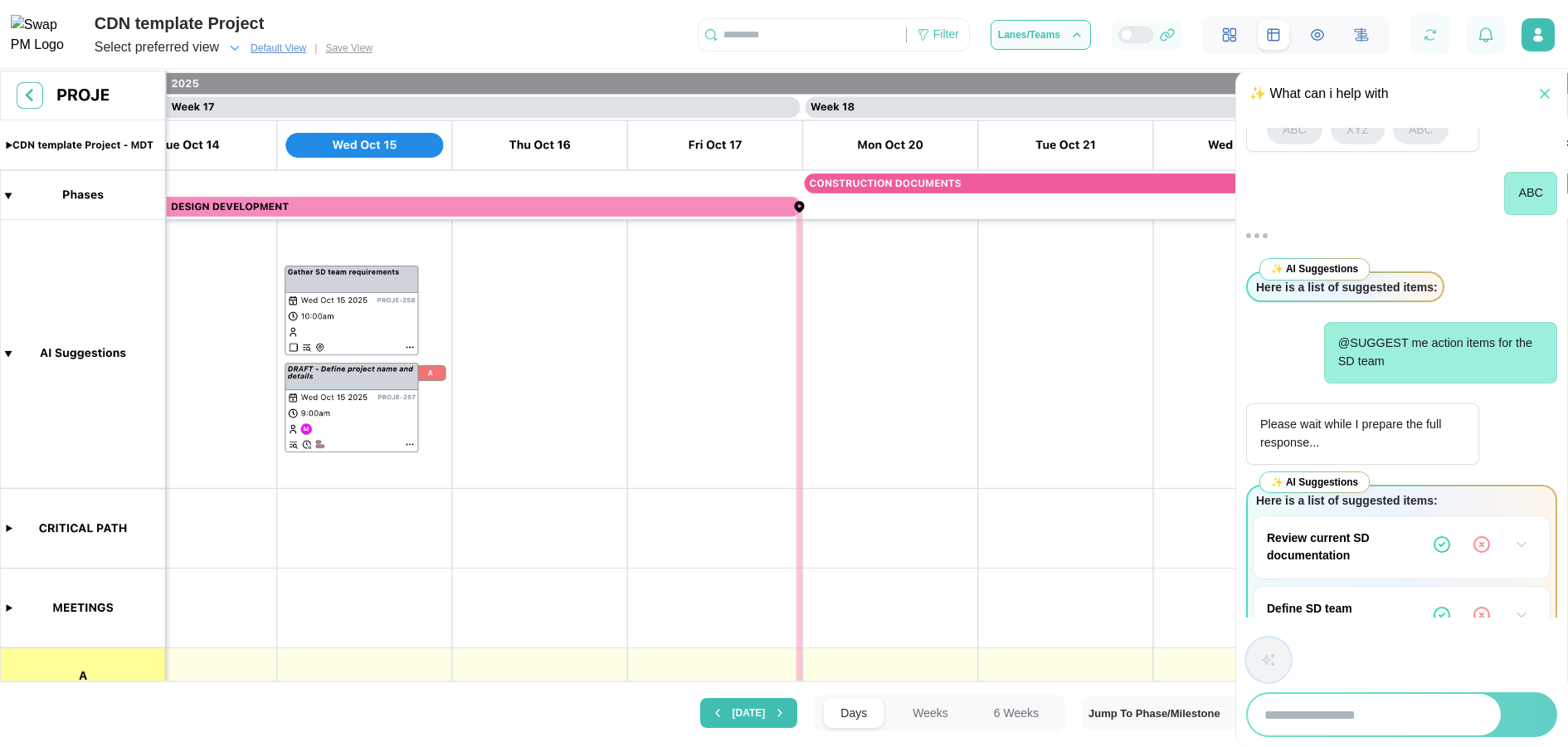
click at [407, 347] on canvas at bounding box center [784, 378] width 1568 height 615
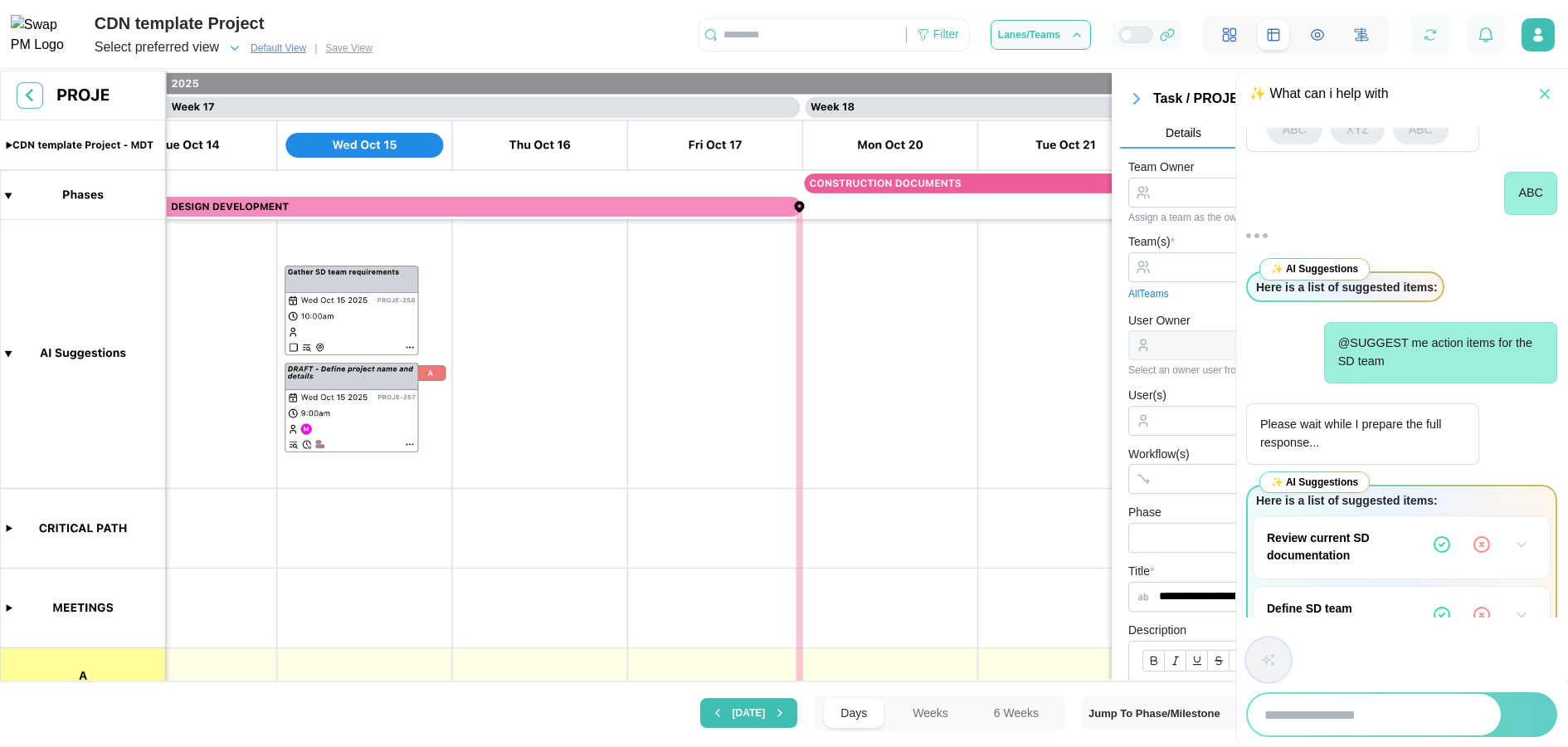
click at [1545, 98] on icon "button" at bounding box center [1545, 94] width 17 height 17
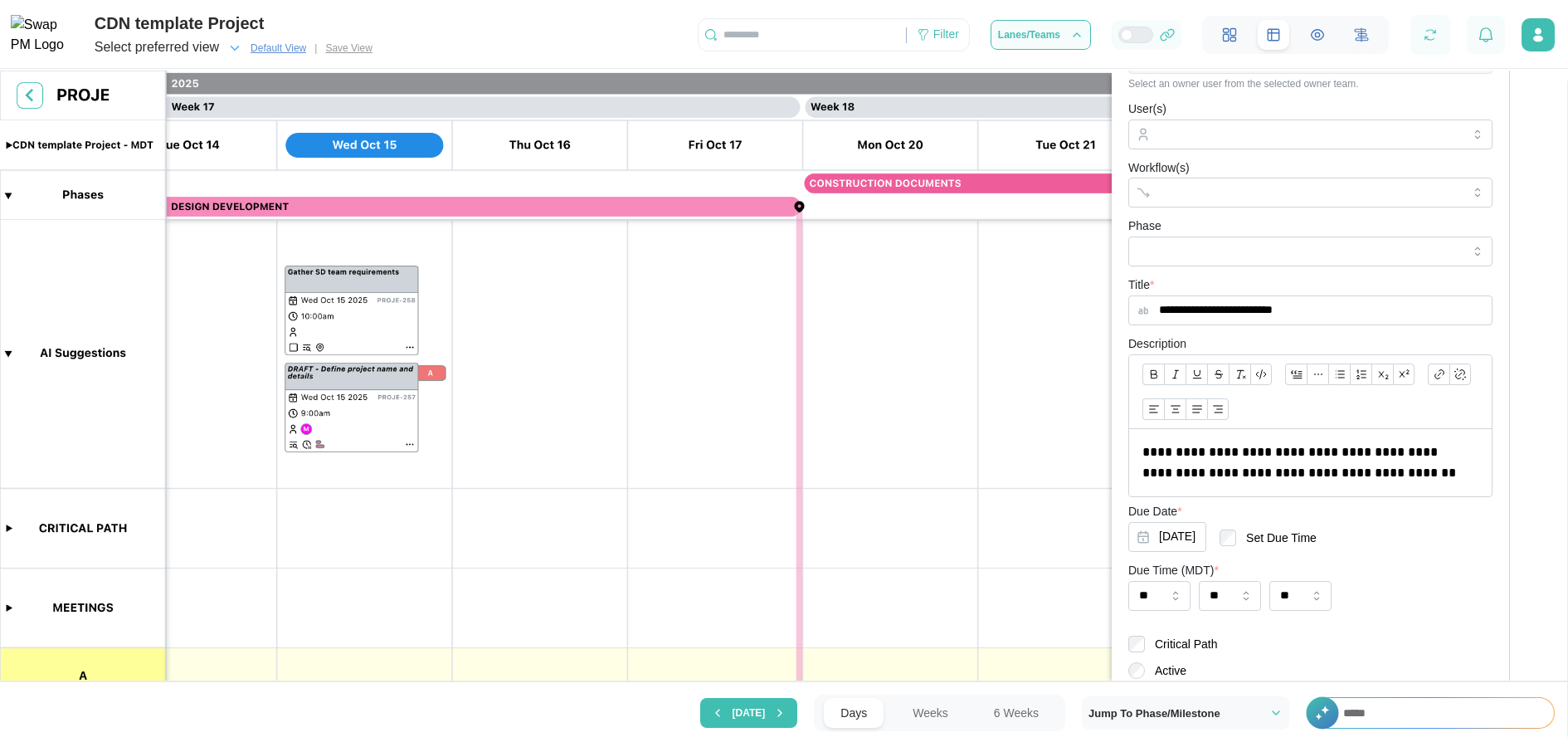
scroll to position [480, 0]
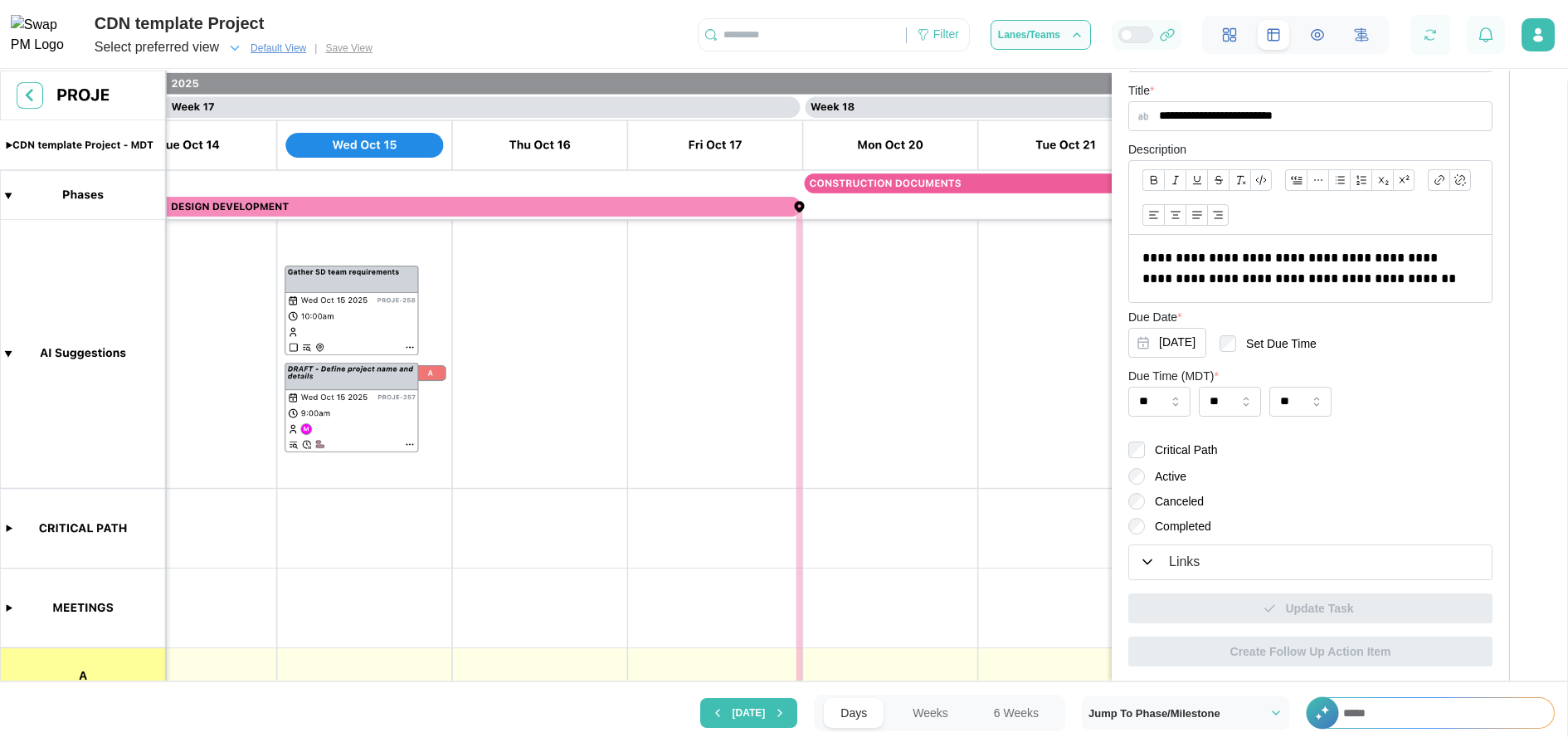
click at [1204, 401] on div "Links" at bounding box center [1310, 562] width 343 height 21
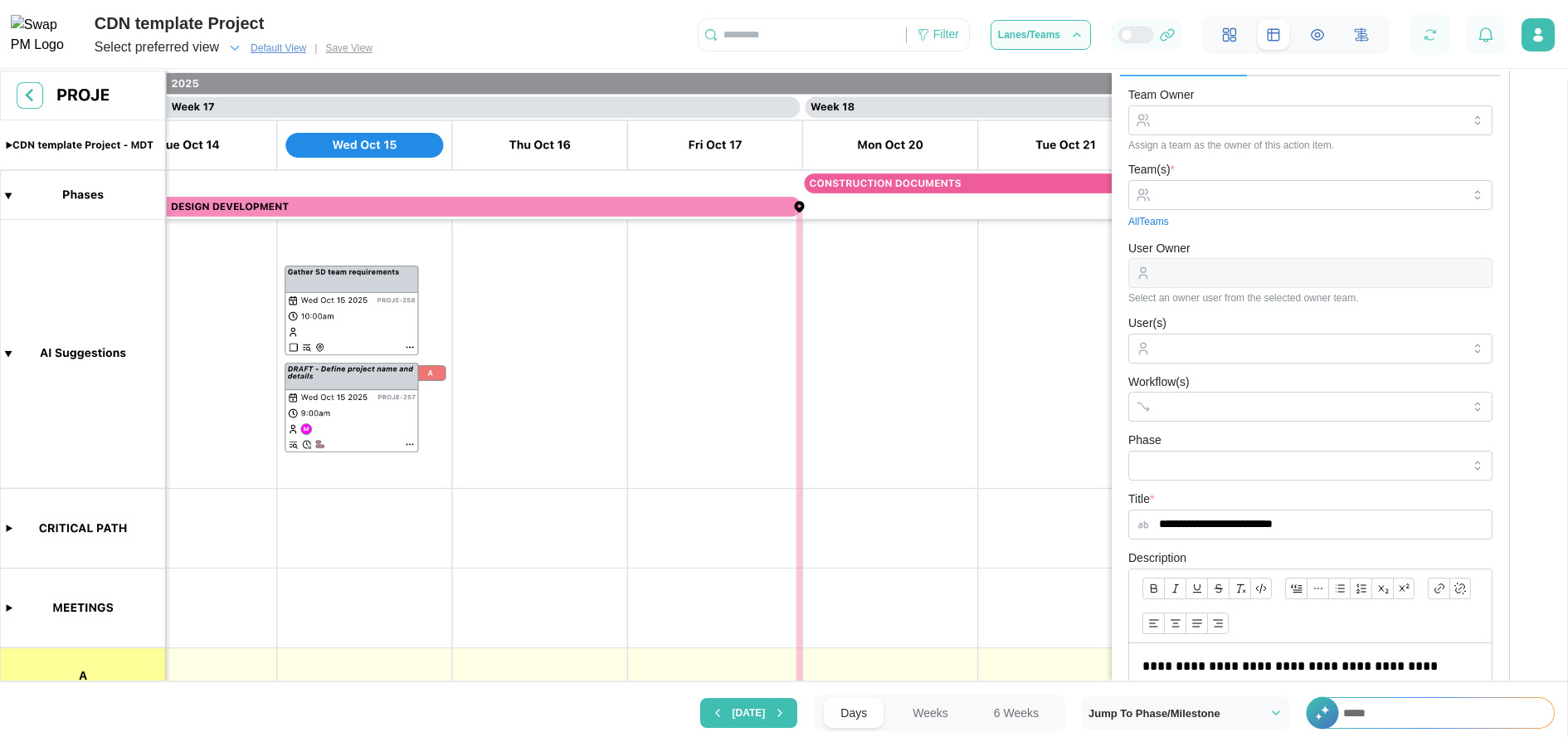
scroll to position [0, 0]
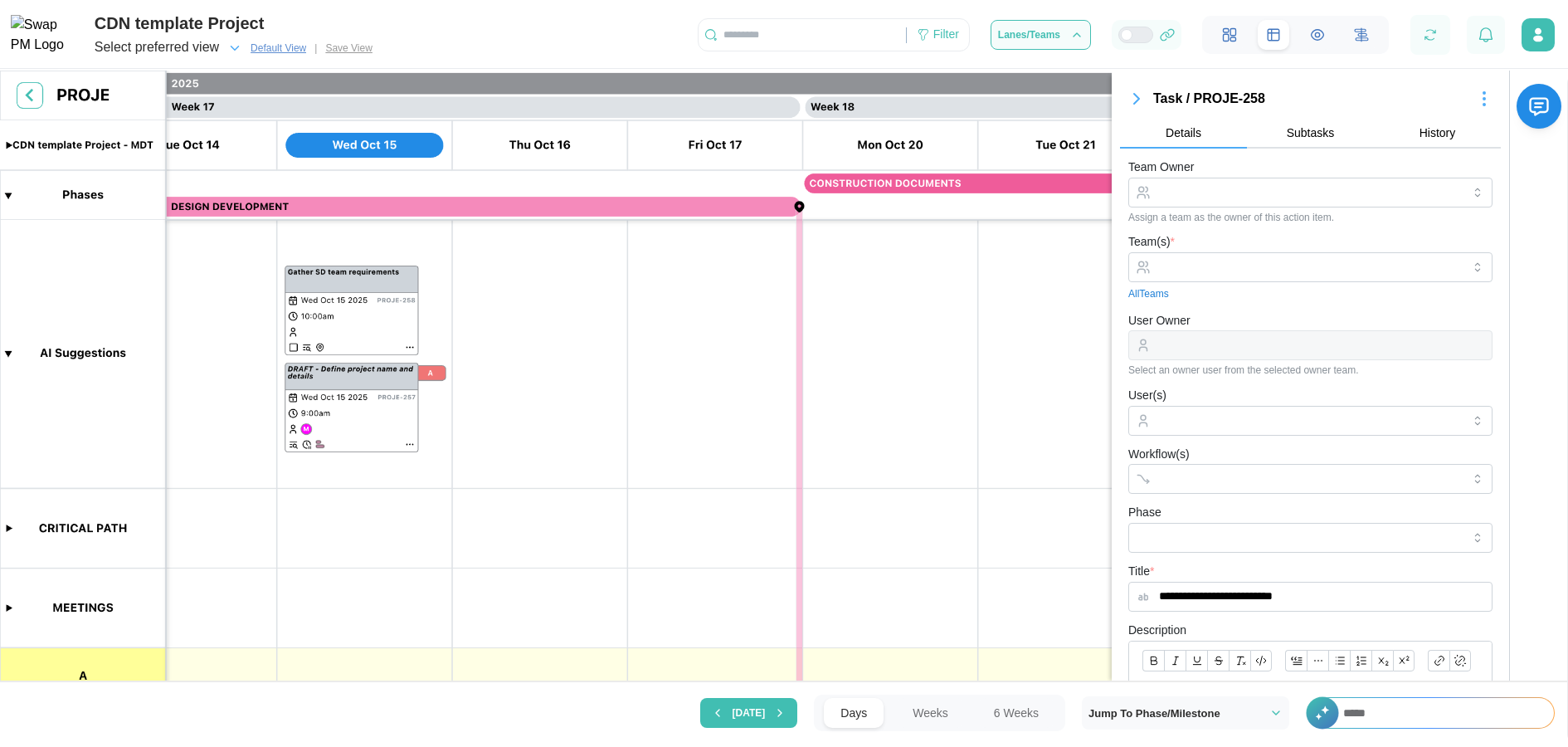
click at [1135, 99] on icon "button" at bounding box center [1136, 98] width 5 height 10
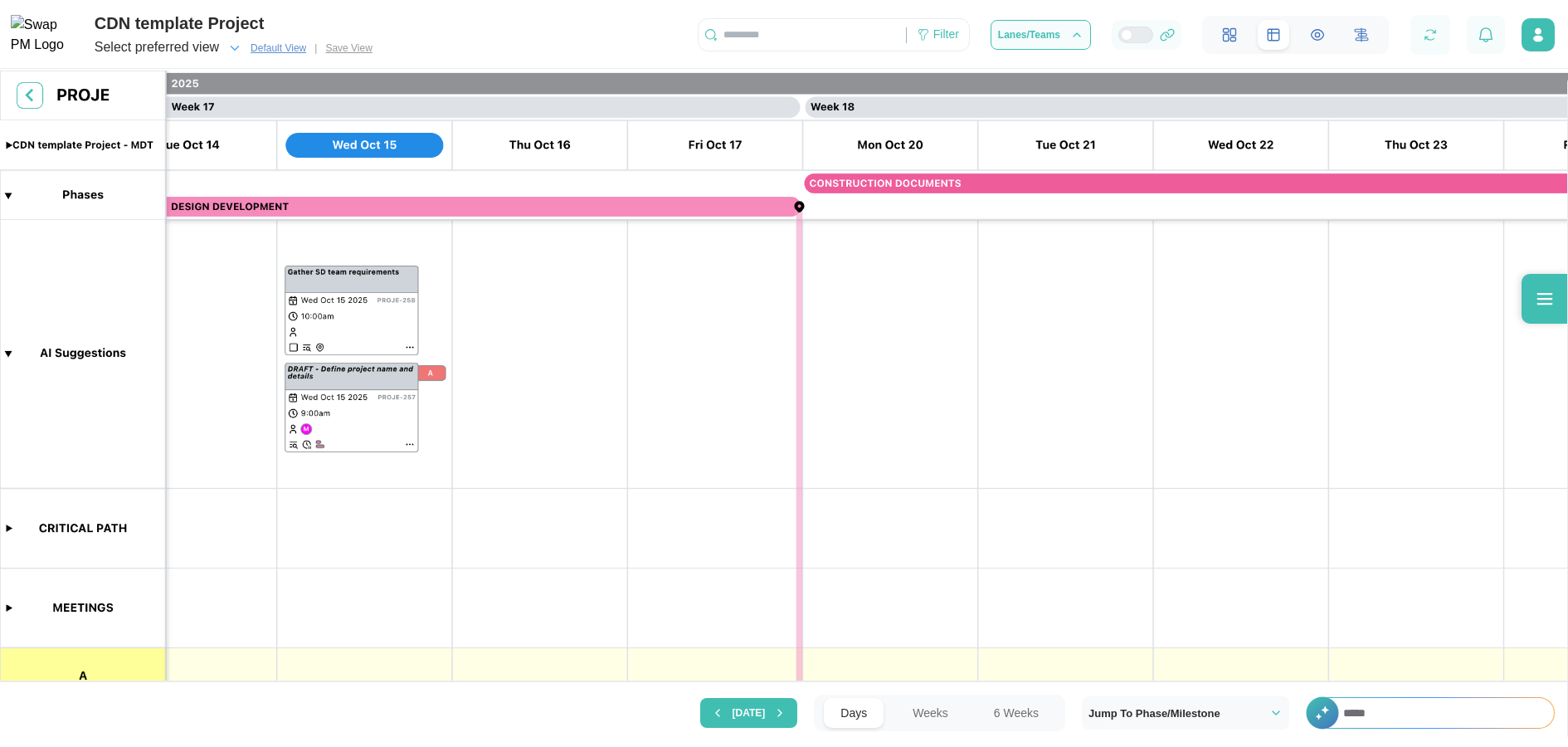
click at [1399, 401] on input "****" at bounding box center [1439, 713] width 227 height 29
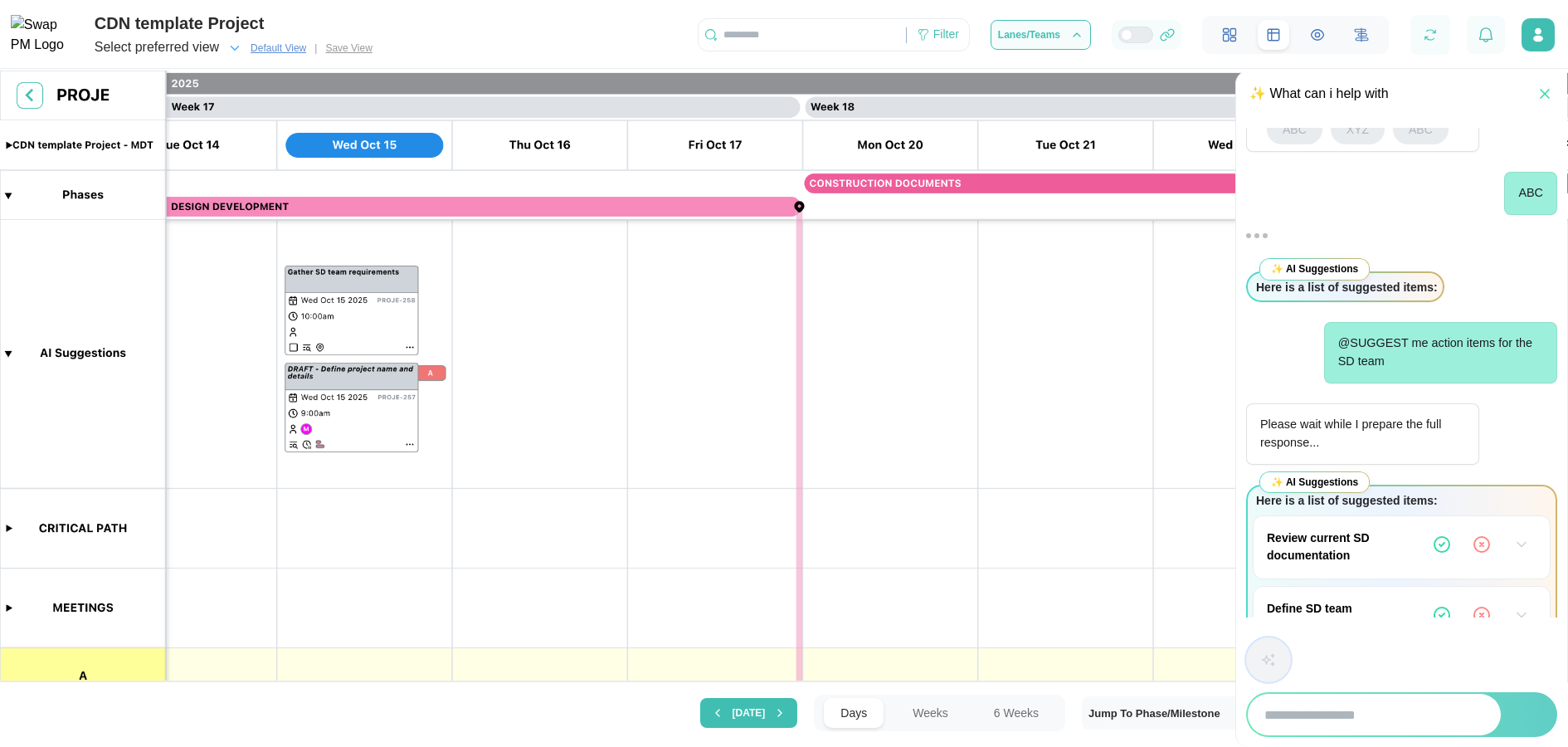
type textarea "*"
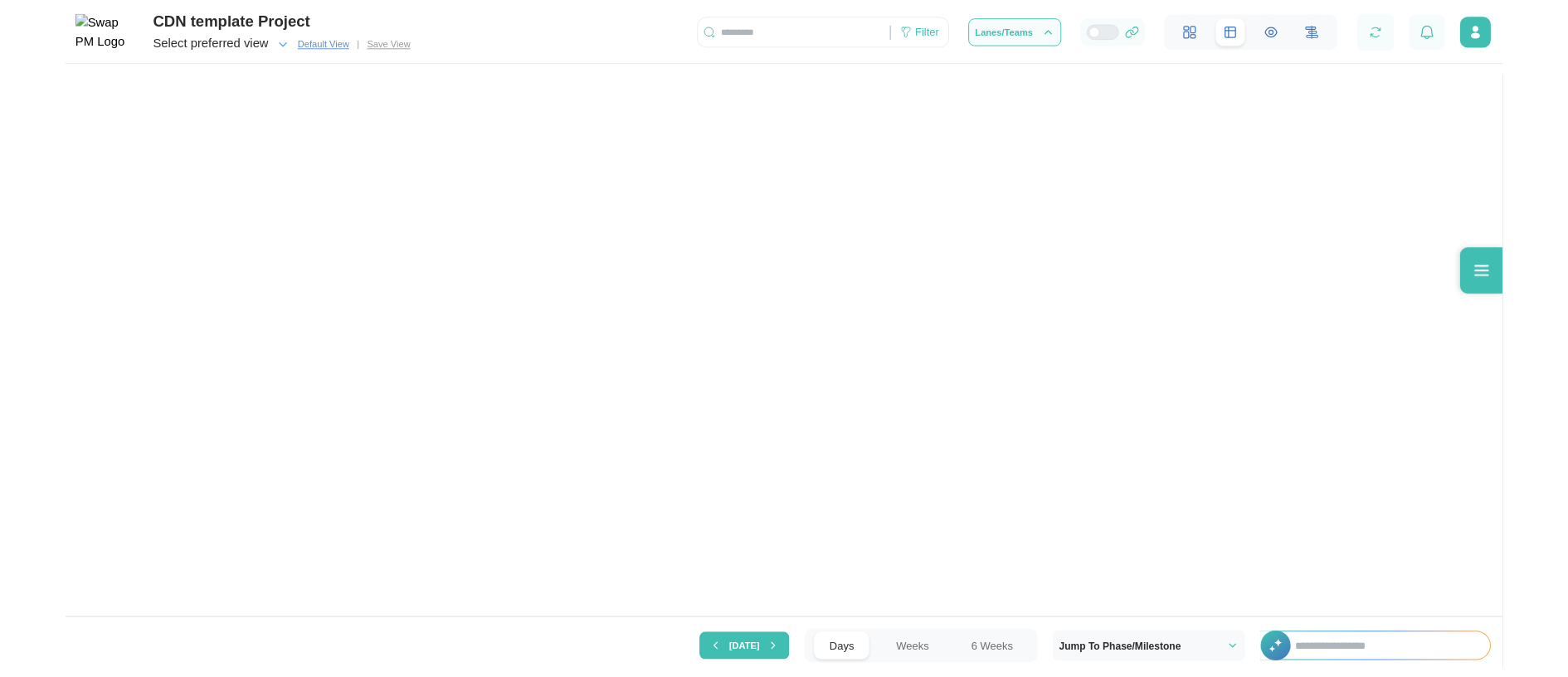
scroll to position [0, 14371]
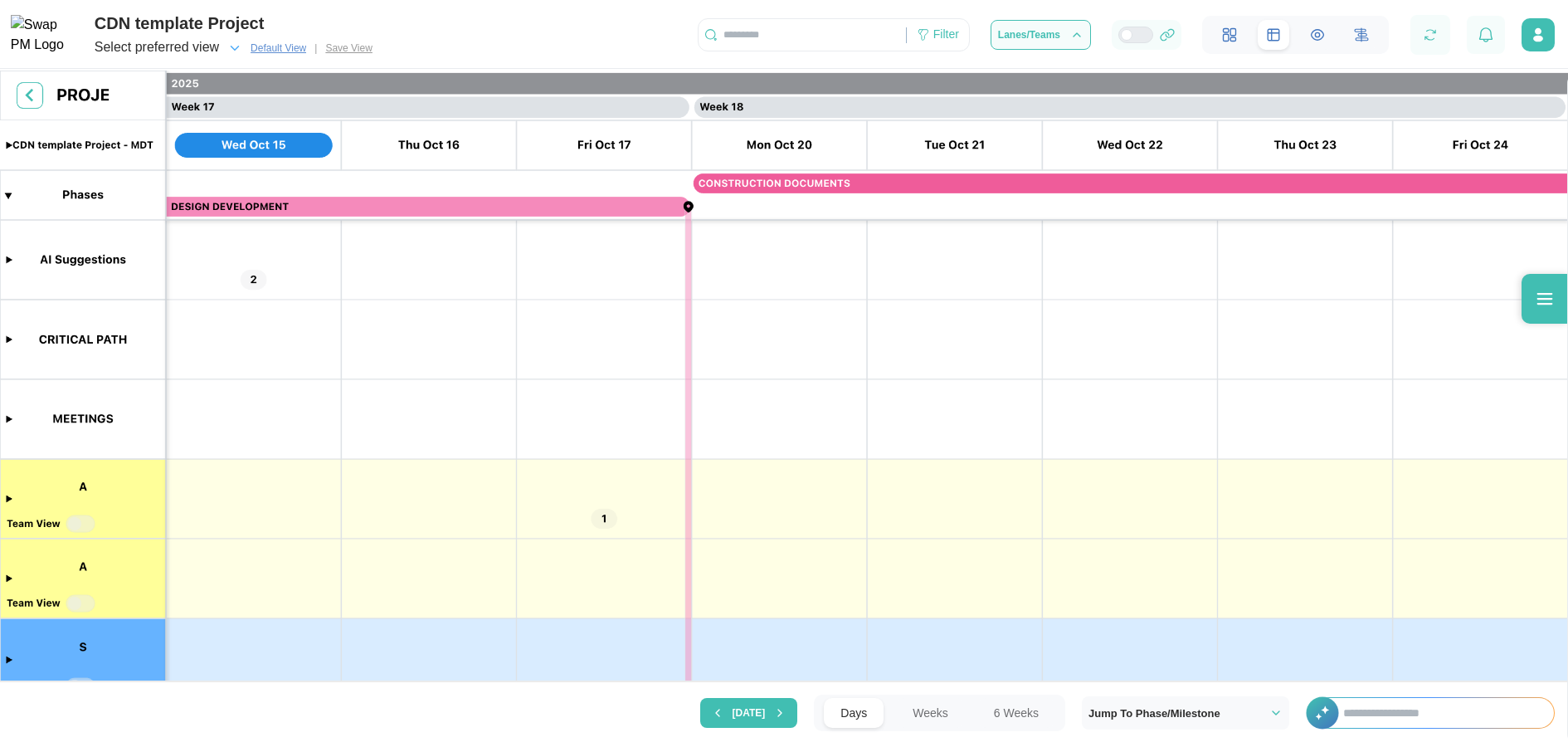
click at [1458, 726] on input "text" at bounding box center [1439, 713] width 227 height 29
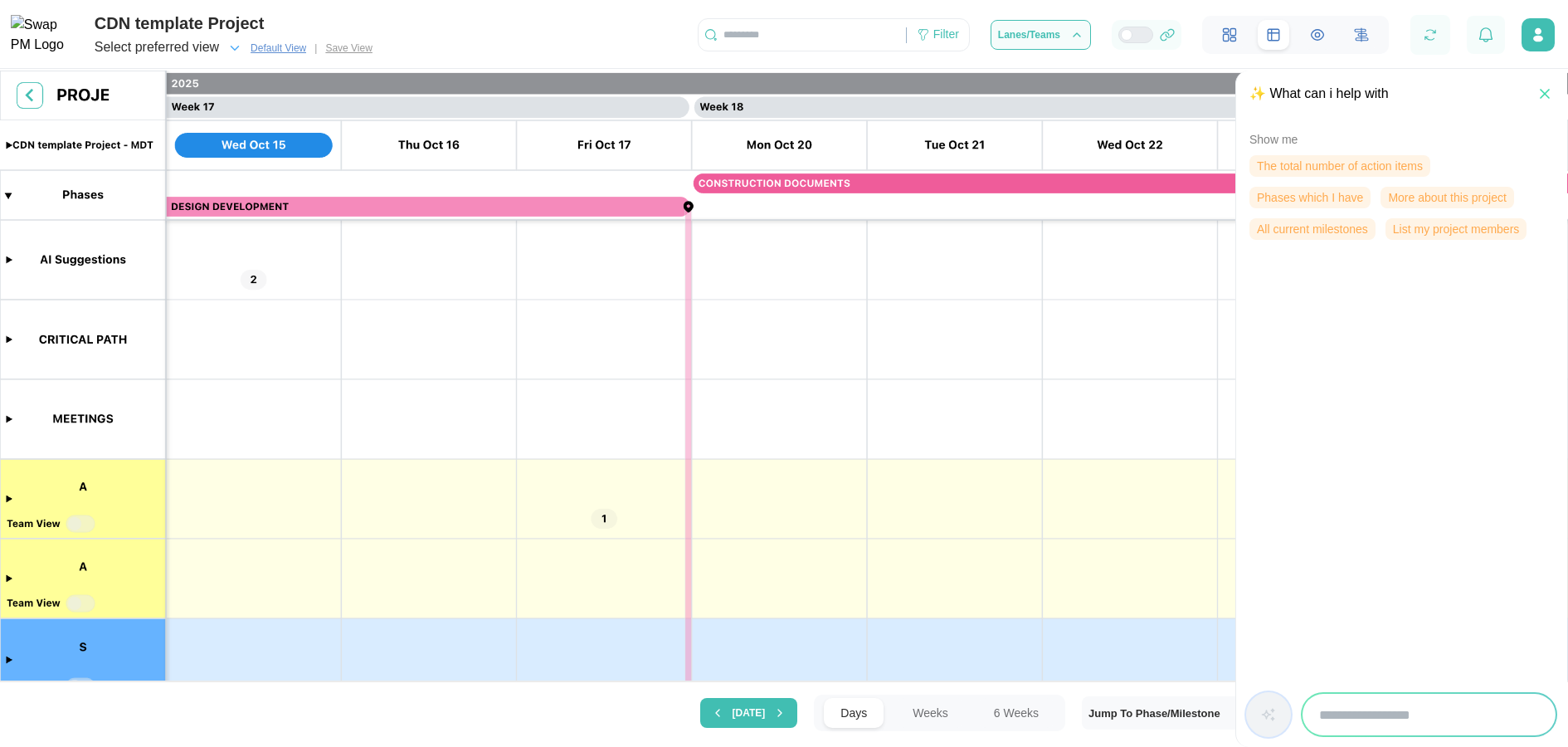
type input "**"
click at [1424, 717] on input "search" at bounding box center [1428, 714] width 253 height 41
type input "**"
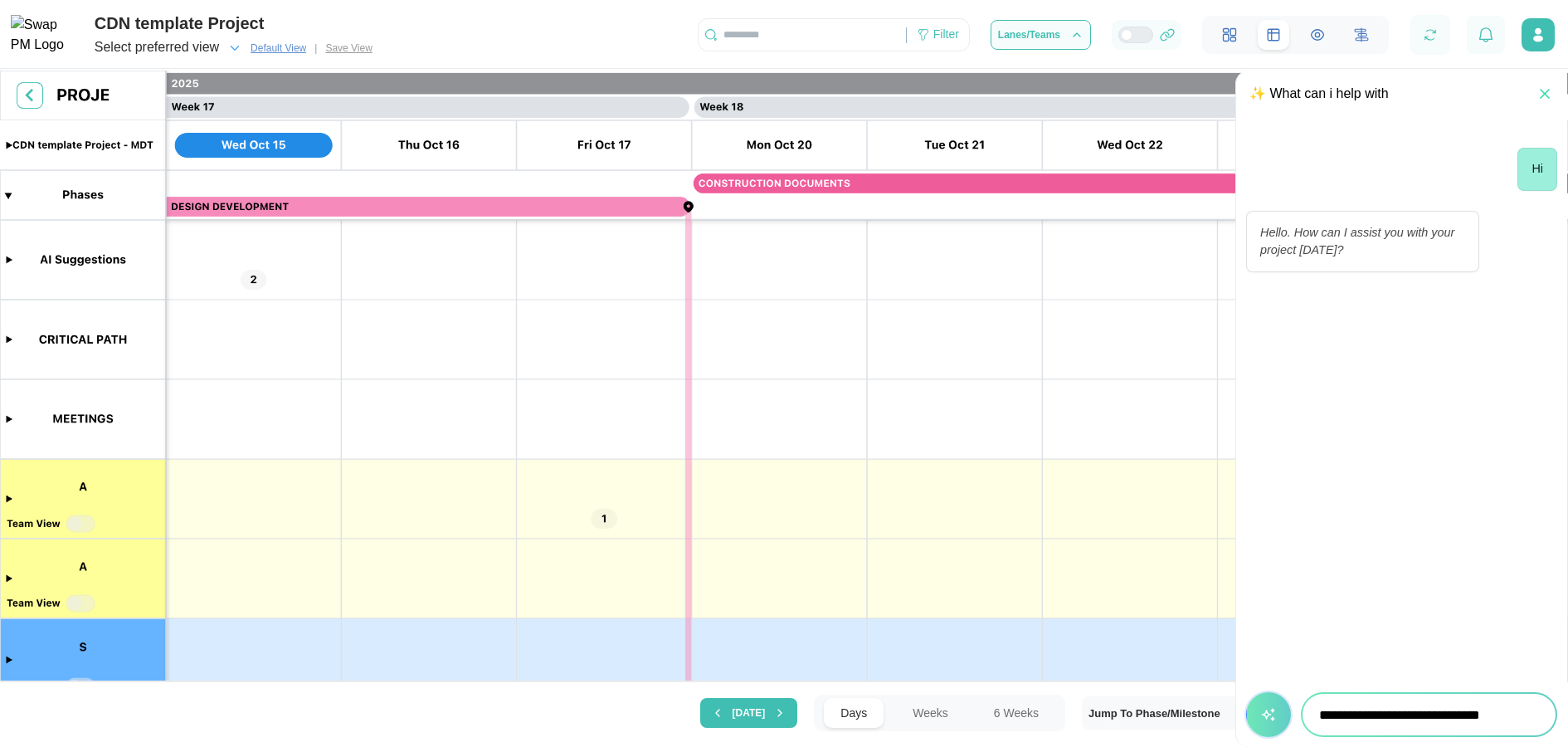
type input "**********"
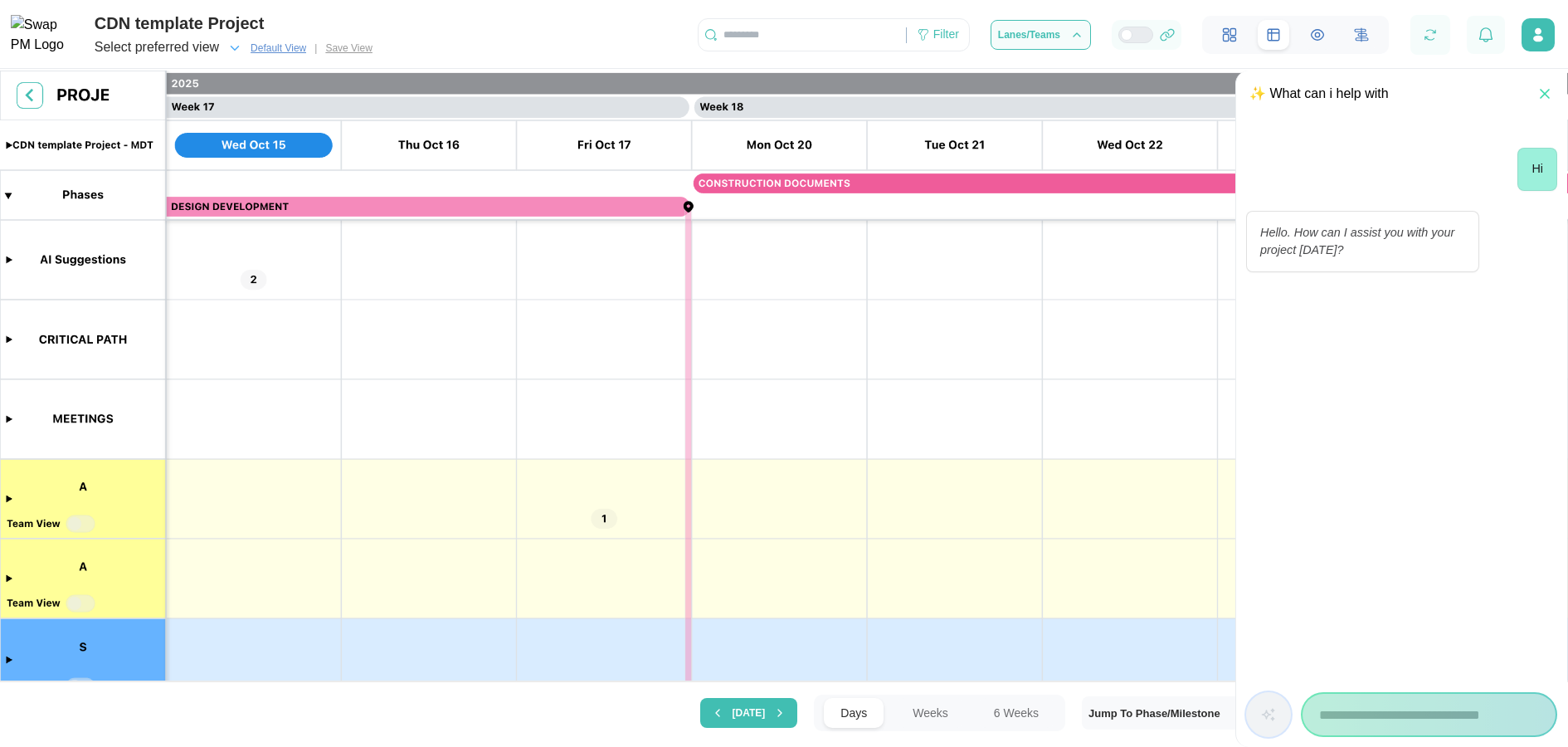
click at [1498, 725] on div "**********" at bounding box center [1428, 714] width 253 height 41
click at [1447, 711] on div "**********" at bounding box center [1428, 714] width 253 height 41
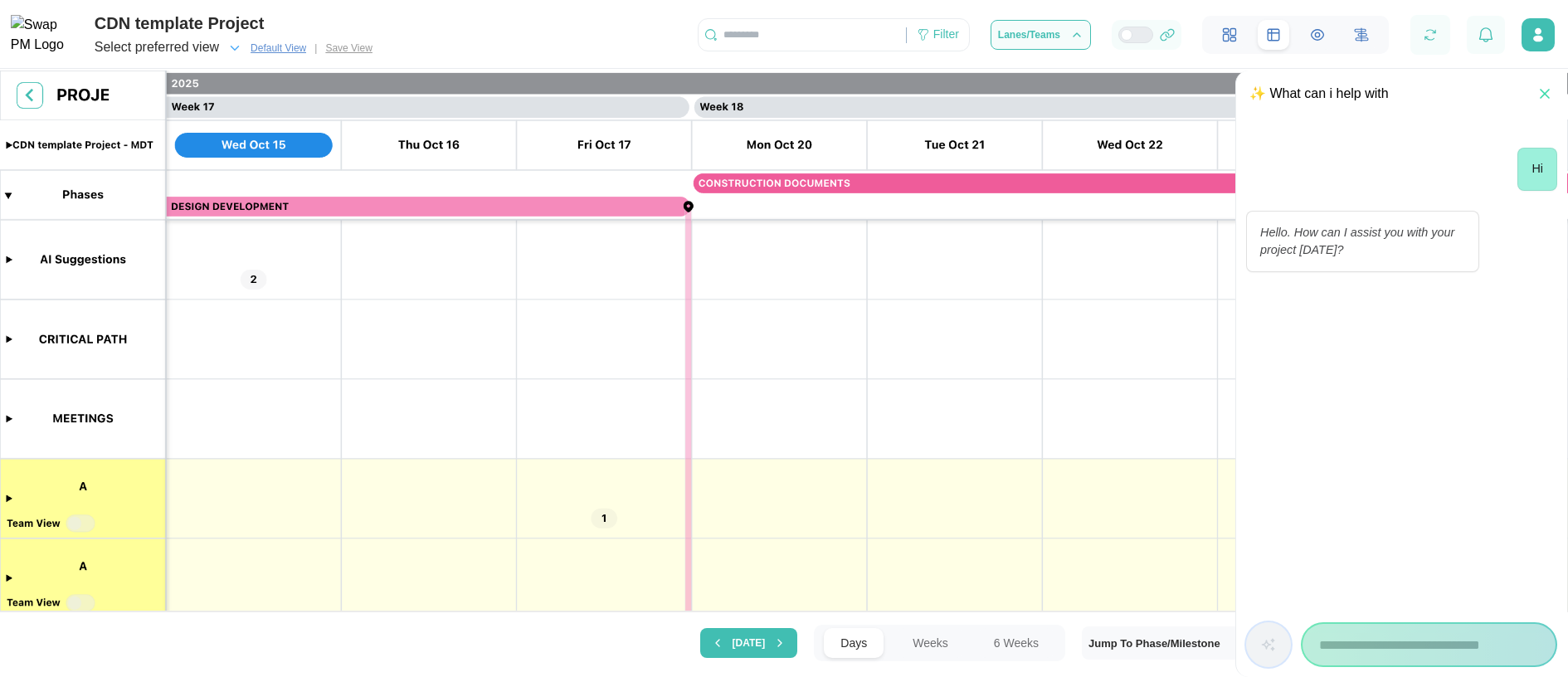
click at [1377, 648] on div "**********" at bounding box center [1428, 644] width 253 height 41
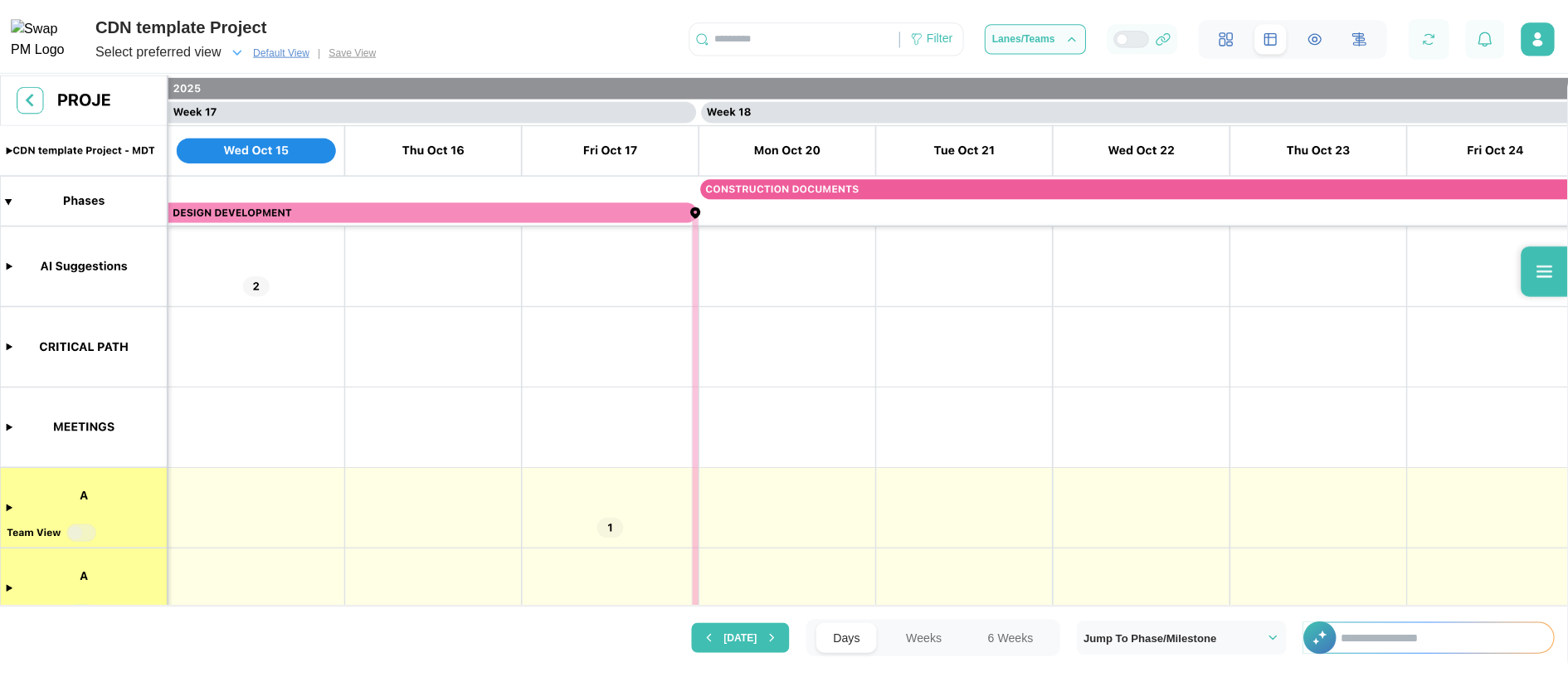
scroll to position [0, 14371]
